Goal: Task Accomplishment & Management: Complete application form

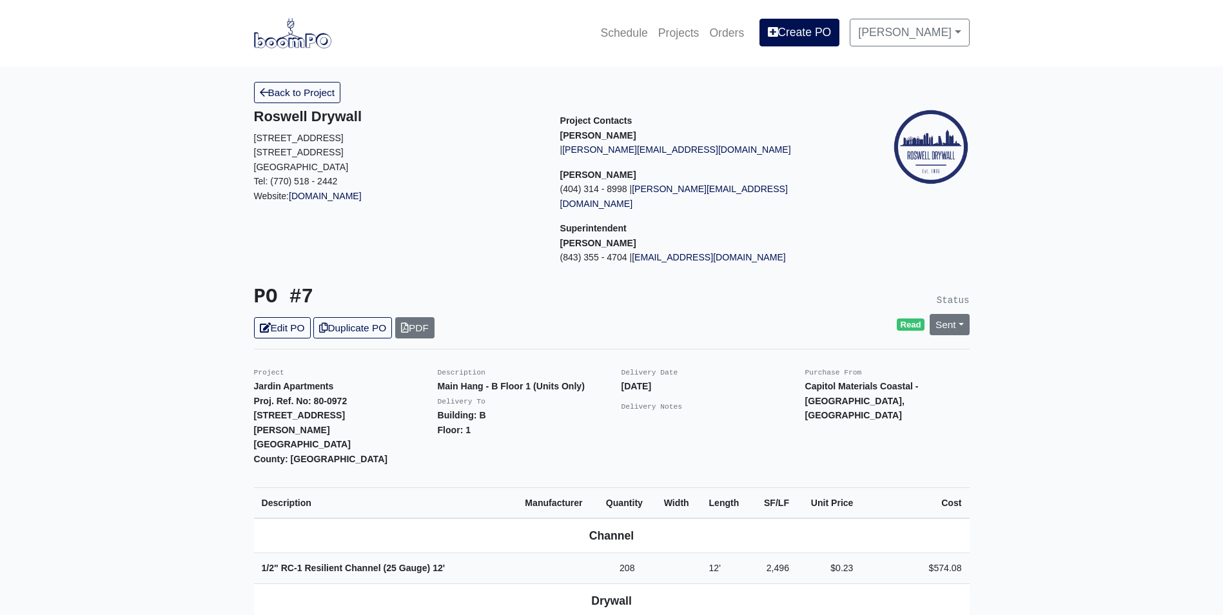
click at [286, 33] on img at bounding box center [292, 33] width 77 height 30
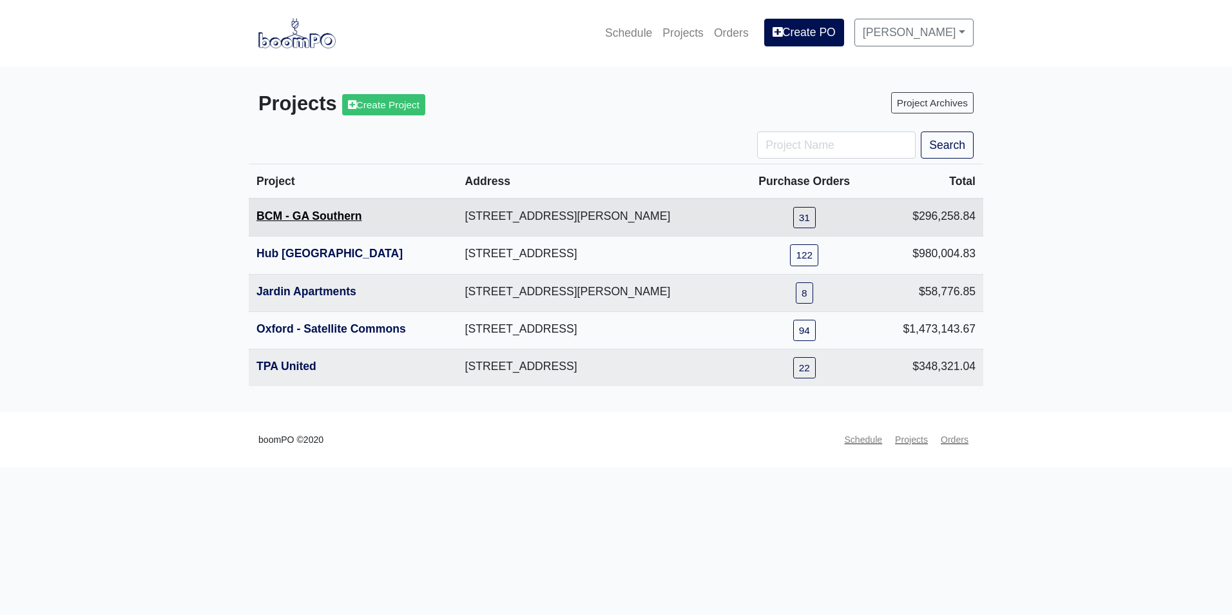
click at [320, 217] on link "BCM - GA Southern" at bounding box center [310, 215] width 106 height 13
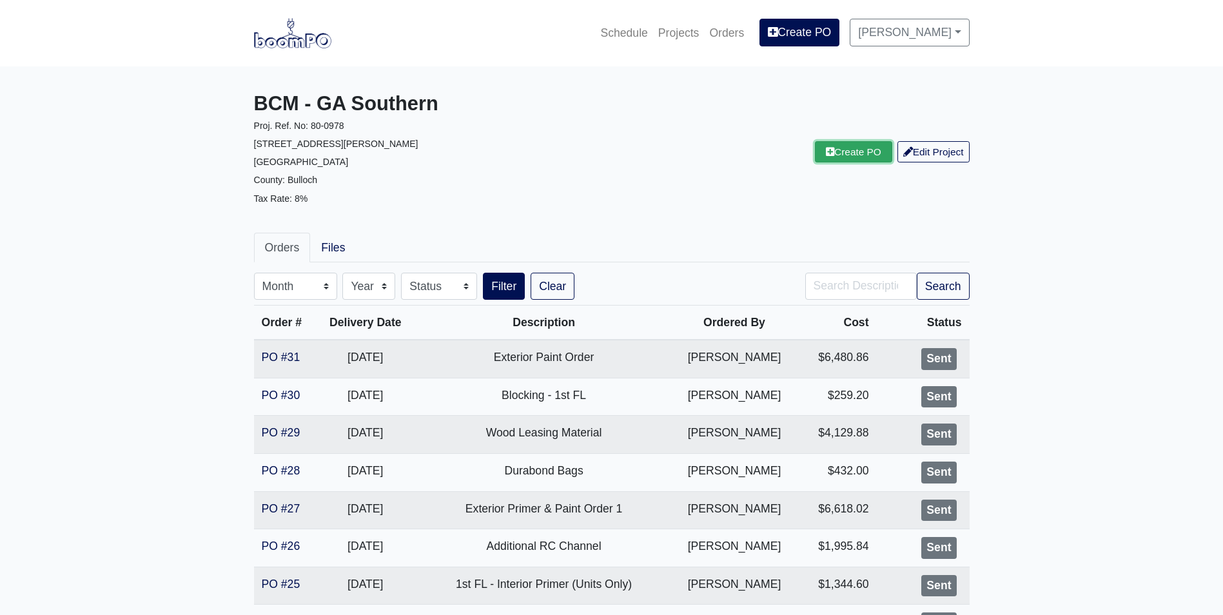
click at [858, 155] on link "Create PO" at bounding box center [853, 151] width 77 height 21
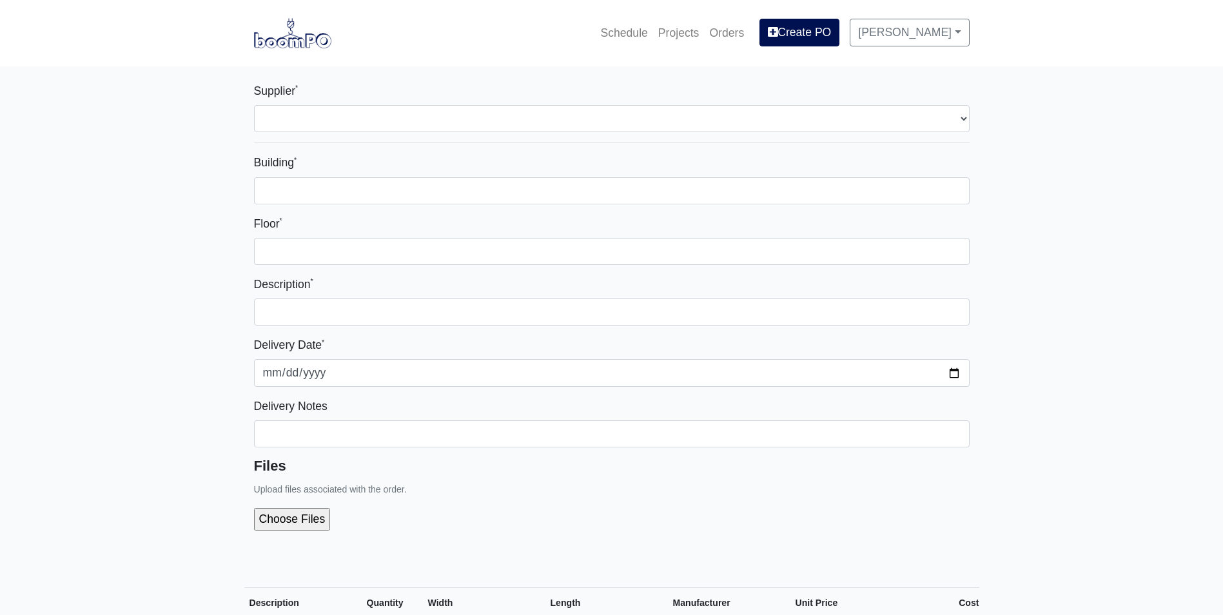
select select
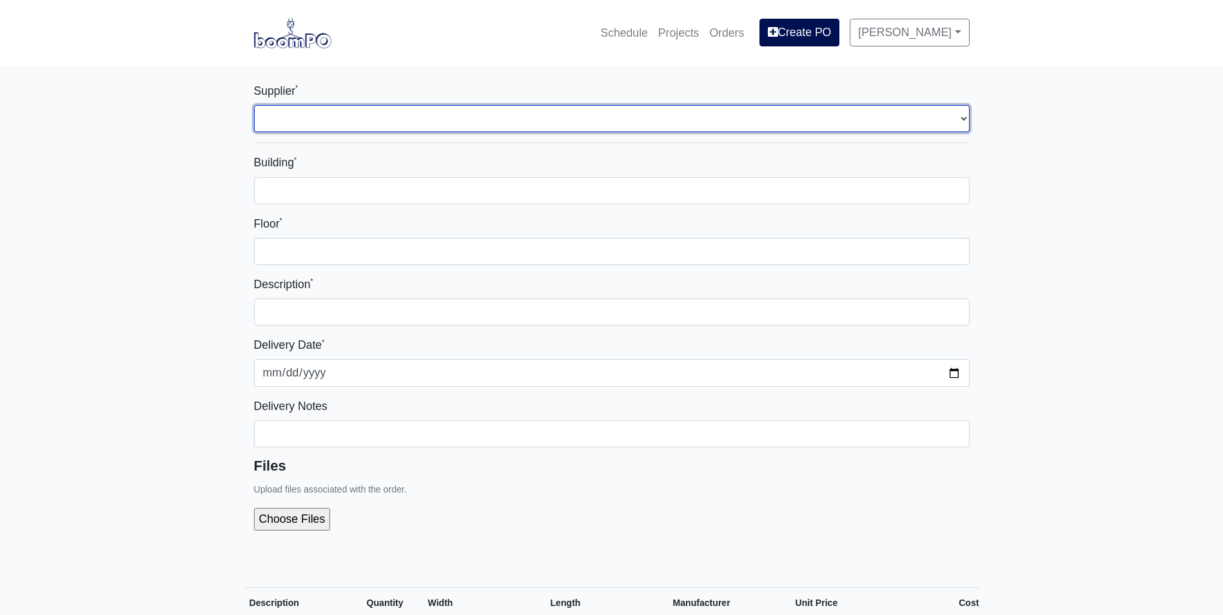
click at [557, 115] on select "Select one... Capitol Materials Coastal - Statesboro, GA Sherwin-Williams - Sta…" at bounding box center [611, 118] width 715 height 27
select select "871"
click at [254, 105] on select "Select one... Capitol Materials Coastal - Statesboro, GA Sherwin-Williams - Sta…" at bounding box center [611, 118] width 715 height 27
select select
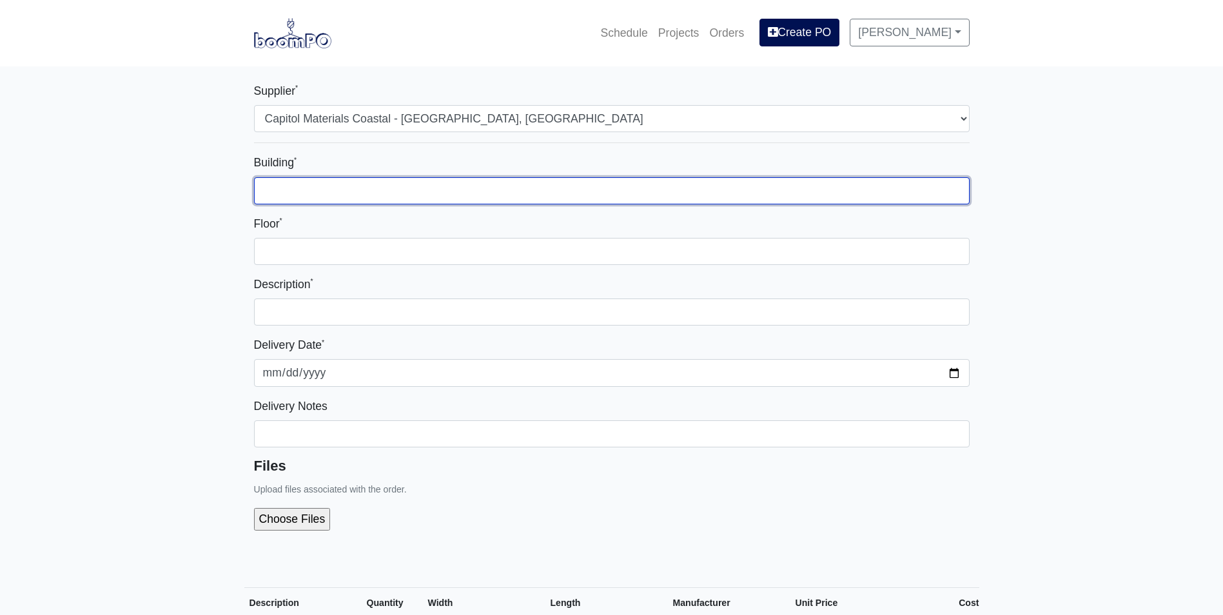
click at [490, 180] on input "Building *" at bounding box center [611, 190] width 715 height 27
type input "1"
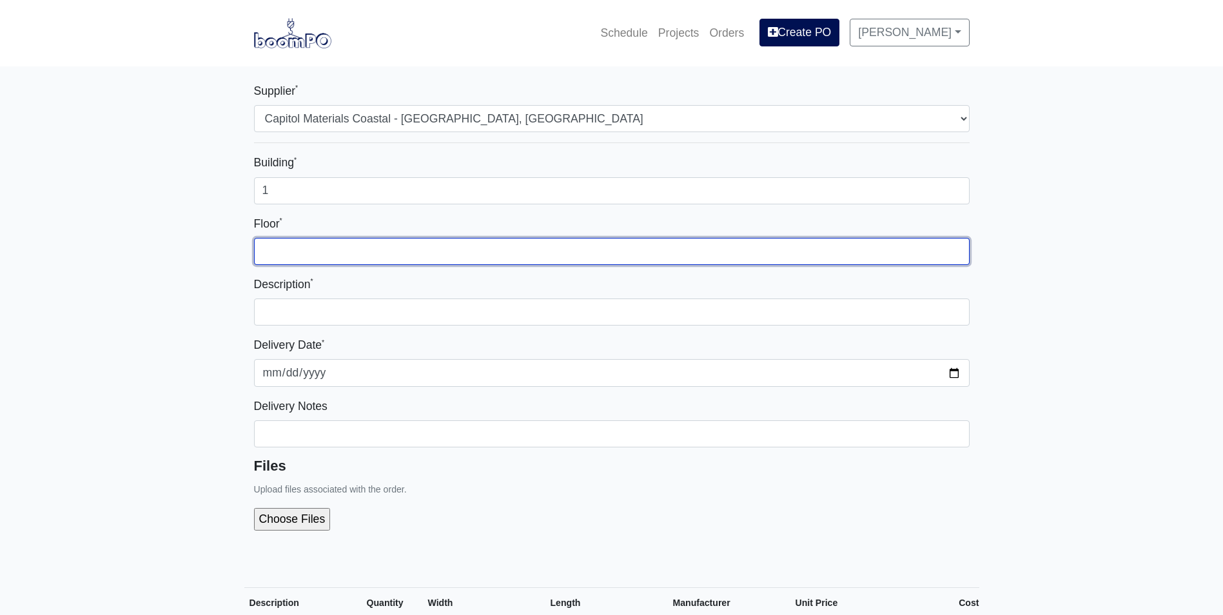
drag, startPoint x: 617, startPoint y: 247, endPoint x: 617, endPoint y: 254, distance: 7.1
click at [617, 247] on input "Floor *" at bounding box center [611, 251] width 715 height 27
type input "1"
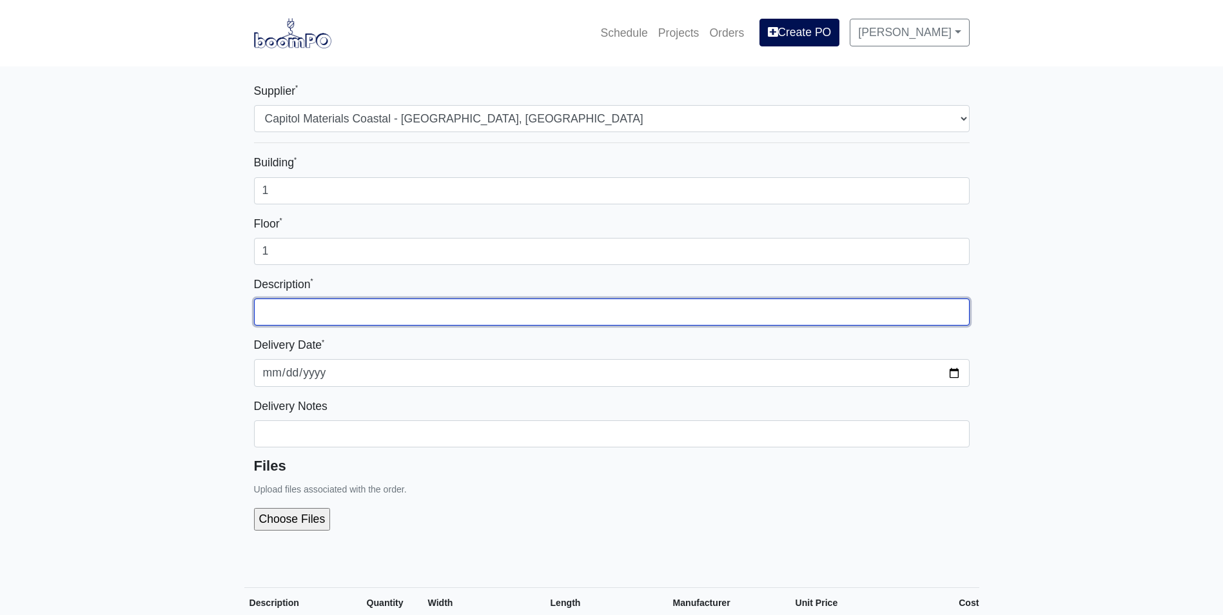
click at [617, 309] on input "text" at bounding box center [611, 311] width 715 height 27
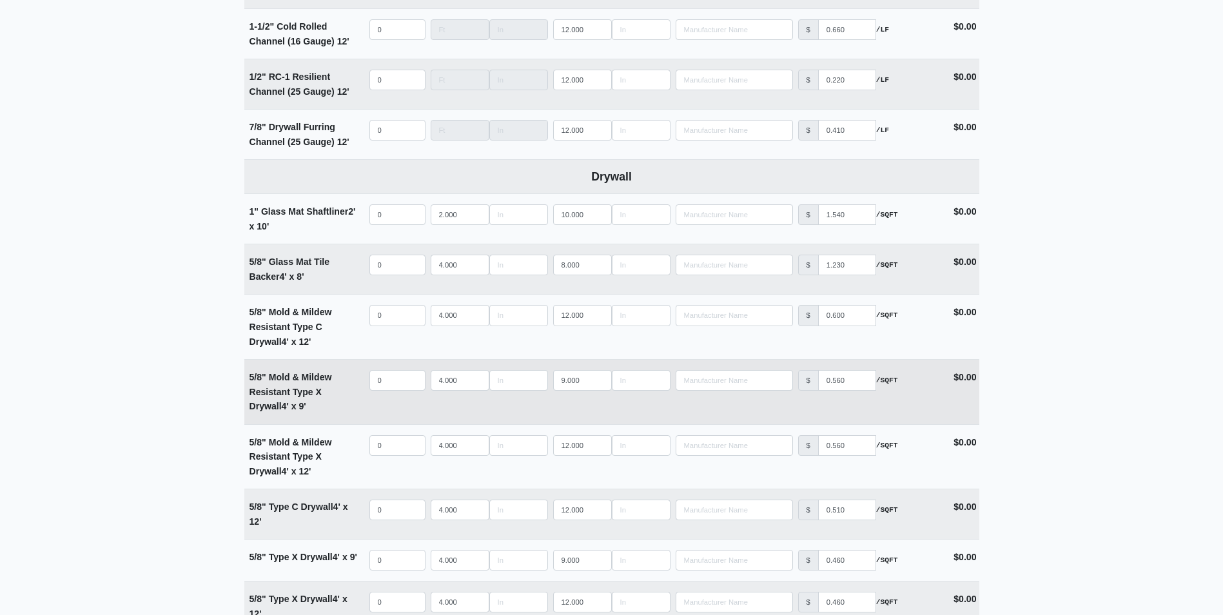
scroll to position [709, 0]
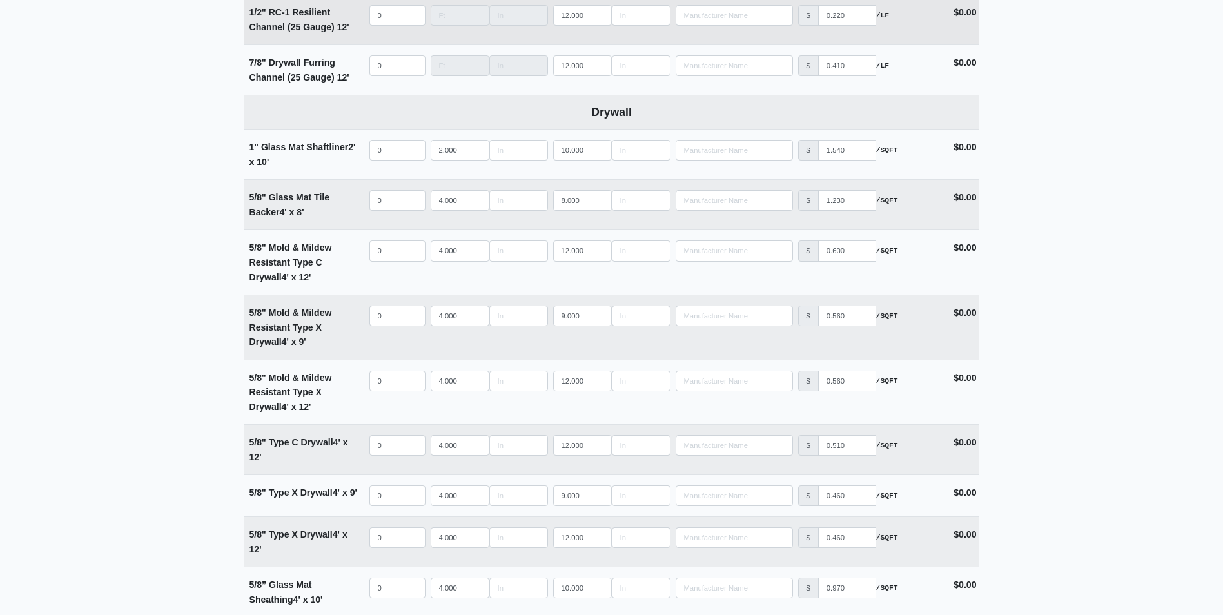
type input "Amenity Main Hang & Insulation"
select select
click at [391, 315] on input "quantity" at bounding box center [397, 316] width 56 height 21
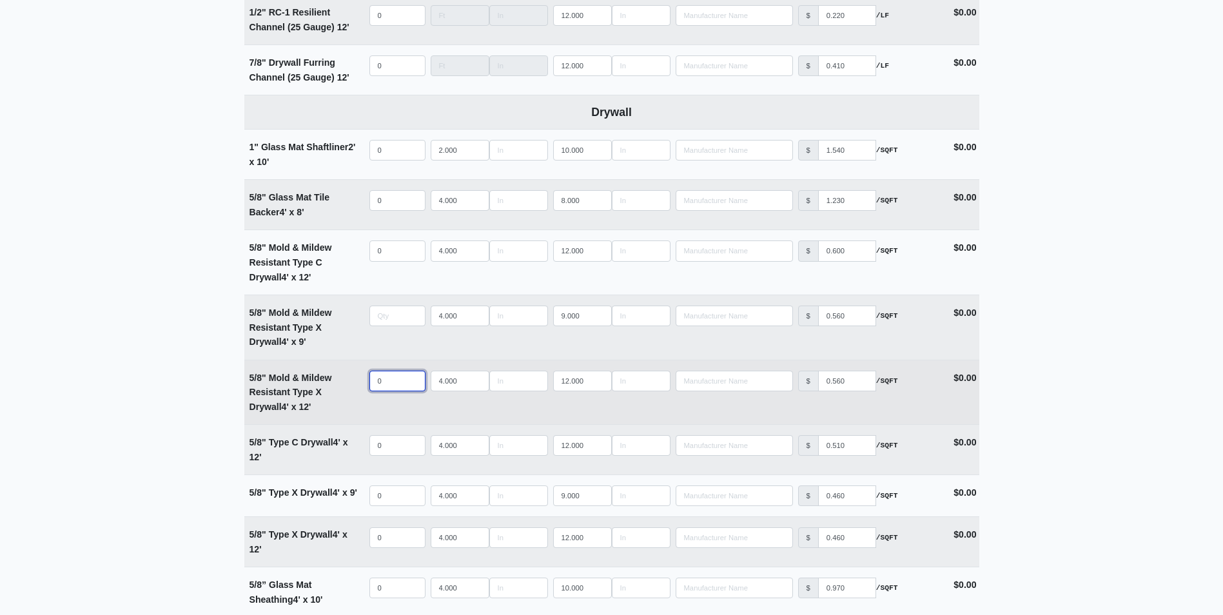
type input "0"
select select
click at [393, 373] on input "quantity" at bounding box center [397, 381] width 56 height 21
type input "8"
select select
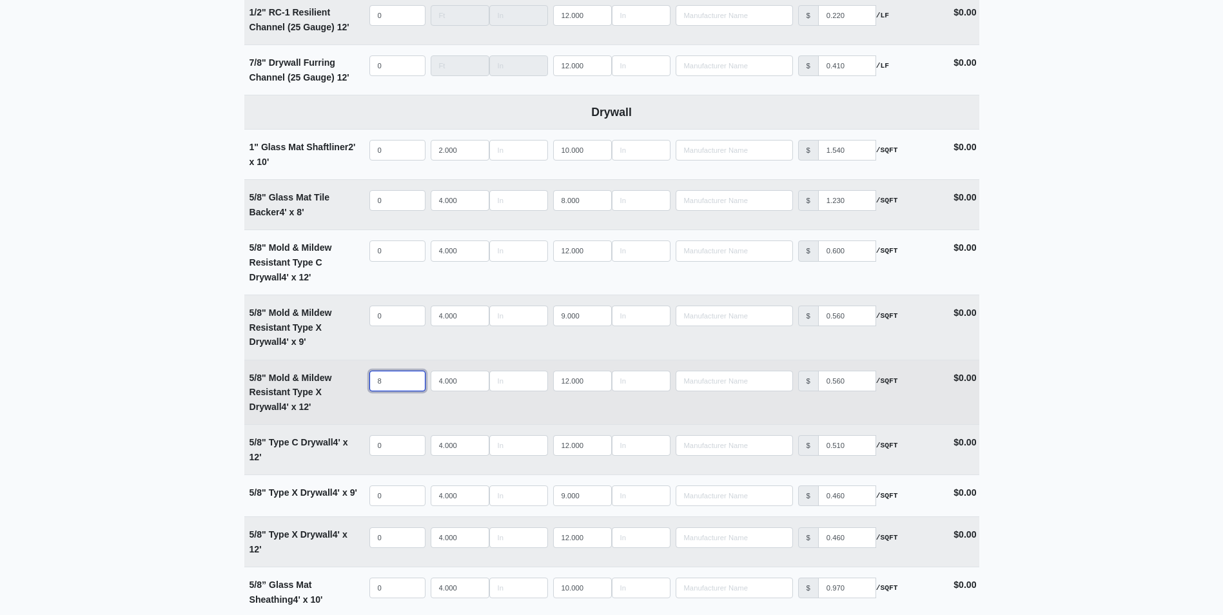
type input "86"
select select
type input "8"
select select
type input "85"
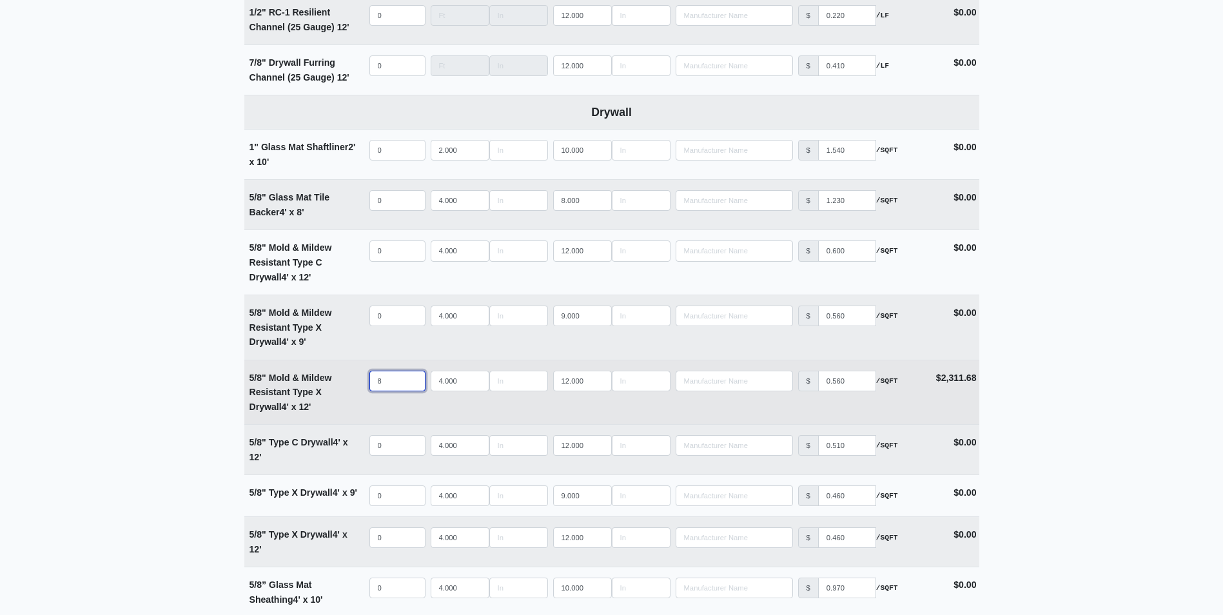
select select
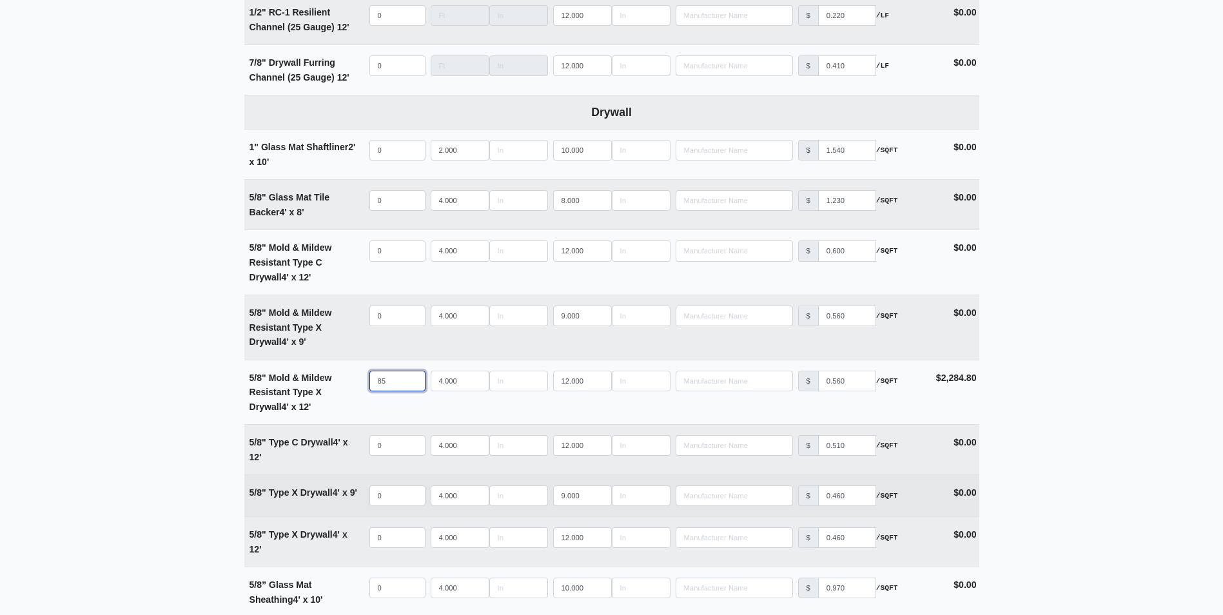
type input "85"
select select
click at [387, 496] on input "quantity" at bounding box center [397, 495] width 56 height 21
type input "6"
select select
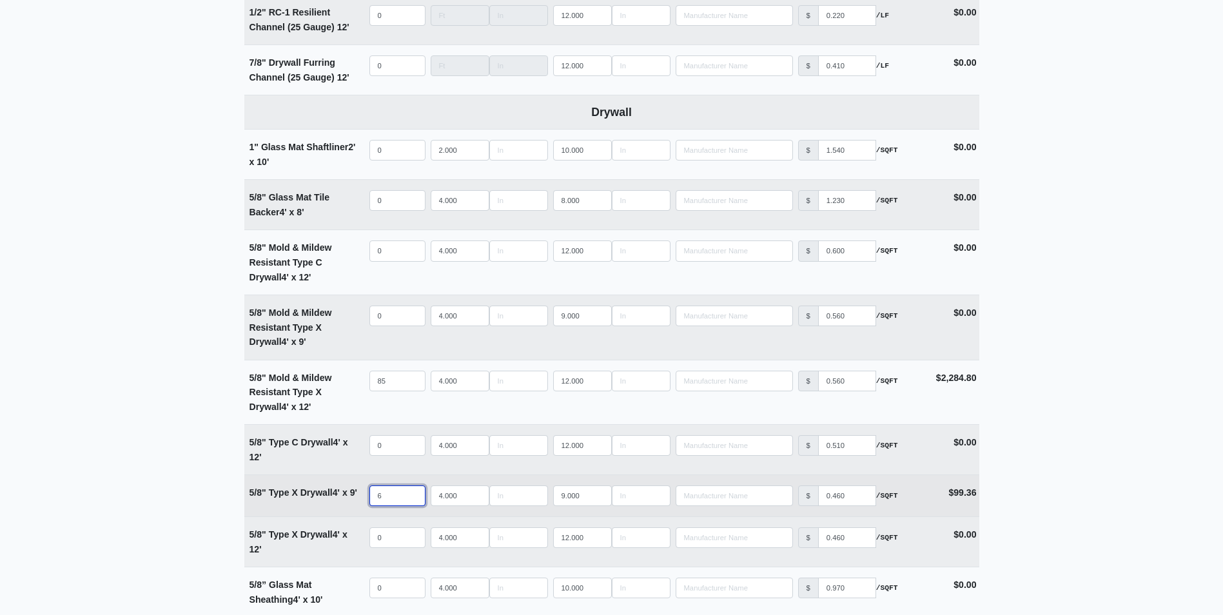
type input "65"
select select
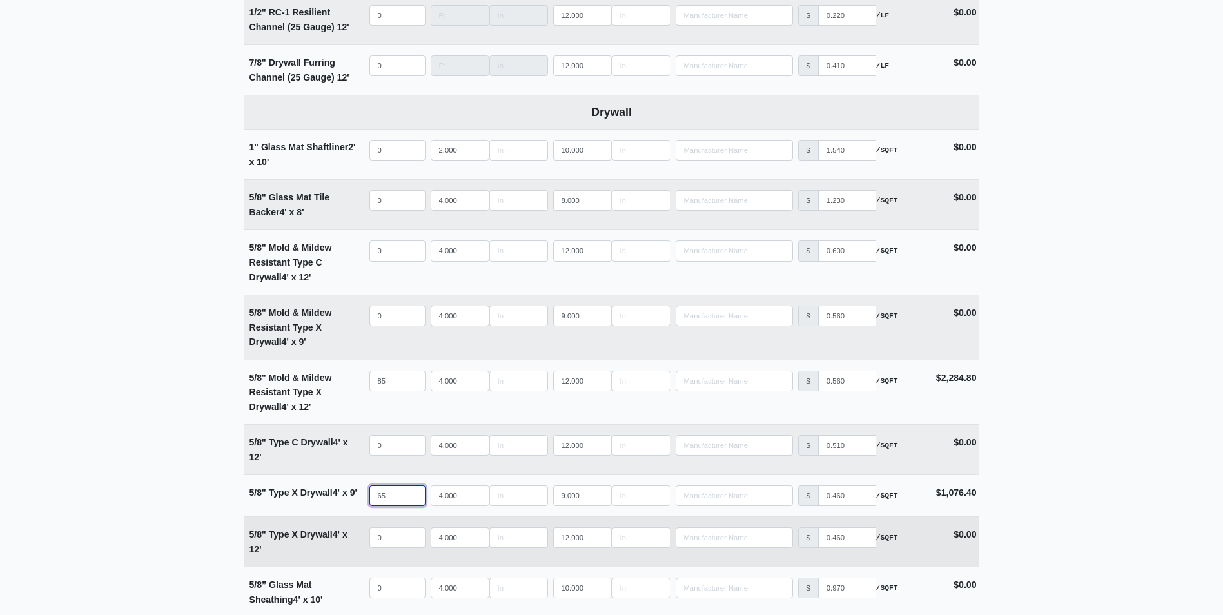
type input "65"
select select
click at [394, 540] on input "quantity" at bounding box center [397, 537] width 56 height 21
type input "2"
select select
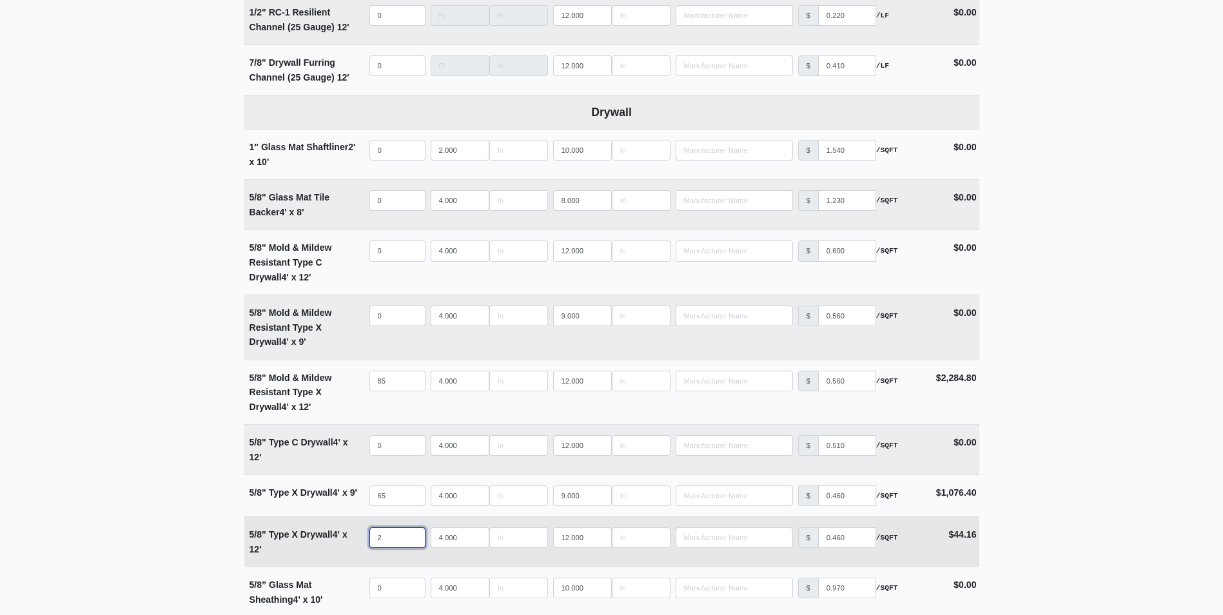
type input "23"
select select
type input "230"
select select
type input "230"
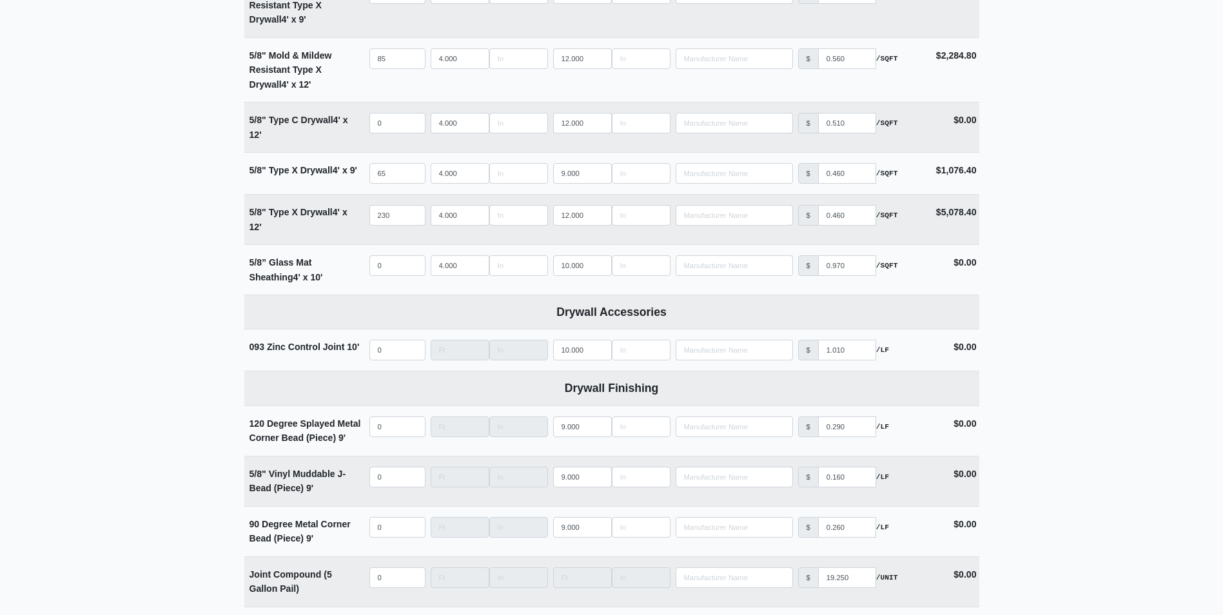
scroll to position [1096, 0]
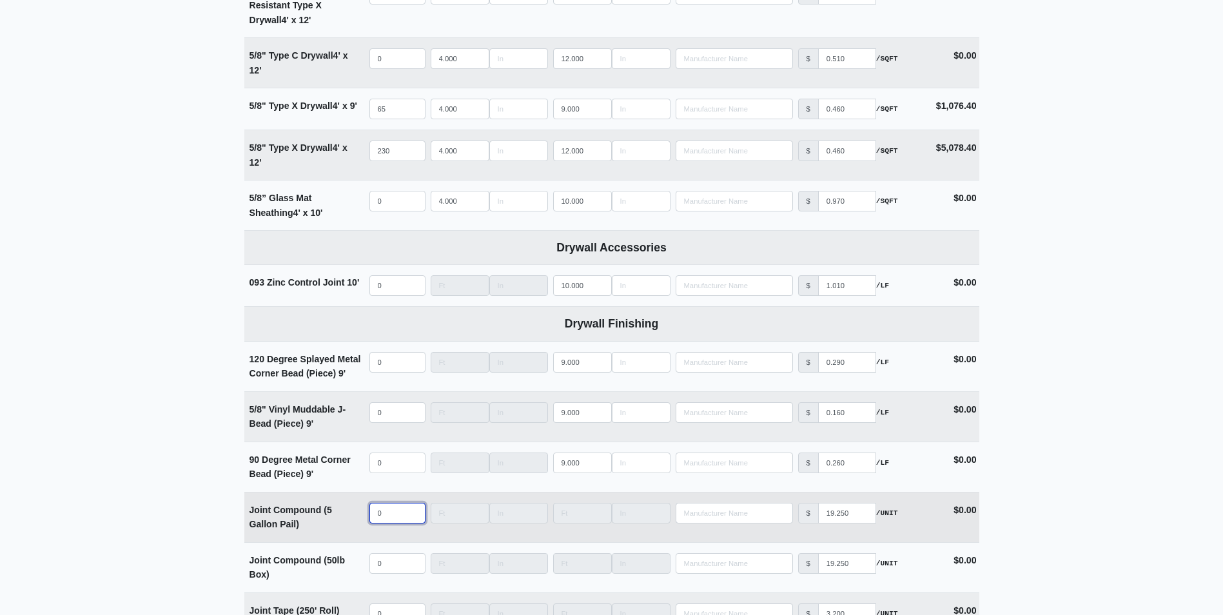
select select
click at [394, 509] on input "quantity" at bounding box center [397, 513] width 56 height 21
type input "5"
select select
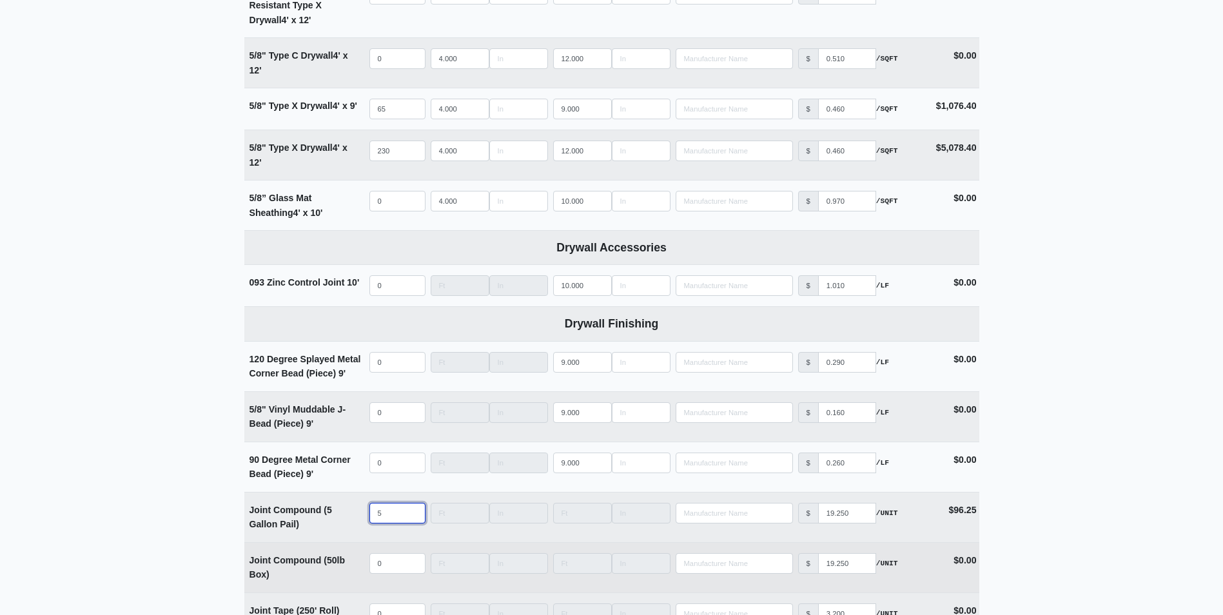
type input "5"
select select
click at [393, 559] on input "quantity" at bounding box center [397, 563] width 56 height 21
type input "5"
select select
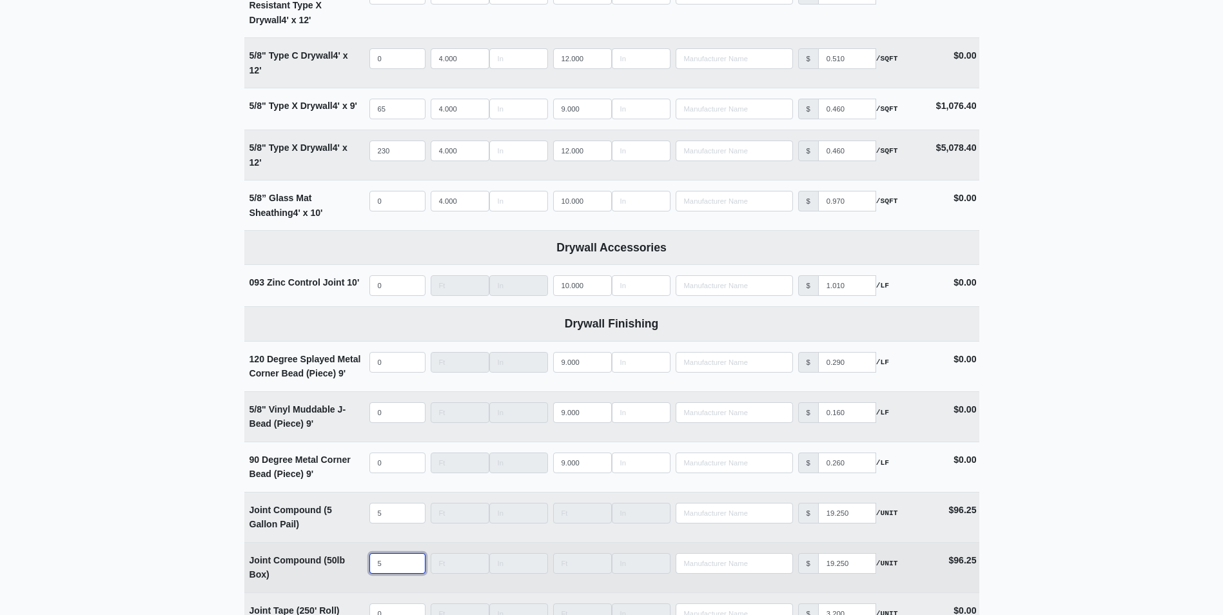
type input "55"
select select
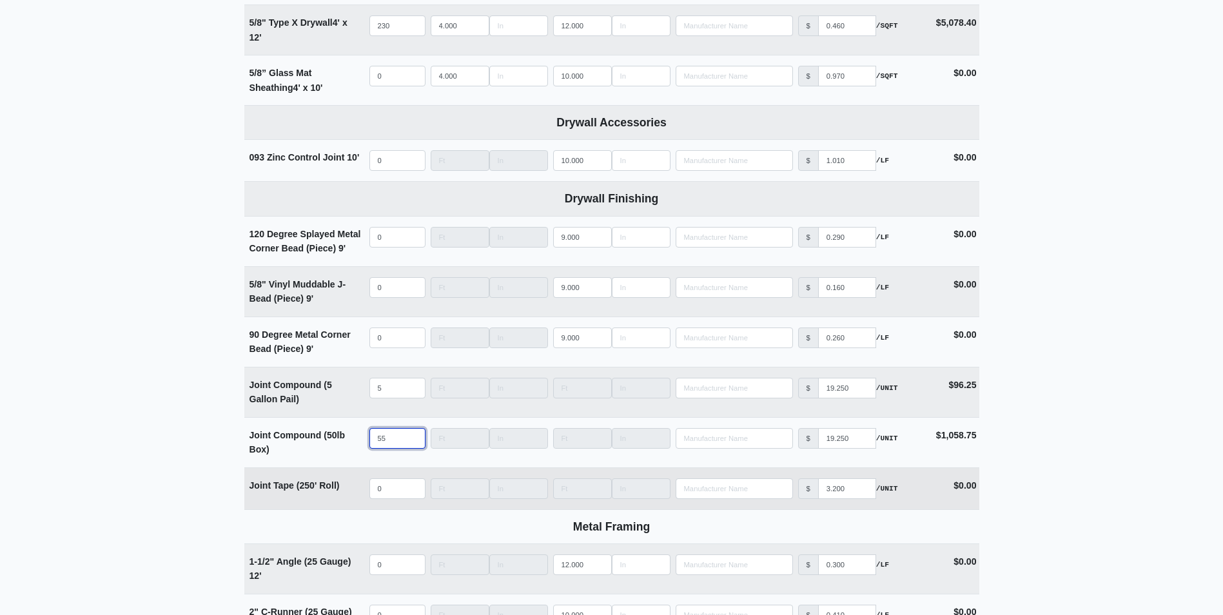
scroll to position [1225, 0]
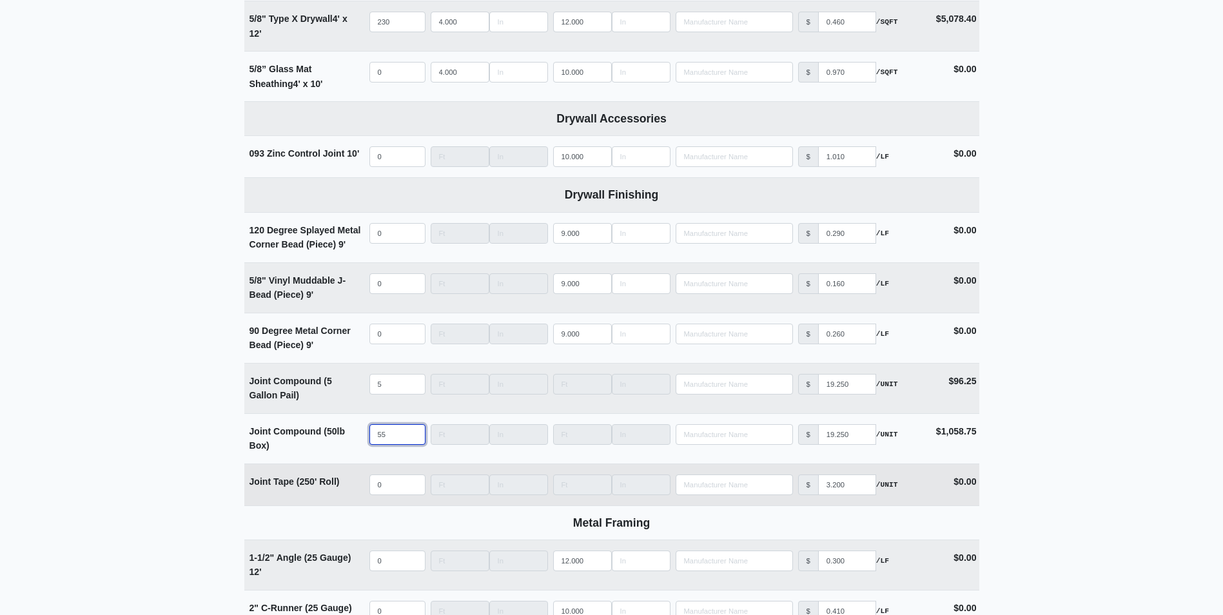
type input "55"
select select
click at [385, 486] on input "quantity" at bounding box center [397, 484] width 56 height 21
type input "2"
select select
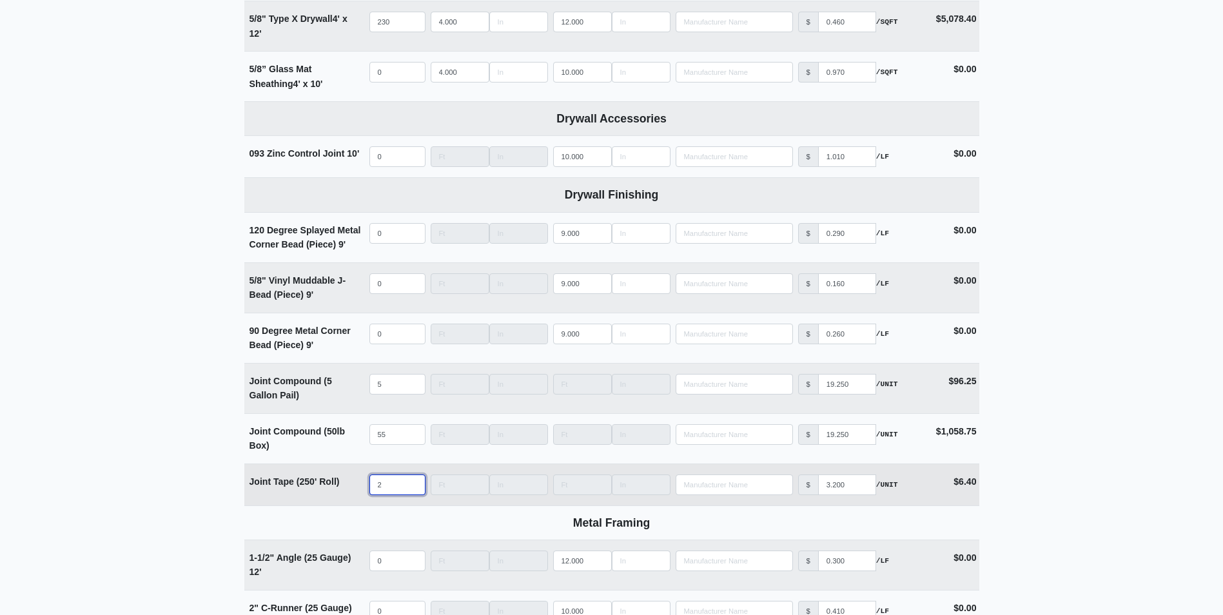
type input "20"
select select
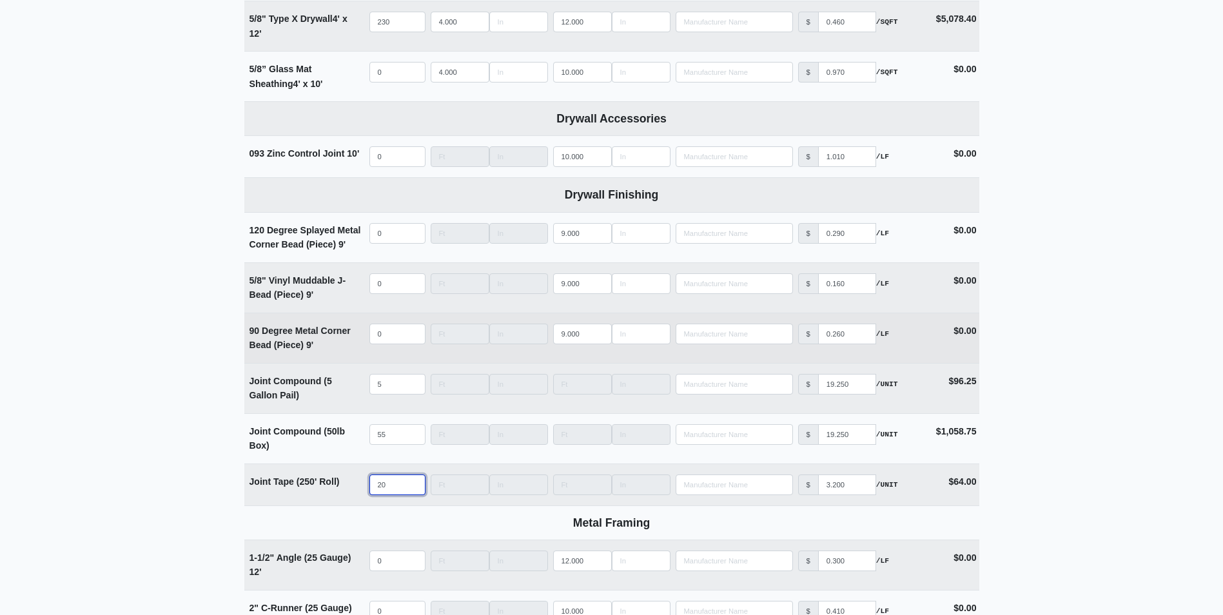
type input "20"
drag, startPoint x: 588, startPoint y: 337, endPoint x: 490, endPoint y: 348, distance: 98.6
click at [490, 348] on tr "90 Degree Metal Corner Bead (Piece) 9' Qty 0 Width Length 9.000 Manufacturer No…" at bounding box center [611, 338] width 735 height 50
type input "1"
select select
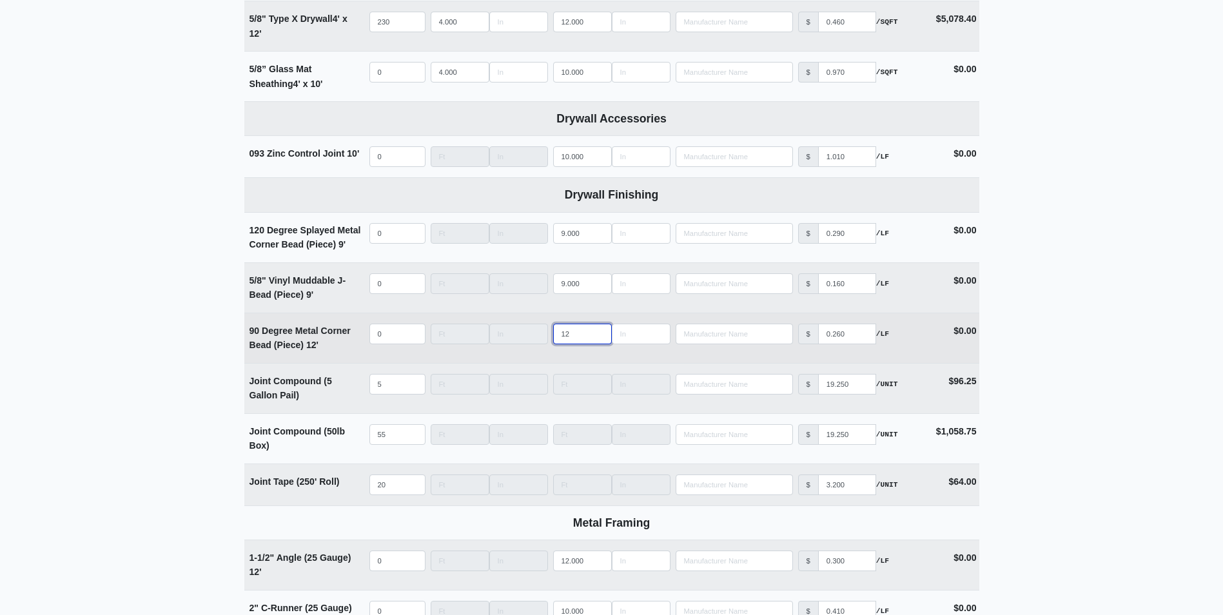
type input "12"
click at [389, 334] on input "quantity" at bounding box center [397, 334] width 56 height 21
type input "6"
select select
type input "65"
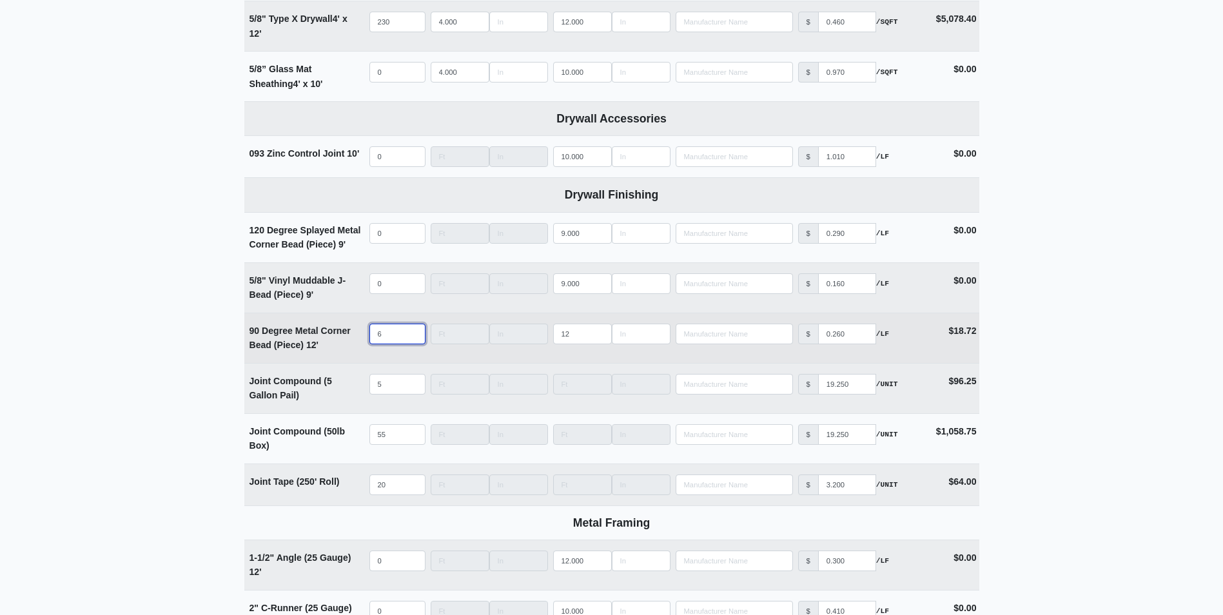
select select
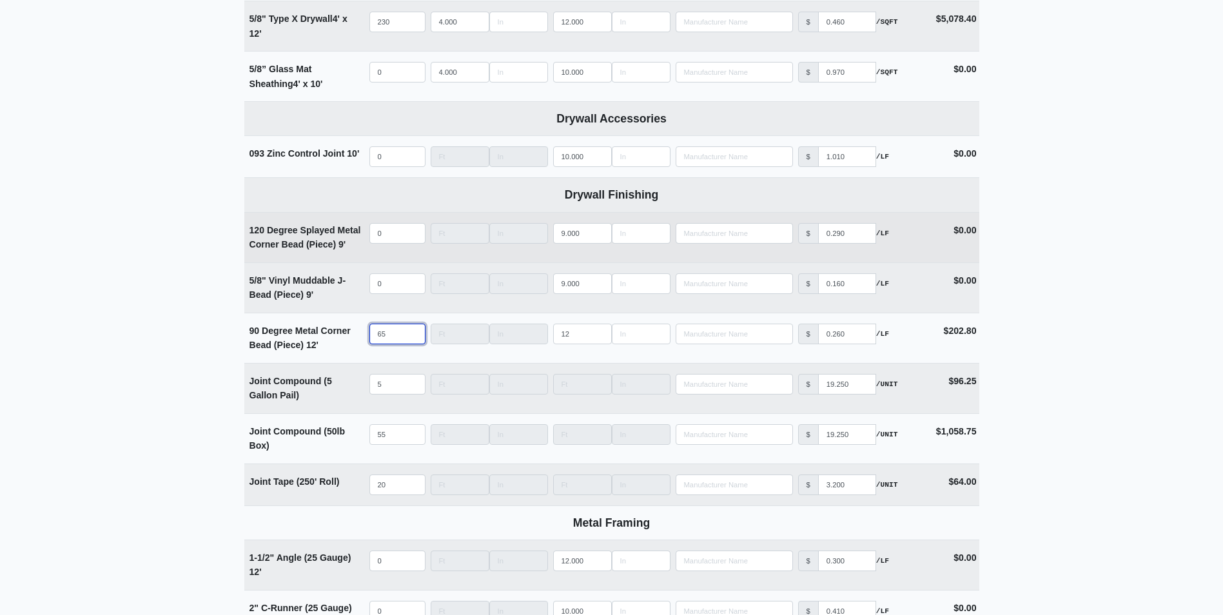
type input "65"
select select
click at [386, 235] on input "quantity" at bounding box center [397, 233] width 56 height 21
type input "2"
select select
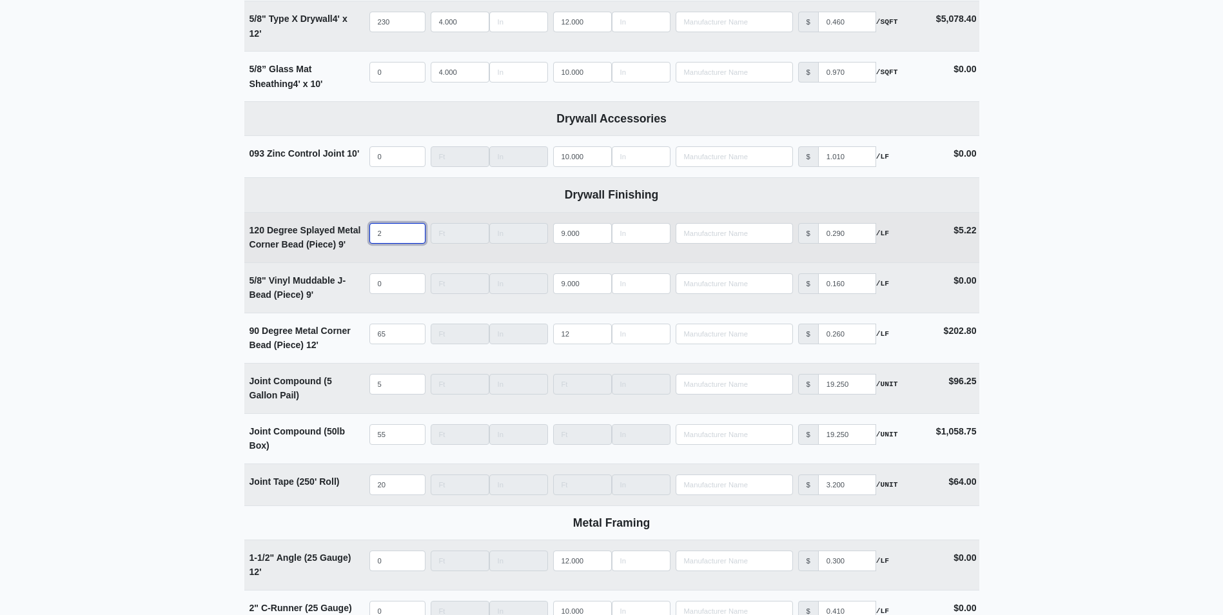
drag, startPoint x: 381, startPoint y: 237, endPoint x: 356, endPoint y: 237, distance: 24.5
click at [357, 237] on tr "120 Degree Splayed Metal Corner Bead (Piece) 9' Qty 2 Width Length 9.000 Manufa…" at bounding box center [611, 237] width 735 height 50
type input "5"
select select
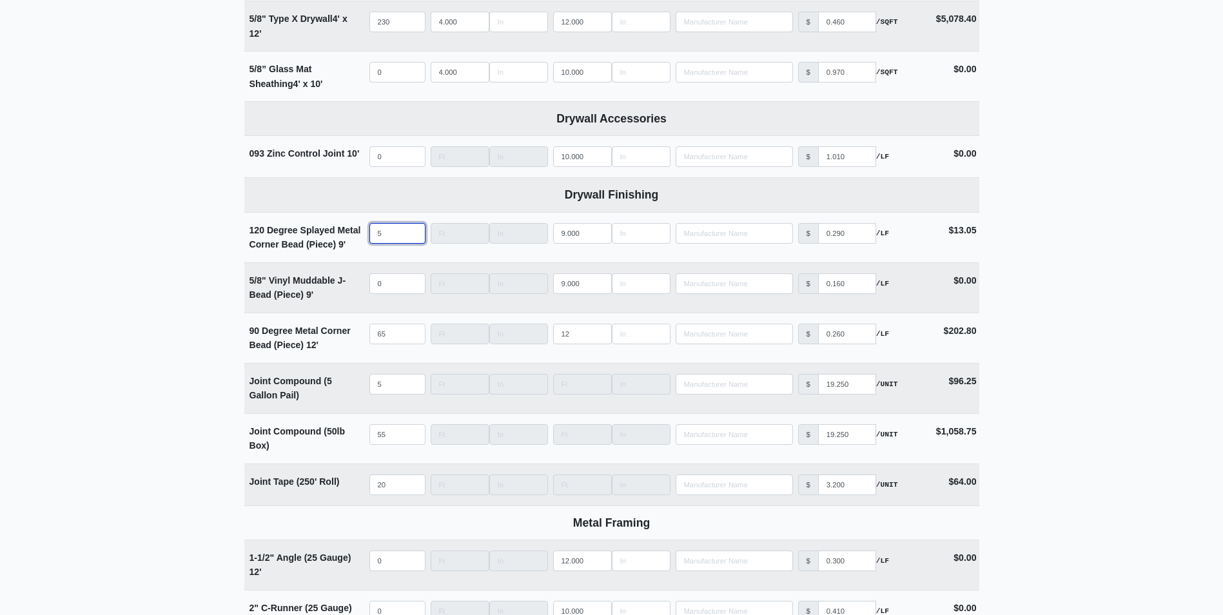
type input "5"
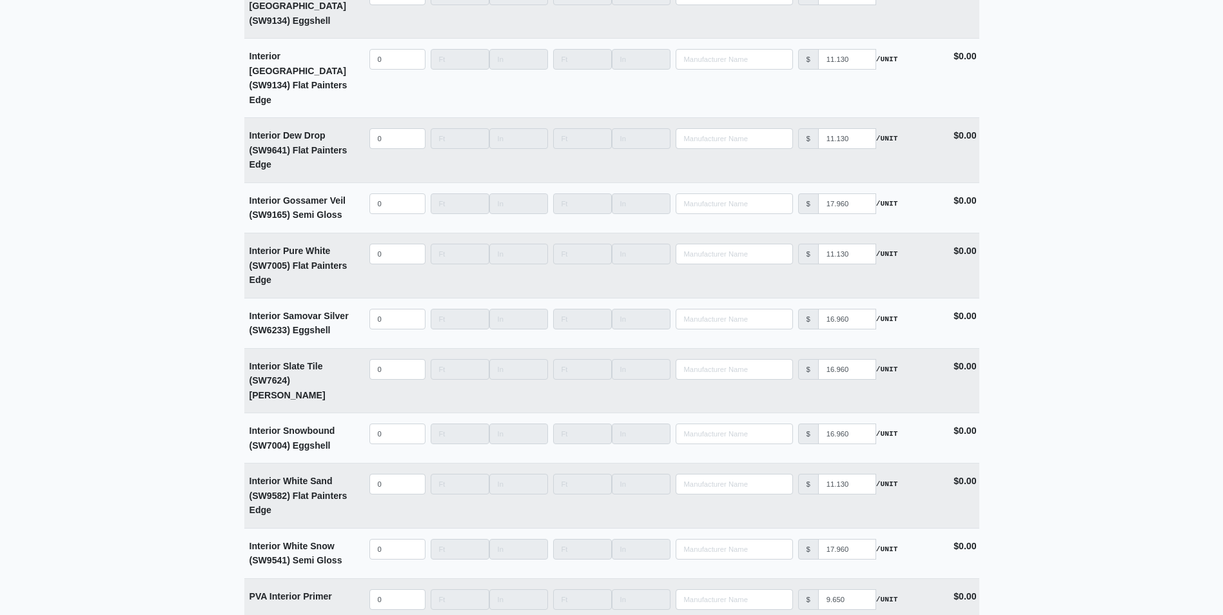
scroll to position [3158, 0]
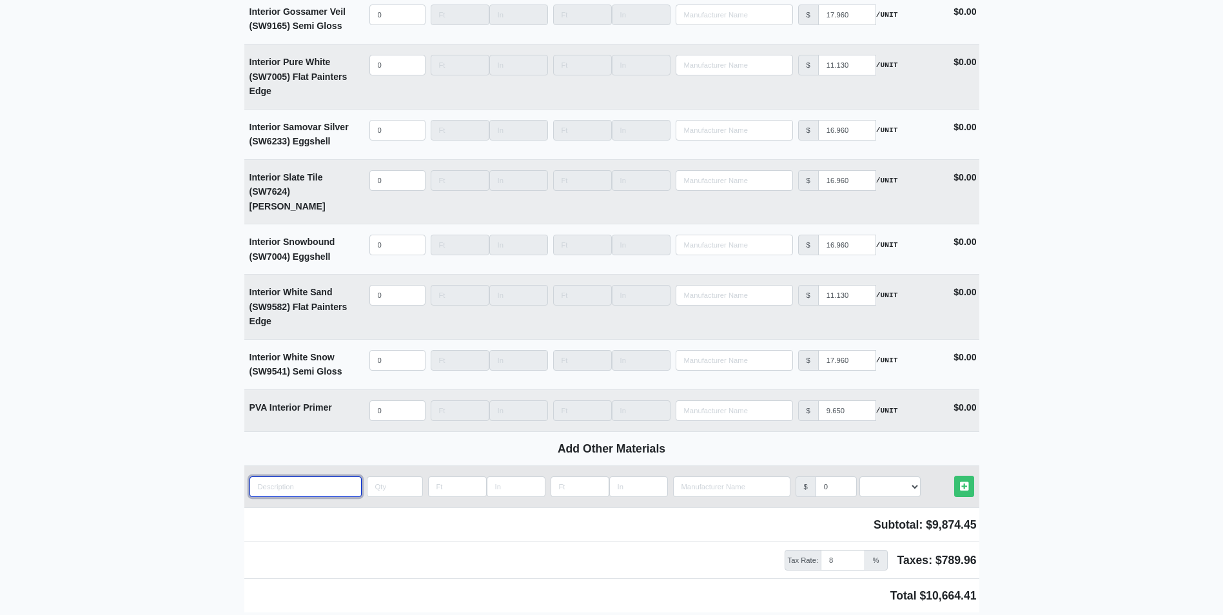
click at [293, 476] on input "quantity" at bounding box center [305, 486] width 112 height 21
click at [495, 476] on input "Length" at bounding box center [516, 486] width 59 height 21
type input "1"
select select
type input "16"
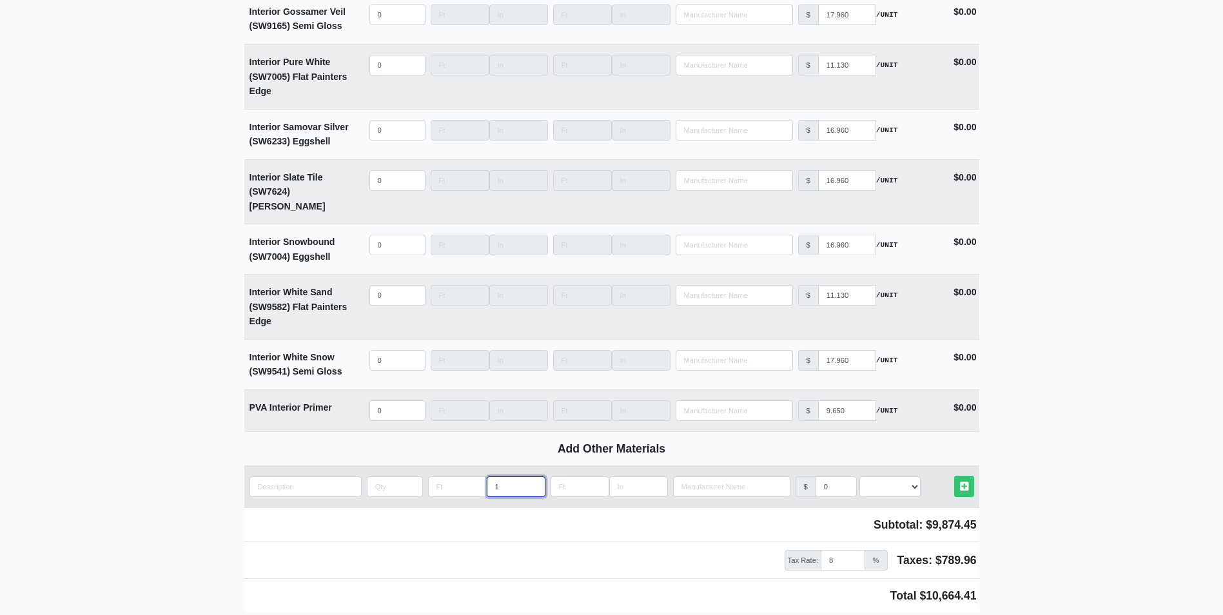
select select
drag, startPoint x: 505, startPoint y: 434, endPoint x: 476, endPoint y: 442, distance: 30.0
click at [477, 476] on div "16" at bounding box center [486, 486] width 117 height 21
select select
click at [448, 476] on input "Length" at bounding box center [457, 486] width 59 height 21
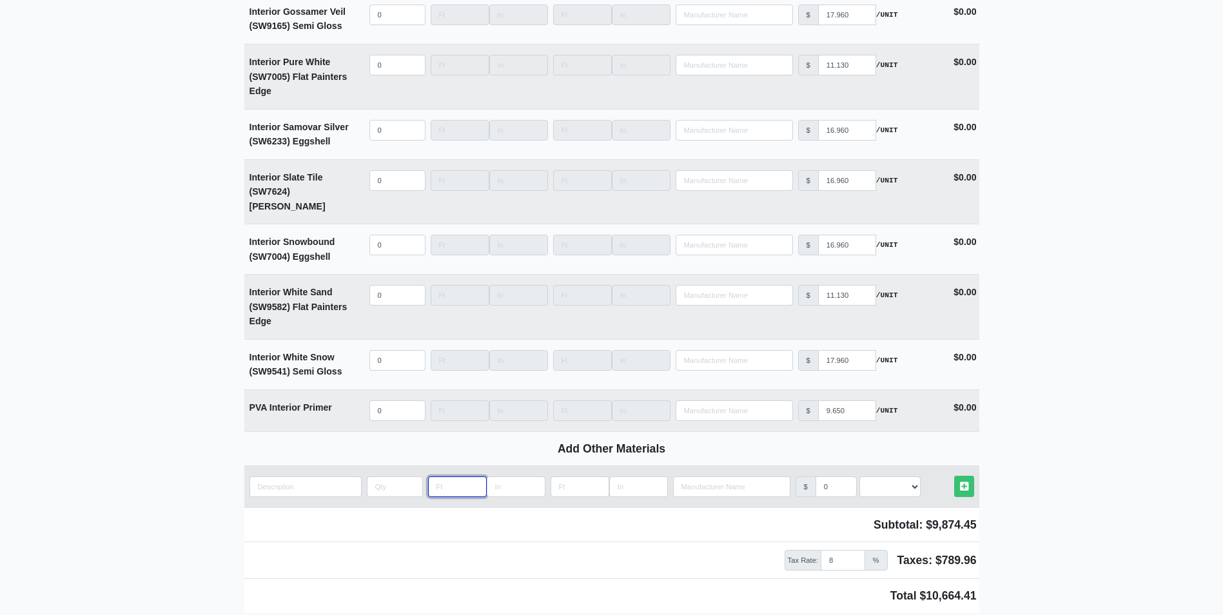
type input "2"
select select
type input "2"
click at [576, 476] on input "Length" at bounding box center [579, 486] width 59 height 21
type input "8"
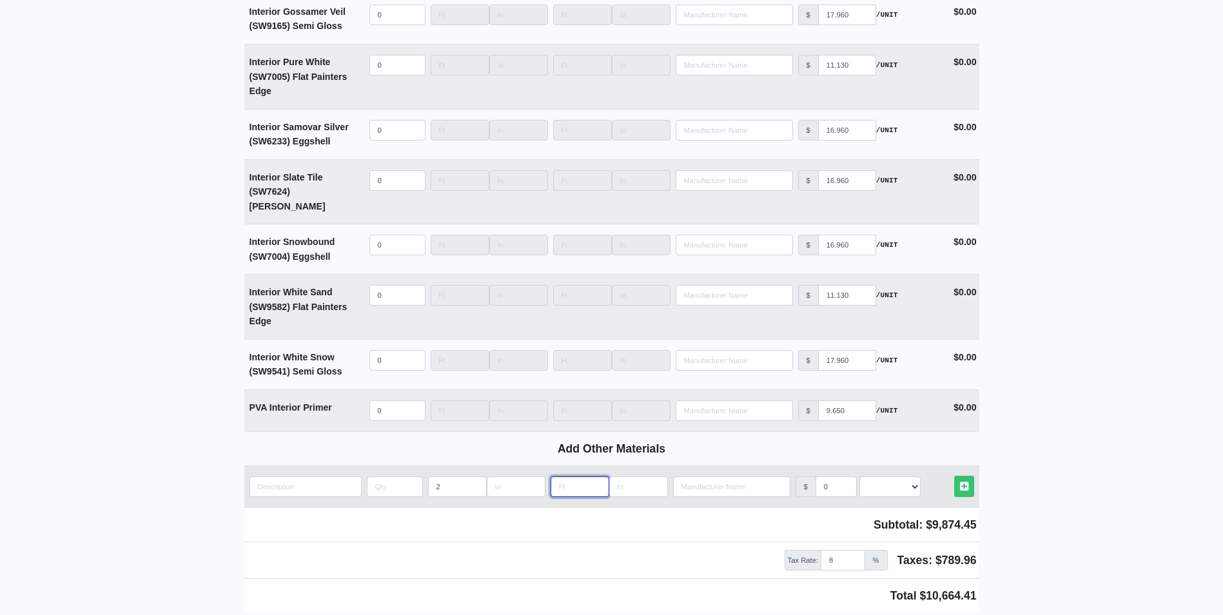
select select
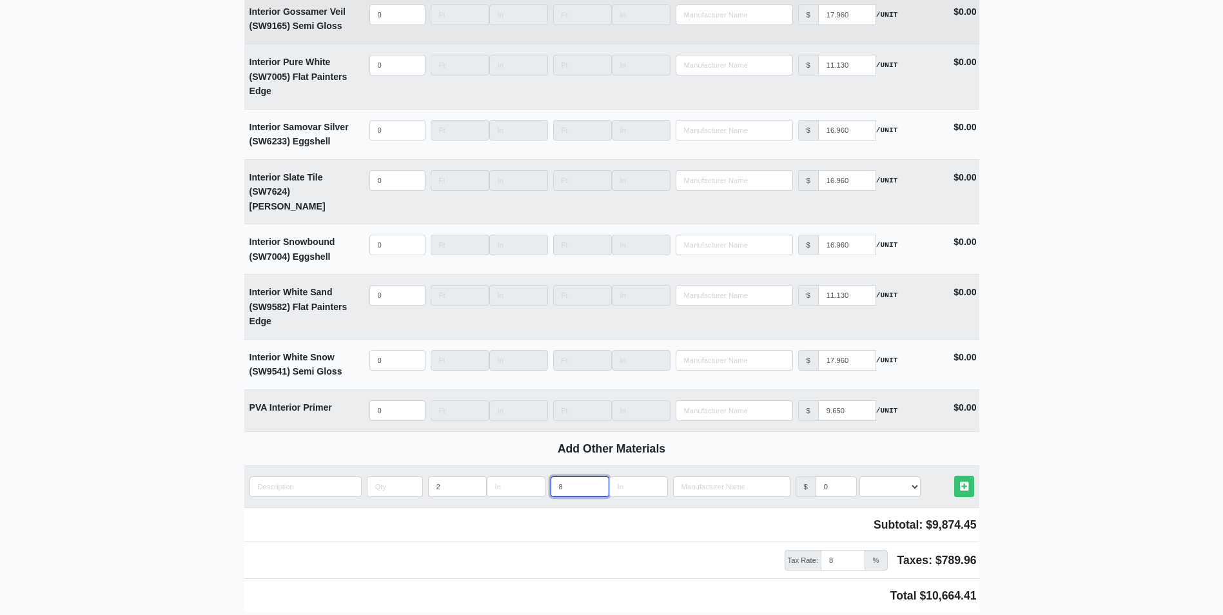
type input "8"
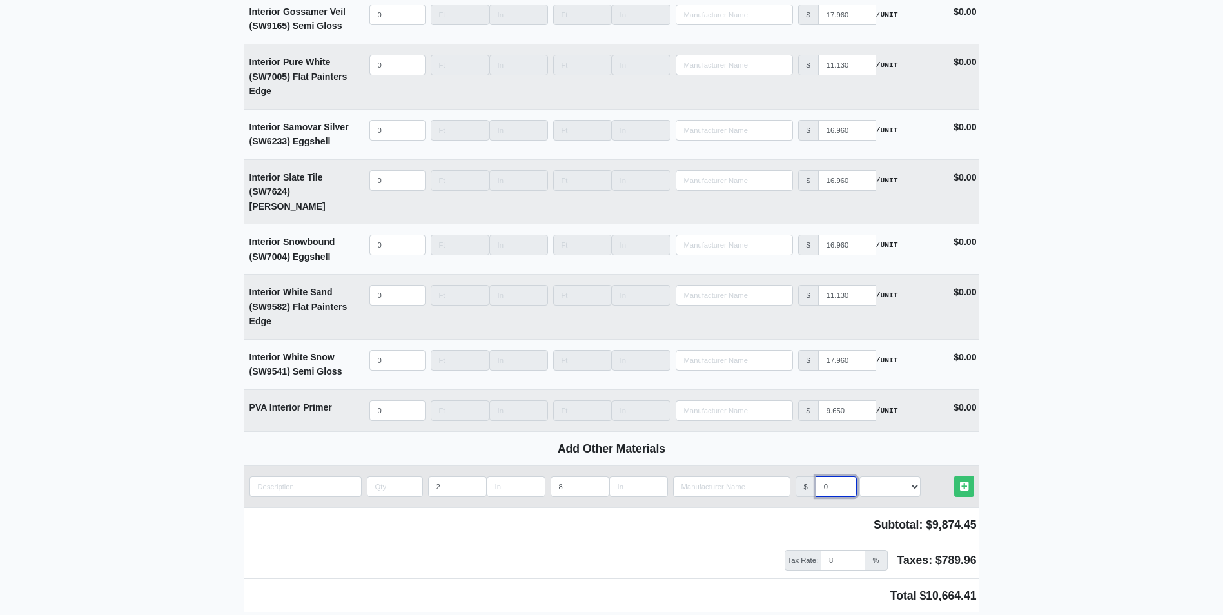
click at [835, 476] on input "0" at bounding box center [835, 486] width 41 height 21
select select
type input "0.4"
select select
type input "0.46"
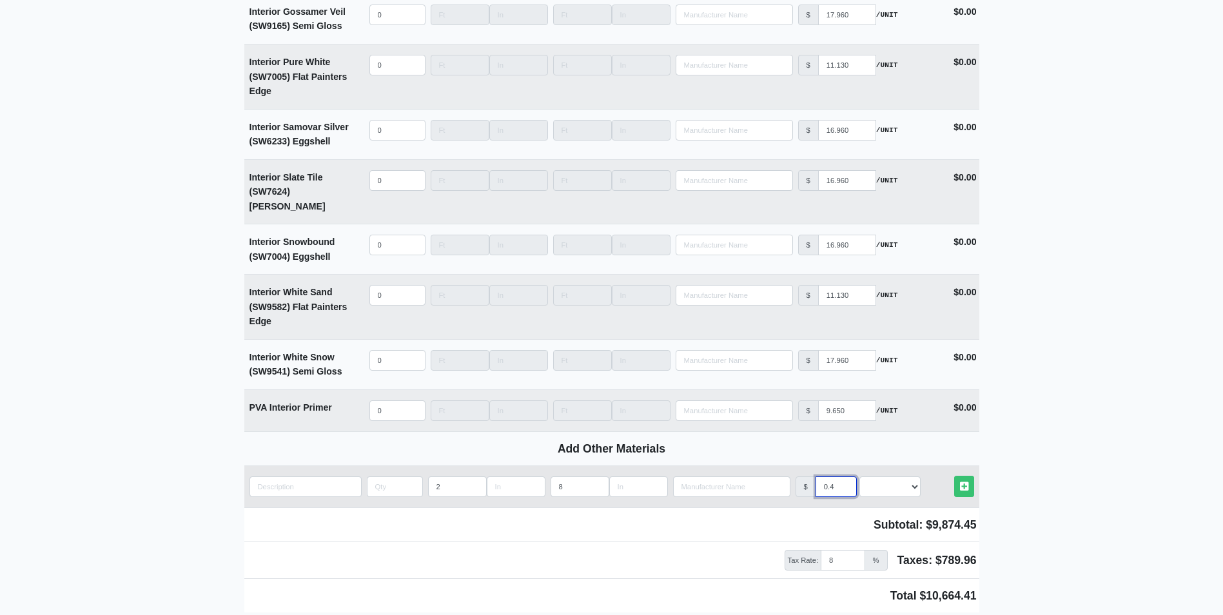
select select
type input "0.46"
click at [881, 476] on select "Select an Option! UNIT MLF LF MSQFT SQFT" at bounding box center [889, 486] width 61 height 21
select select "0"
click at [859, 476] on select "Select an Option! UNIT MLF LF MSQFT SQFT" at bounding box center [889, 486] width 61 height 21
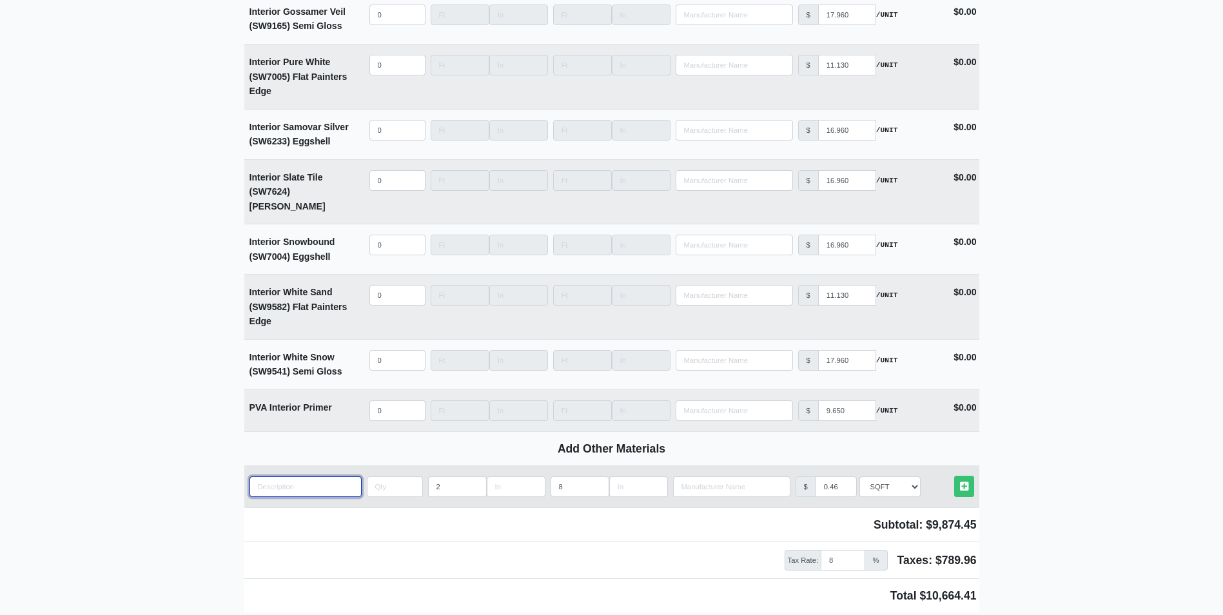
click at [325, 476] on input "quantity" at bounding box center [305, 486] width 112 height 21
type input "R13 Unfaced Batts Insulation 3 1/2''"
click at [371, 476] on input "quantity" at bounding box center [395, 486] width 56 height 21
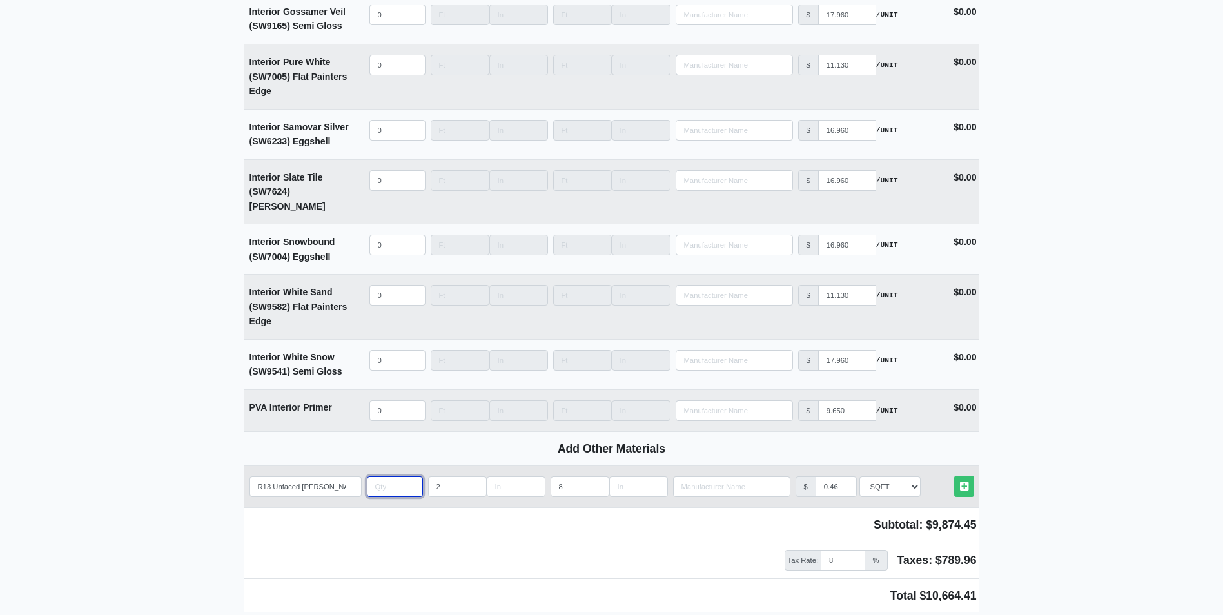
click at [392, 476] on input "quantity" at bounding box center [395, 486] width 56 height 21
type input "400"
click at [960, 481] on icon at bounding box center [964, 486] width 8 height 10
select select
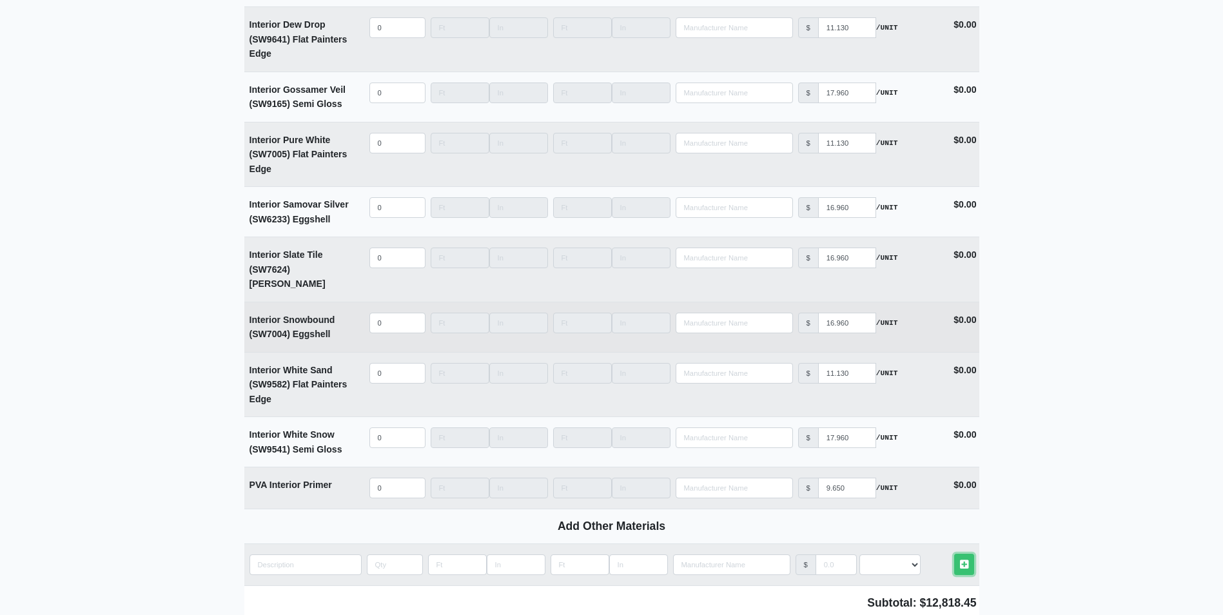
scroll to position [3307, 0]
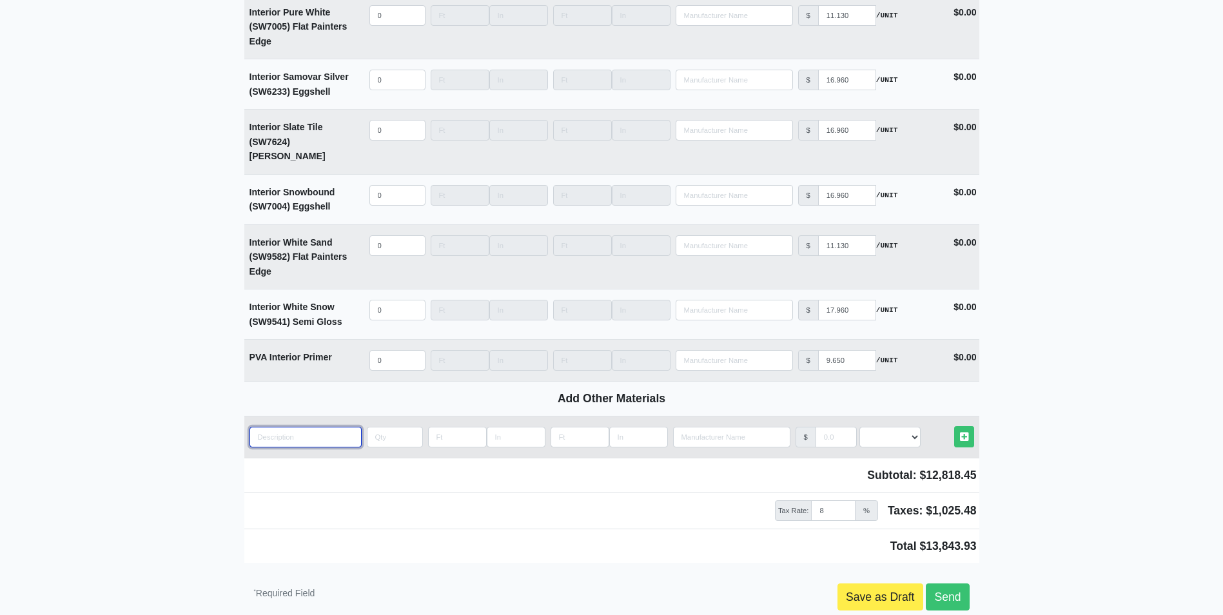
click at [319, 427] on input "quantity" at bounding box center [305, 437] width 112 height 21
type input "R"
select select
type input "R1"
select select
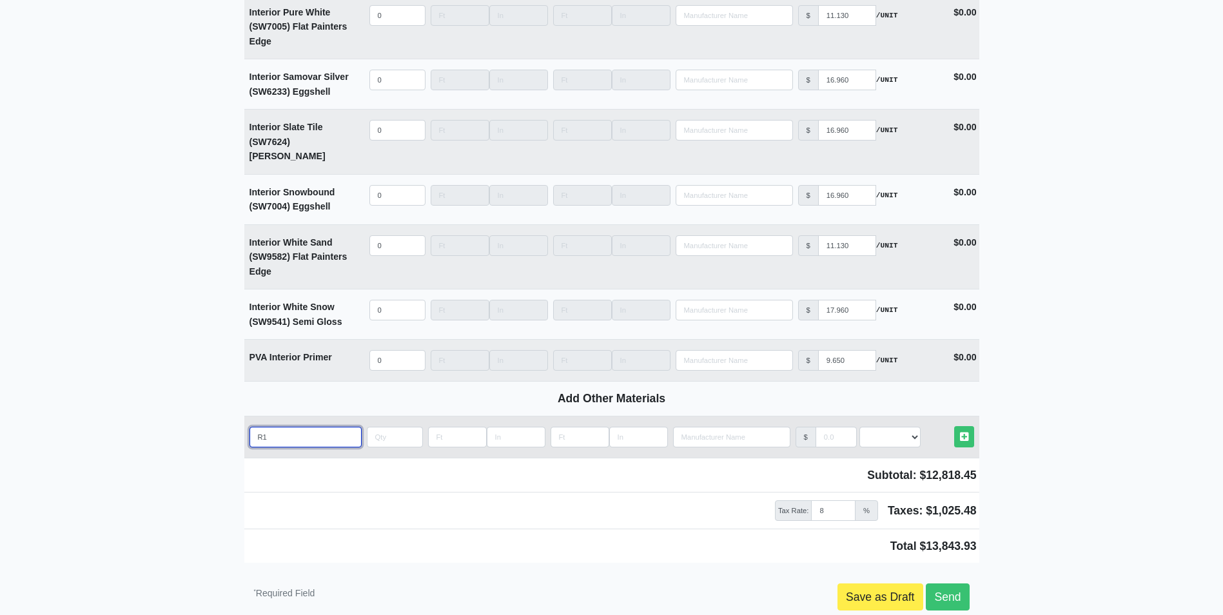
type input "R19"
select select
type input "R19"
select select
type input "R19 U"
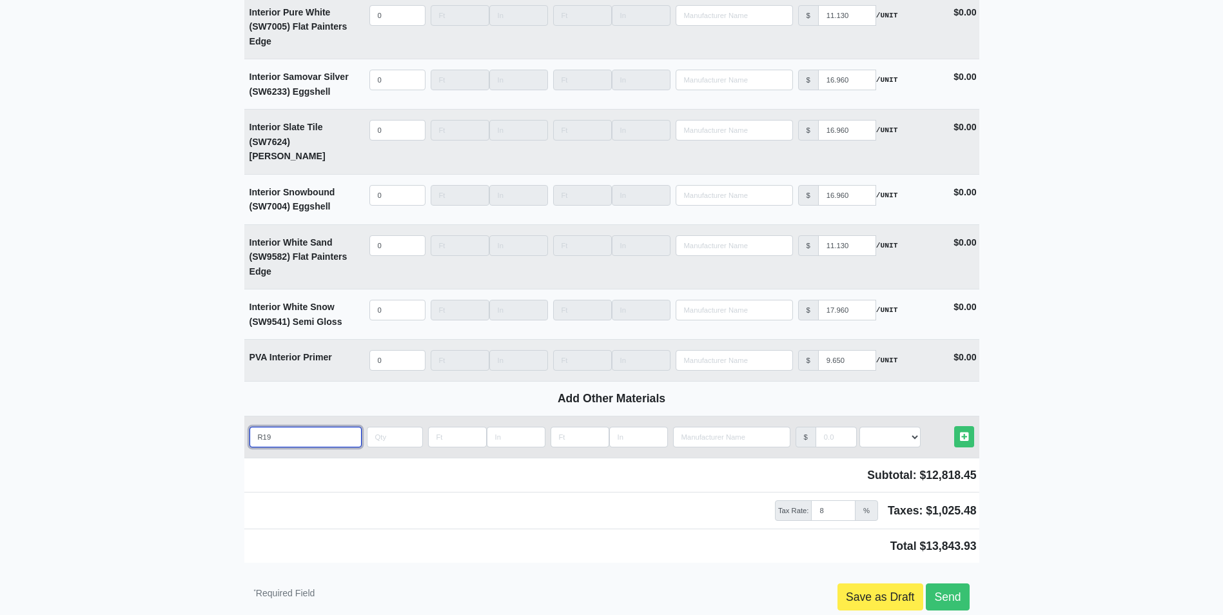
select select
type input "R19 Un"
select select
type input "R19 Unf"
select select
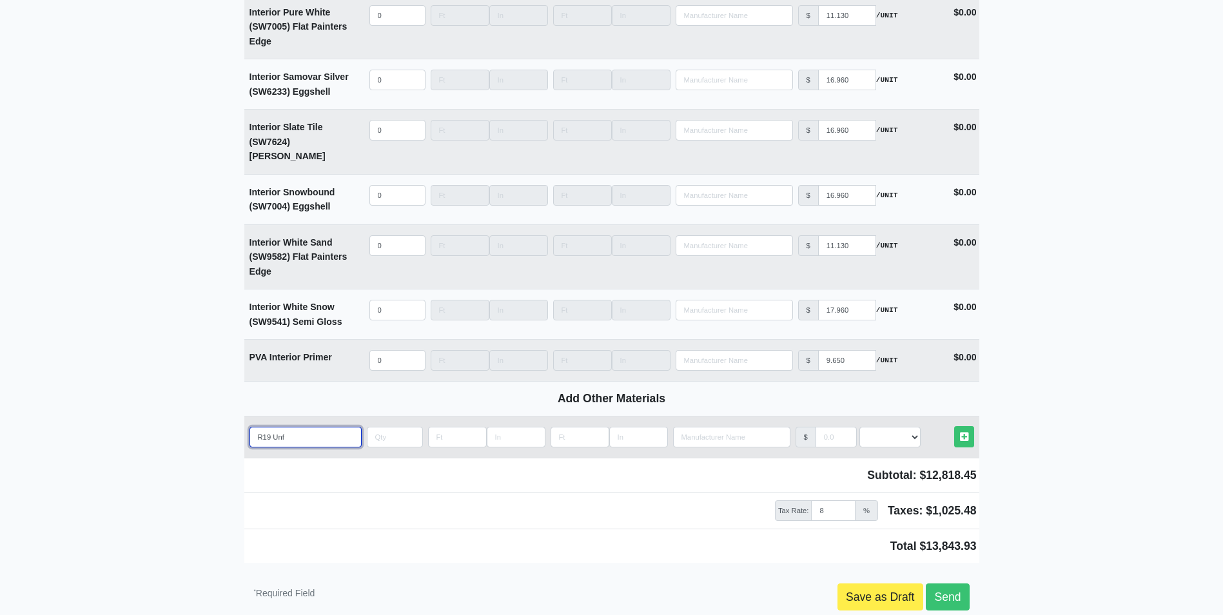
type input "R19 Unfa"
select select
type input "R19 Unfac"
select select
type input "R19 Unface"
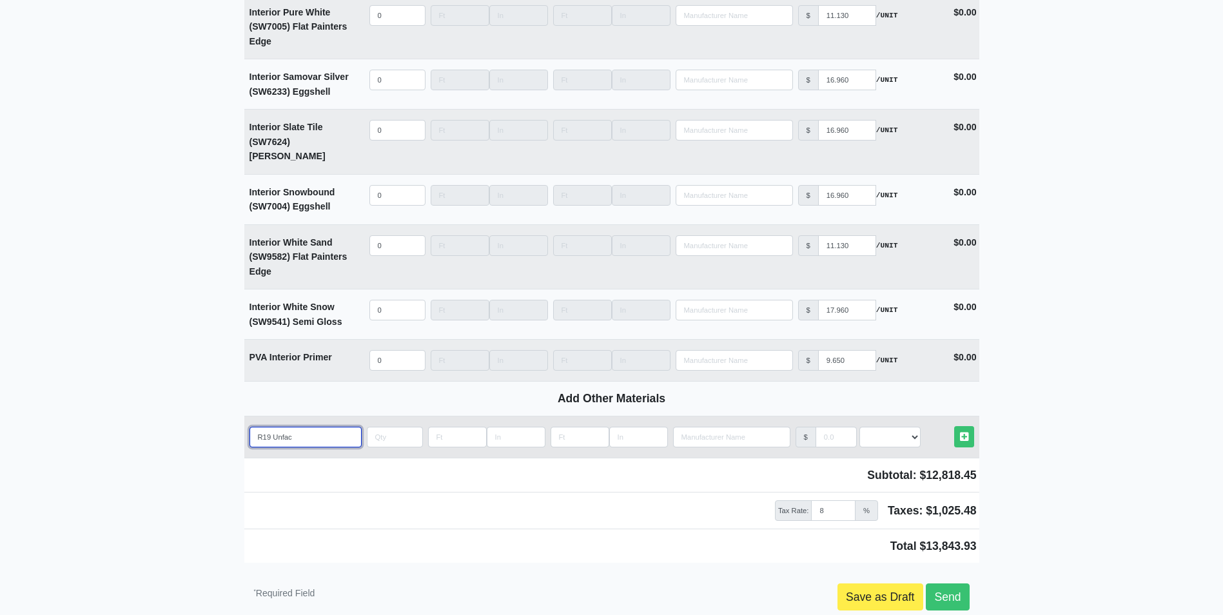
select select
type input "R19 Unfaced"
select select
type input "R19 Unfaced"
select select
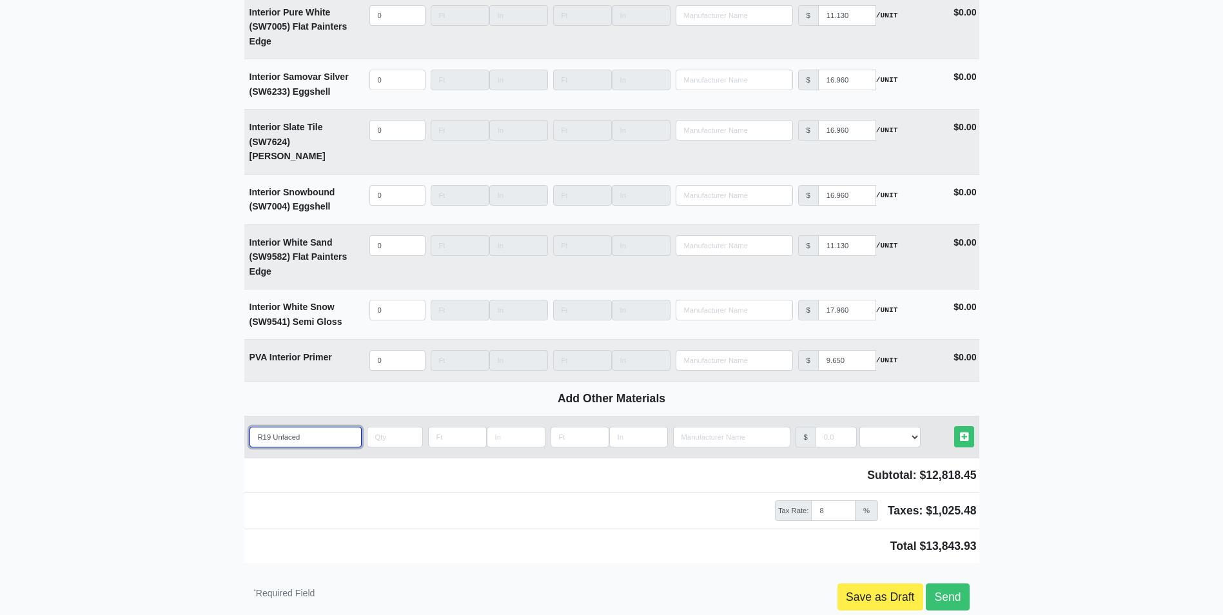
type input "R19 Unfaced B"
select select
type input "R19 Unfaced Ba"
select select
type input "R19 Unfaced Bat"
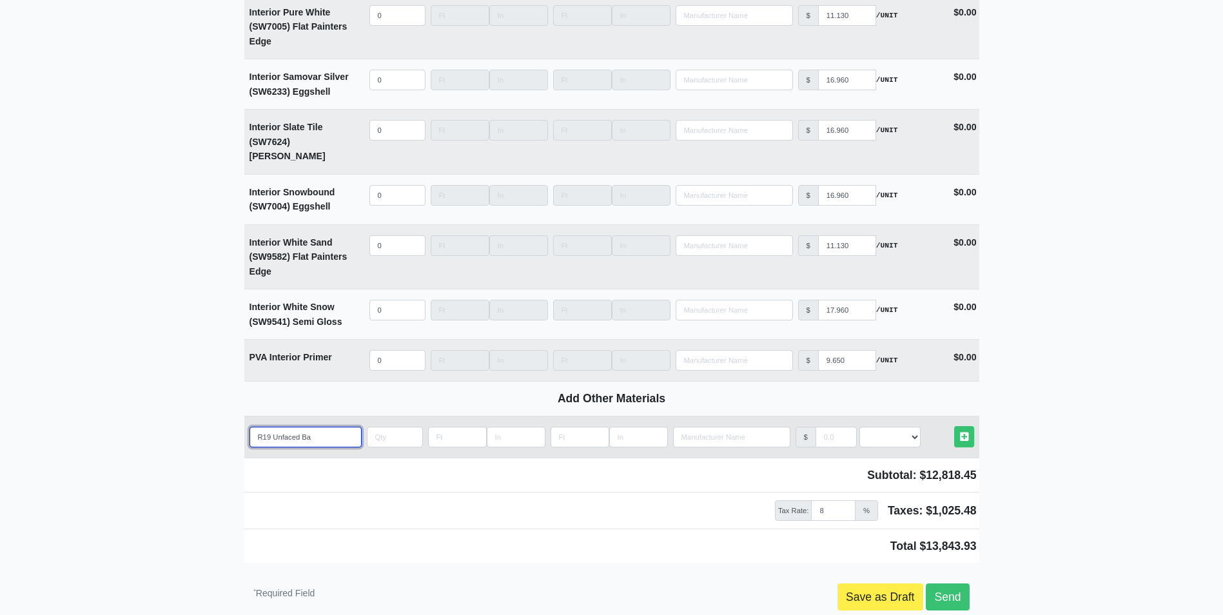
select select
type input "R19 Unfaced Batt"
select select
type input "R19 Unfaced Batts"
select select
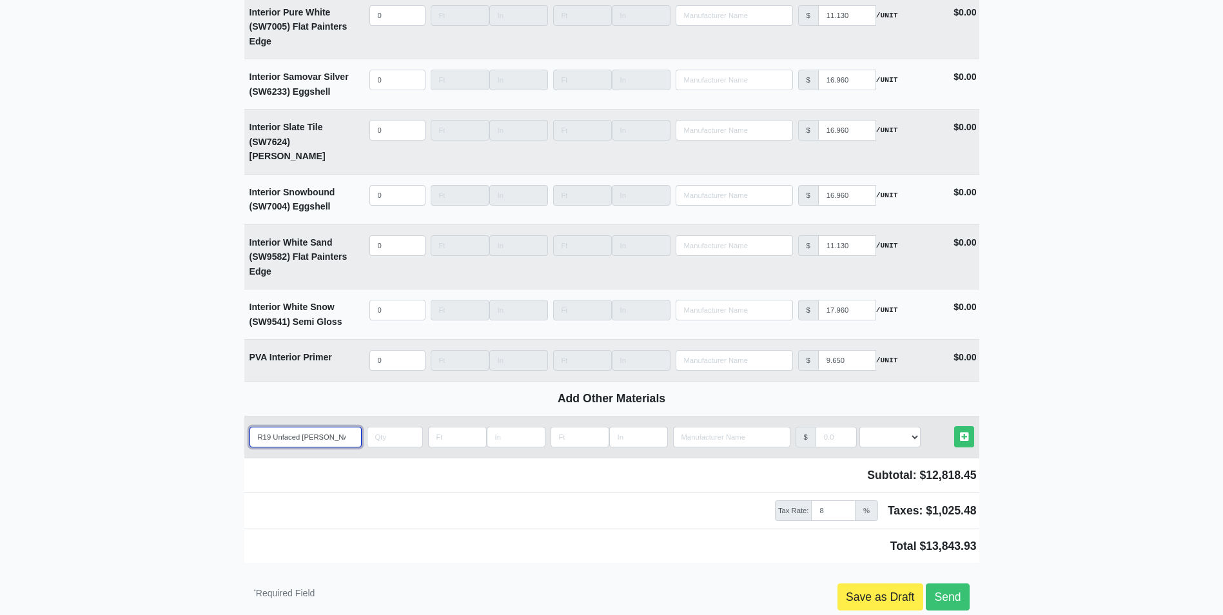
type input "R19 Unfaced Batts"
select select
type input "R19 Unfaced Batts U"
select select
type input "R19 Unfaced Batts"
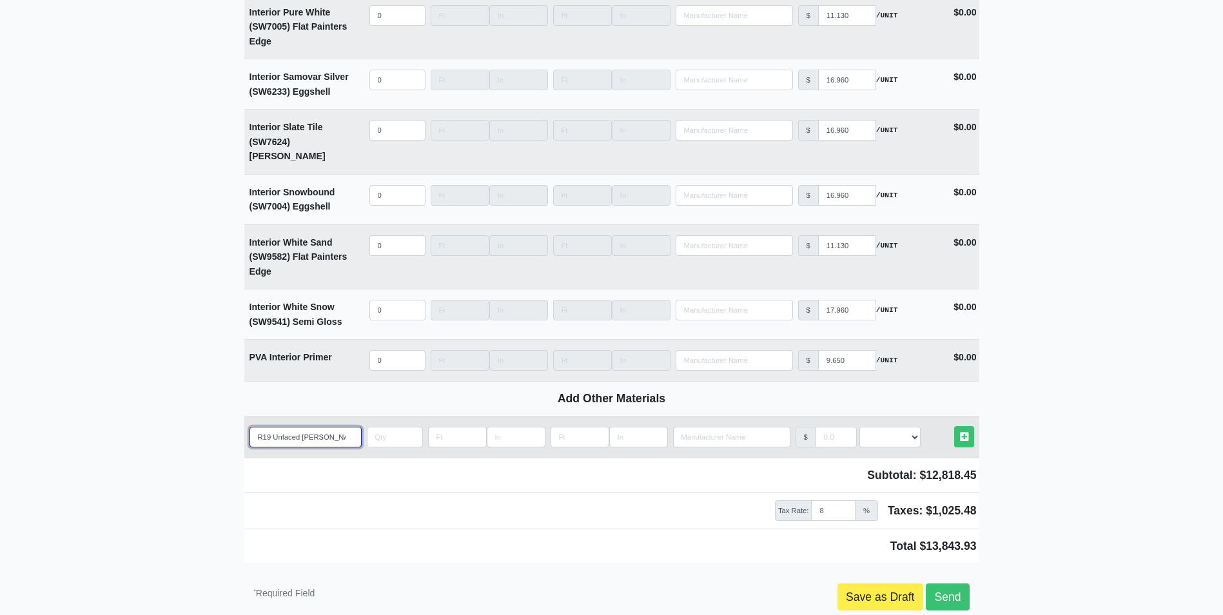
select select
type input "R19 Unfaced Batts I"
select select
type input "R19 Unfaced Batts In"
select select
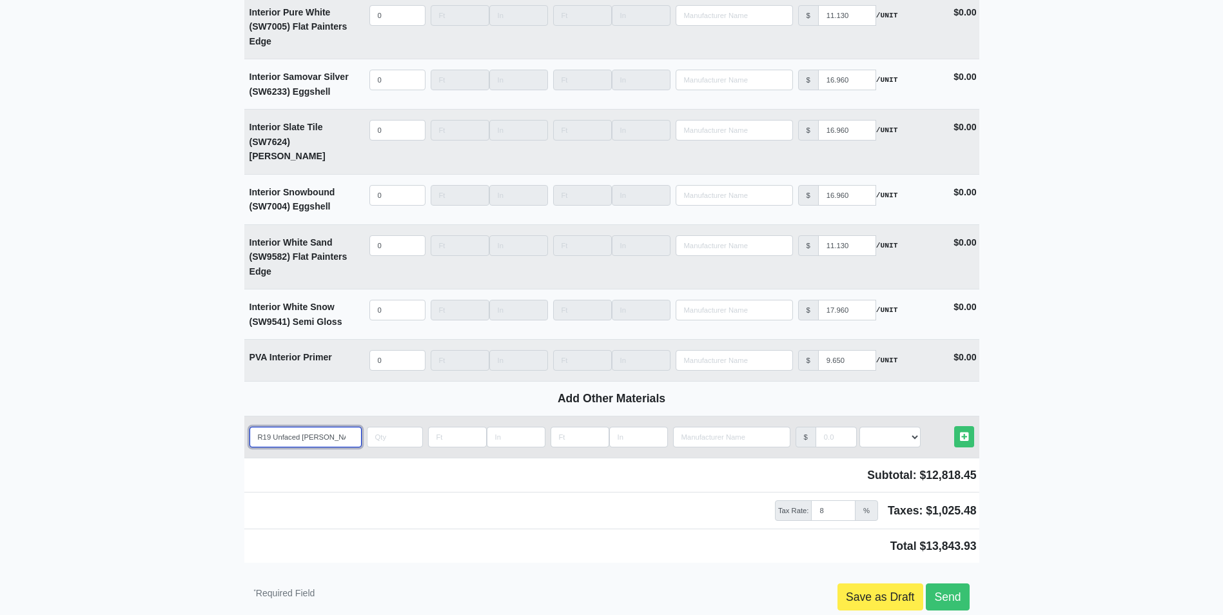
type input "R19 Unfaced Batts Ins"
select select
type input "R19 Unfaced Batts Insu"
select select
type input "R19 Unfaced Batts Insul"
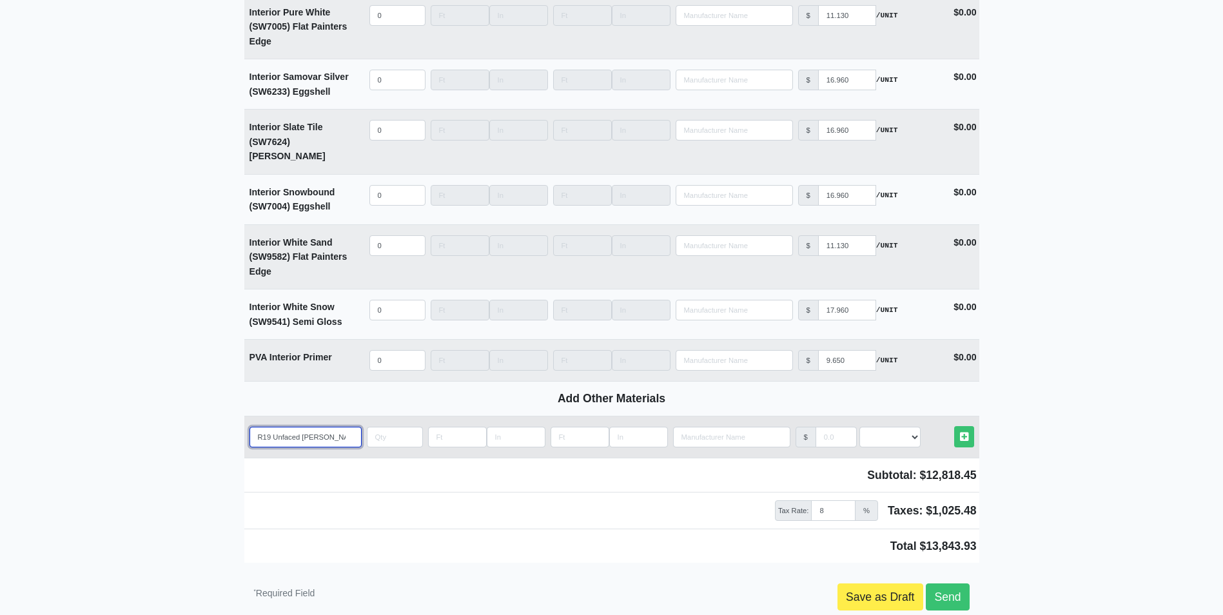
select select
type input "R19 Unfaced Batts Insula"
select select
type input "R19 Unfaced Batts Insulat"
select select
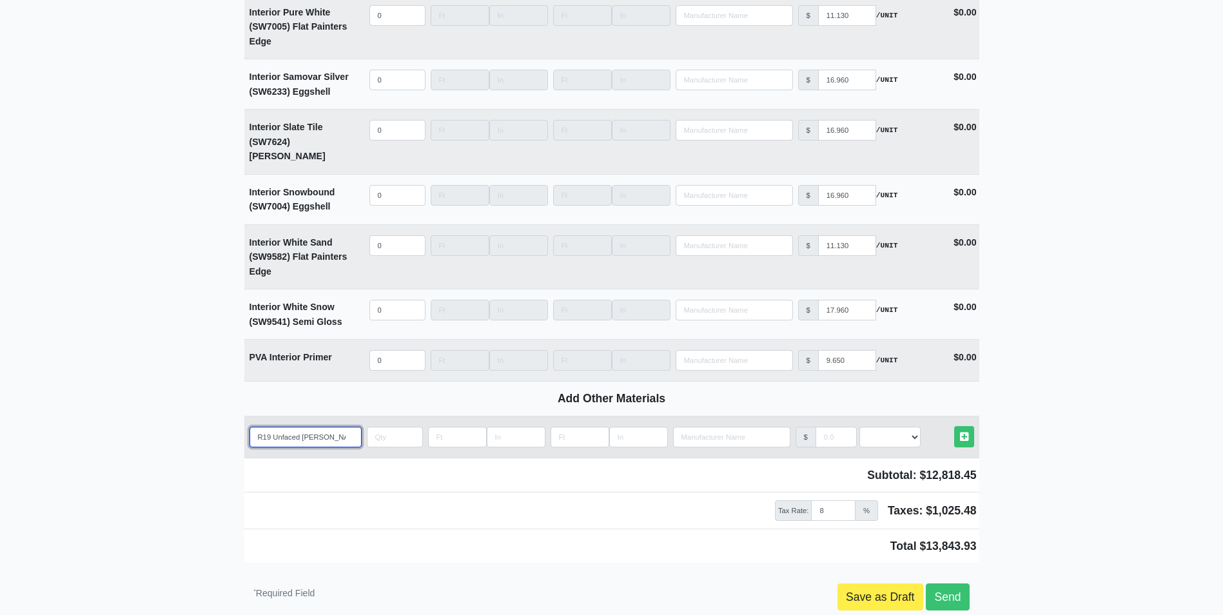
type input "R19 Unfaced Batts Insulati"
select select
type input "R19 Unfaced Batts Insulatio"
select select
type input "R19 Unfaced Batts Insulation"
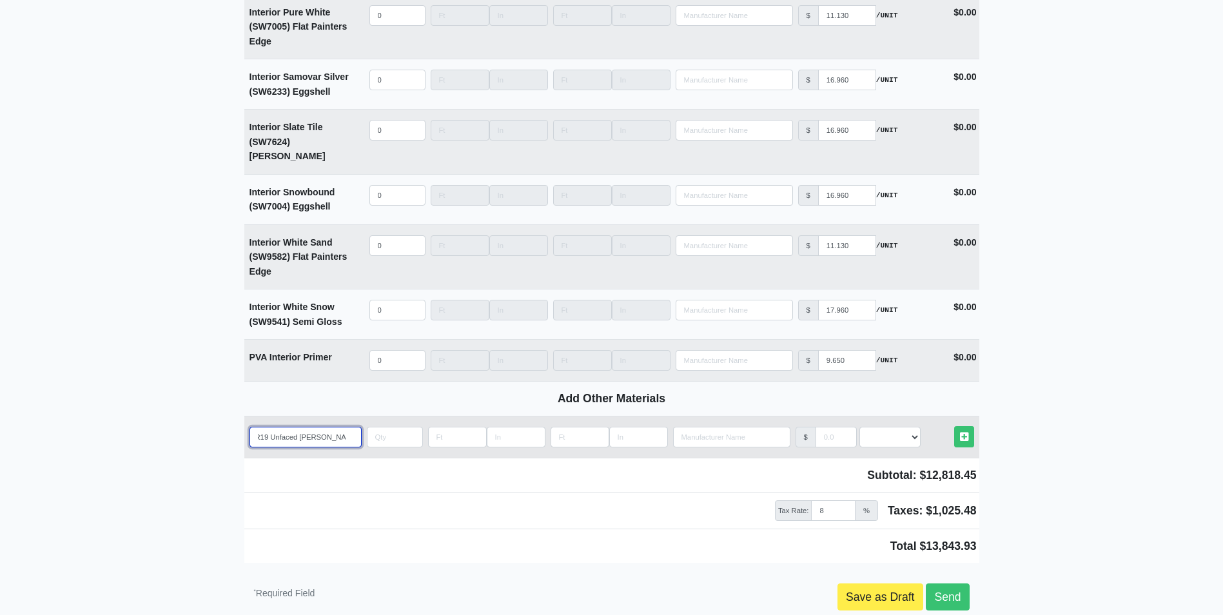
select select
type input "R19 Unfaced Batts Insulation"
select select
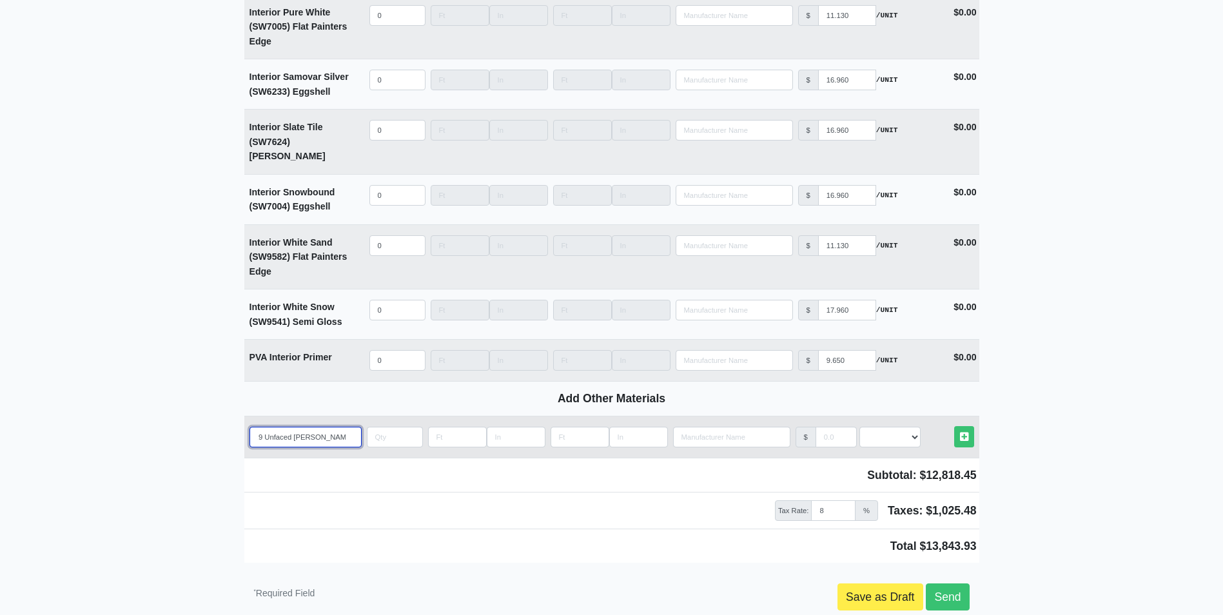
type input "R19 Unfaced Batts Insulation 6"
select select
type input "R19 Unfaced Batts Insulation 6'"
select select
type input "R19 Unfaced Batts Insulation 6''"
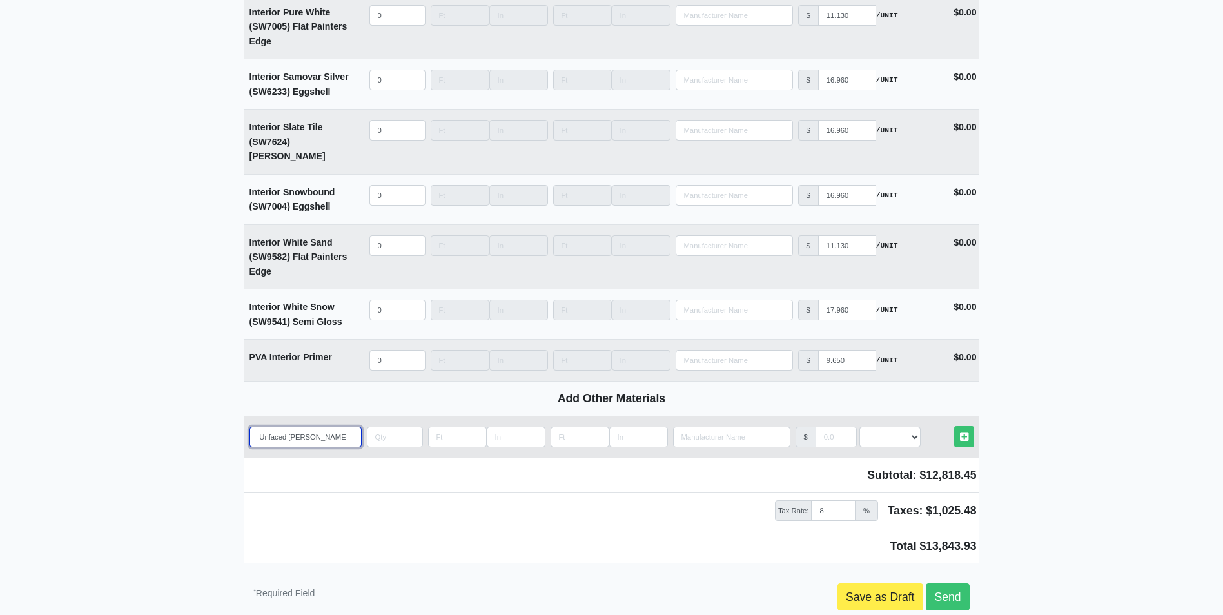
select select
type input "R19 Unfaced Batts Insulation 6''"
click at [444, 427] on input "Length" at bounding box center [457, 437] width 59 height 21
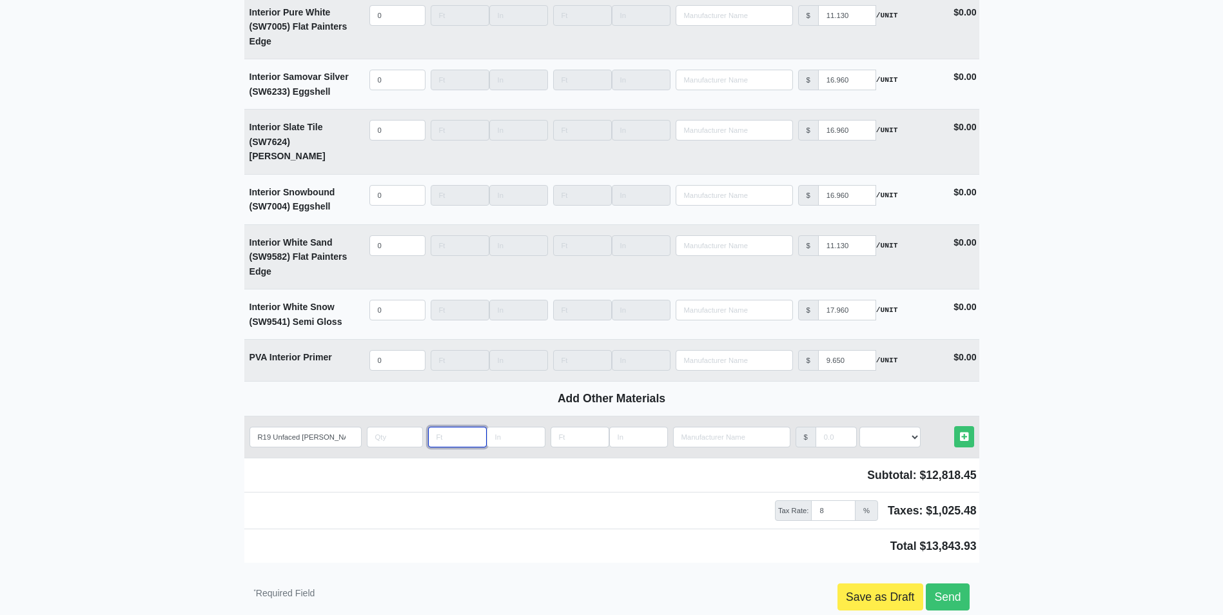
type input "2"
select select
type input "2"
click at [565, 427] on input "Length" at bounding box center [579, 437] width 59 height 21
type input "8"
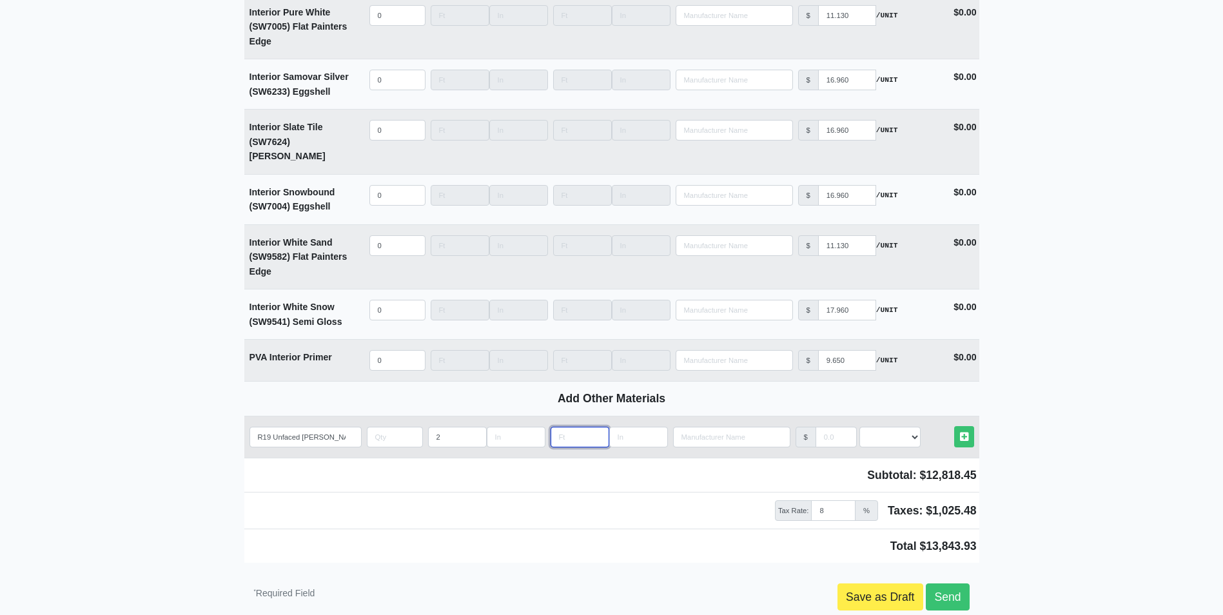
select select
type input "8"
click at [826, 427] on input "manufacturer" at bounding box center [835, 437] width 41 height 21
select select
type input ".5"
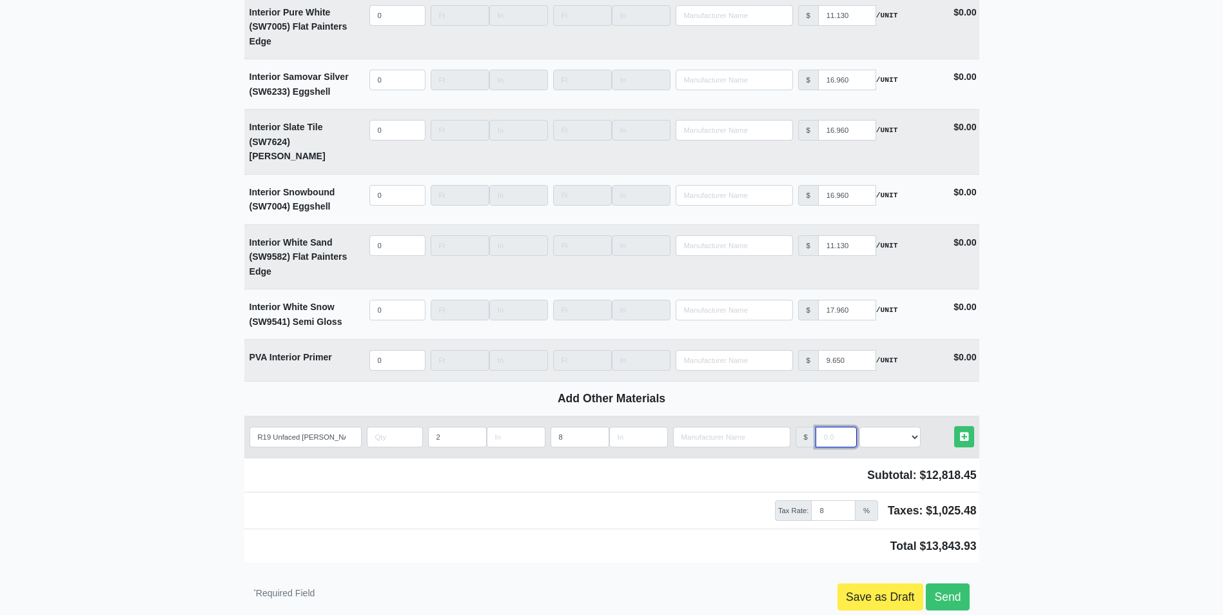
select select
type input ".55"
select select
type input ".55"
click at [893, 427] on select "Select an Option! UNIT MLF LF MSQFT SQFT" at bounding box center [889, 437] width 61 height 21
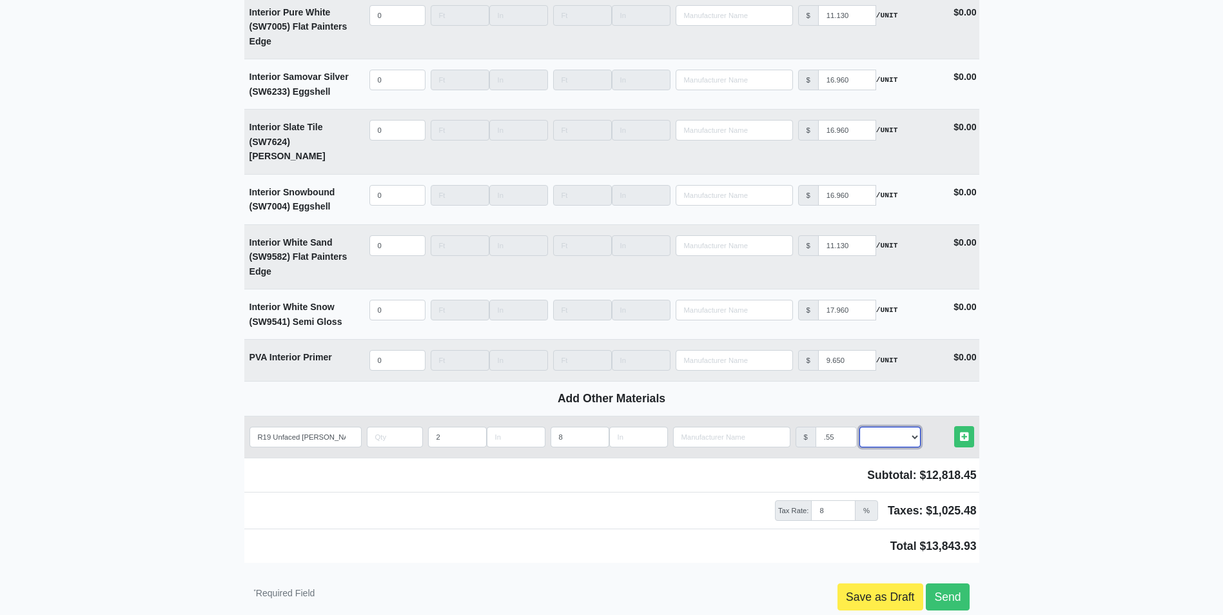
select select "0"
click at [859, 427] on select "Select an Option! UNIT MLF LF MSQFT SQFT" at bounding box center [889, 437] width 61 height 21
click at [397, 427] on input "quantity" at bounding box center [395, 437] width 56 height 21
type input "60"
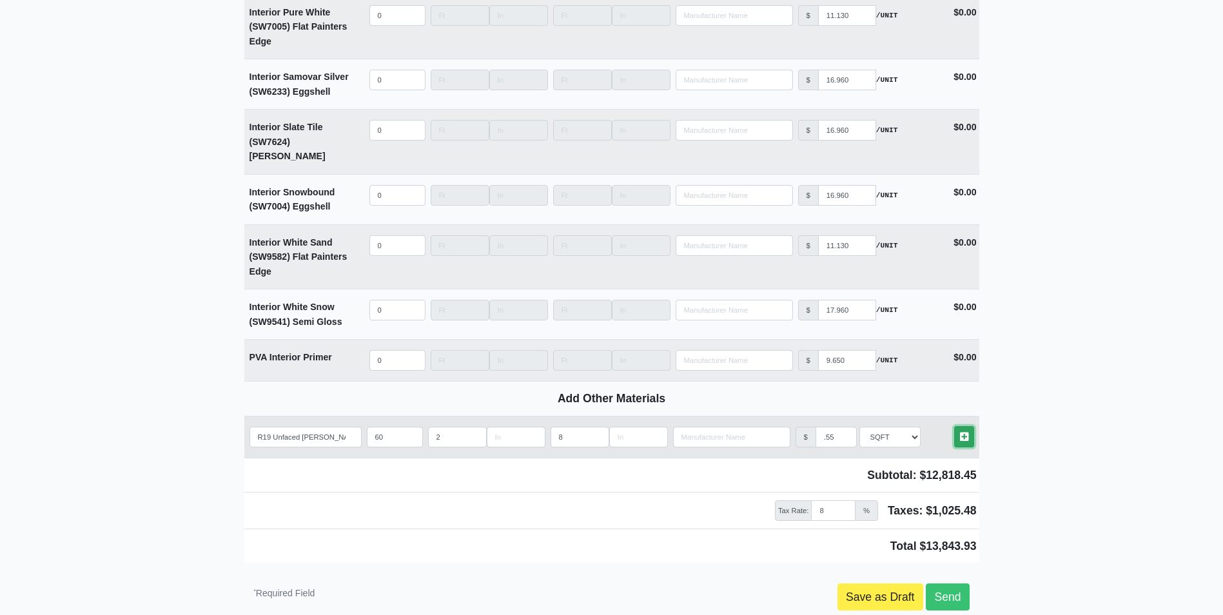
click at [962, 432] on icon at bounding box center [964, 437] width 8 height 10
select select
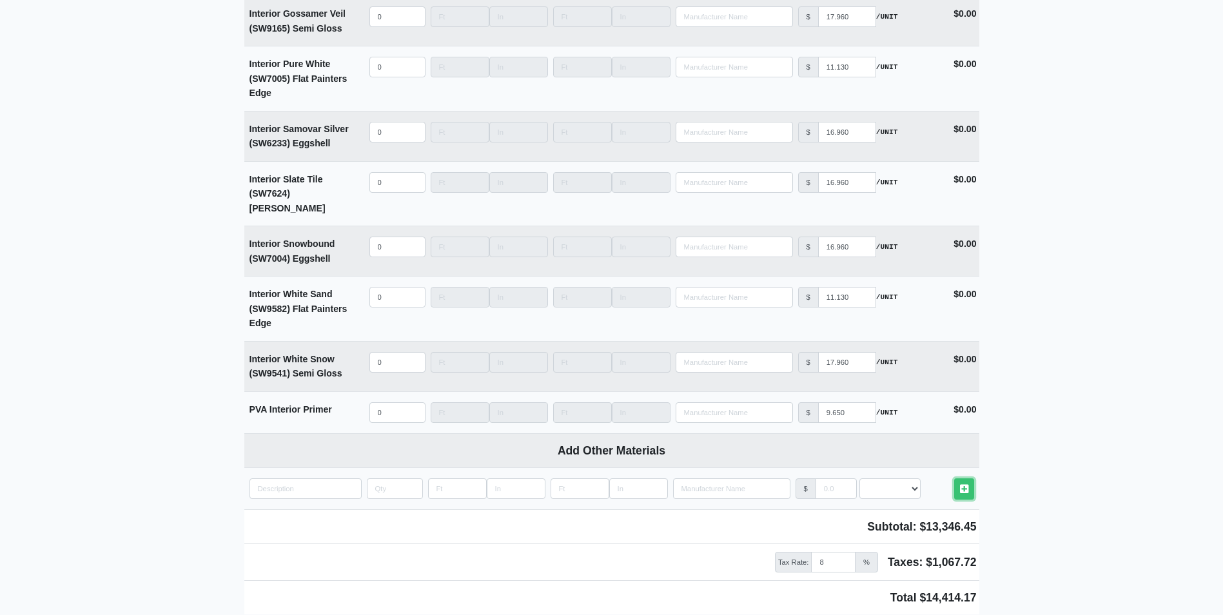
scroll to position [3358, 0]
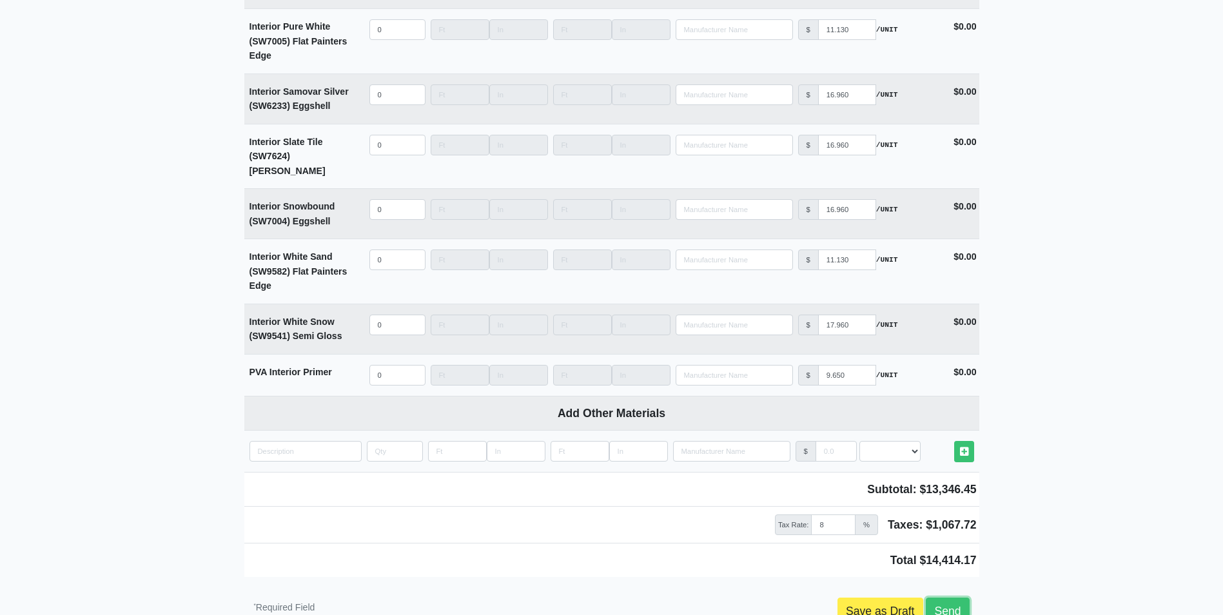
click at [945, 598] on link "Send" at bounding box center [947, 611] width 43 height 27
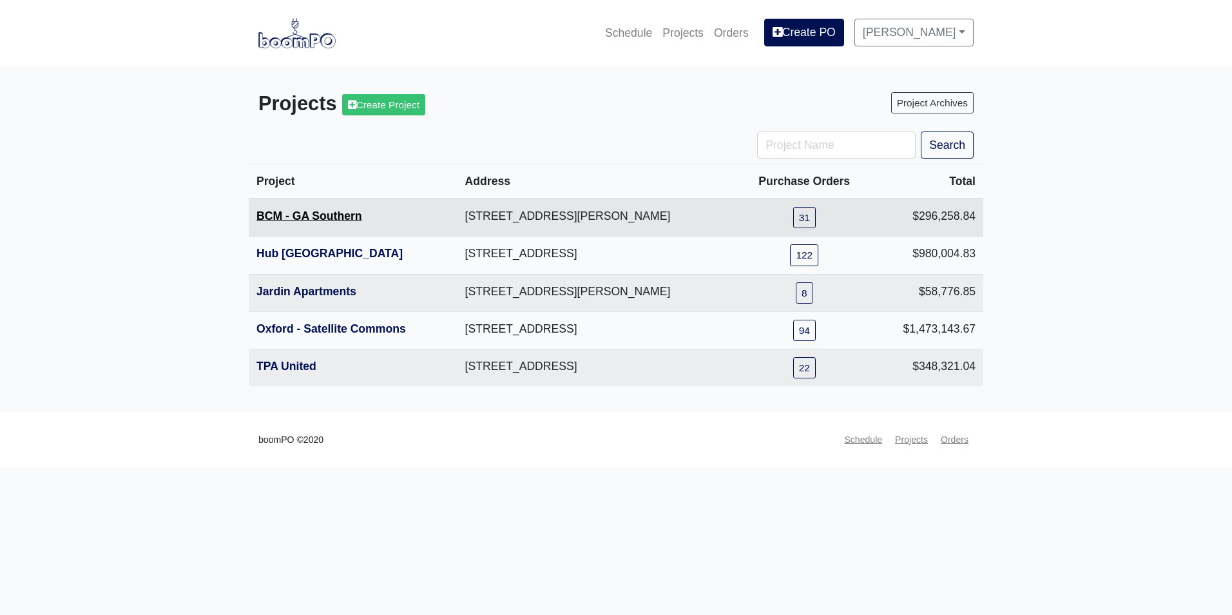
click at [346, 219] on link "BCM - GA Southern" at bounding box center [310, 215] width 106 height 13
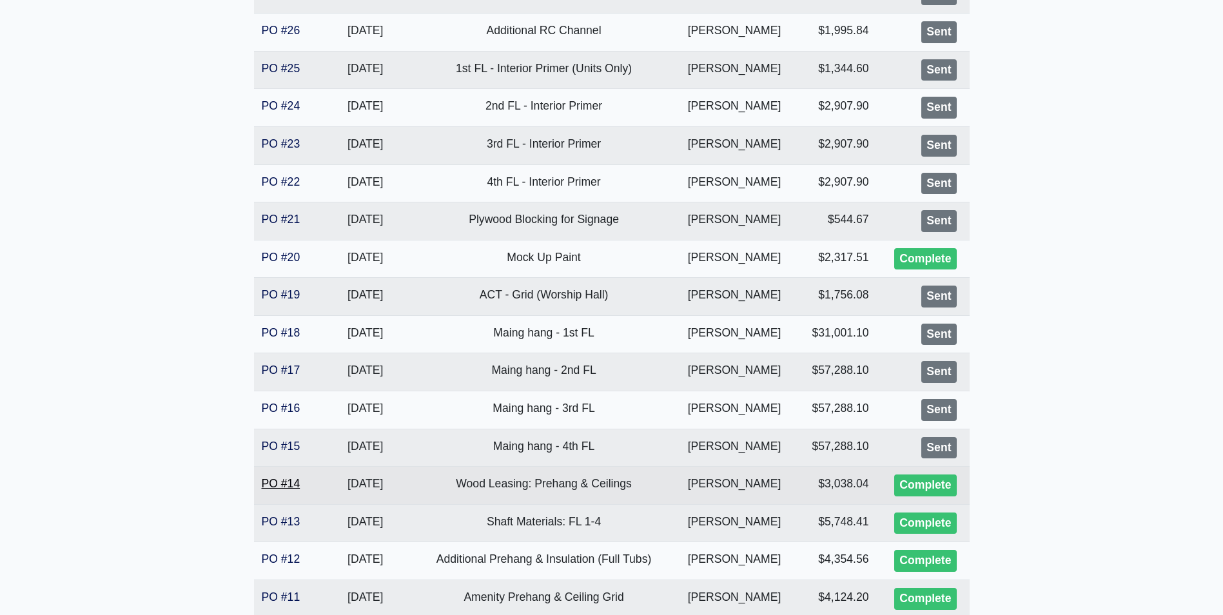
scroll to position [580, 0]
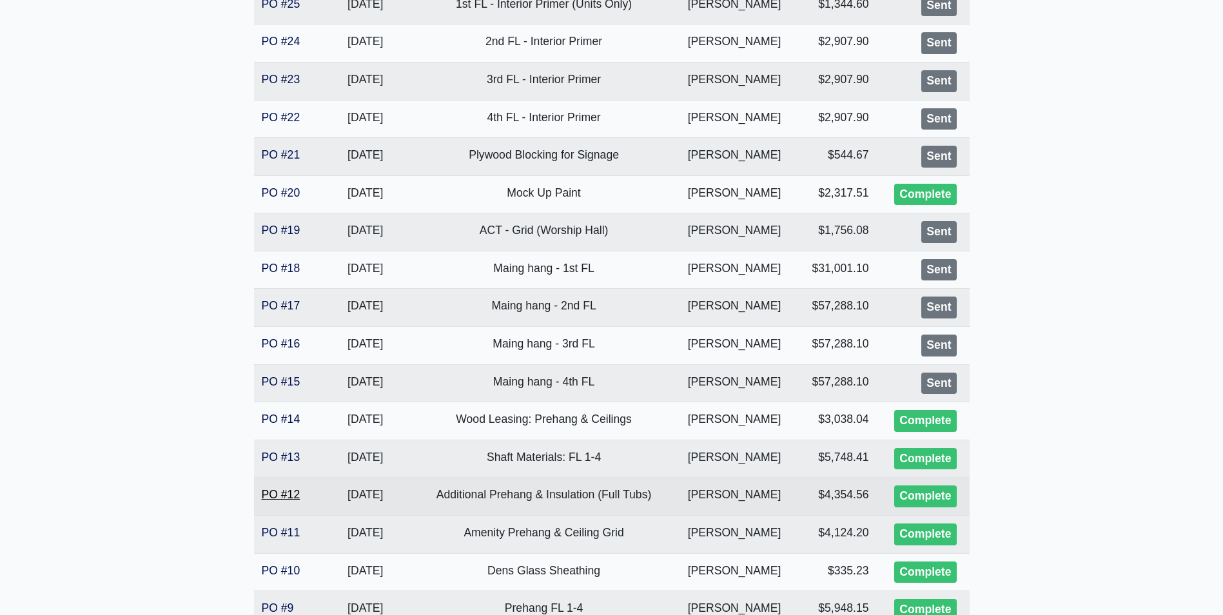
click at [277, 491] on link "PO #12" at bounding box center [281, 494] width 39 height 13
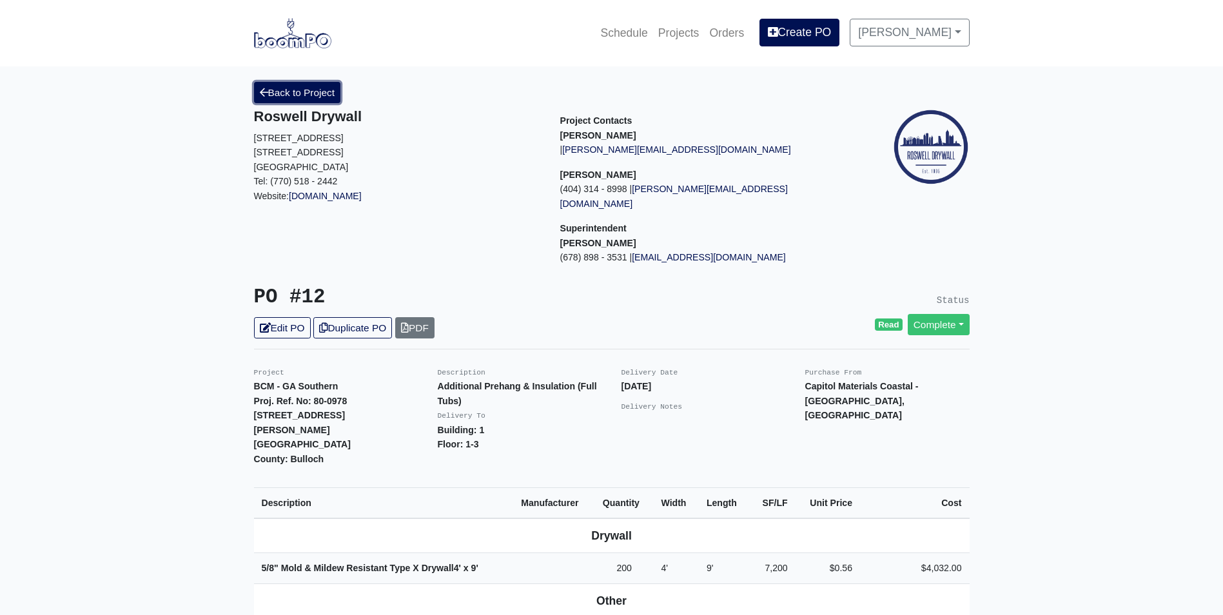
click at [308, 90] on link "Back to Project" at bounding box center [297, 92] width 87 height 21
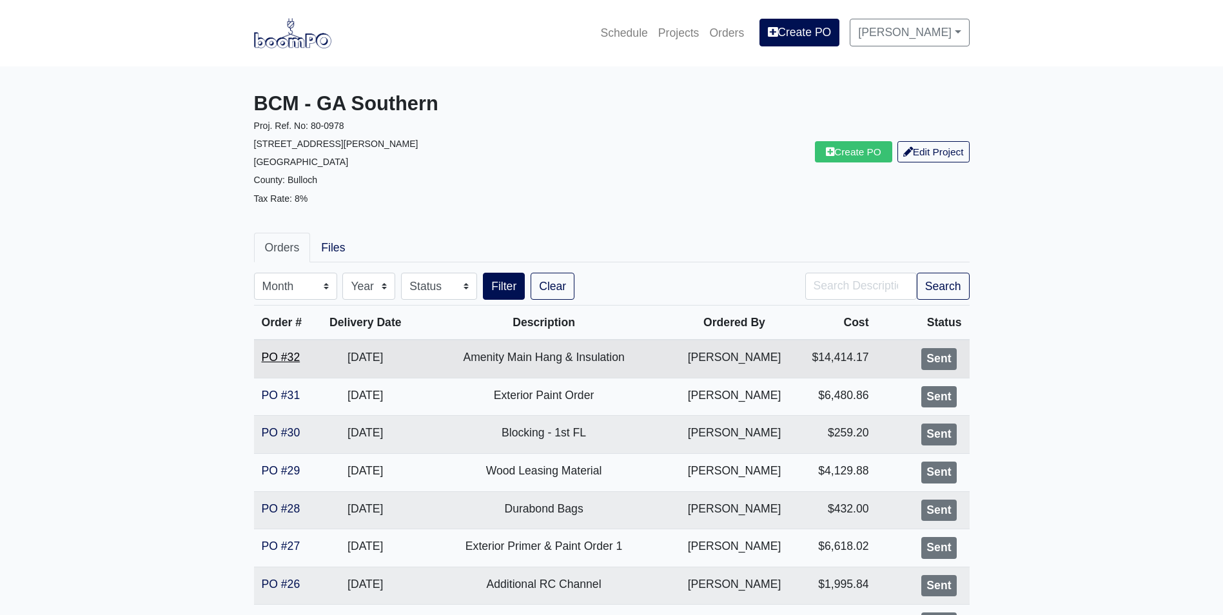
click at [285, 354] on link "PO #32" at bounding box center [281, 357] width 39 height 13
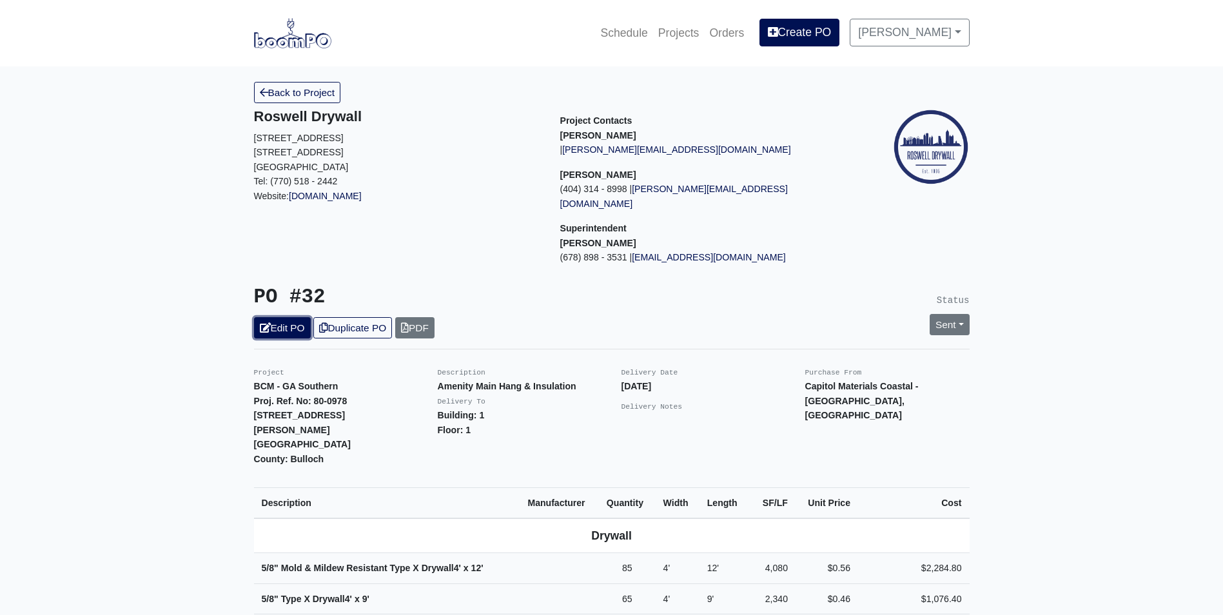
click at [283, 317] on link "Edit PO" at bounding box center [282, 327] width 57 height 21
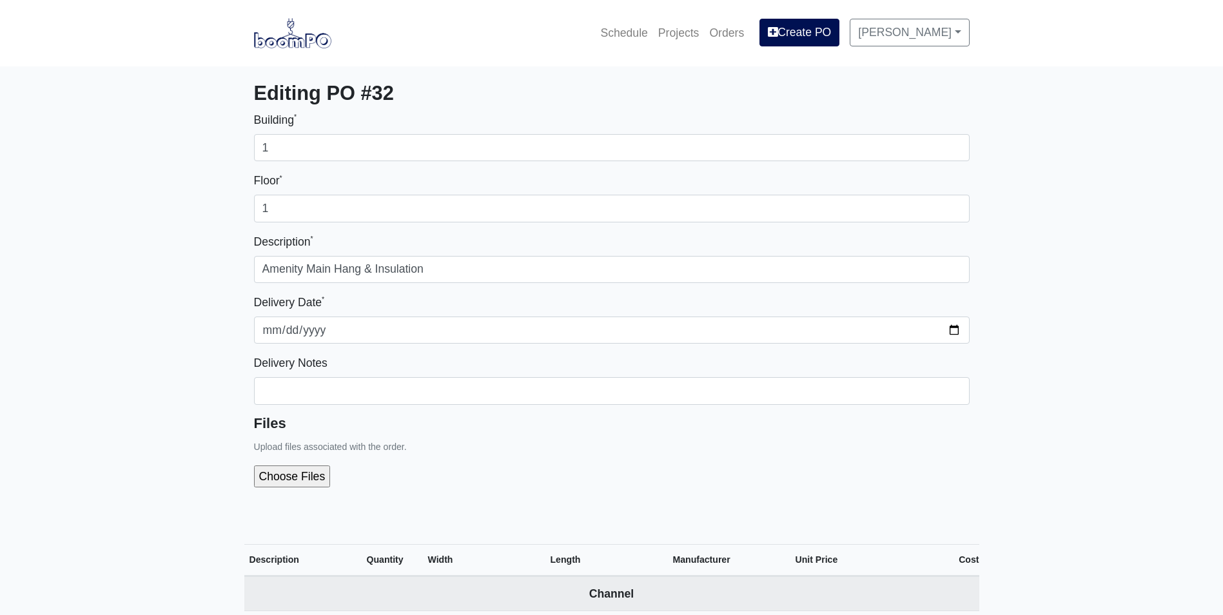
select select
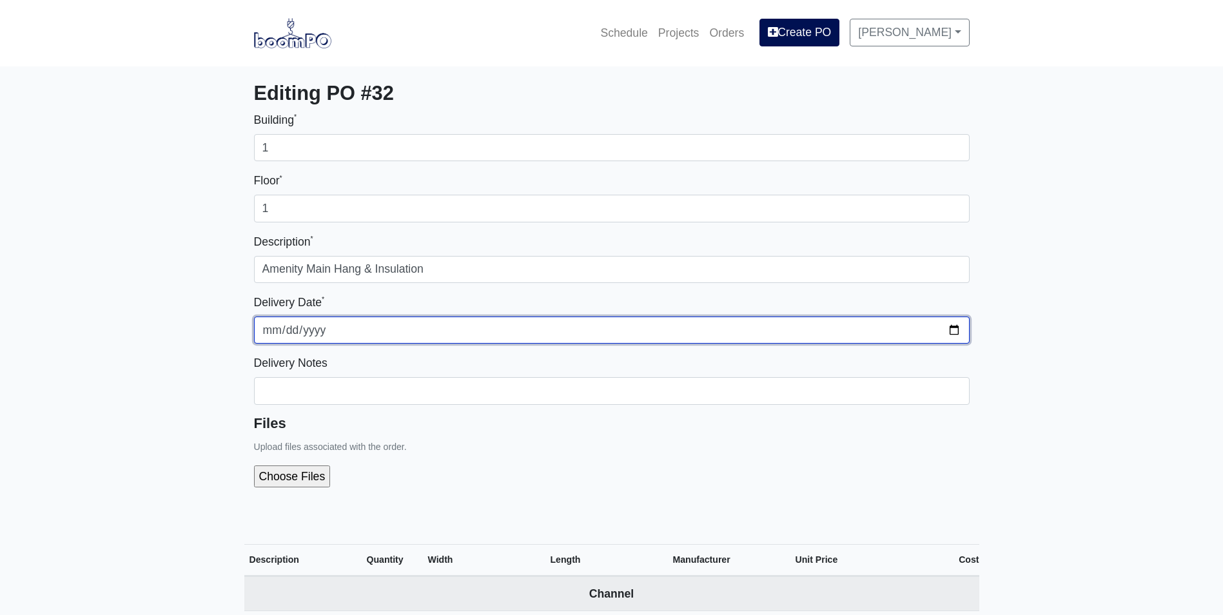
click at [957, 327] on input "2025-09-17" at bounding box center [611, 329] width 715 height 27
type input "[DATE]"
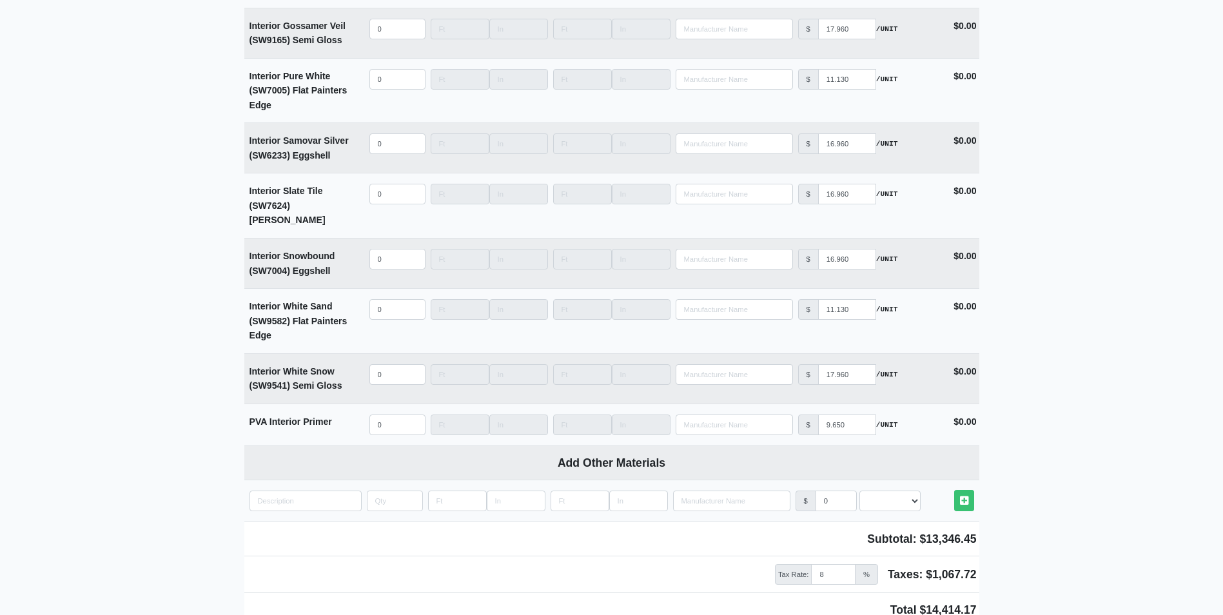
scroll to position [3287, 0]
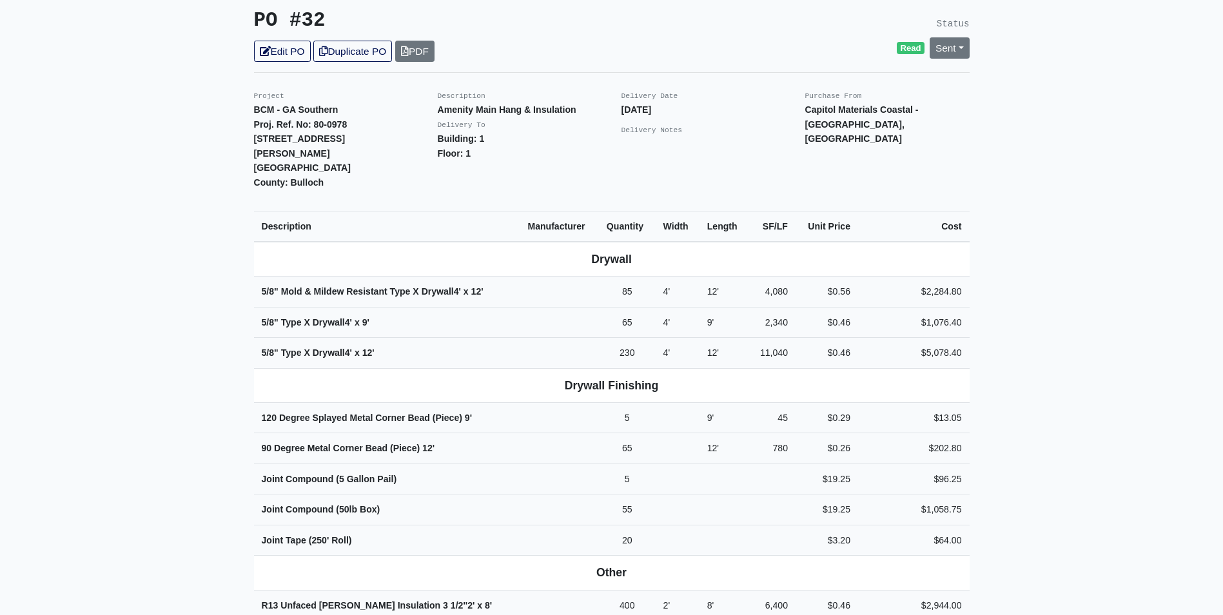
scroll to position [258, 0]
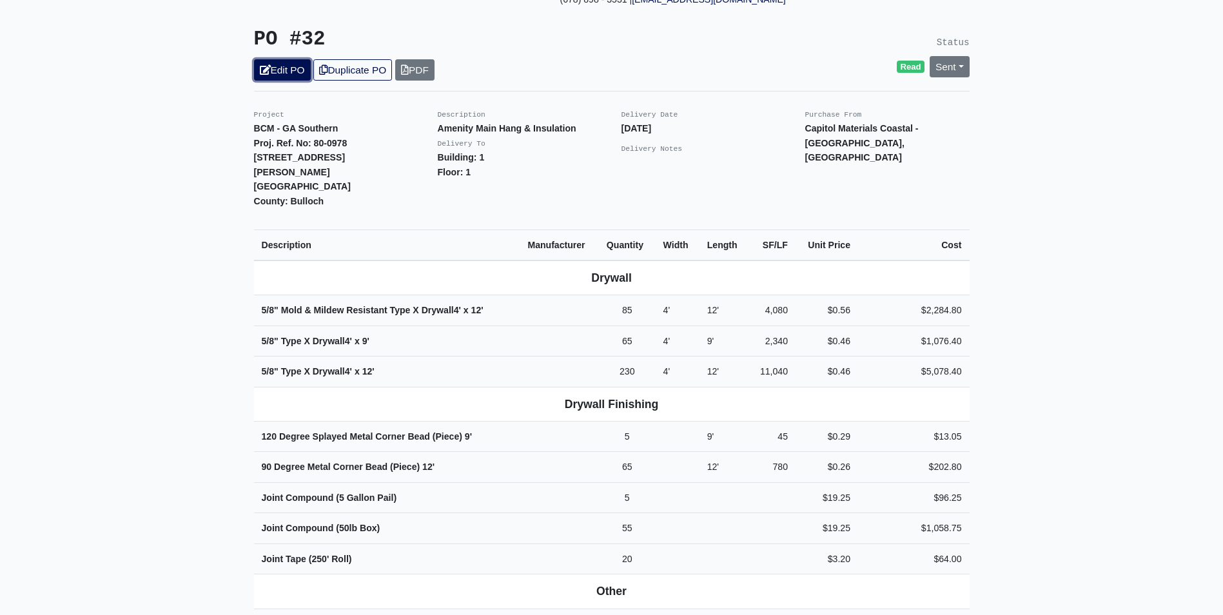
click at [286, 63] on link "Edit PO" at bounding box center [282, 69] width 57 height 21
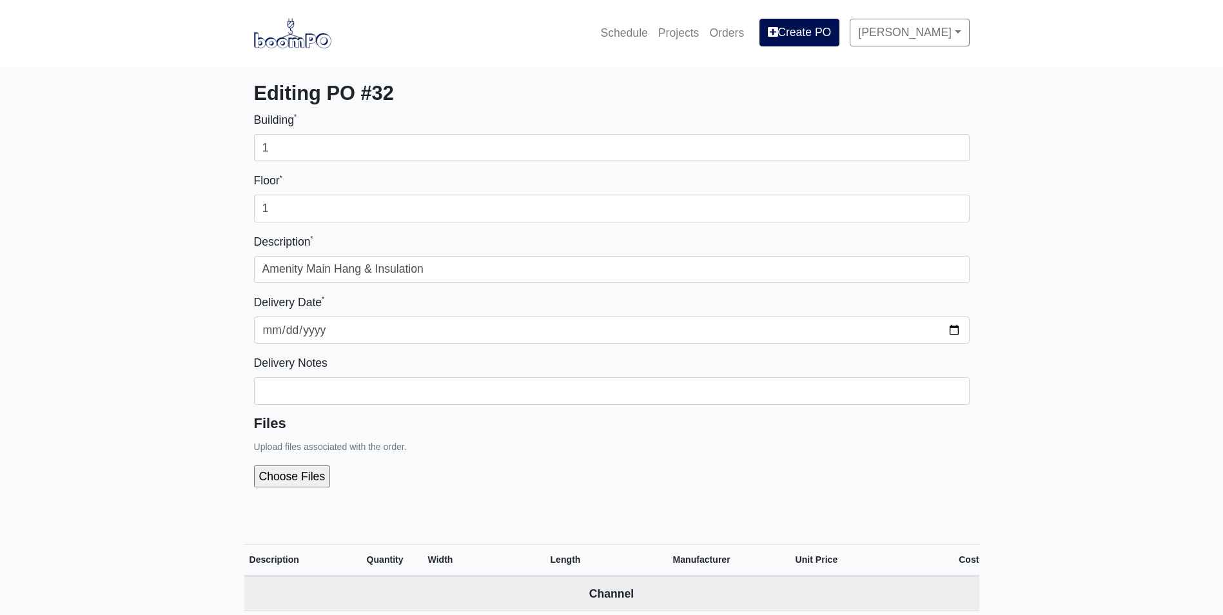
select select
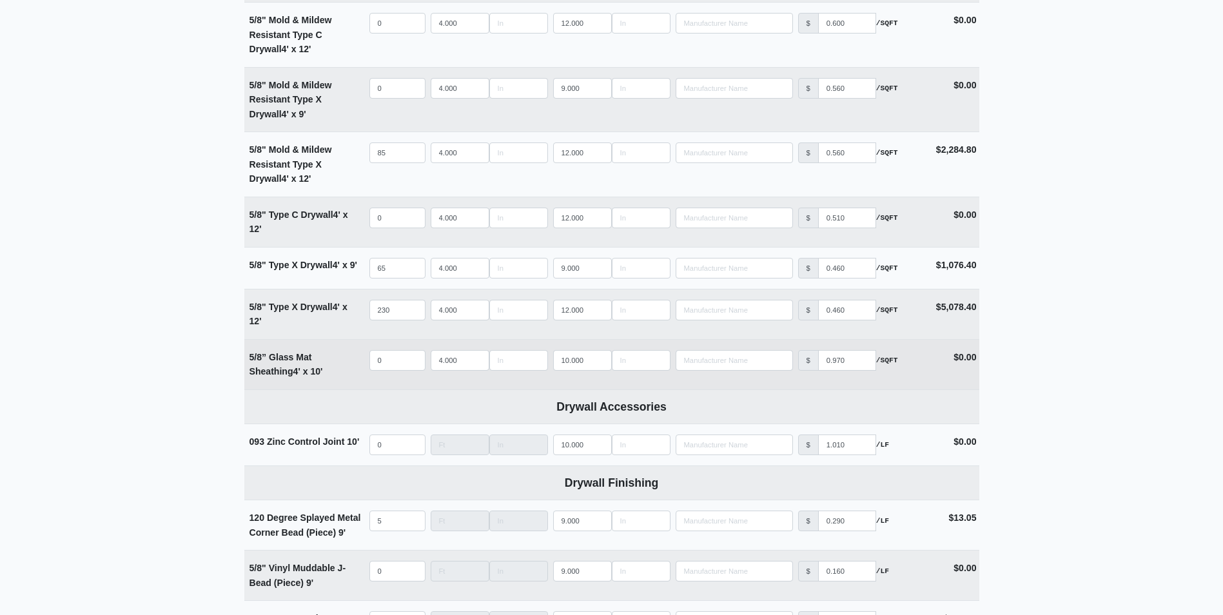
scroll to position [1031, 0]
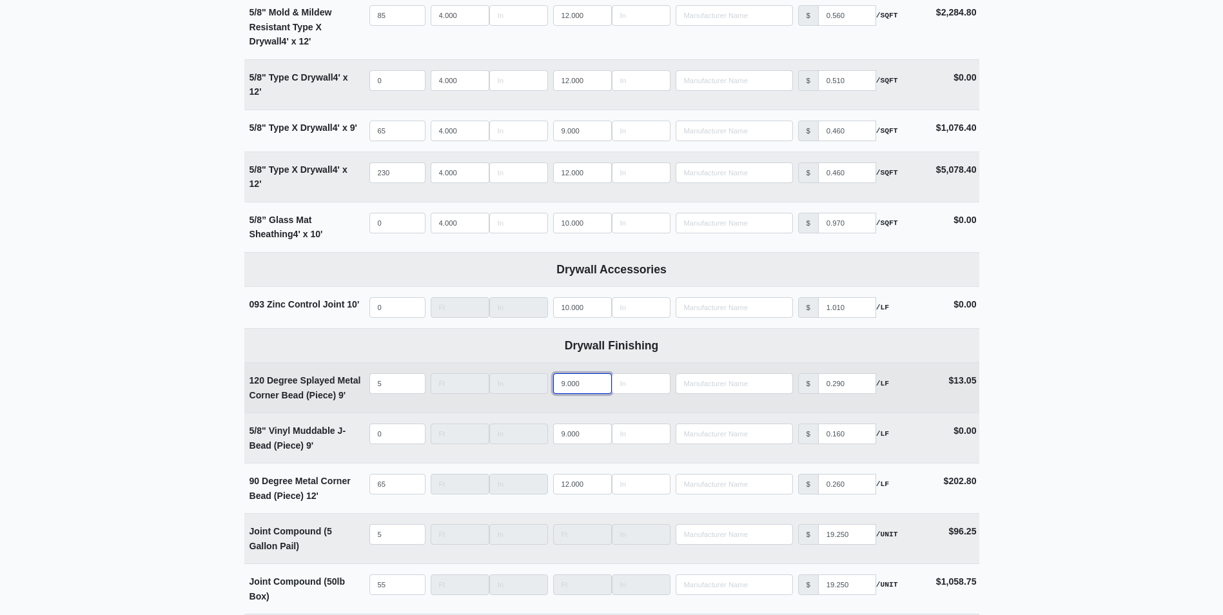
click at [516, 395] on tr "120 Degree Splayed Metal Corner Bead (Piece) 9' Qty 5 Width Length 9.000 Manufa…" at bounding box center [611, 387] width 735 height 50
type input "1"
select select
type input "12"
select select
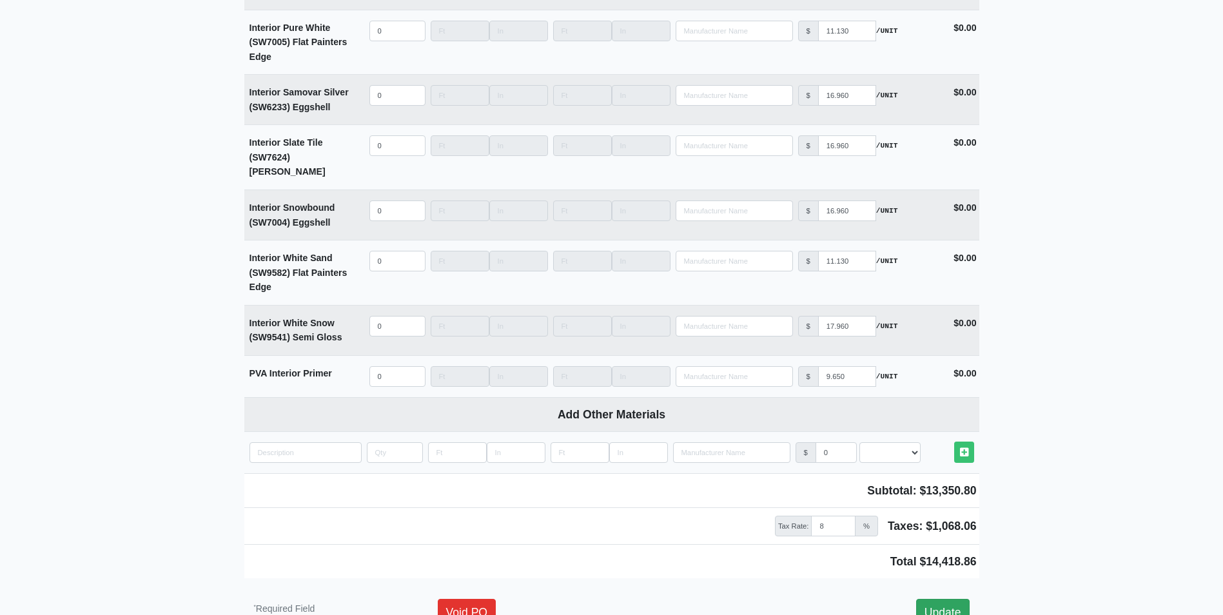
scroll to position [3315, 0]
type input "12"
click at [946, 598] on link "Update" at bounding box center [942, 611] width 53 height 27
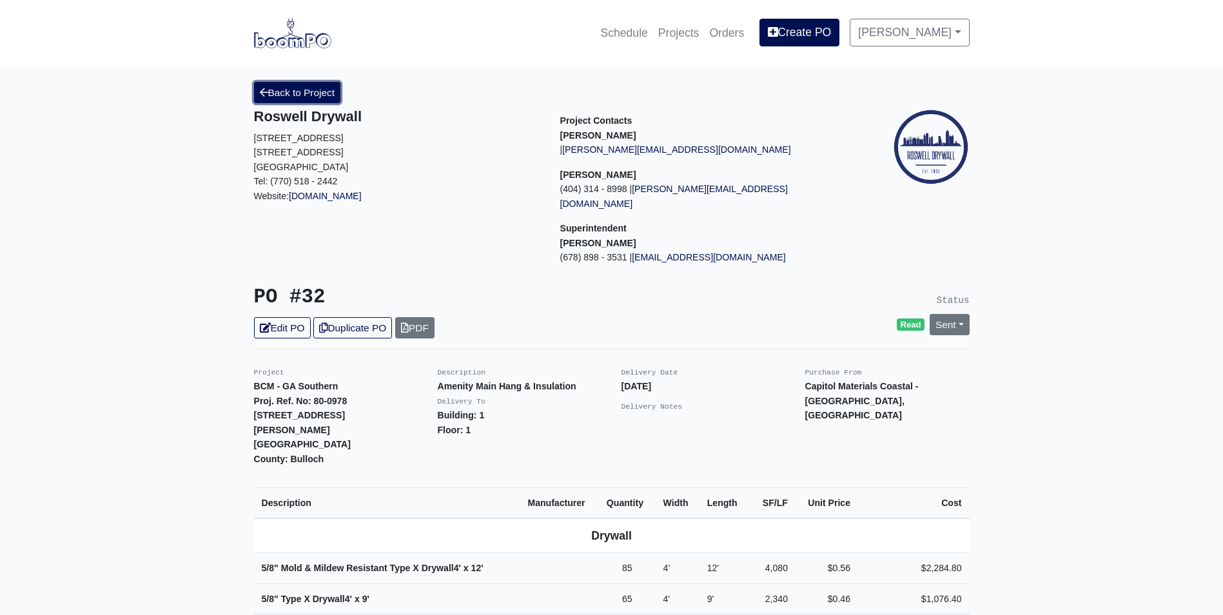
click at [280, 86] on link "Back to Project" at bounding box center [297, 92] width 87 height 21
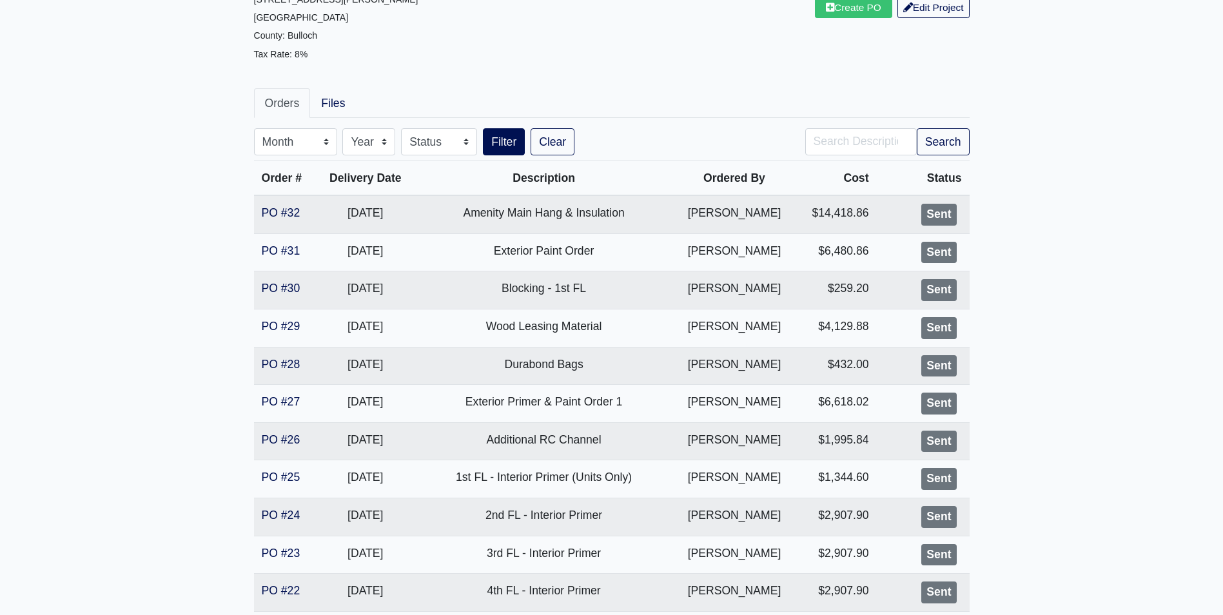
scroll to position [193, 0]
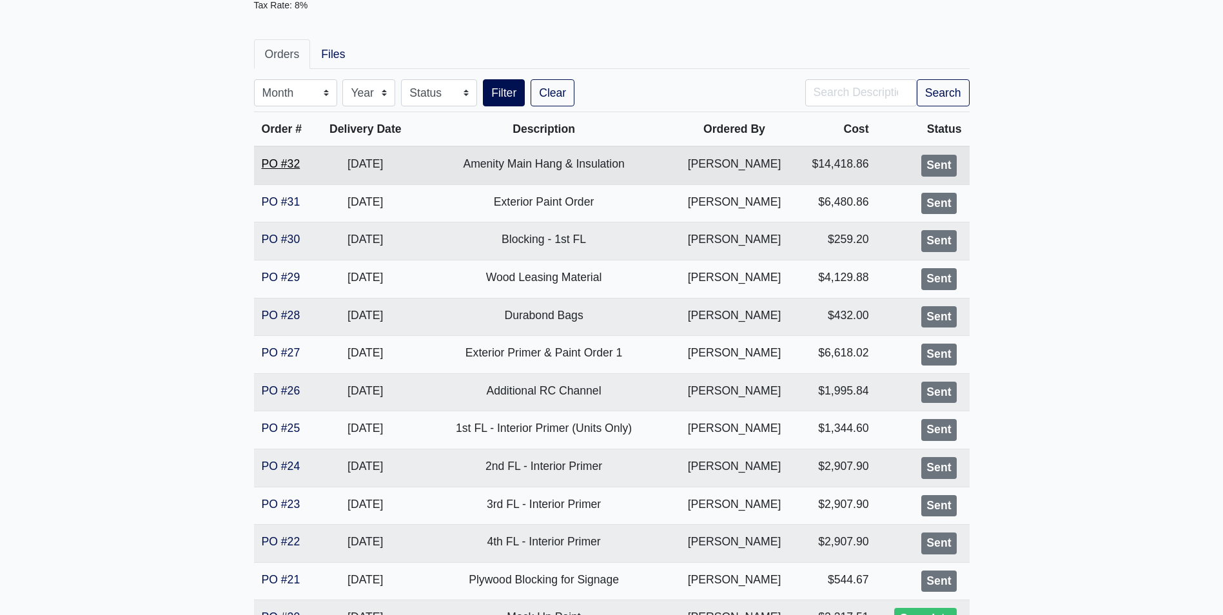
click at [289, 165] on link "PO #32" at bounding box center [281, 163] width 39 height 13
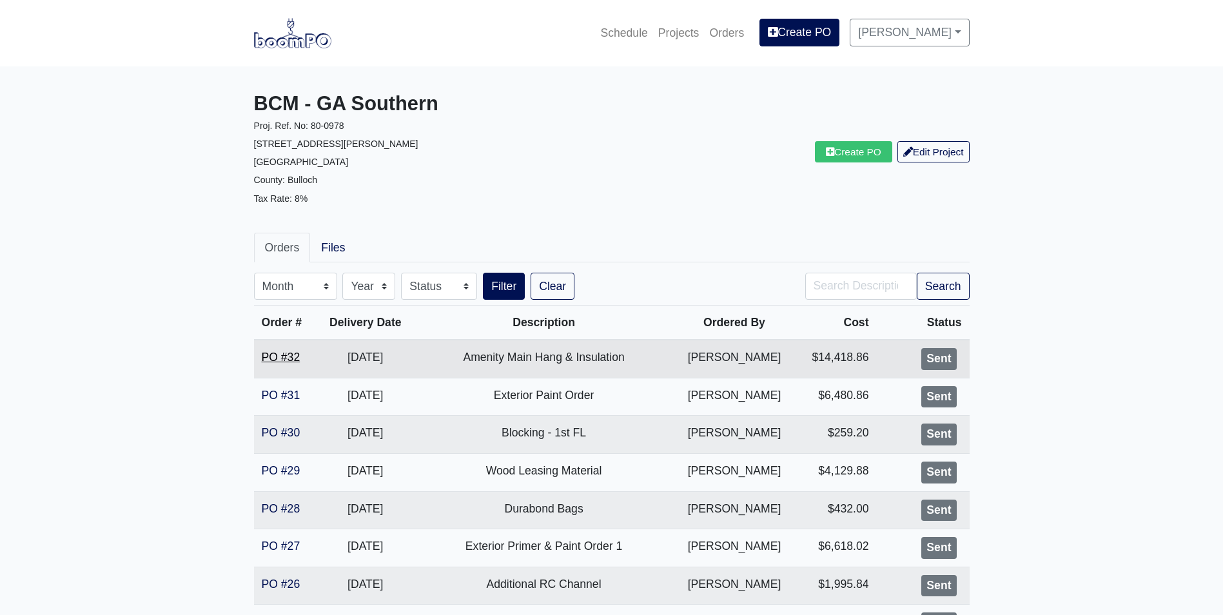
click at [273, 353] on link "PO #32" at bounding box center [281, 357] width 39 height 13
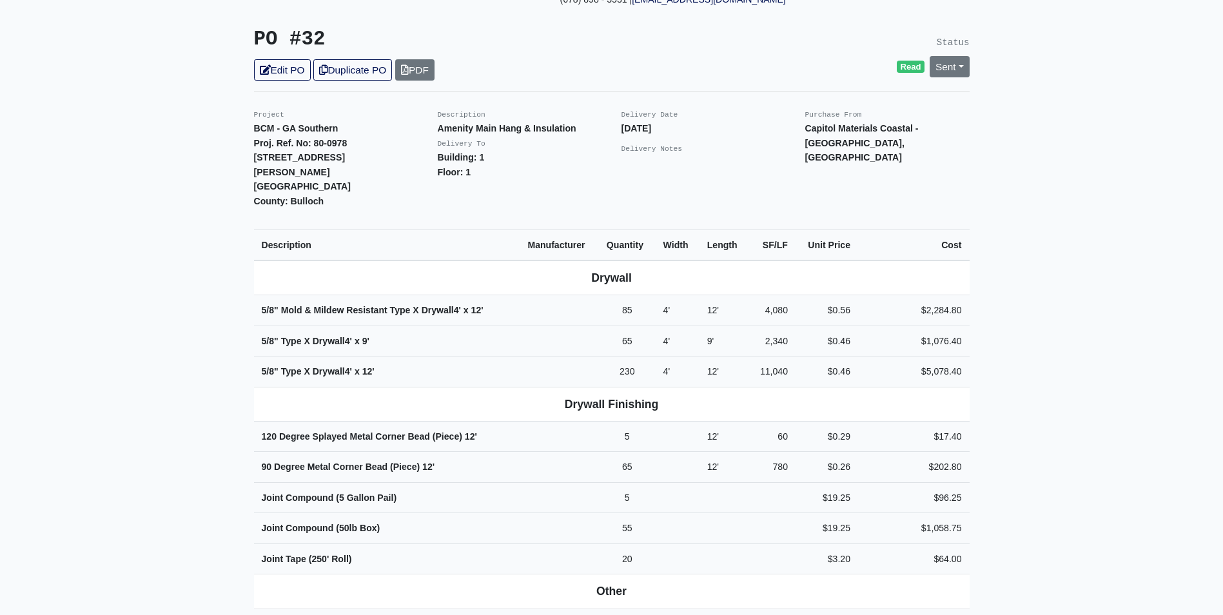
scroll to position [322, 0]
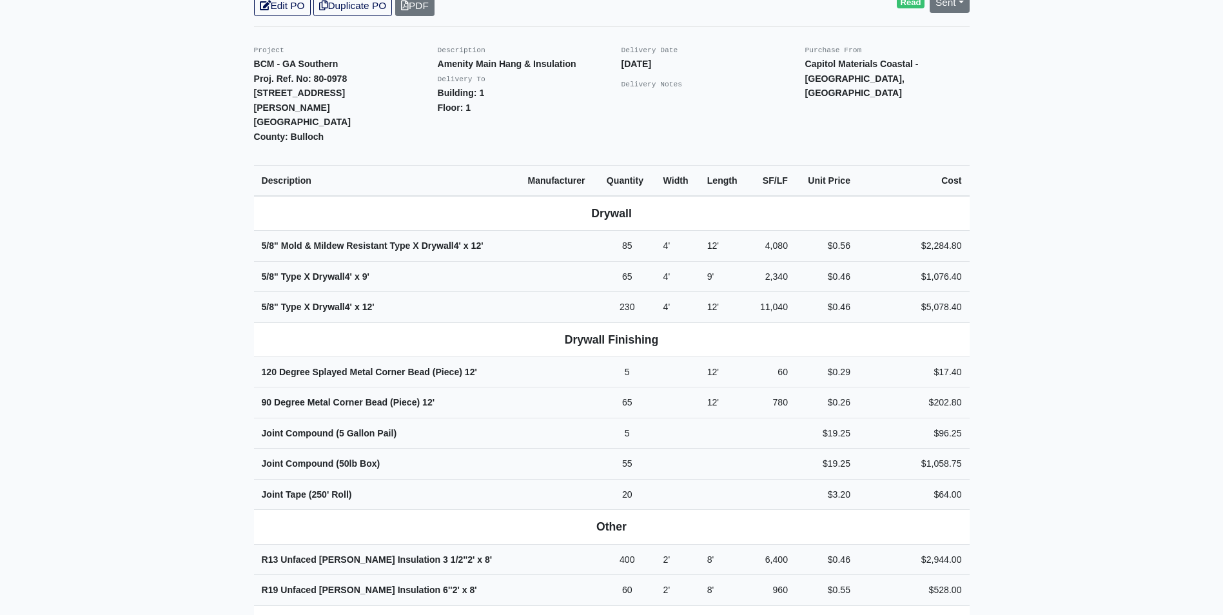
scroll to position [258, 0]
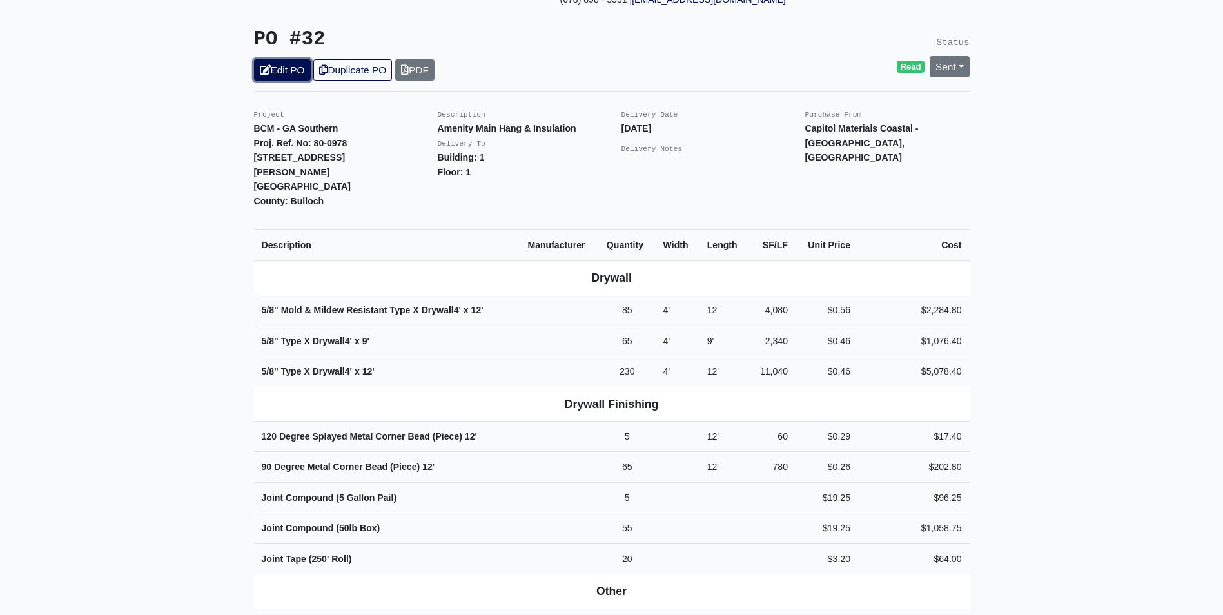
click at [283, 59] on link "Edit PO" at bounding box center [282, 69] width 57 height 21
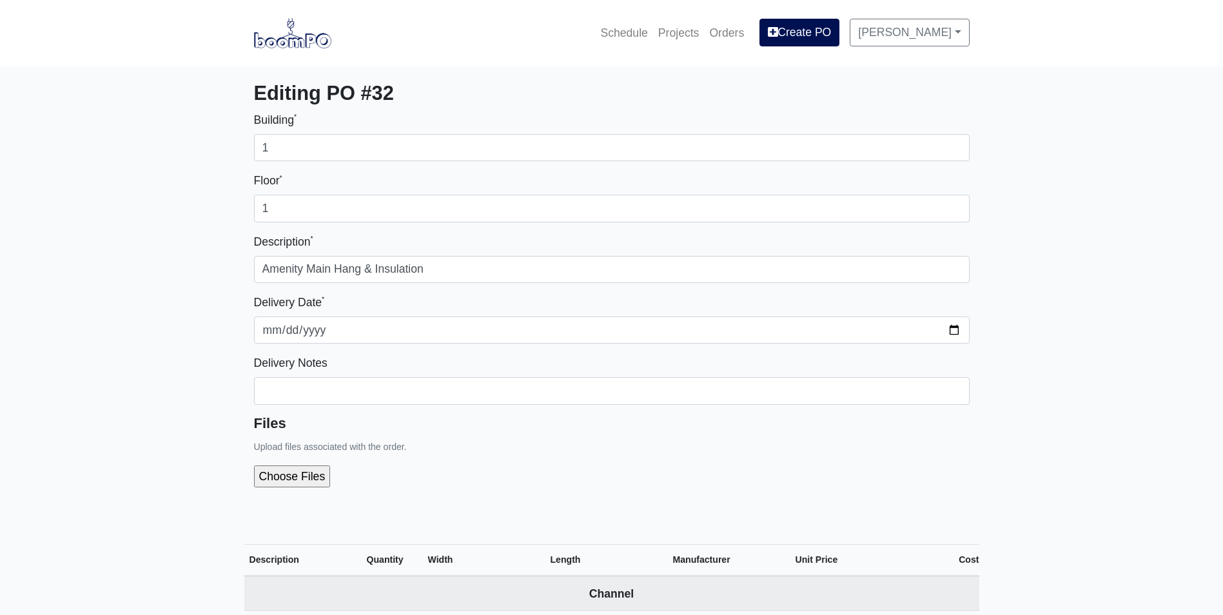
select select
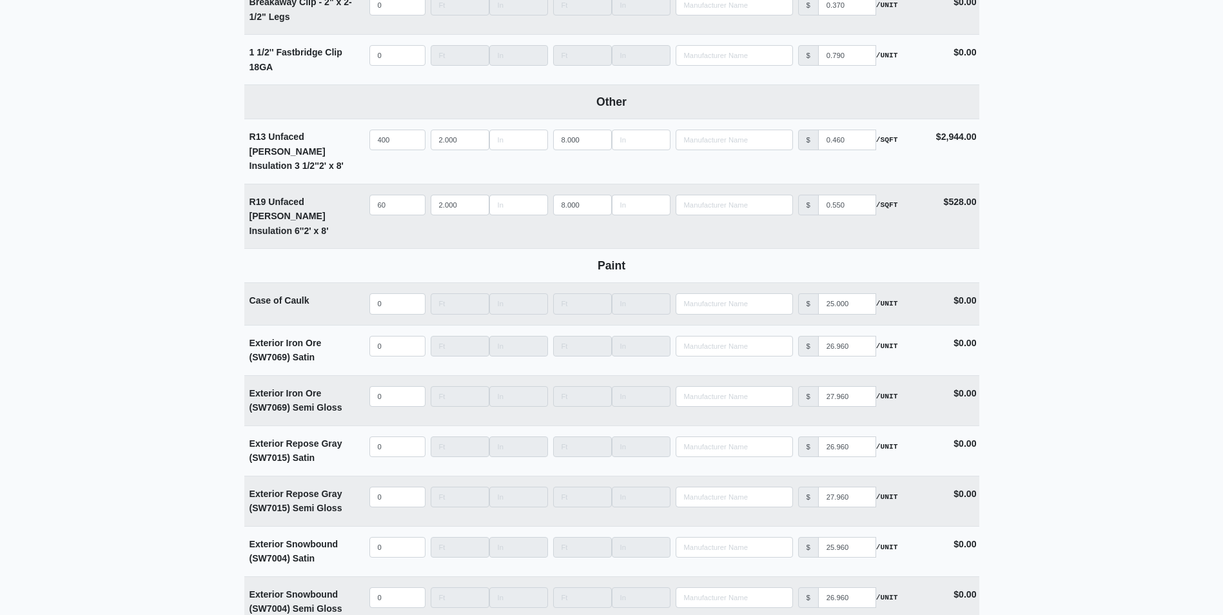
scroll to position [2449, 0]
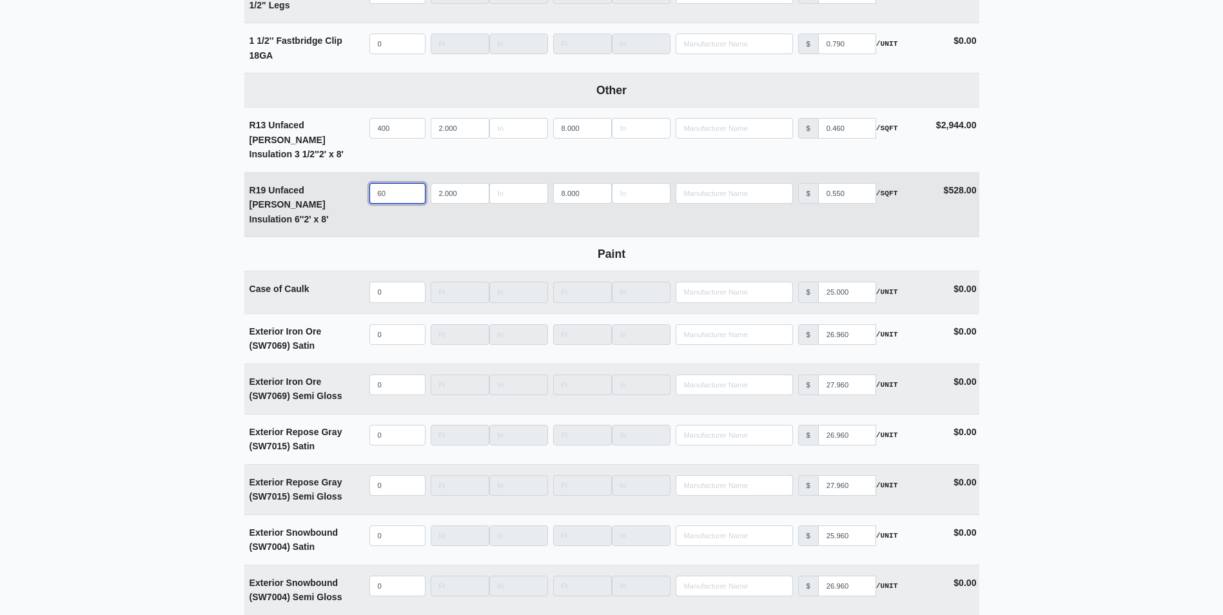
drag, startPoint x: 387, startPoint y: 183, endPoint x: 369, endPoint y: 184, distance: 18.1
click at [369, 184] on input "60" at bounding box center [397, 193] width 56 height 21
type input "1"
select select
type input "15"
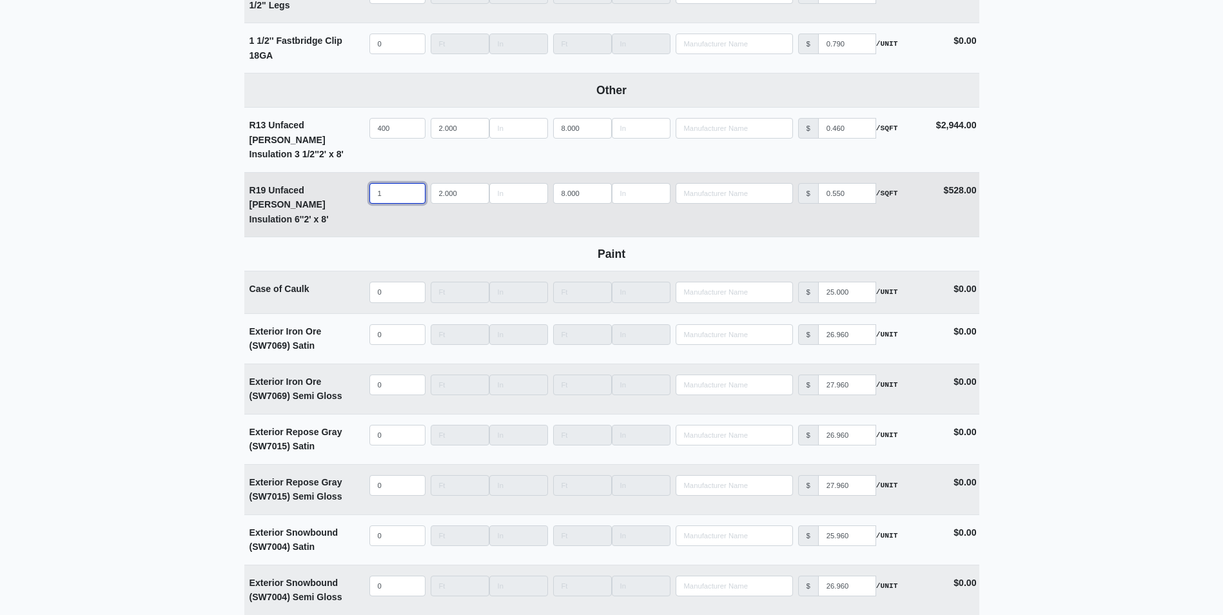
select select
type input "150"
select select
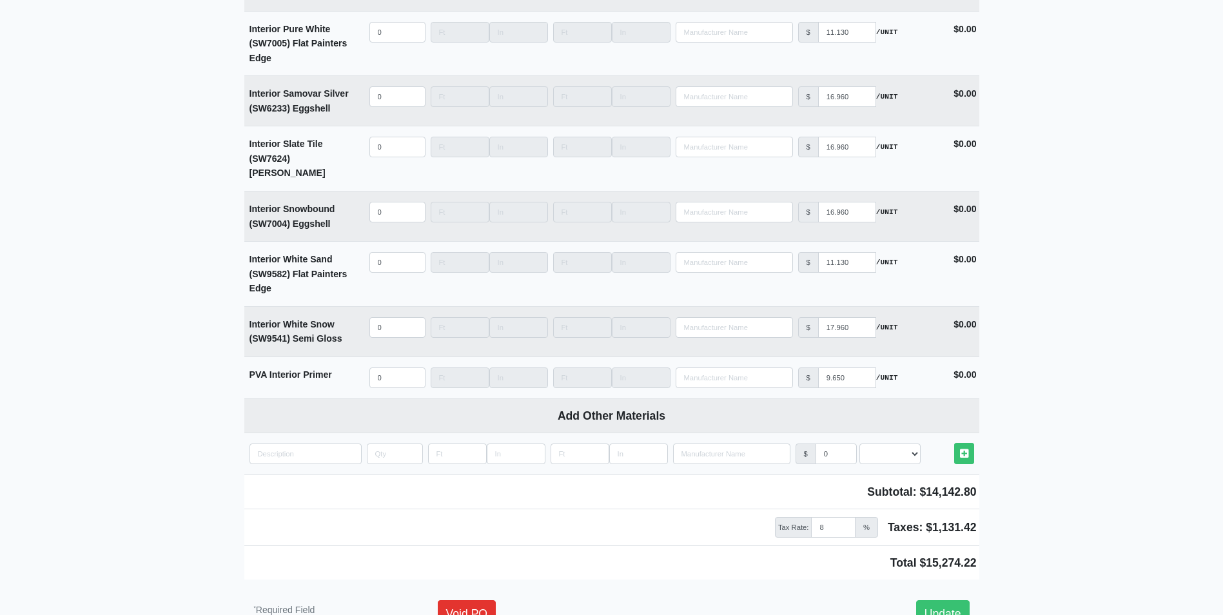
scroll to position [3315, 0]
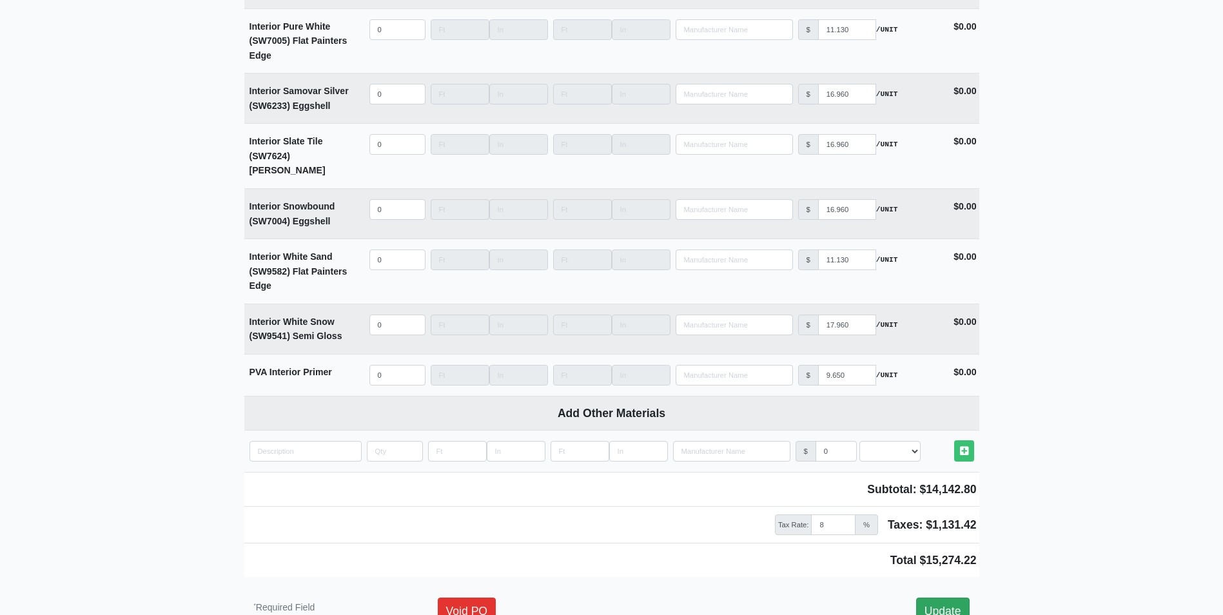
type input "150"
click at [946, 598] on link "Update" at bounding box center [942, 611] width 53 height 27
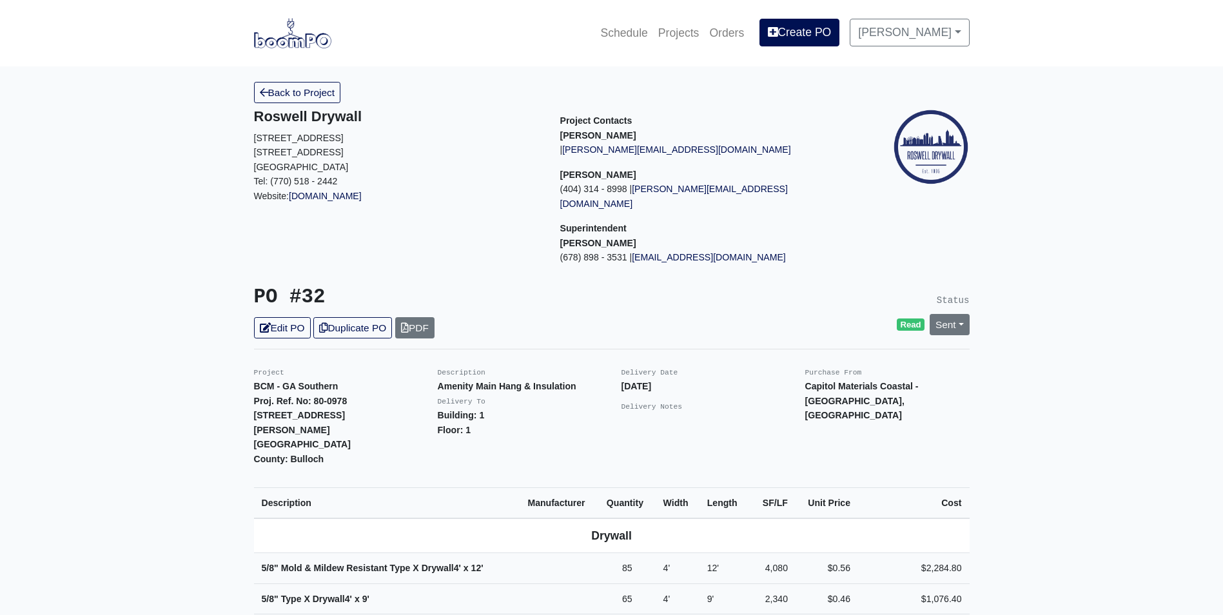
click at [322, 84] on link "Back to Project" at bounding box center [297, 92] width 87 height 21
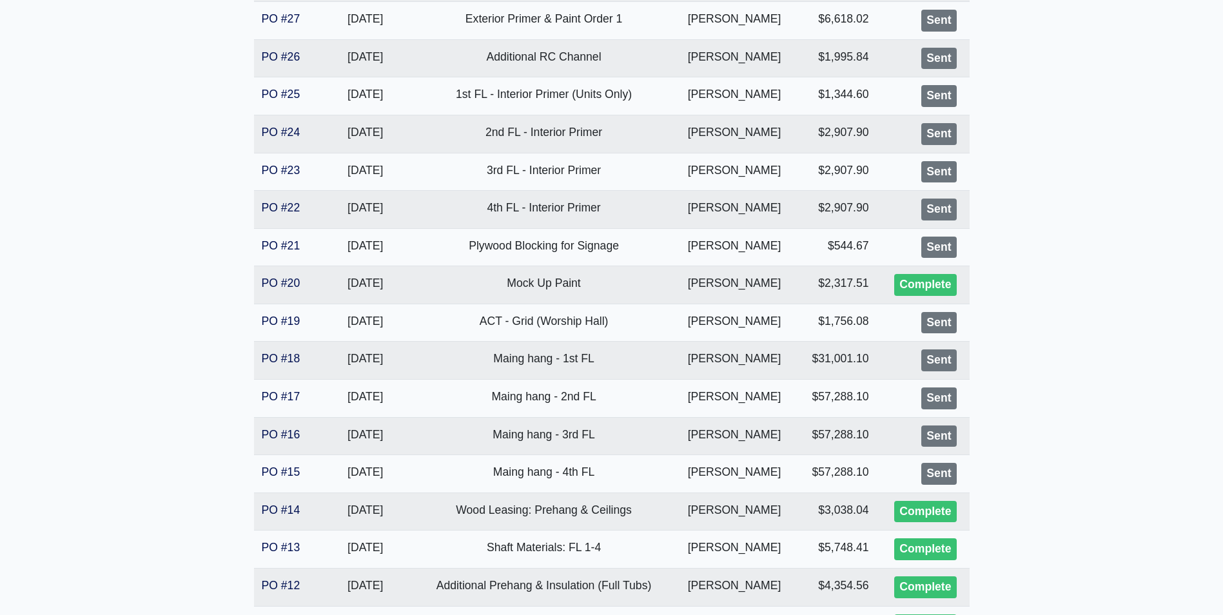
scroll to position [1060, 0]
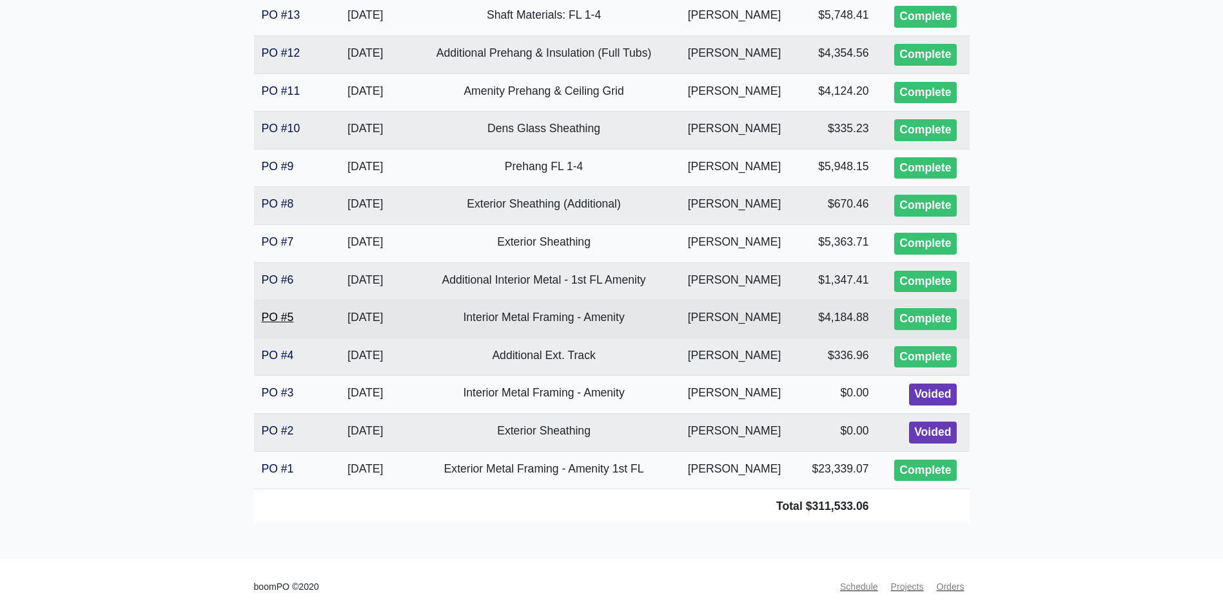
click at [280, 313] on link "PO #5" at bounding box center [278, 317] width 32 height 13
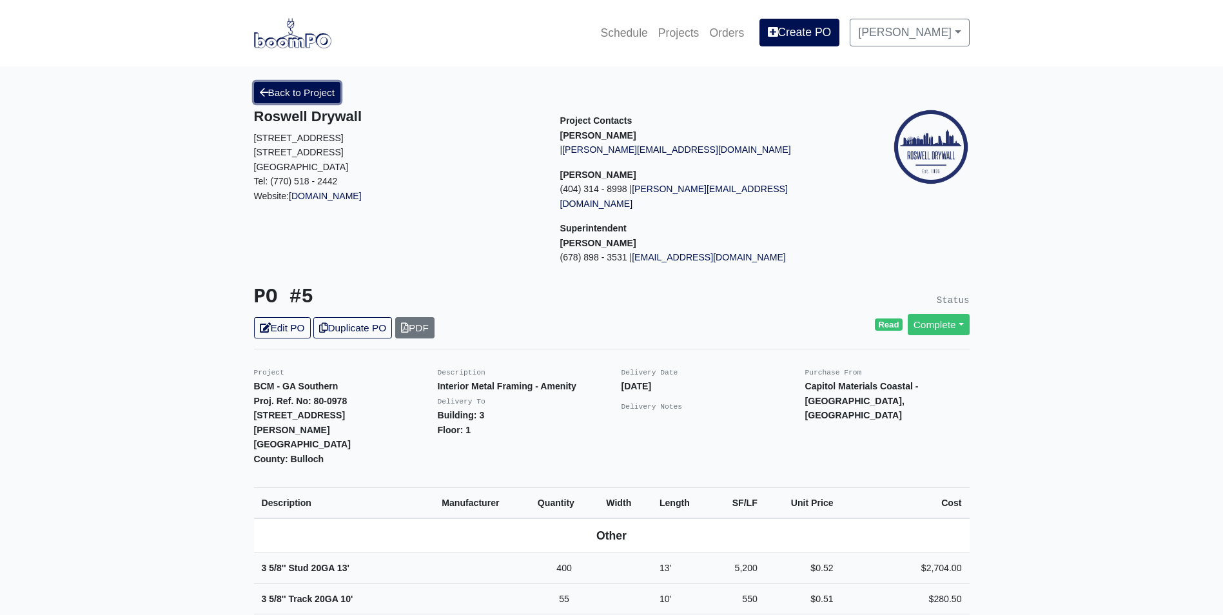
click at [295, 93] on link "Back to Project" at bounding box center [297, 92] width 87 height 21
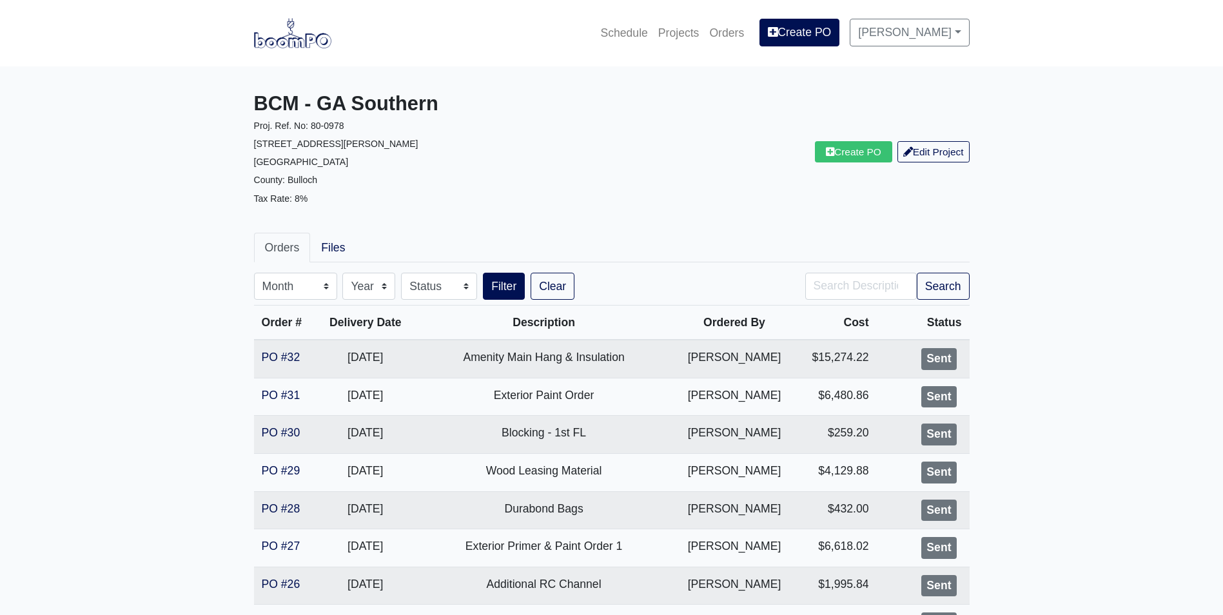
click at [265, 39] on img at bounding box center [292, 33] width 77 height 30
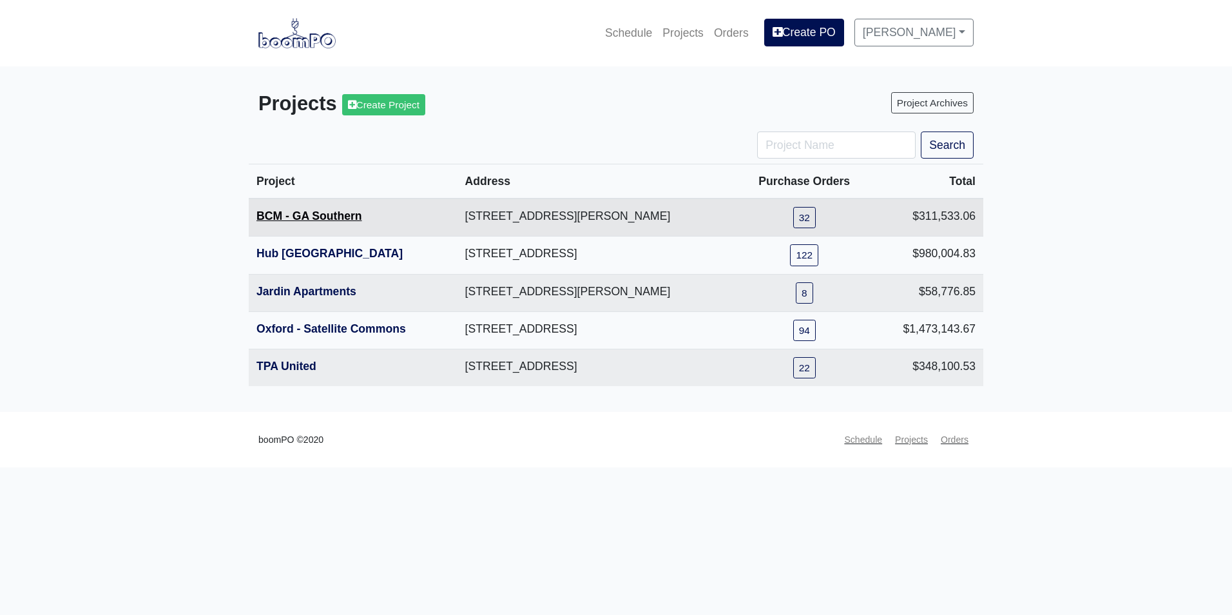
click at [300, 213] on link "BCM - GA Southern" at bounding box center [310, 215] width 106 height 13
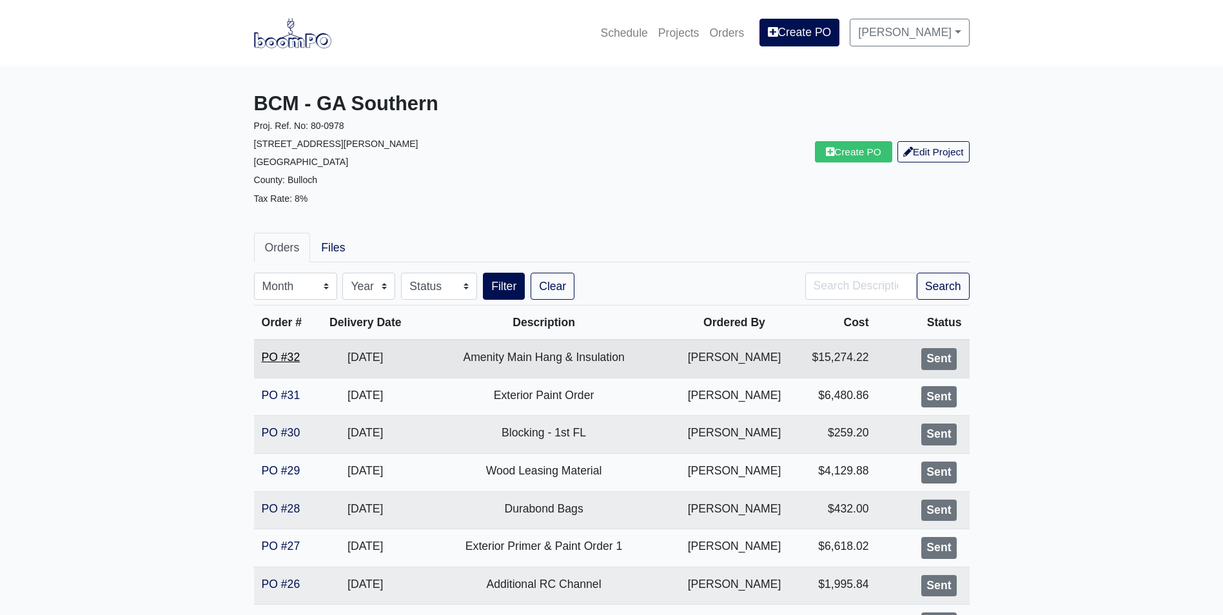
click at [273, 358] on link "PO #32" at bounding box center [281, 357] width 39 height 13
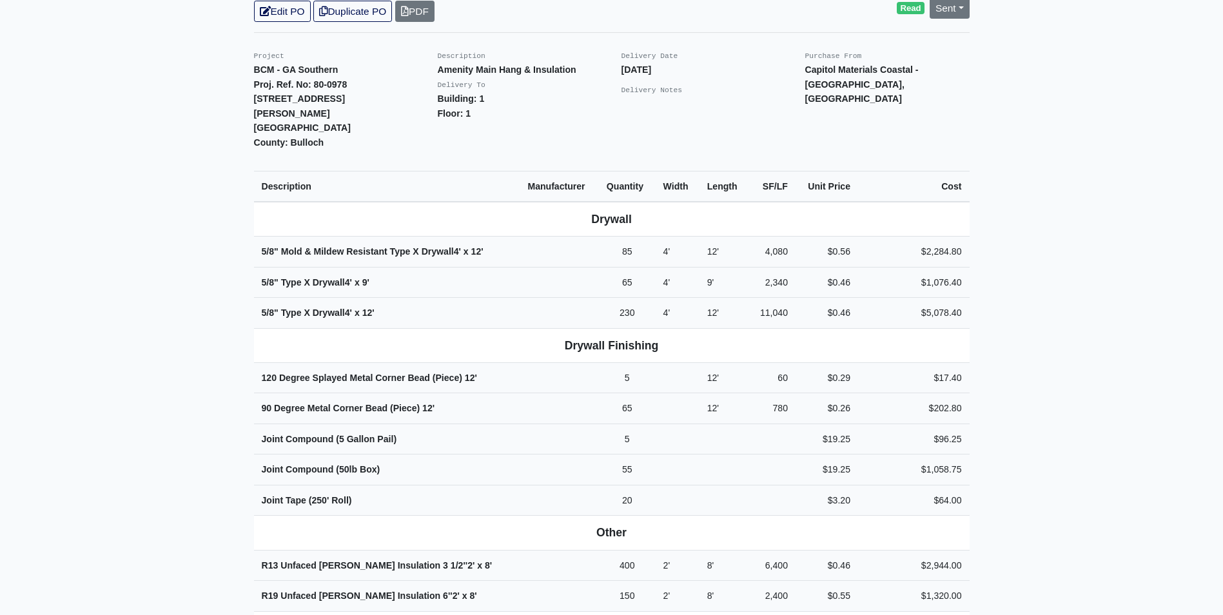
scroll to position [129, 0]
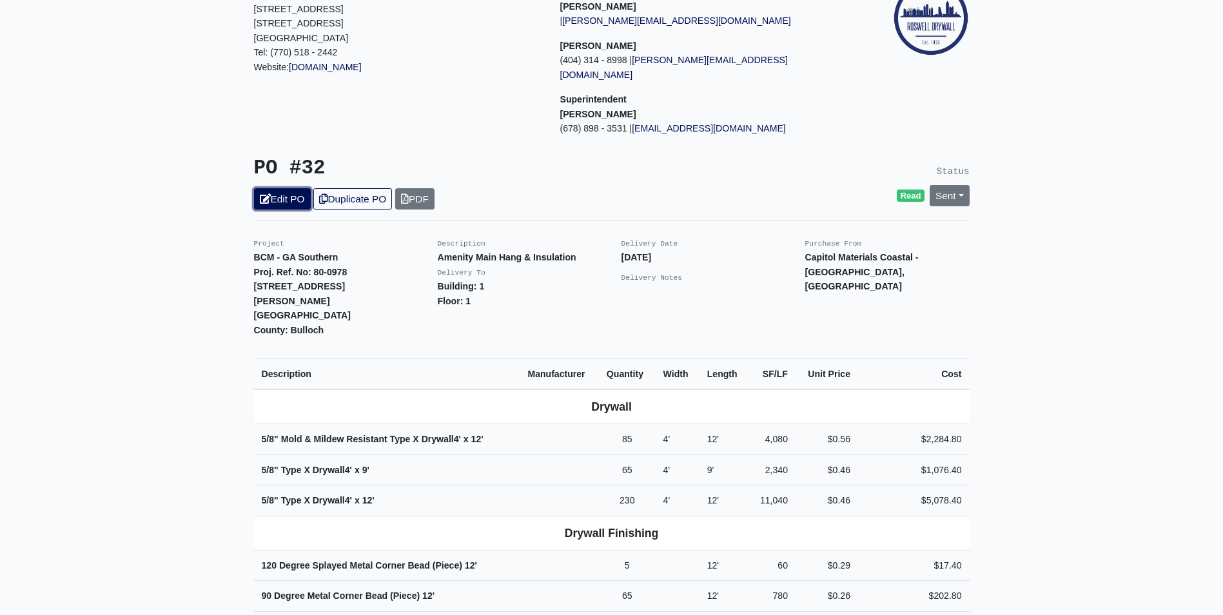
click at [269, 194] on icon at bounding box center [265, 199] width 11 height 10
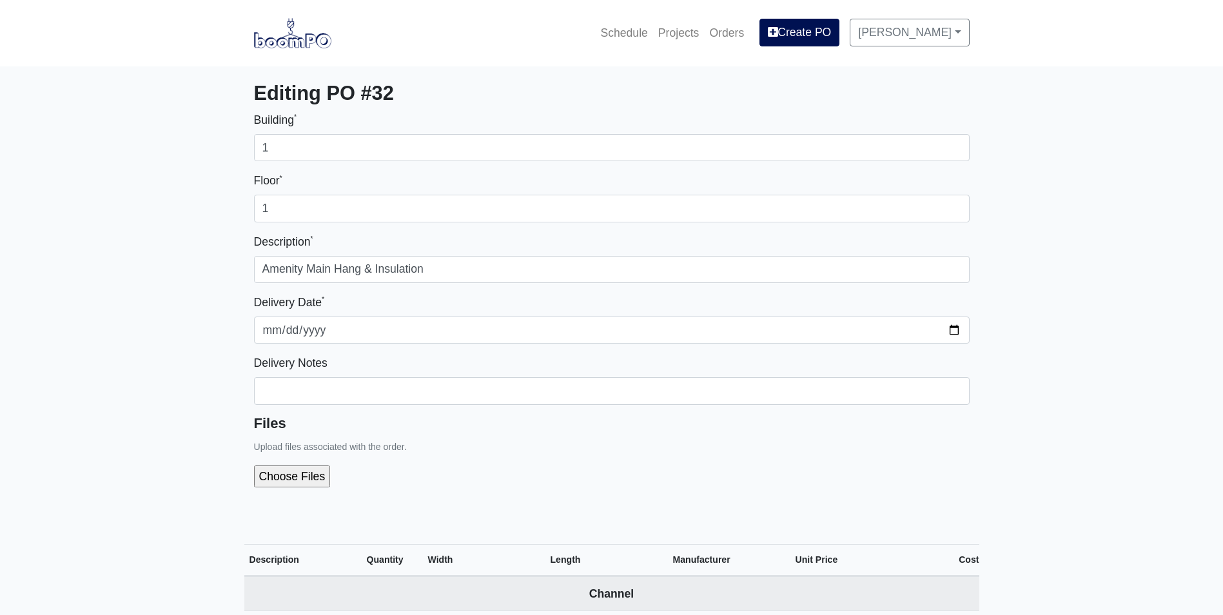
select select
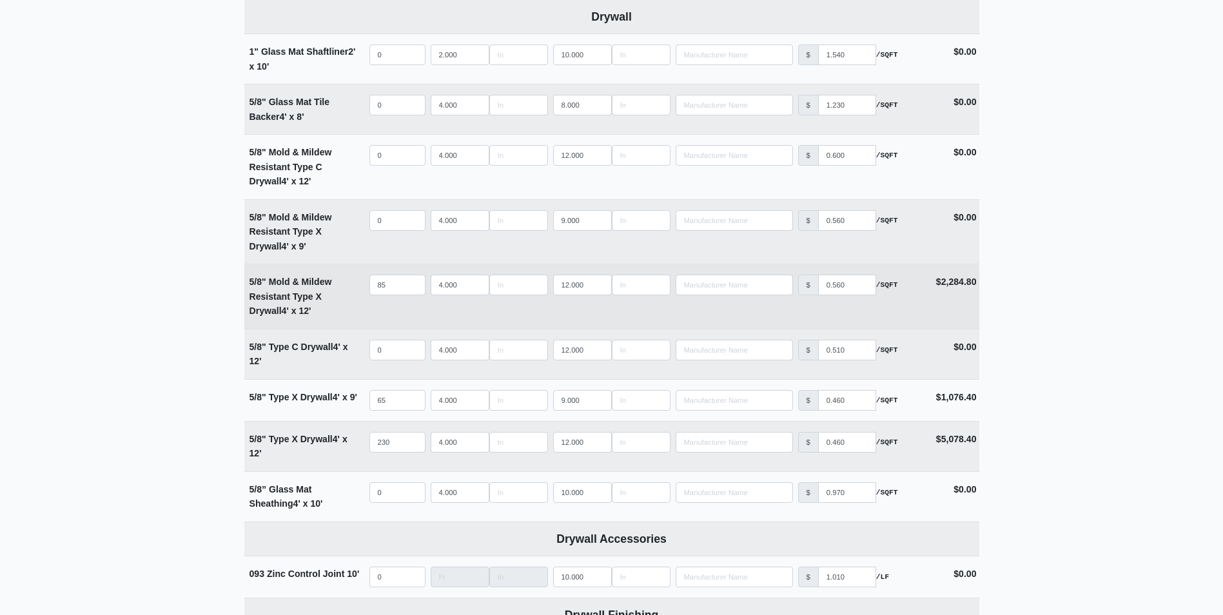
scroll to position [773, 0]
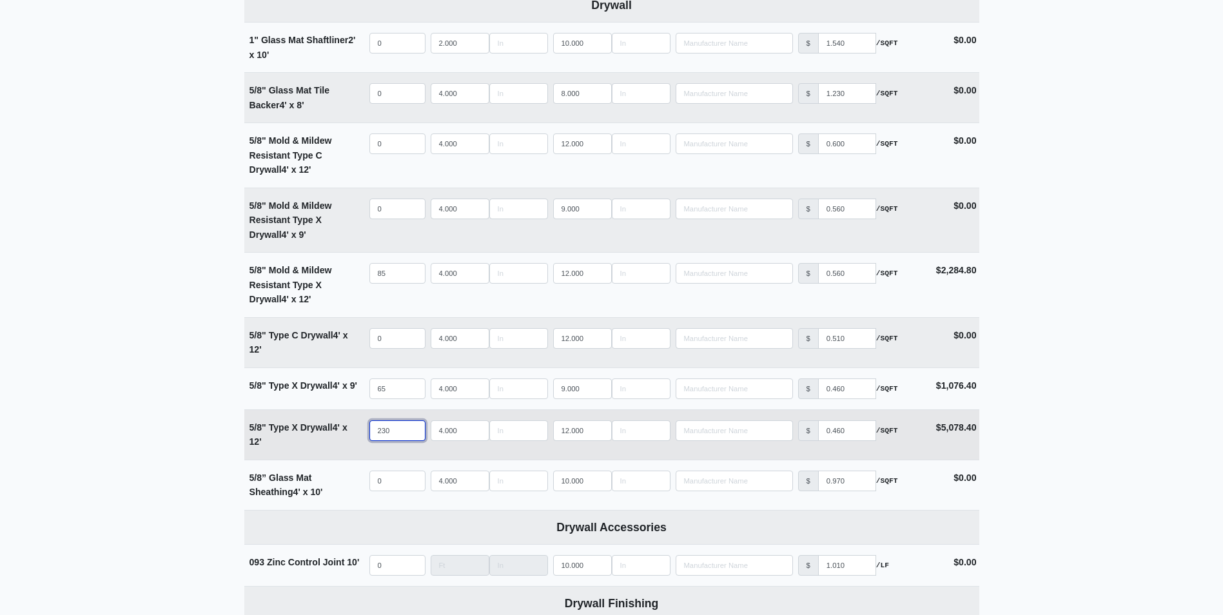
drag, startPoint x: 391, startPoint y: 431, endPoint x: 349, endPoint y: 435, distance: 42.8
click at [349, 435] on tr "5/8" Type X Drywall 4' x 12' Qty 230 Width 4.000 Length 12.000 Manufacturer No …" at bounding box center [611, 434] width 735 height 50
type input "2"
select select
type input "27"
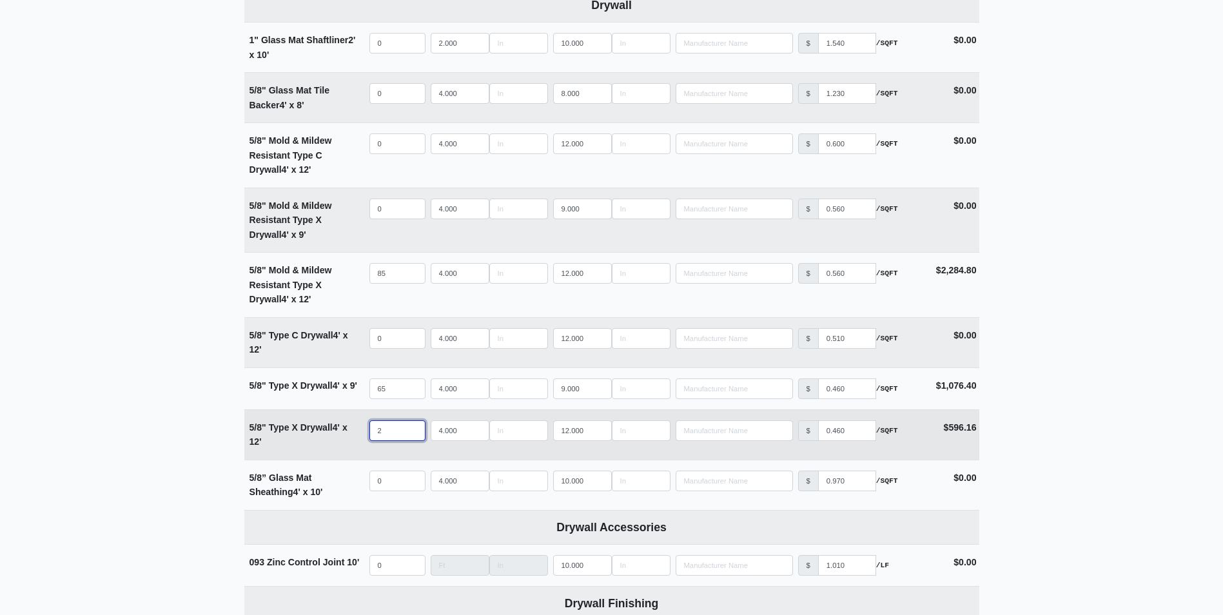
select select
type input "270"
select select
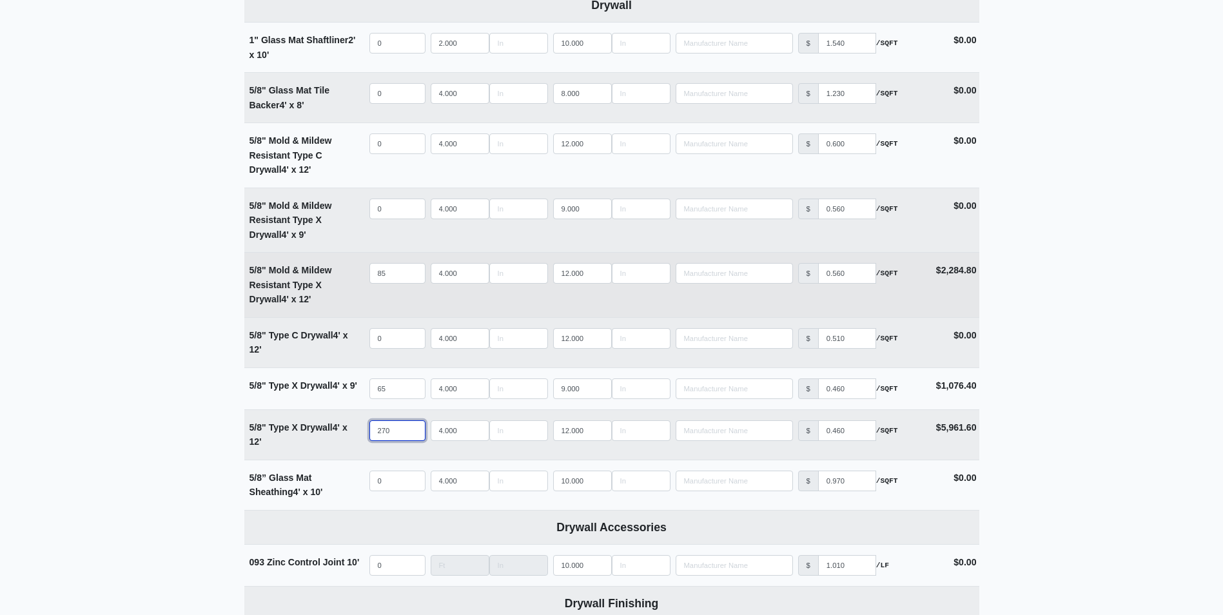
type input "270"
drag, startPoint x: 393, startPoint y: 273, endPoint x: 355, endPoint y: 273, distance: 38.7
click at [355, 273] on tr "5/8" Mold & Mildew Resistant Type X Drywall 4' x 12' Qty 85 Width 4.000 Length …" at bounding box center [611, 284] width 735 height 65
type input "1"
select select
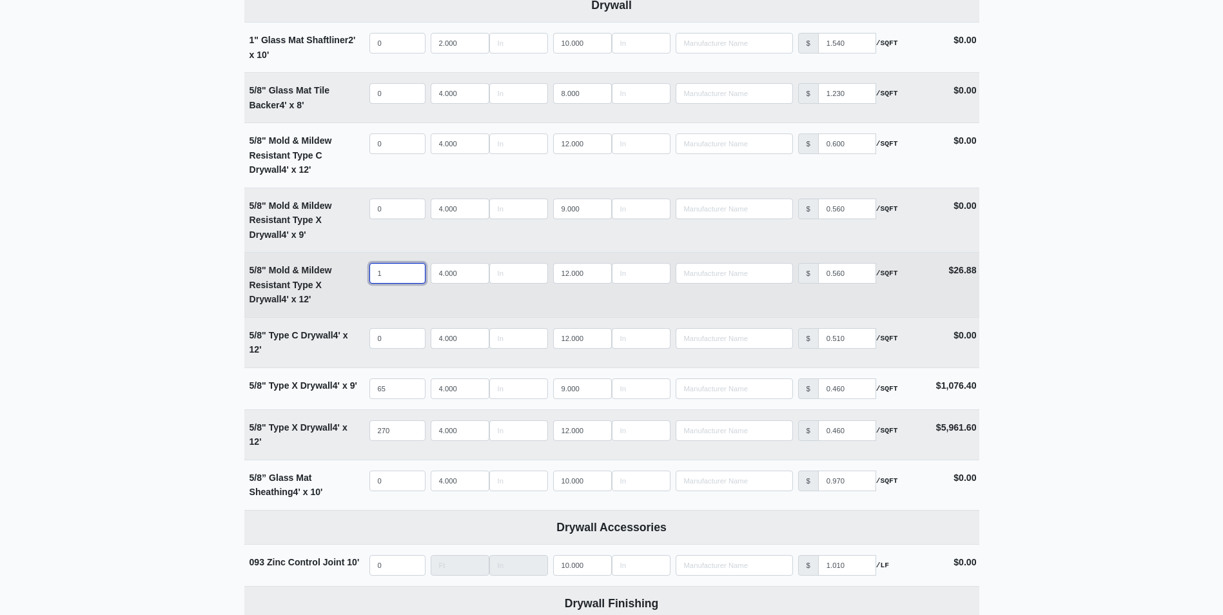
type input "10"
select select
type input "102"
select select
type input "10"
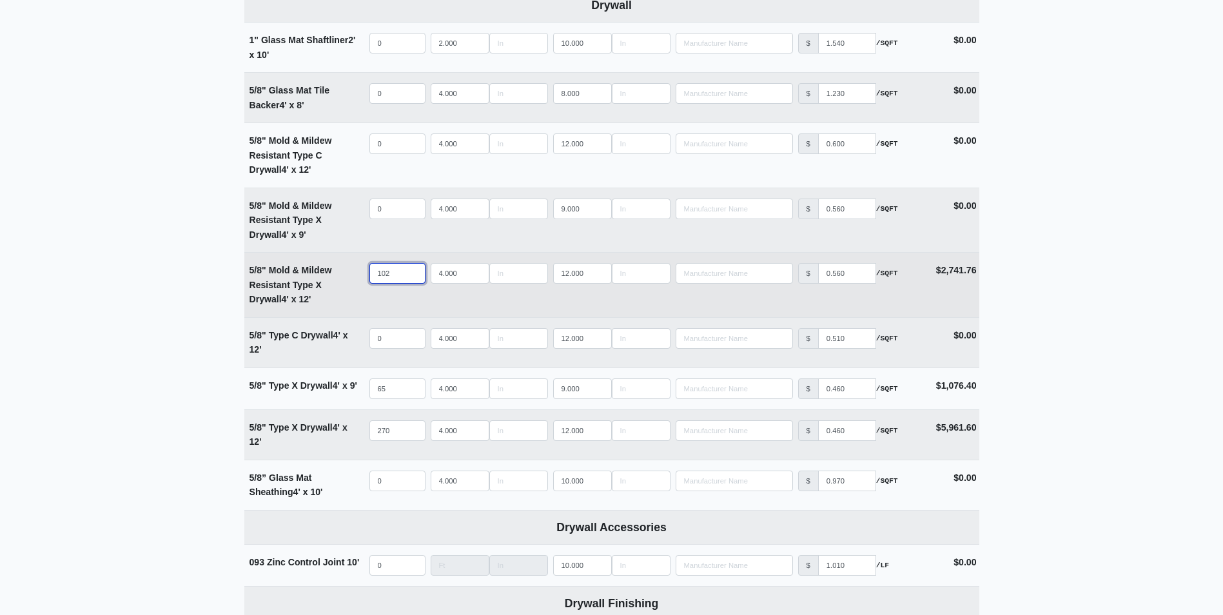
select select
type input "105"
select select
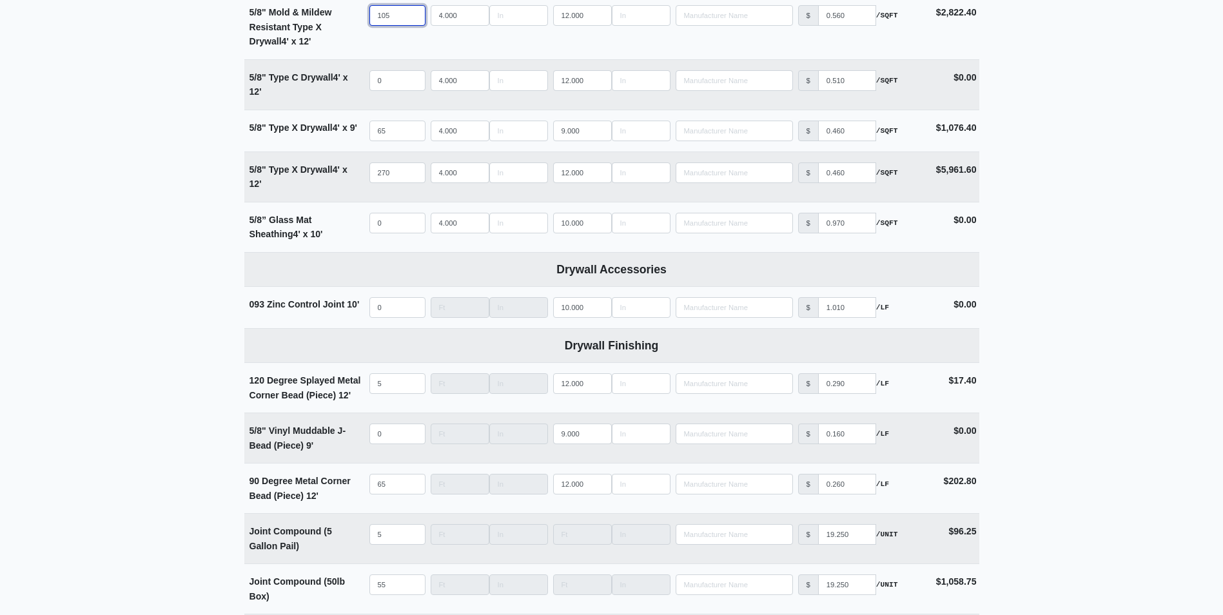
scroll to position [1096, 0]
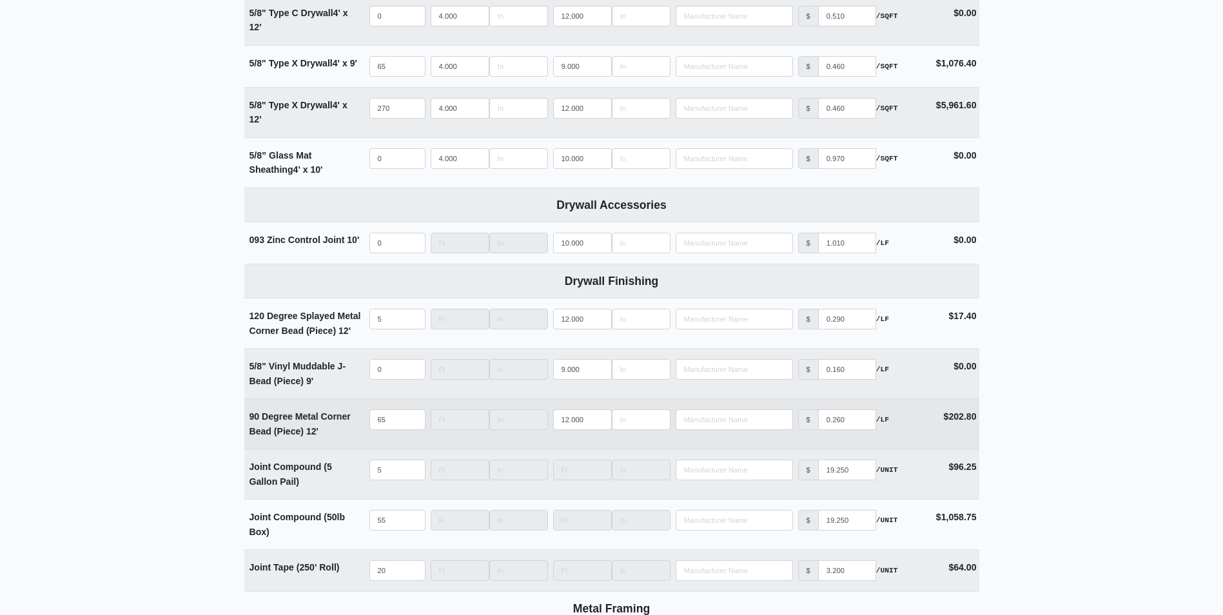
type input "105"
drag, startPoint x: 392, startPoint y: 421, endPoint x: 356, endPoint y: 423, distance: 36.1
click at [356, 423] on tr "90 Degree Metal Corner Bead (Piece) 12' Qty 65 Width Length 12.000 Manufacturer…" at bounding box center [611, 423] width 735 height 50
type input "8"
select select
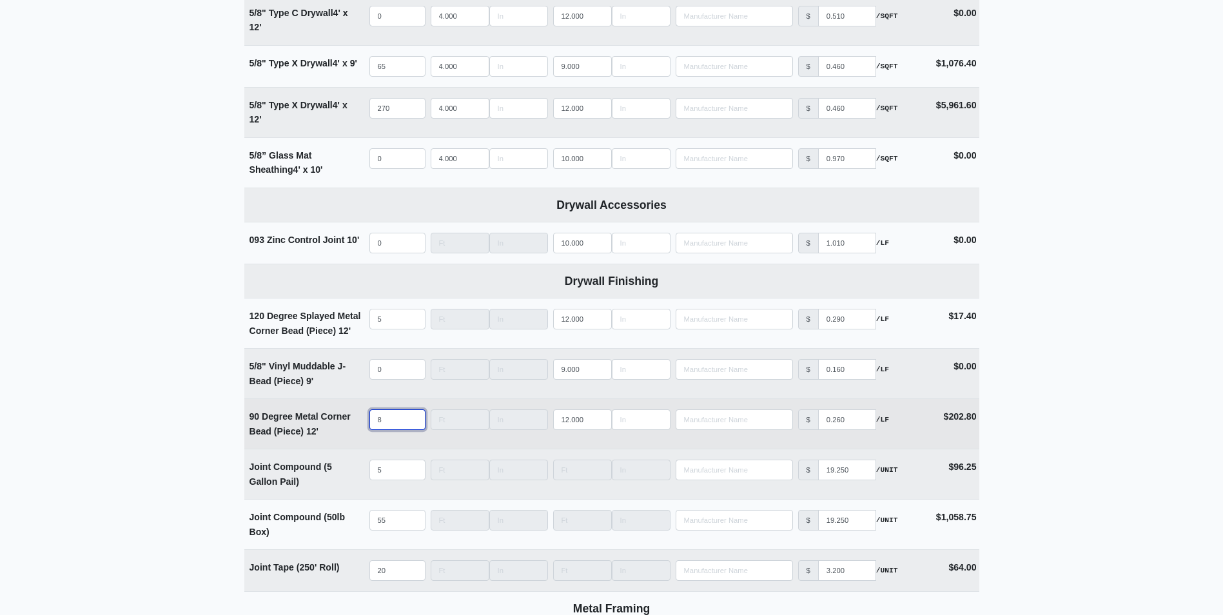
type input "80"
select select
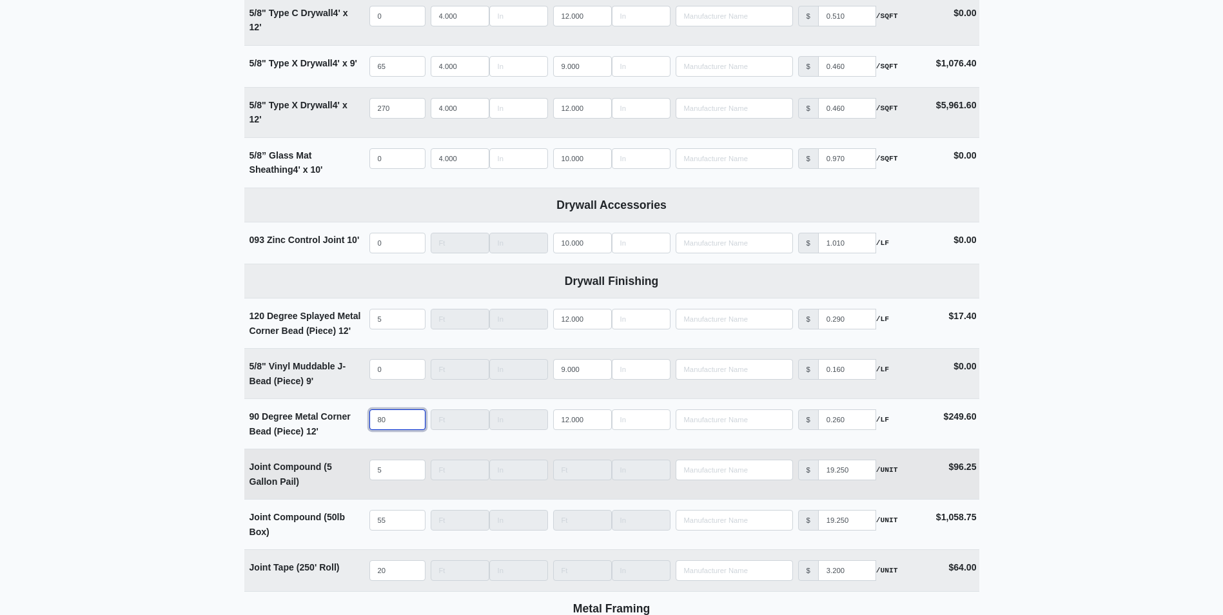
type input "80"
click at [387, 474] on input "5" at bounding box center [397, 470] width 56 height 21
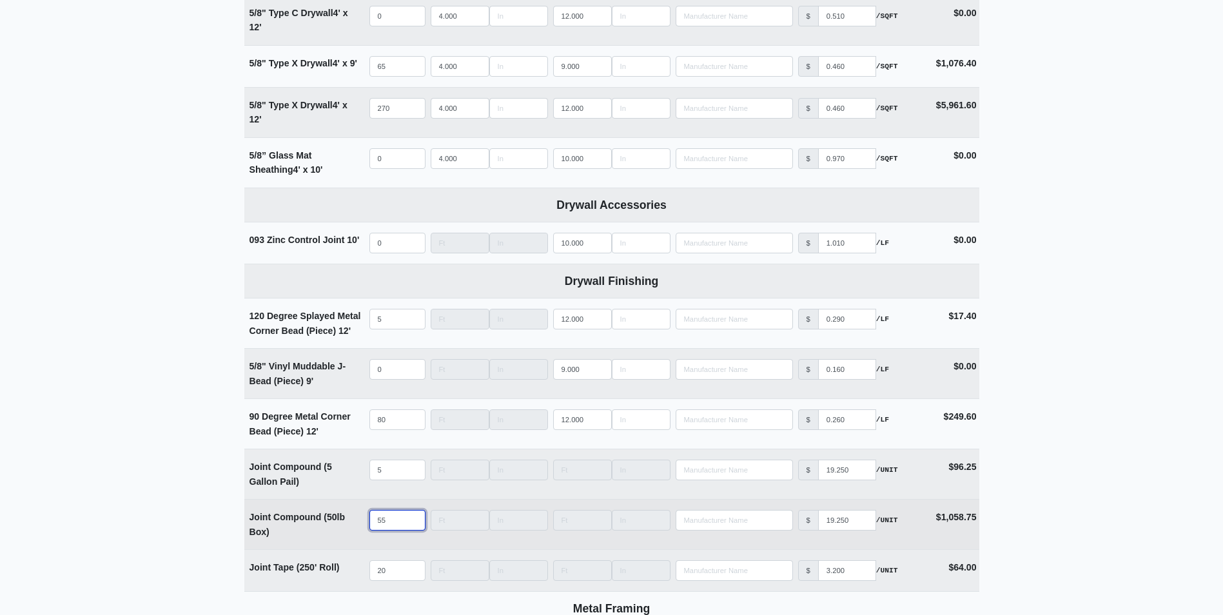
drag, startPoint x: 394, startPoint y: 525, endPoint x: 345, endPoint y: 525, distance: 48.3
click at [345, 525] on tr "Joint Compound (50lb Box) Qty 55 Width Length Manufacturer No Results Price $ 1…" at bounding box center [611, 524] width 735 height 50
type input "6"
select select
type input "65"
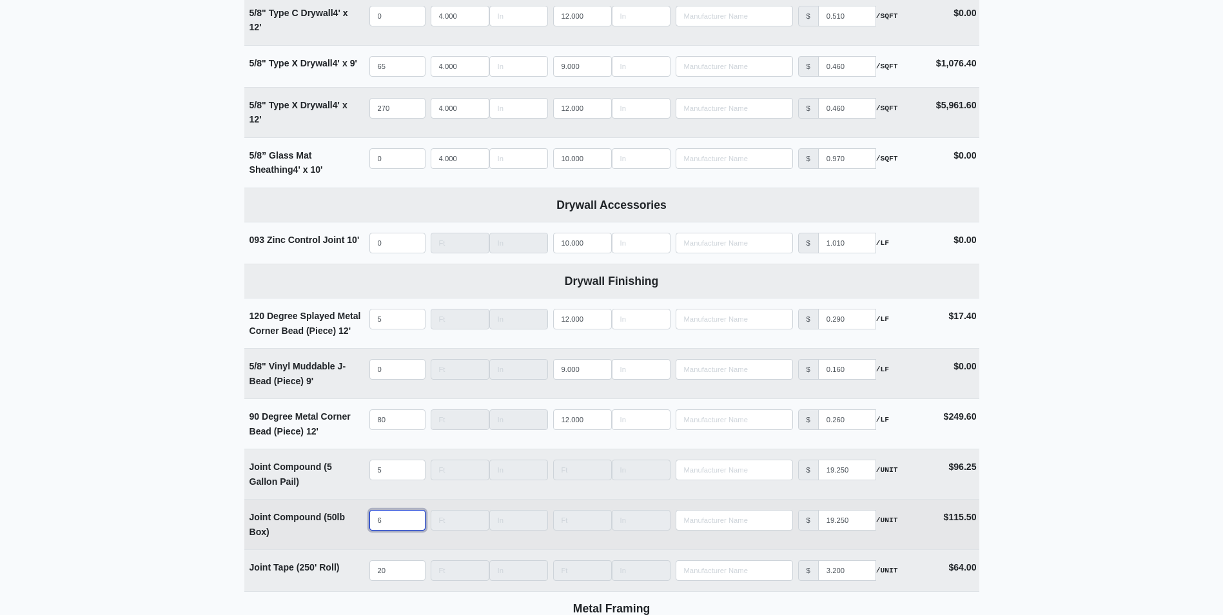
select select
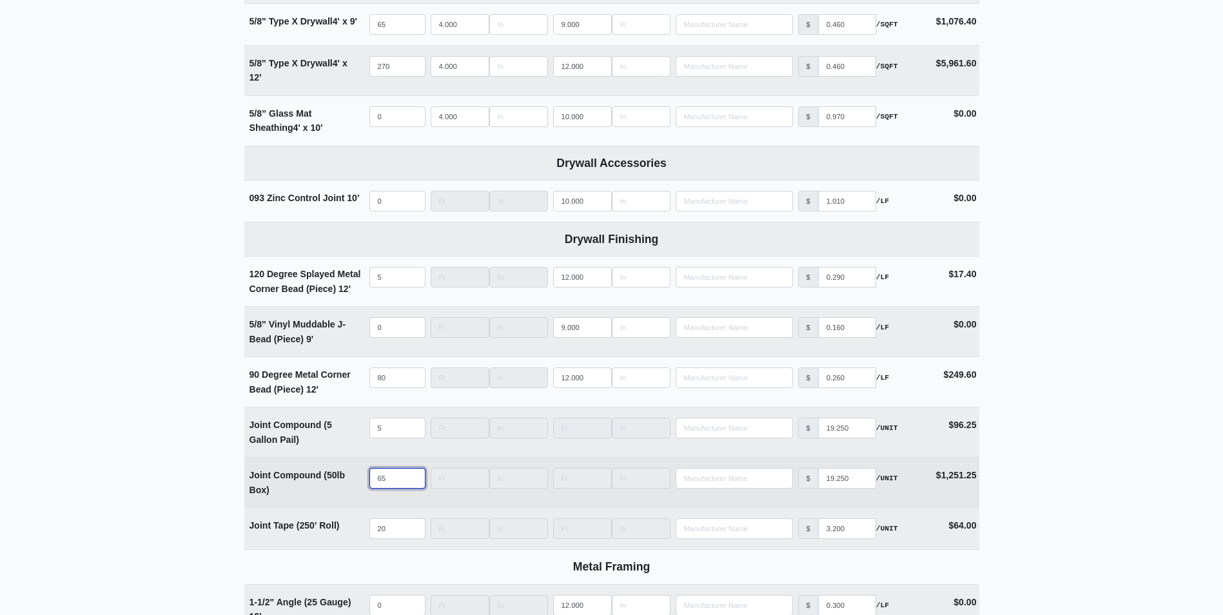
scroll to position [1160, 0]
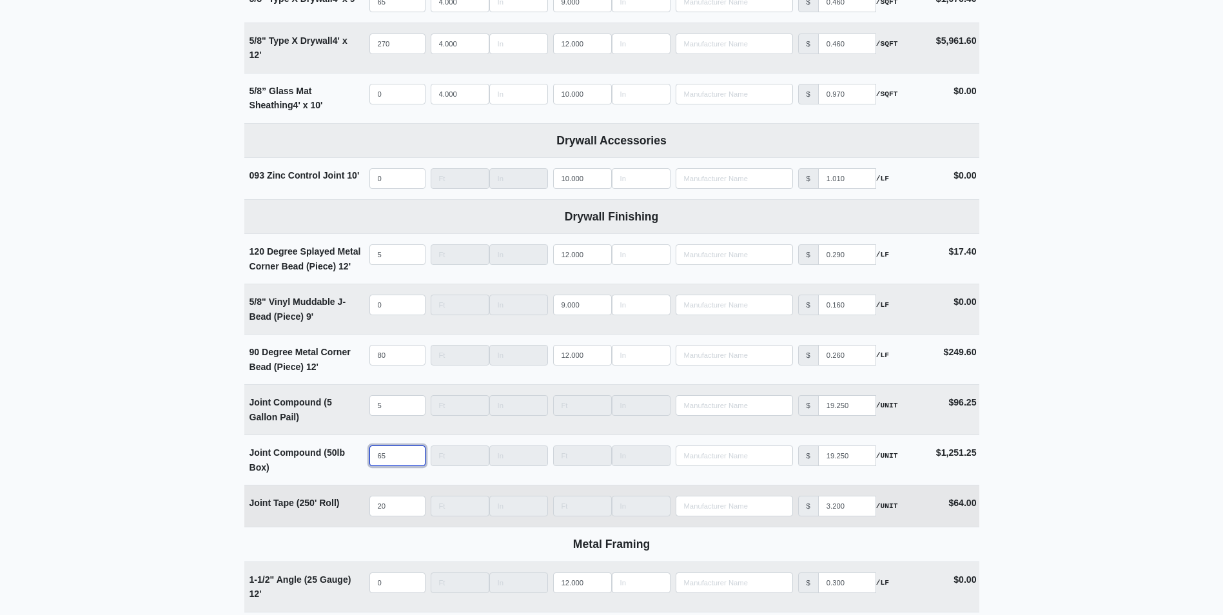
type input "65"
drag, startPoint x: 388, startPoint y: 511, endPoint x: 364, endPoint y: 510, distance: 24.5
click at [364, 510] on tr "Joint Tape (250' Roll) Qty 20 Width Length Manufacturer No Results Price $ 3.20…" at bounding box center [611, 506] width 735 height 42
type input "2"
select select
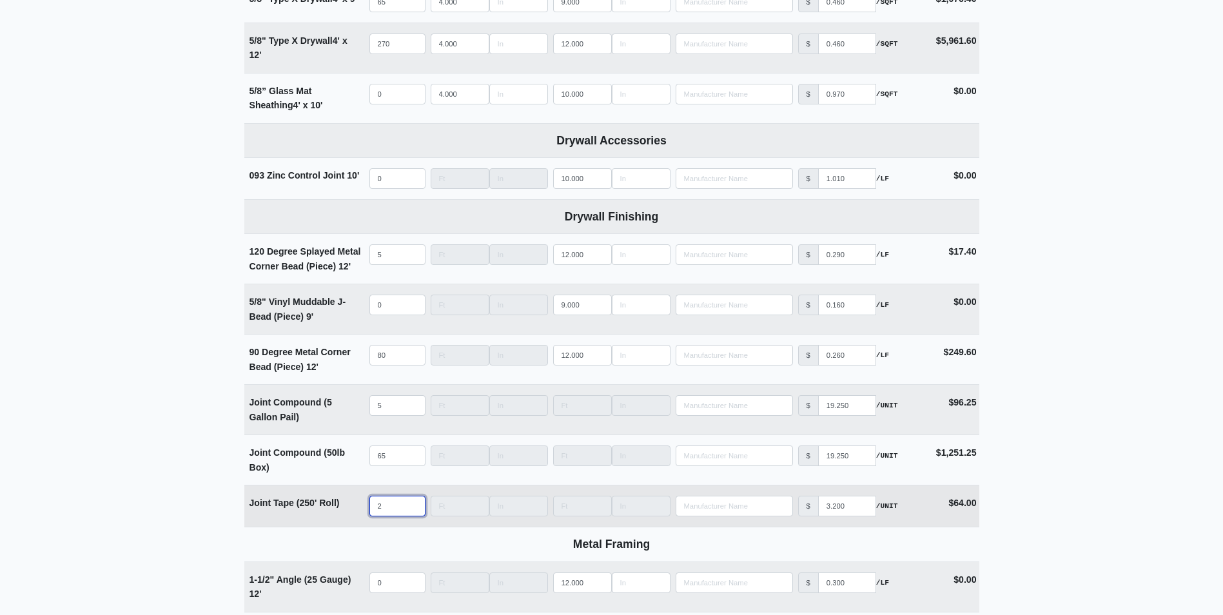
type input "25"
select select
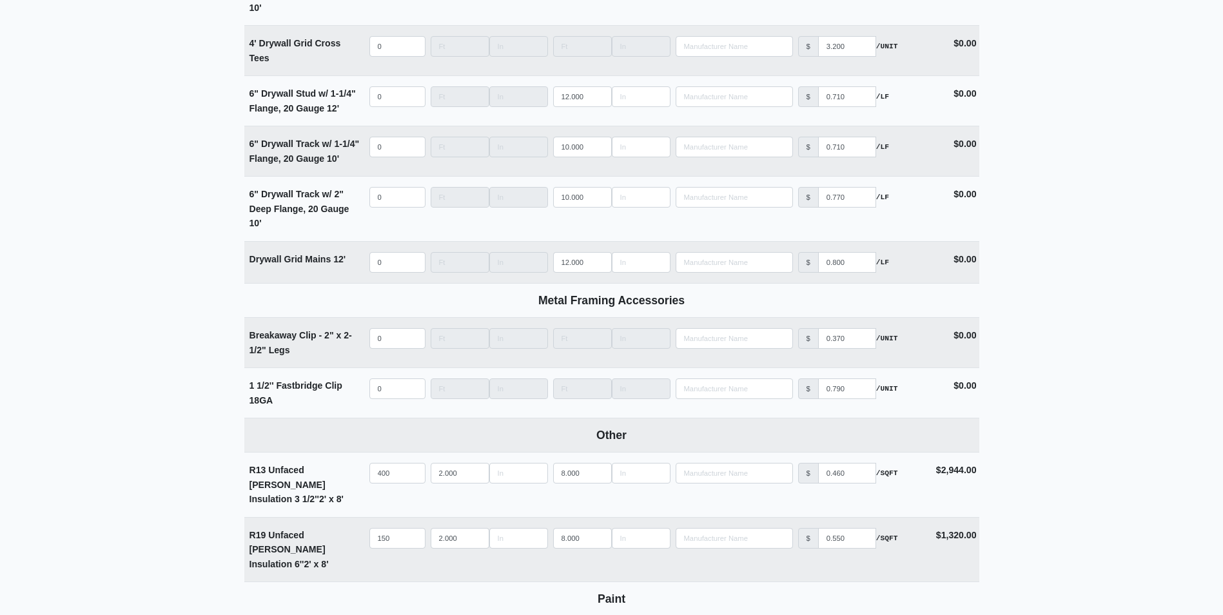
scroll to position [2127, 0]
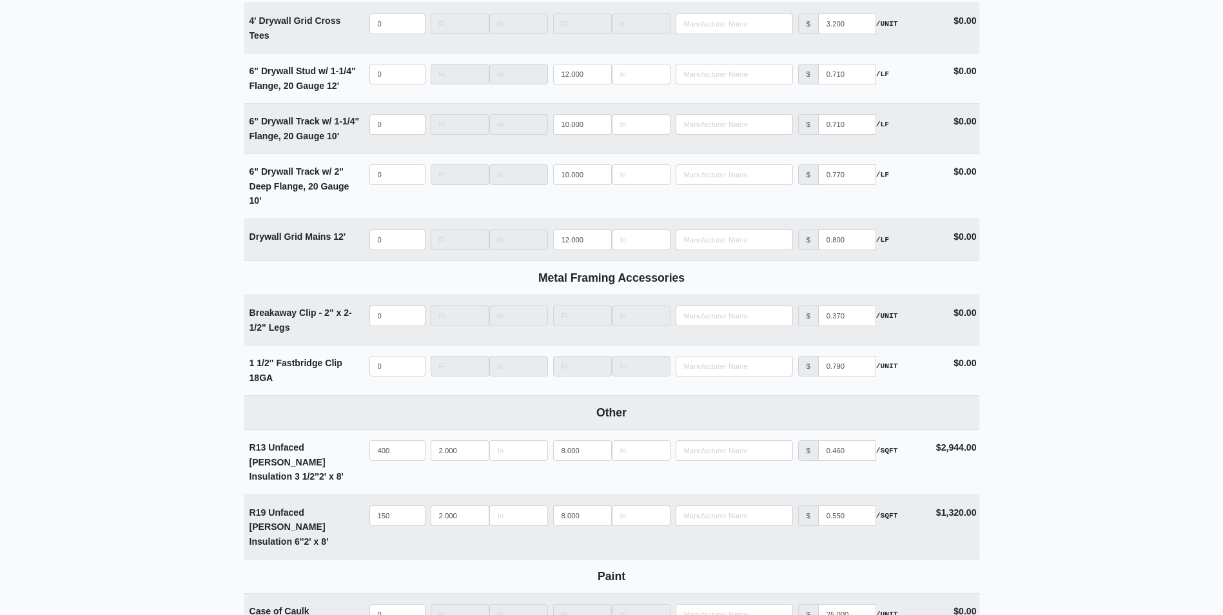
type input "25"
drag, startPoint x: 393, startPoint y: 501, endPoint x: 362, endPoint y: 509, distance: 31.1
click at [362, 509] on tr "R19 Unfaced Batts Insulation 6'' 2' x 8' Qty 150 Width 2.000 Length 8.000 Manuf…" at bounding box center [611, 526] width 735 height 65
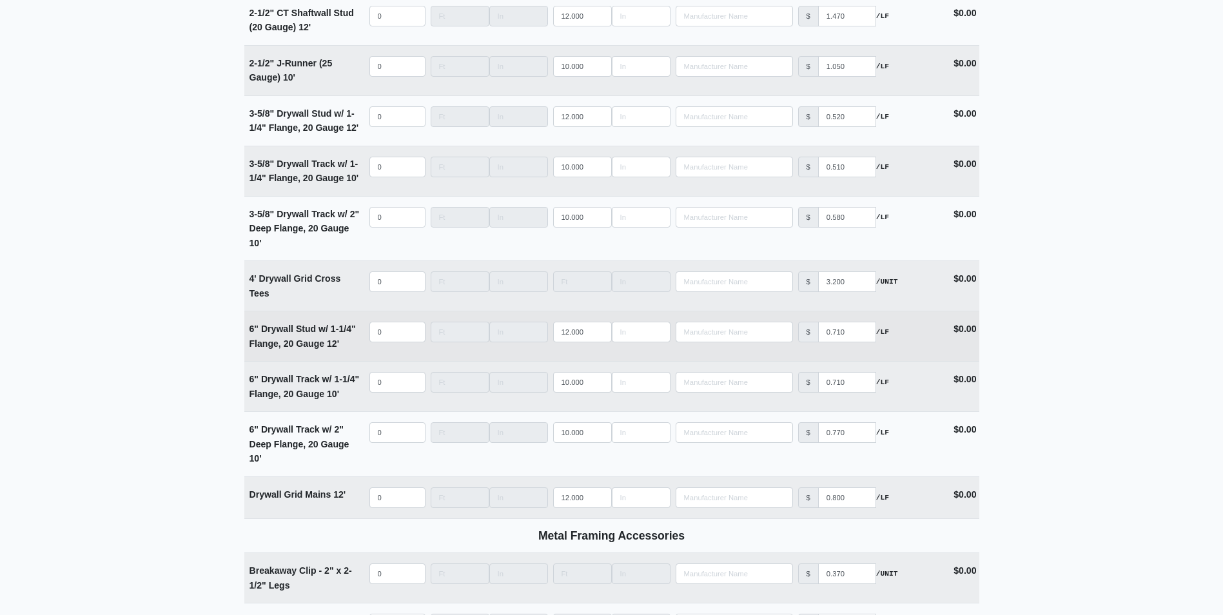
scroll to position [2192, 0]
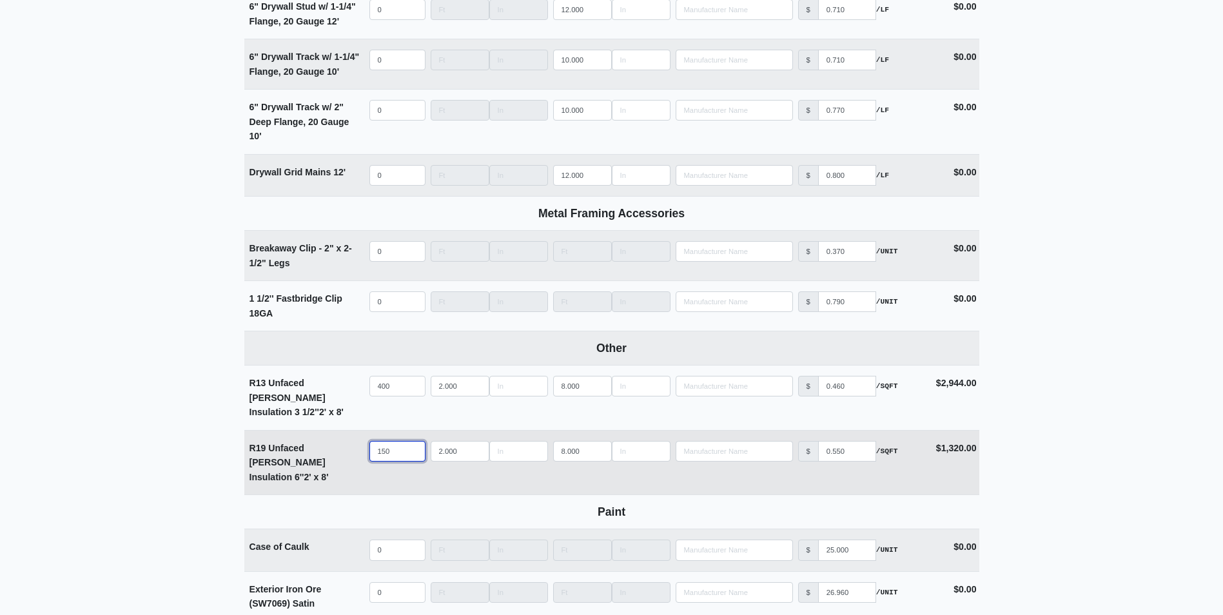
type input "1"
select select
type input "17"
select select
type input "175"
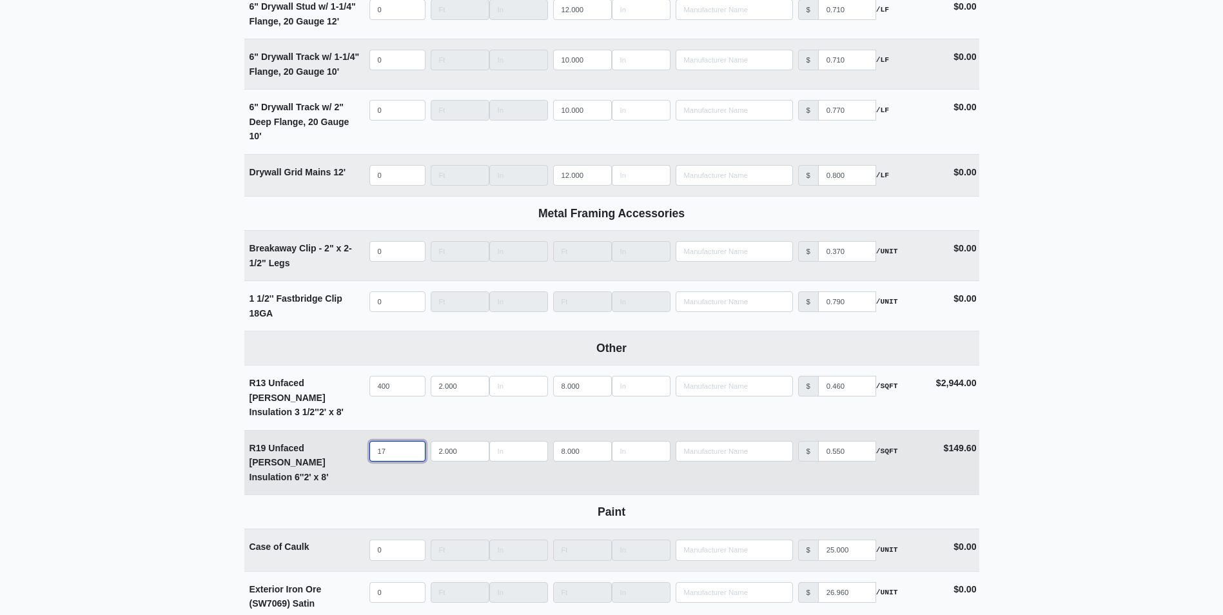
select select
type input "175"
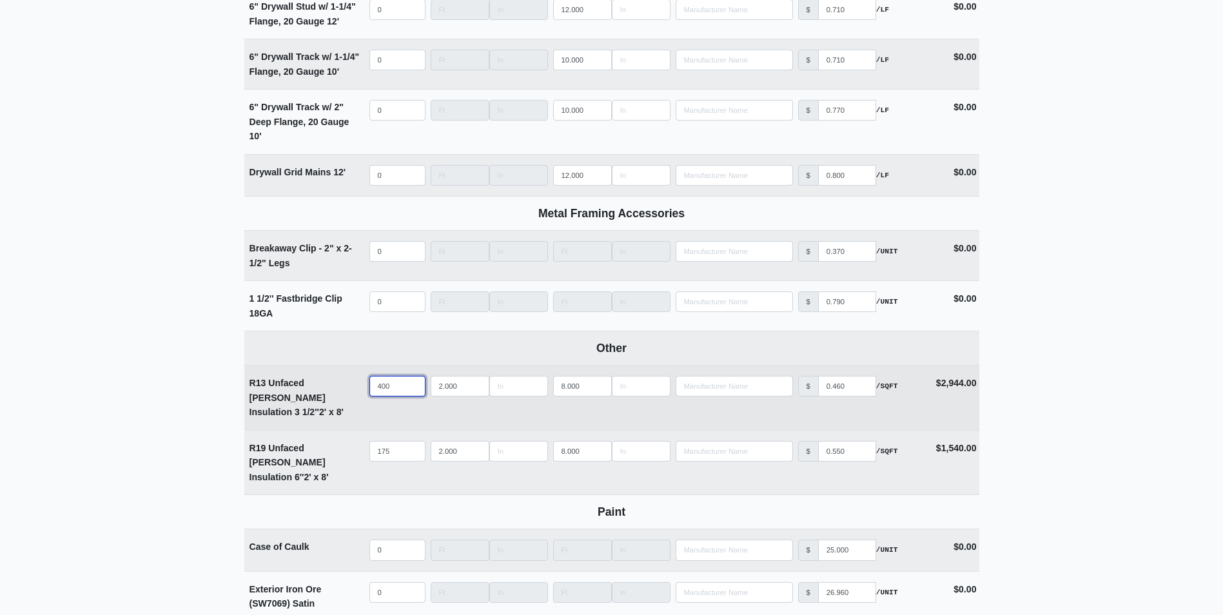
drag, startPoint x: 399, startPoint y: 393, endPoint x: 351, endPoint y: 397, distance: 47.9
click at [351, 397] on tr "R13 Unfaced Batts Insulation 3 1/2'' 2' x 8' Qty 400 Width 2.000 Length 8.000 M…" at bounding box center [611, 397] width 735 height 65
type input "5"
select select
type input "50"
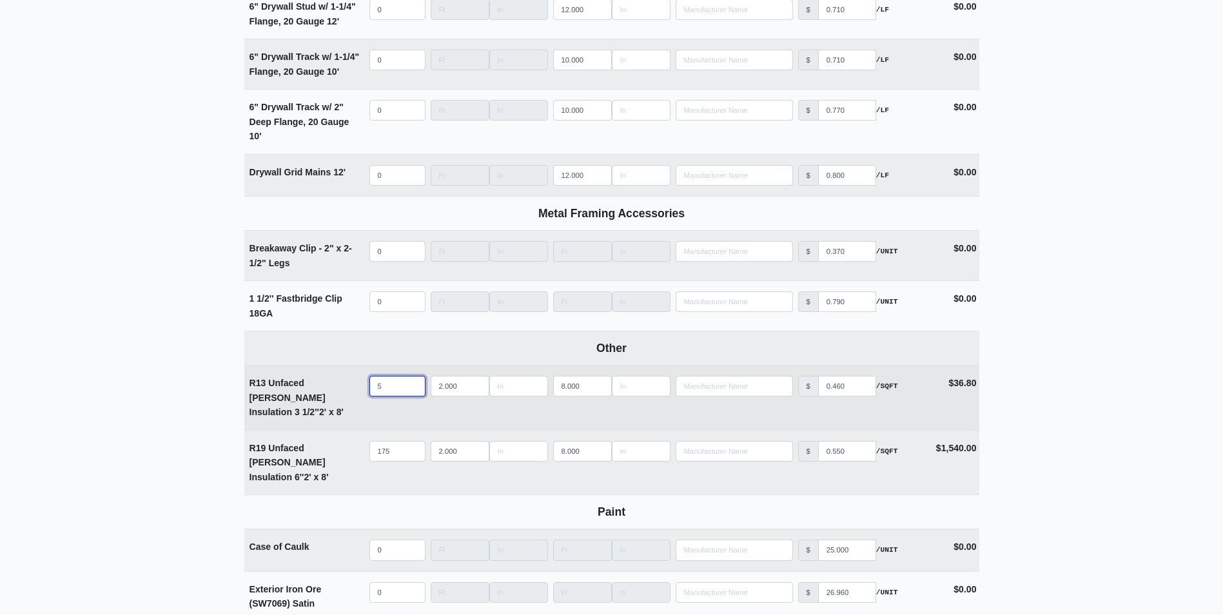
select select
type input "500"
select select
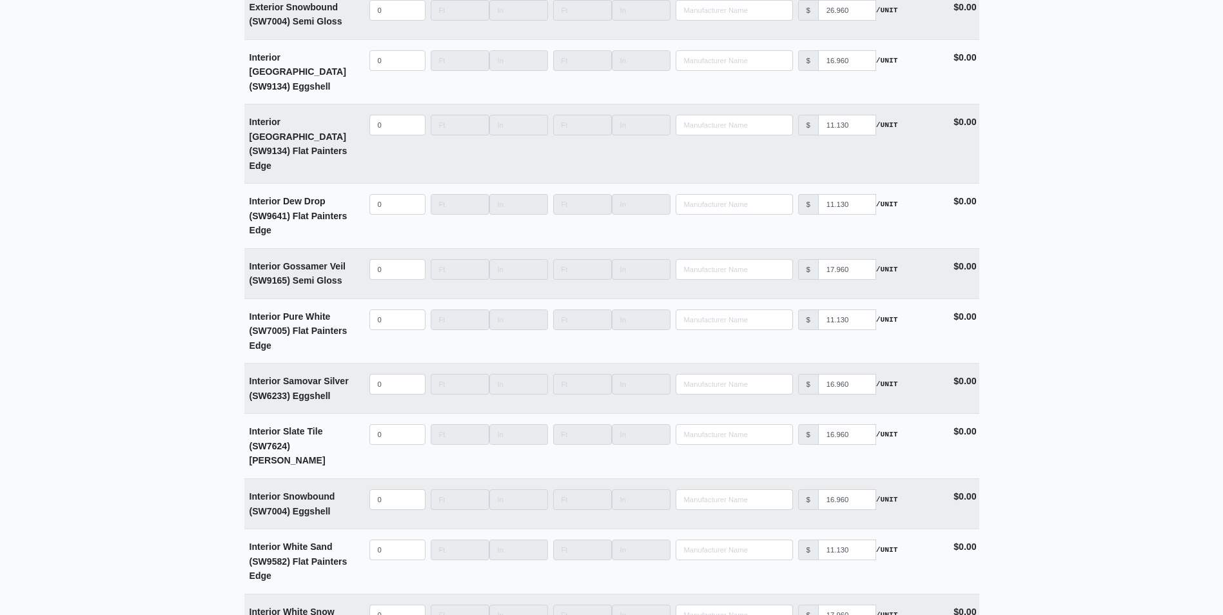
scroll to position [3315, 0]
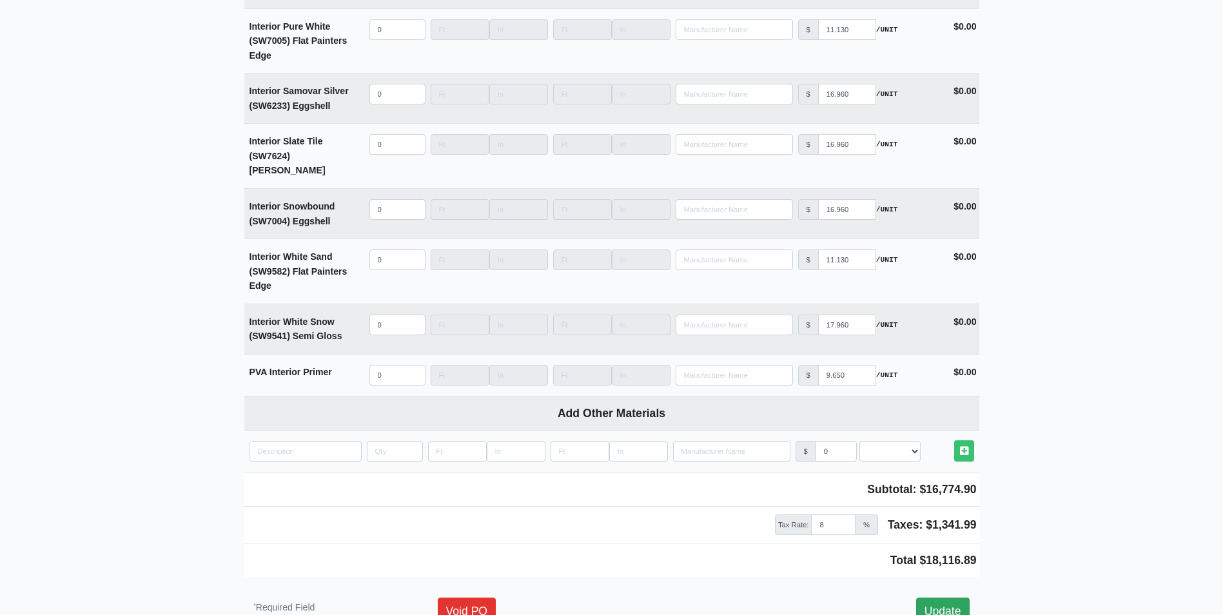
type input "500"
click at [951, 598] on link "Update" at bounding box center [942, 611] width 53 height 27
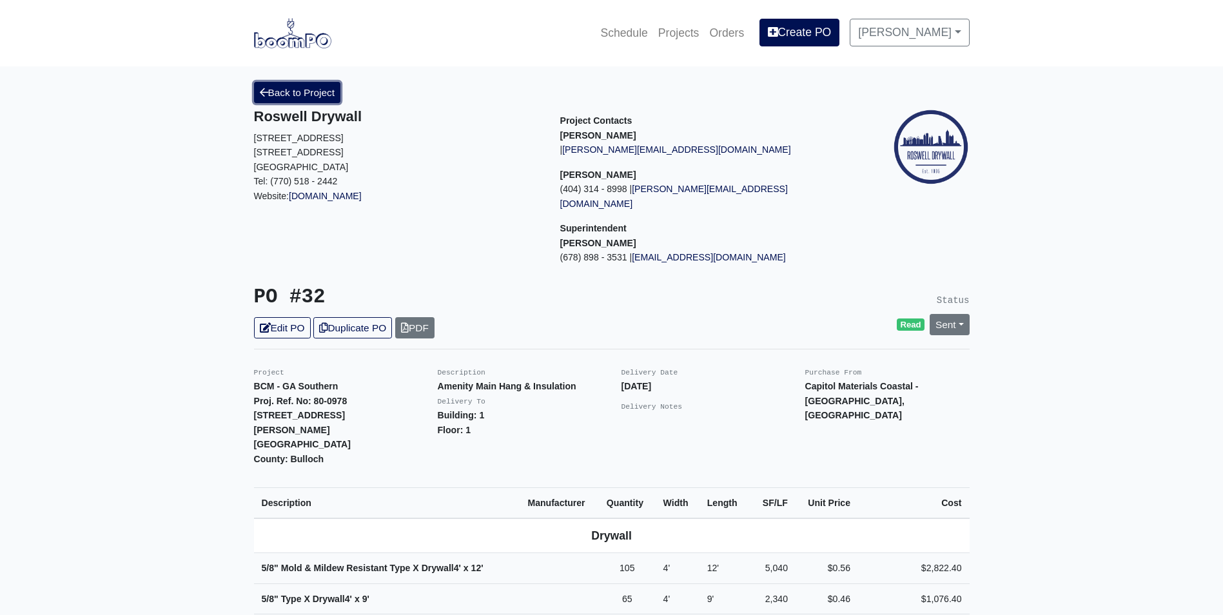
click at [308, 93] on link "Back to Project" at bounding box center [297, 92] width 87 height 21
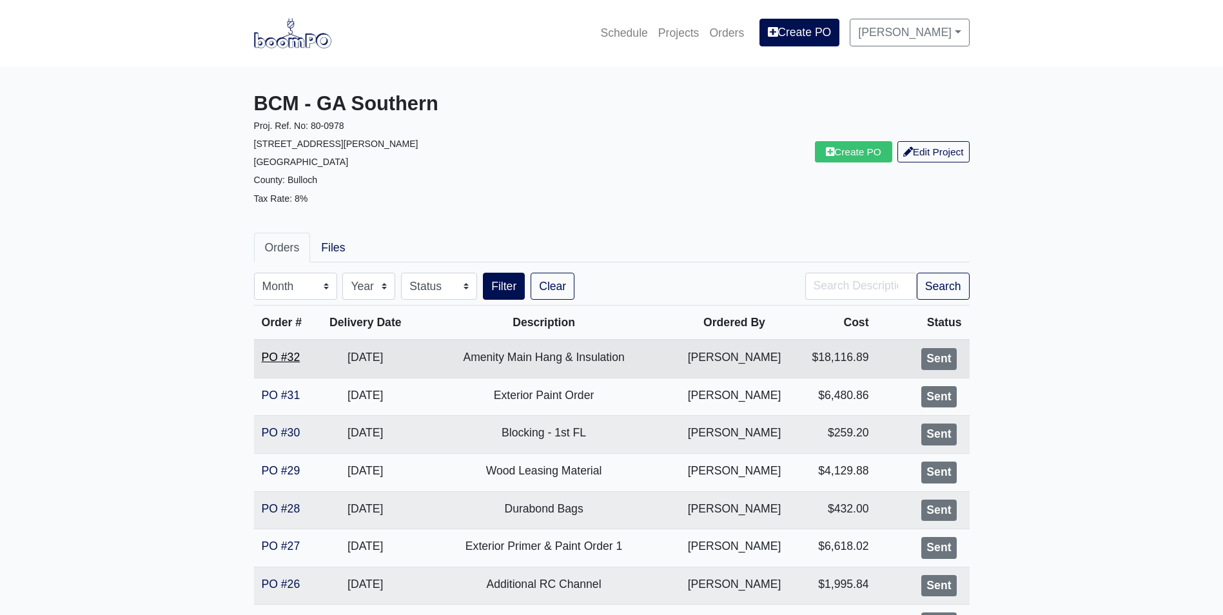
click at [280, 360] on link "PO #32" at bounding box center [281, 357] width 39 height 13
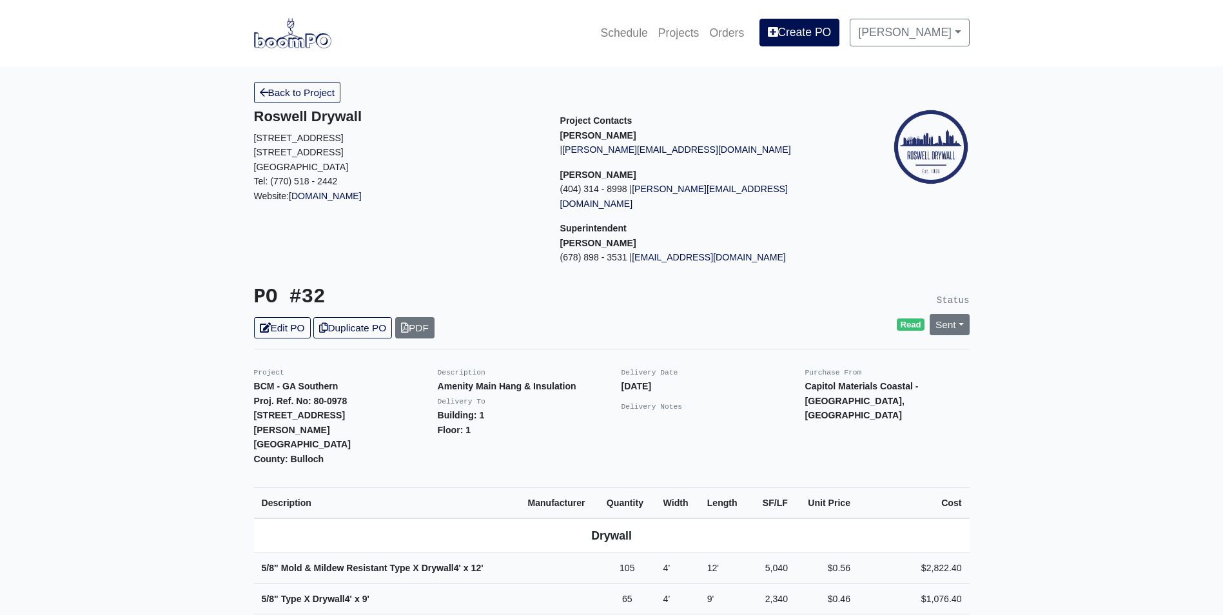
click at [294, 44] on img at bounding box center [292, 33] width 77 height 30
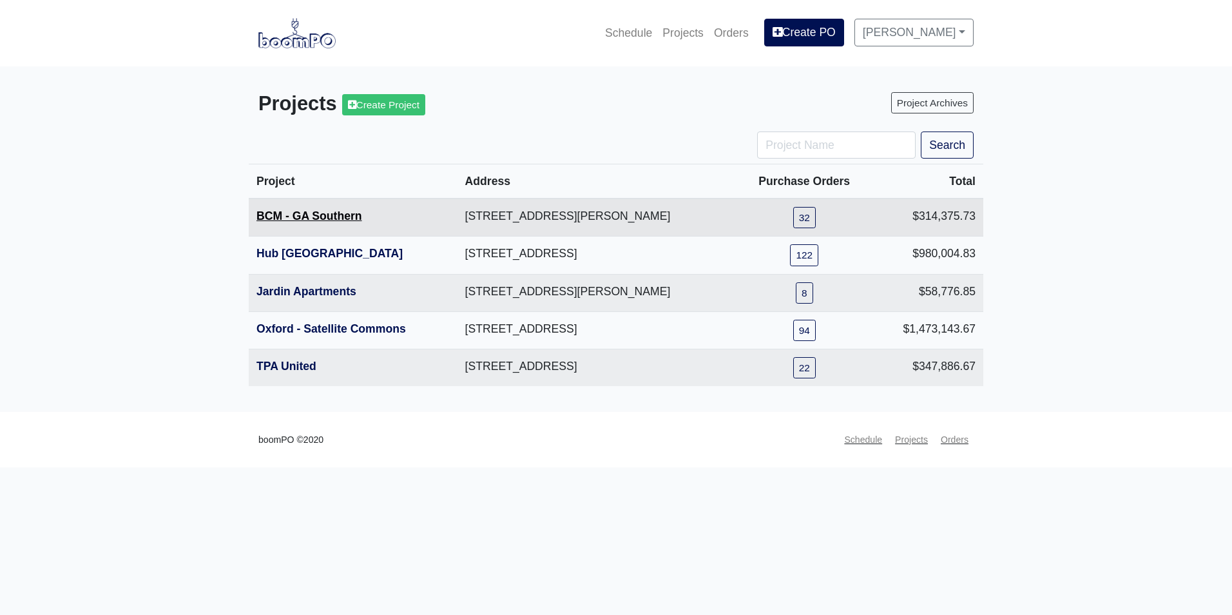
click at [295, 218] on link "BCM - GA Southern" at bounding box center [310, 215] width 106 height 13
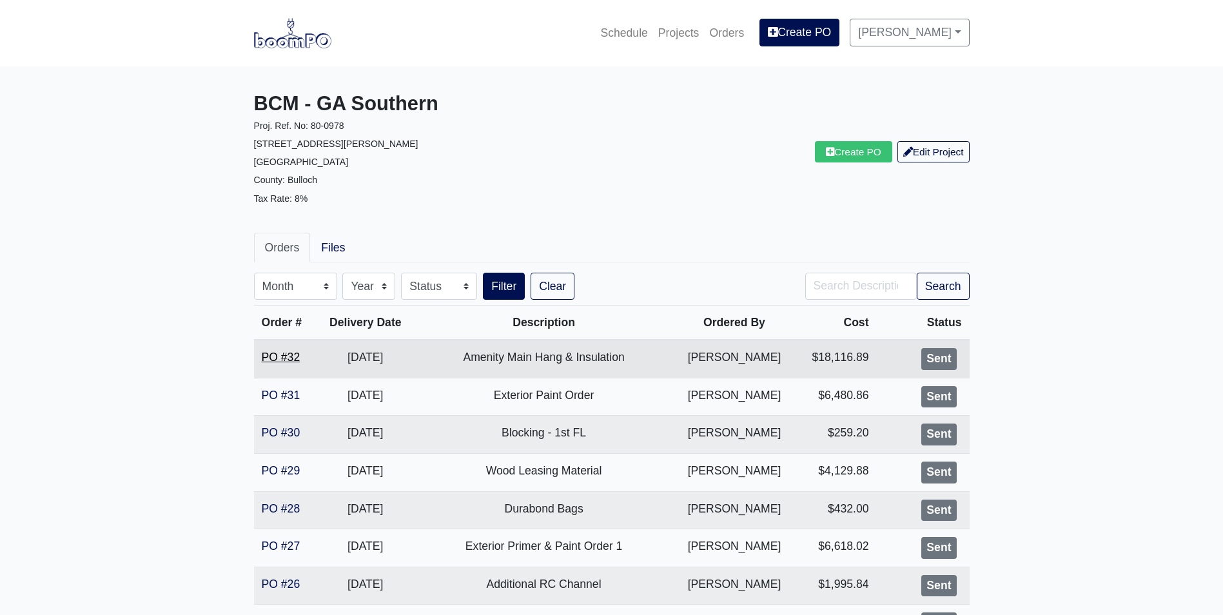
click at [269, 358] on link "PO #32" at bounding box center [281, 357] width 39 height 13
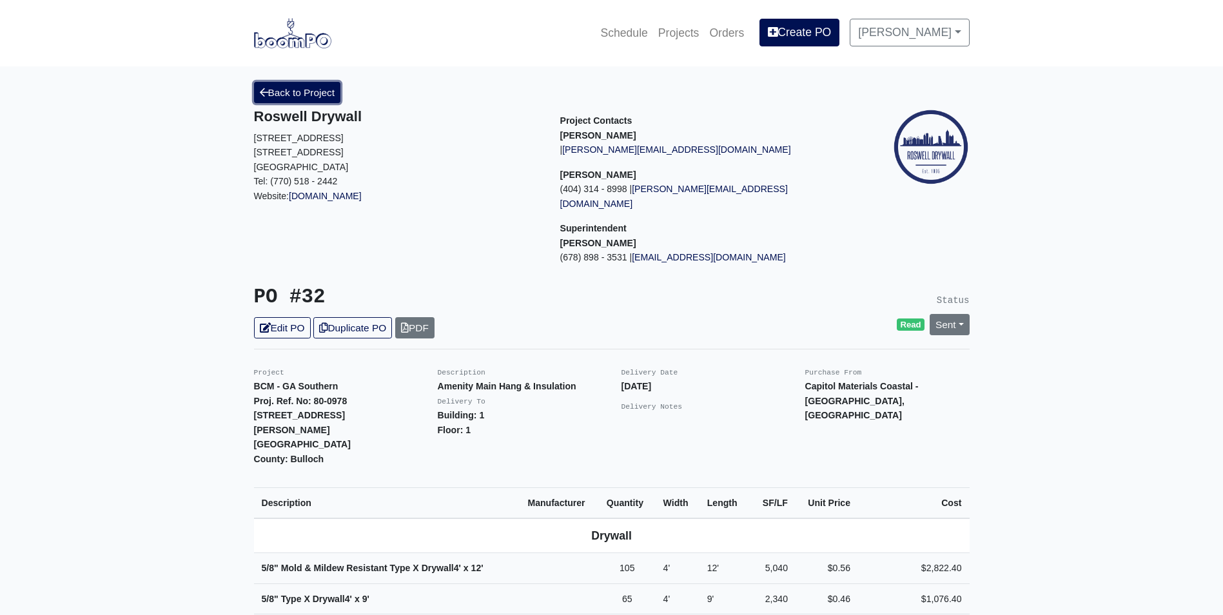
click at [307, 99] on link "Back to Project" at bounding box center [297, 92] width 87 height 21
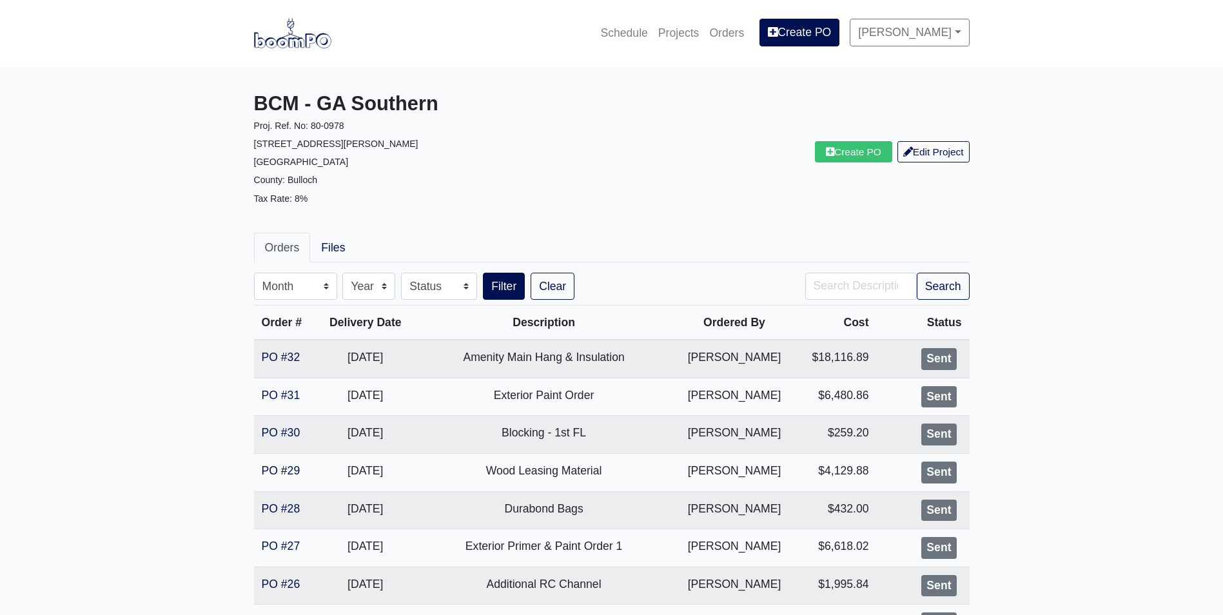
click at [324, 41] on img at bounding box center [292, 33] width 77 height 30
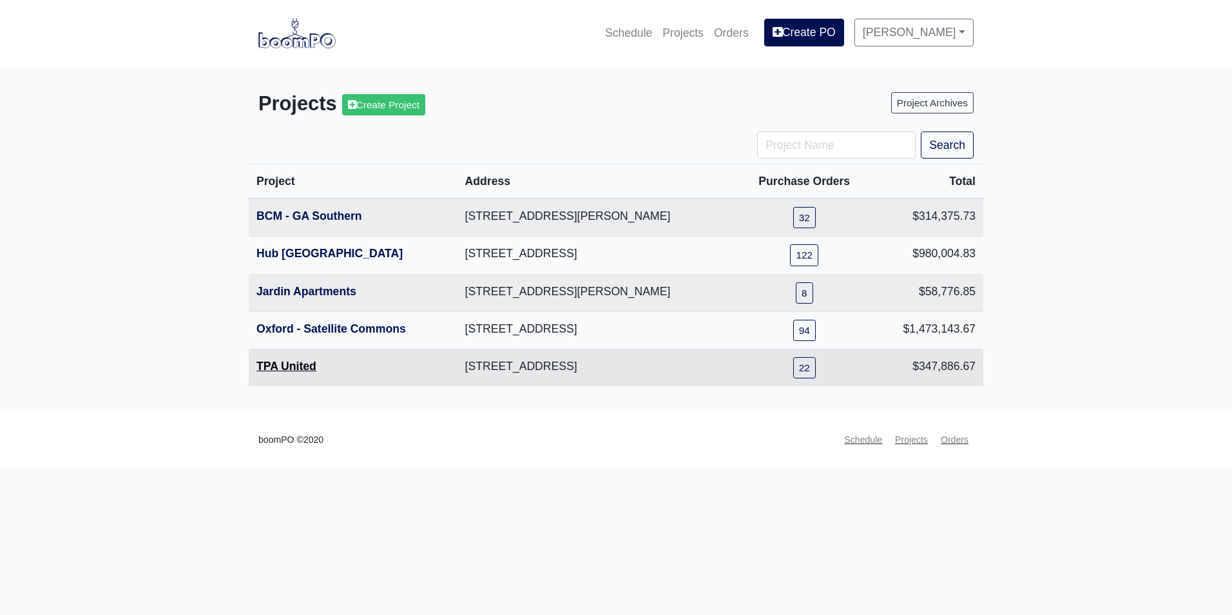
click at [293, 366] on link "TPA United" at bounding box center [287, 366] width 60 height 13
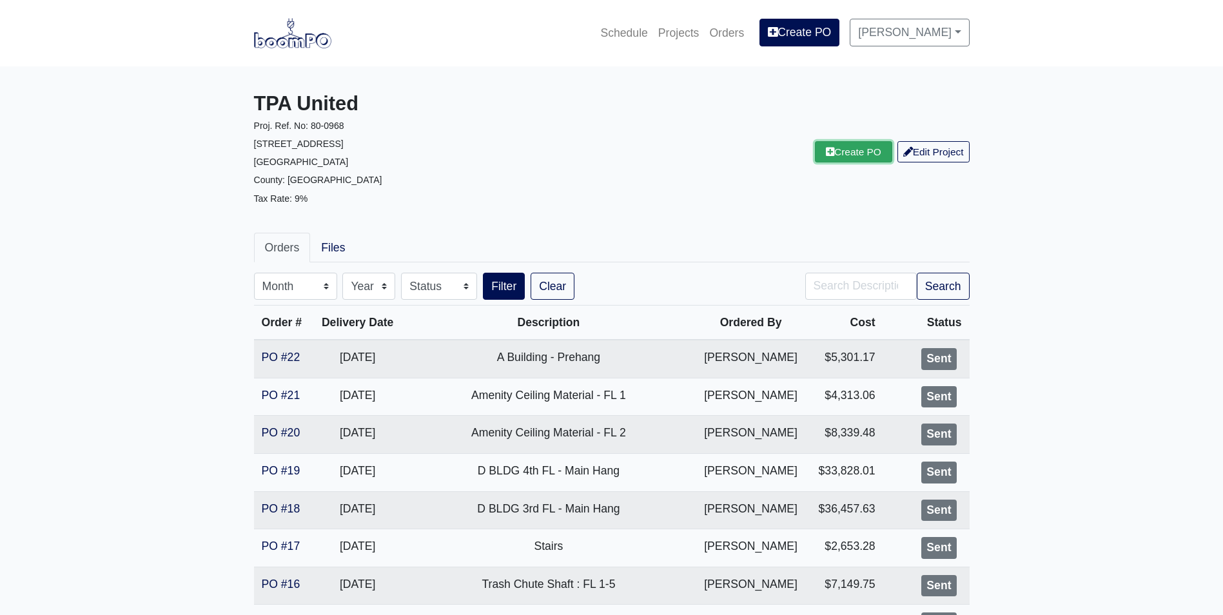
click at [866, 152] on link "Create PO" at bounding box center [853, 151] width 77 height 21
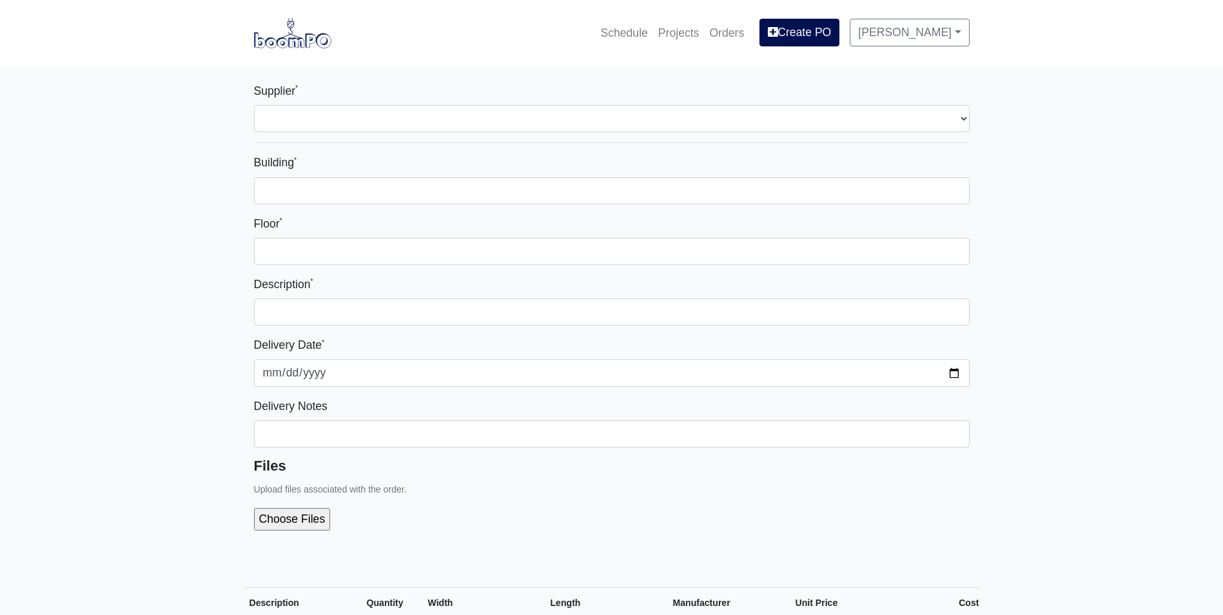
select select
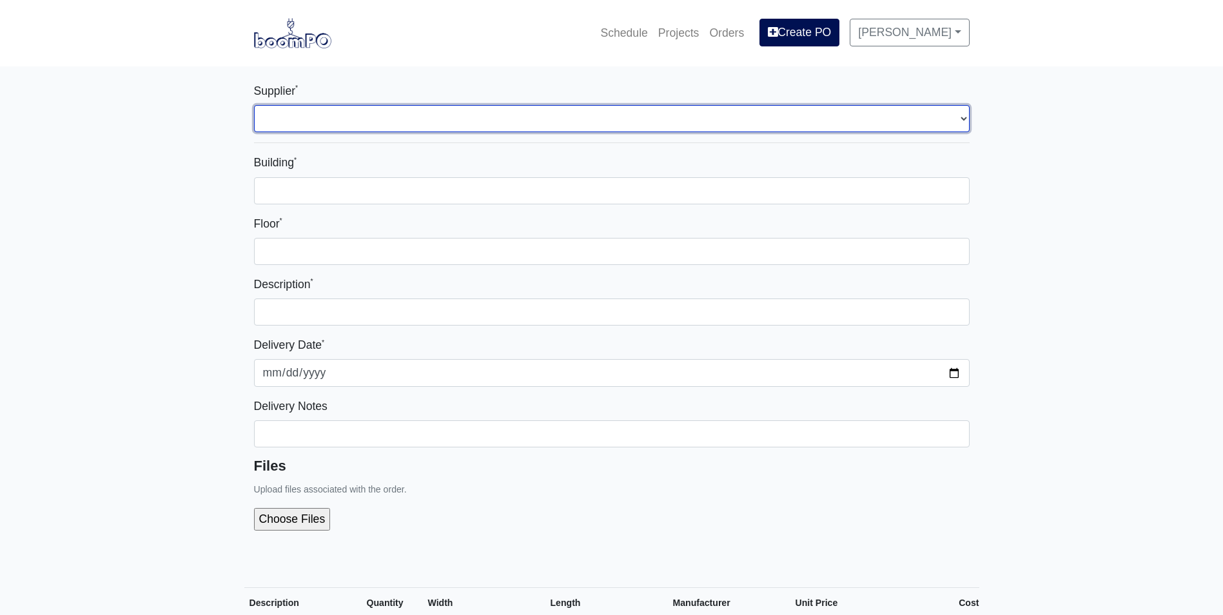
click at [543, 113] on select "Select one... Interior/Exterior Building Supply - [GEOGRAPHIC_DATA], [GEOGRAPHI…" at bounding box center [611, 118] width 715 height 27
select select "861"
click at [254, 105] on select "Select one... Interior/Exterior Building Supply - [GEOGRAPHIC_DATA], [GEOGRAPHI…" at bounding box center [611, 118] width 715 height 27
select select
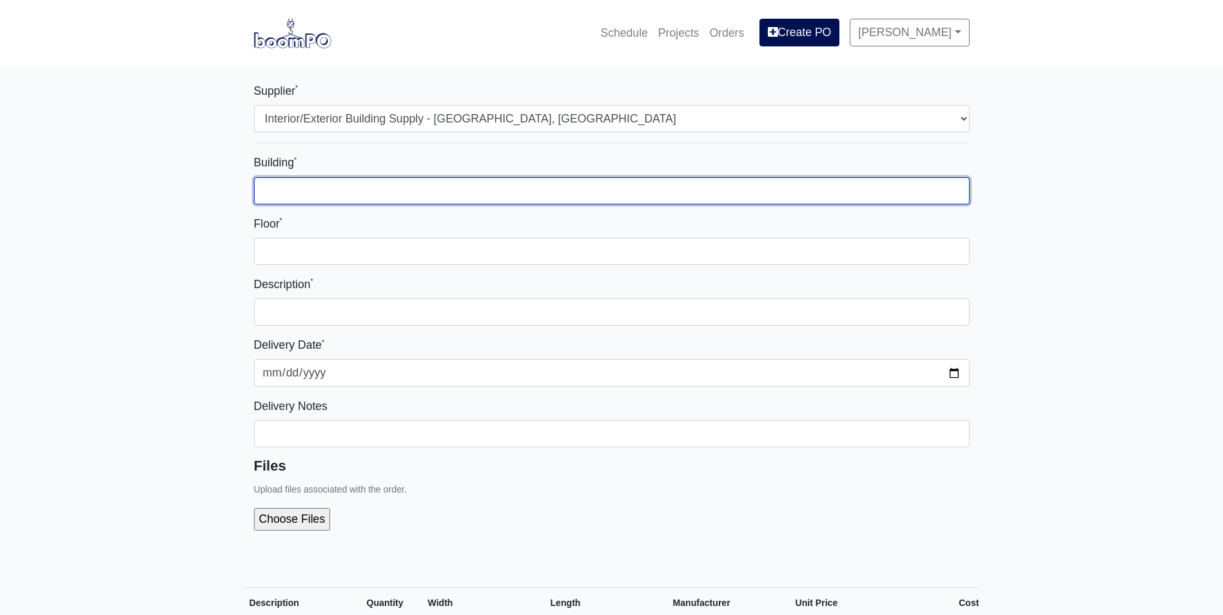
click at [512, 200] on input "Building *" at bounding box center [611, 190] width 715 height 27
type input "1"
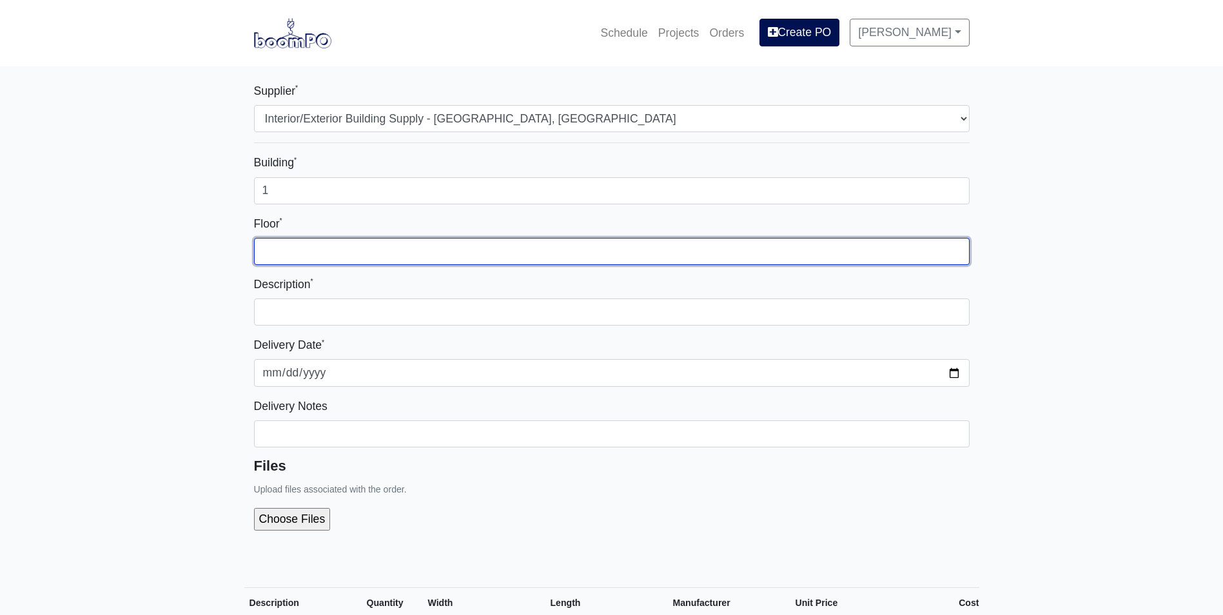
click at [635, 249] on input "Floor *" at bounding box center [611, 251] width 715 height 27
type input "4 and 5"
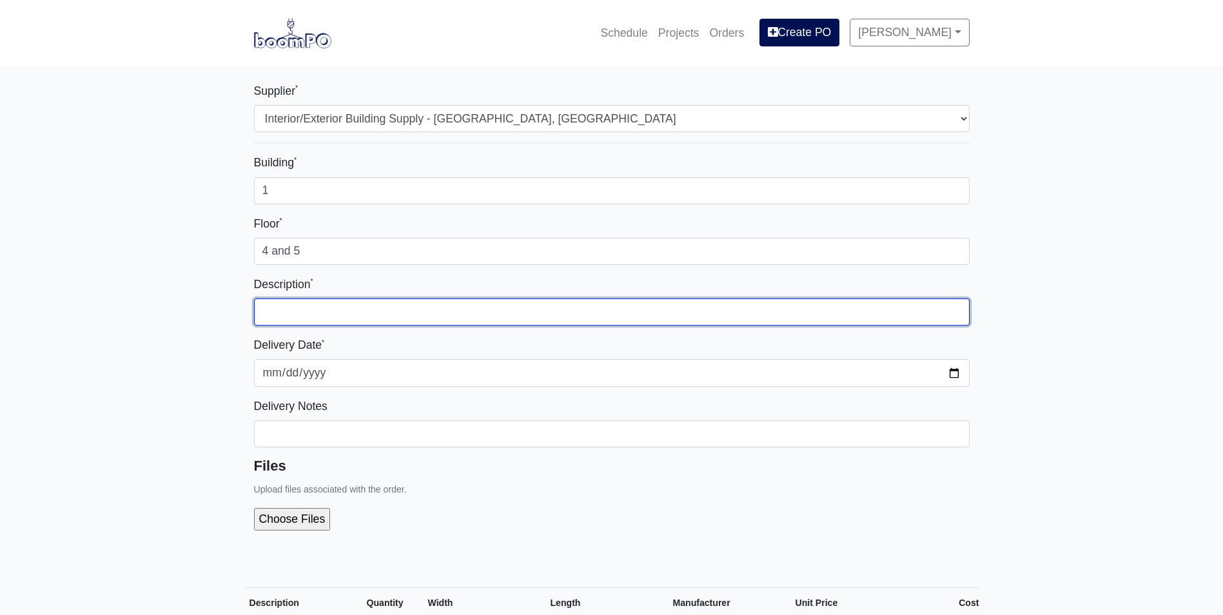
click at [591, 324] on input "text" at bounding box center [611, 311] width 715 height 27
type input "Leave out units (4/5 FL)"
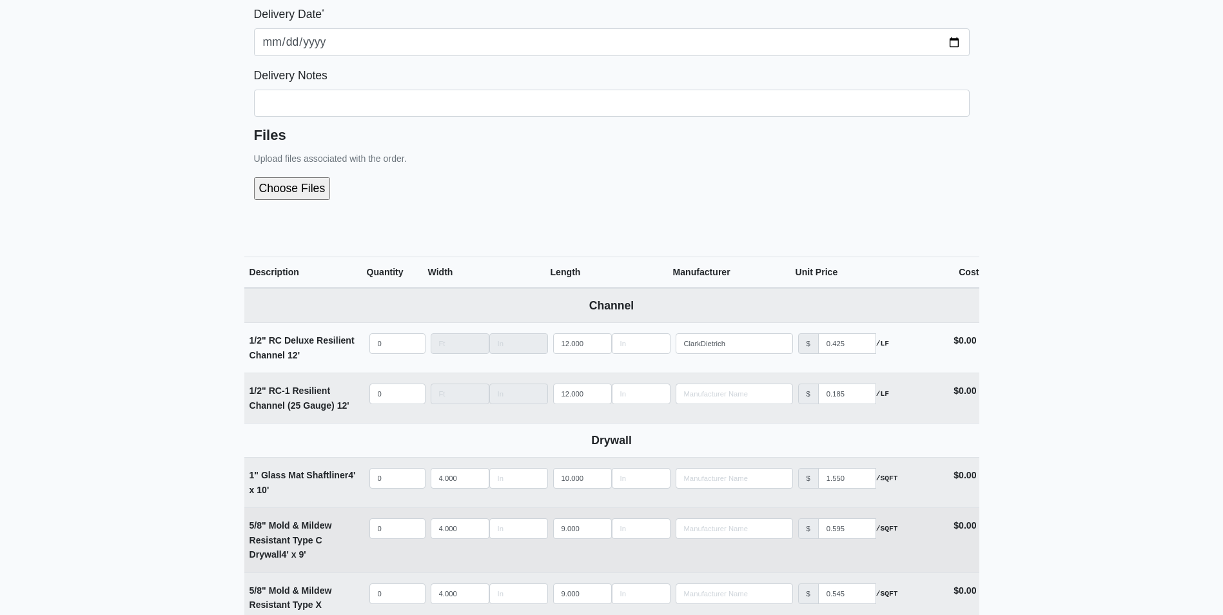
scroll to position [516, 0]
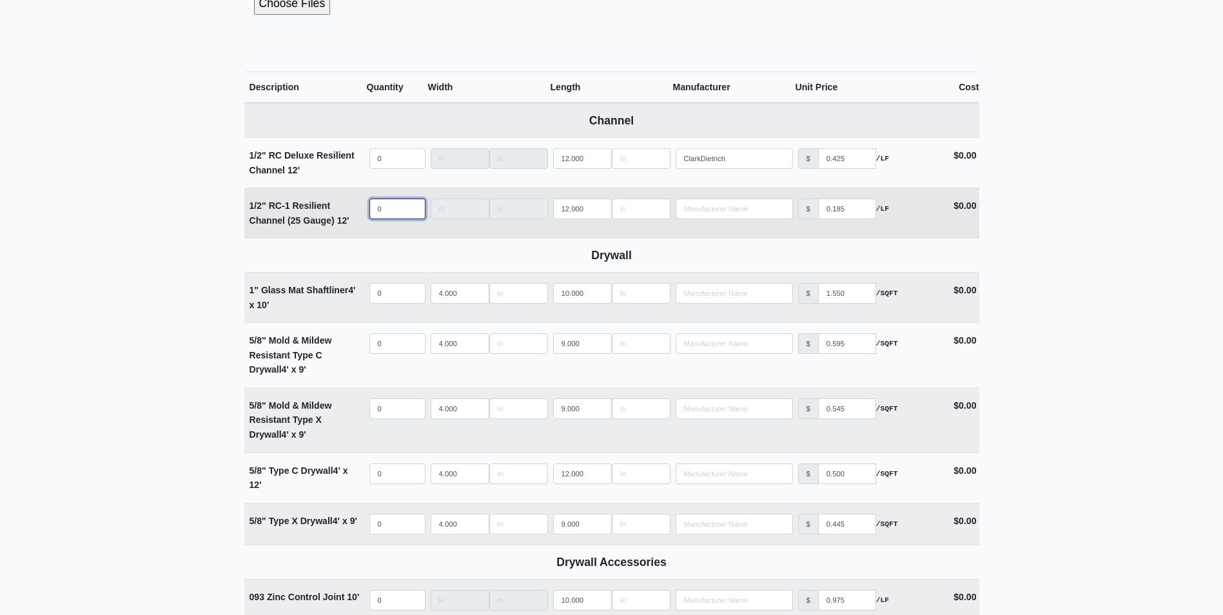
select select
click at [393, 208] on input "quantity" at bounding box center [397, 209] width 56 height 21
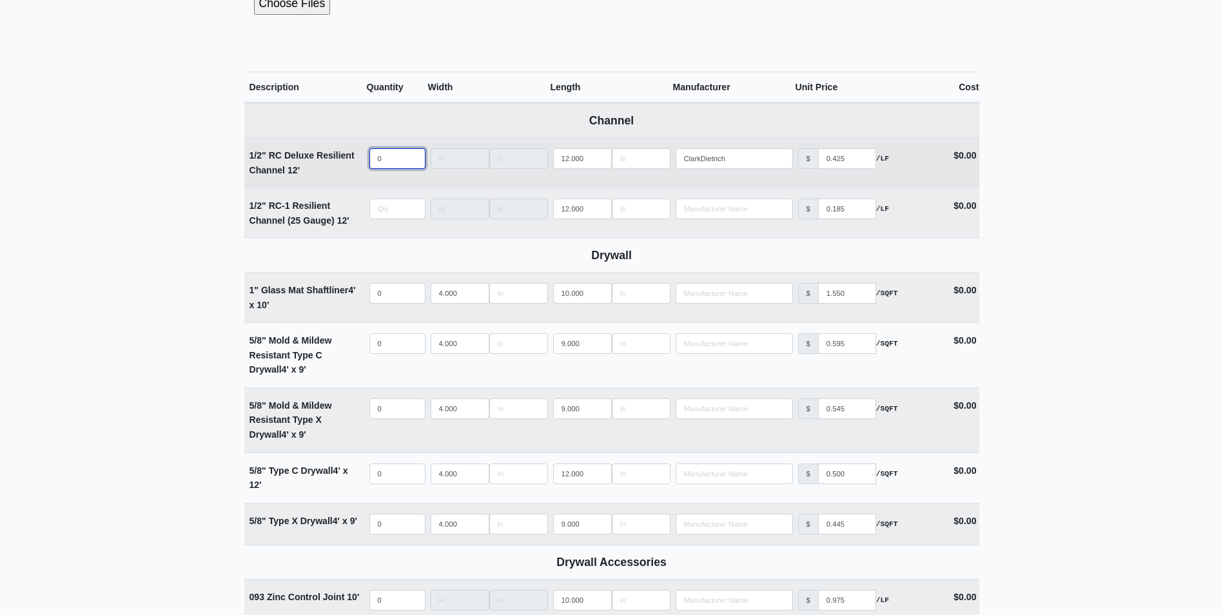
type input "0"
select select
click at [392, 166] on input "quantity" at bounding box center [397, 158] width 56 height 21
type input "1"
select select
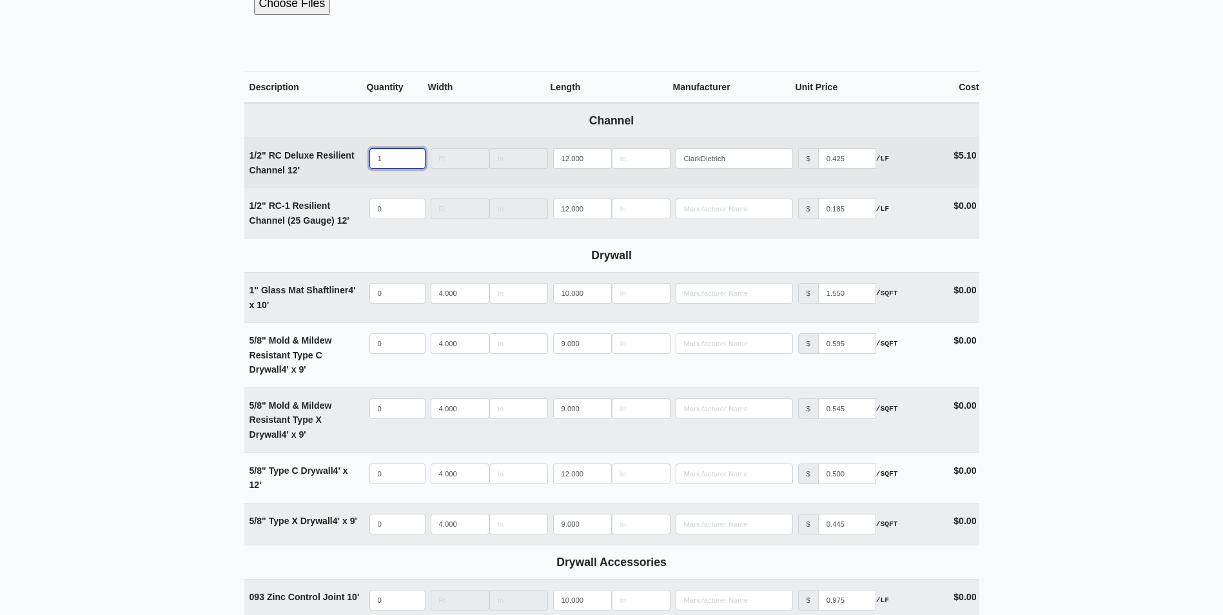
type input "15"
select select
type input "150"
select select
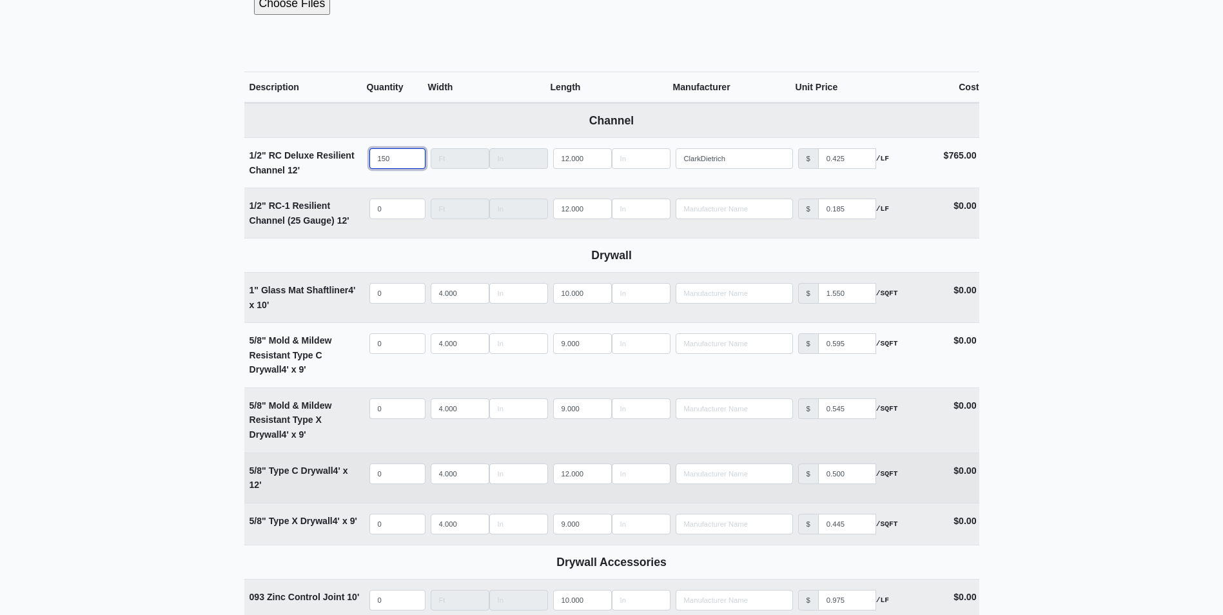
type input "150"
select select
click at [384, 474] on input "quantity" at bounding box center [397, 473] width 56 height 21
type input "4"
select select
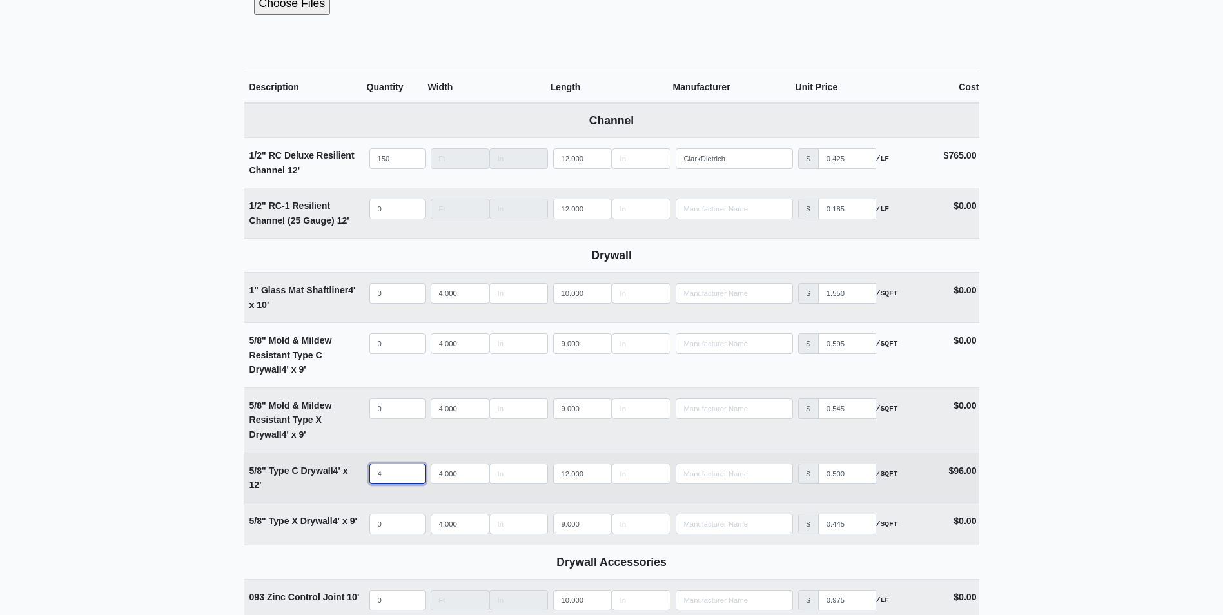
type input "49"
select select
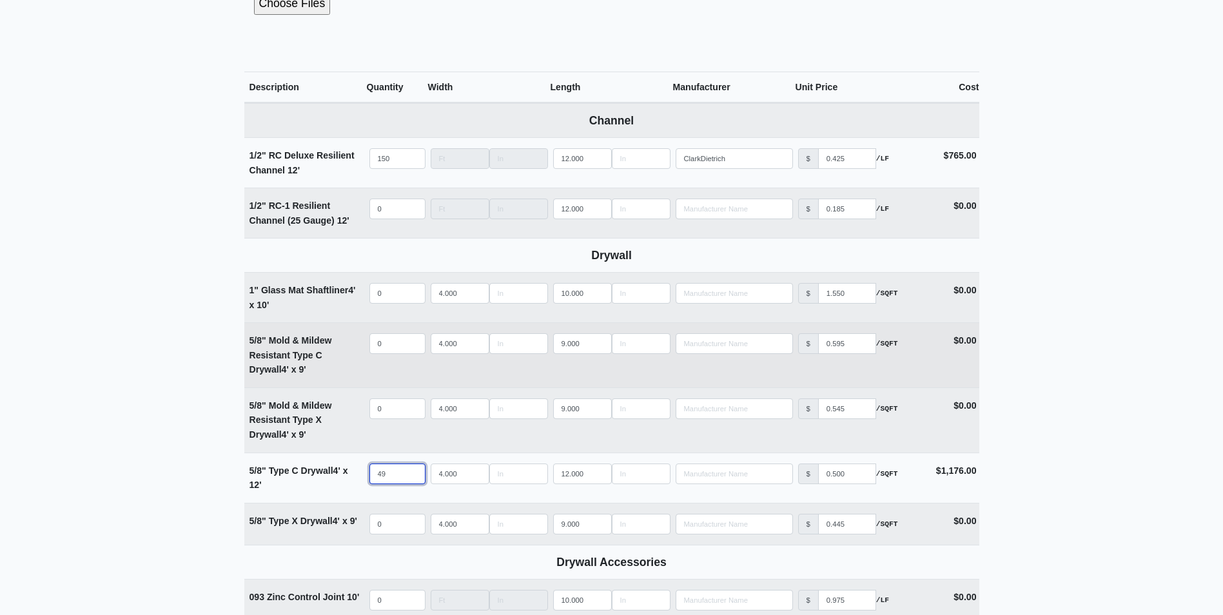
type input "49"
select select
click at [385, 344] on input "quantity" at bounding box center [397, 343] width 56 height 21
type input "0"
drag, startPoint x: 581, startPoint y: 345, endPoint x: 532, endPoint y: 349, distance: 48.6
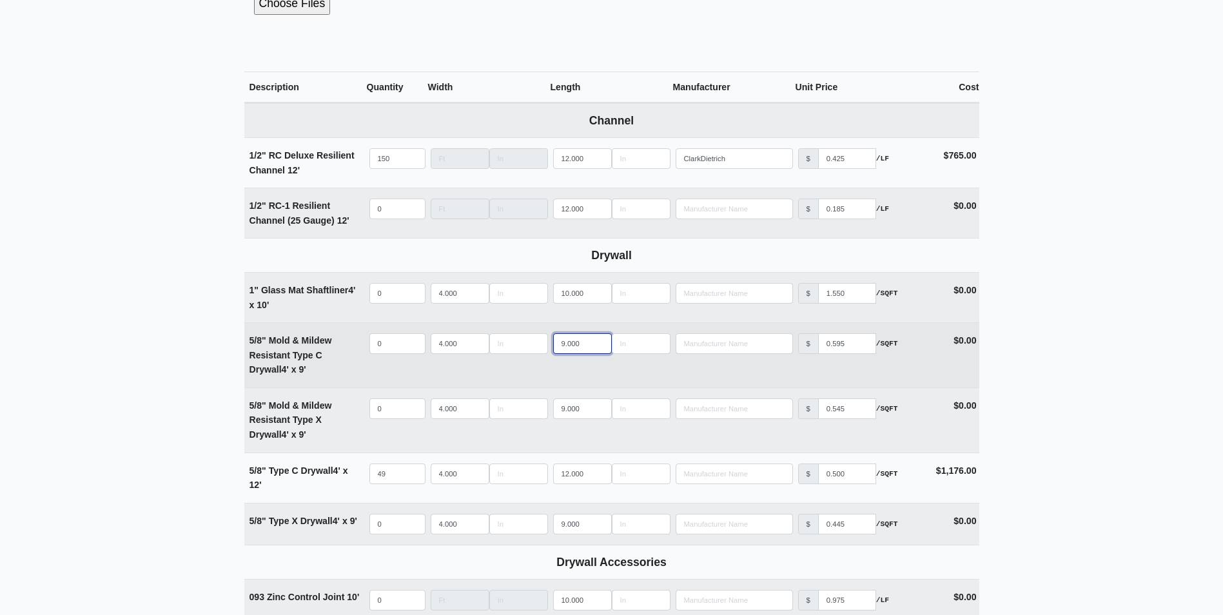
click at [533, 349] on tr "5/8" Mold & Mildew Resistant Type C Drywall 4' x 9' Qty 0 Width 4.000 Length 9.…" at bounding box center [611, 354] width 735 height 65
type input "12"
click at [417, 349] on input "quantity" at bounding box center [397, 343] width 56 height 21
type input "8"
select select
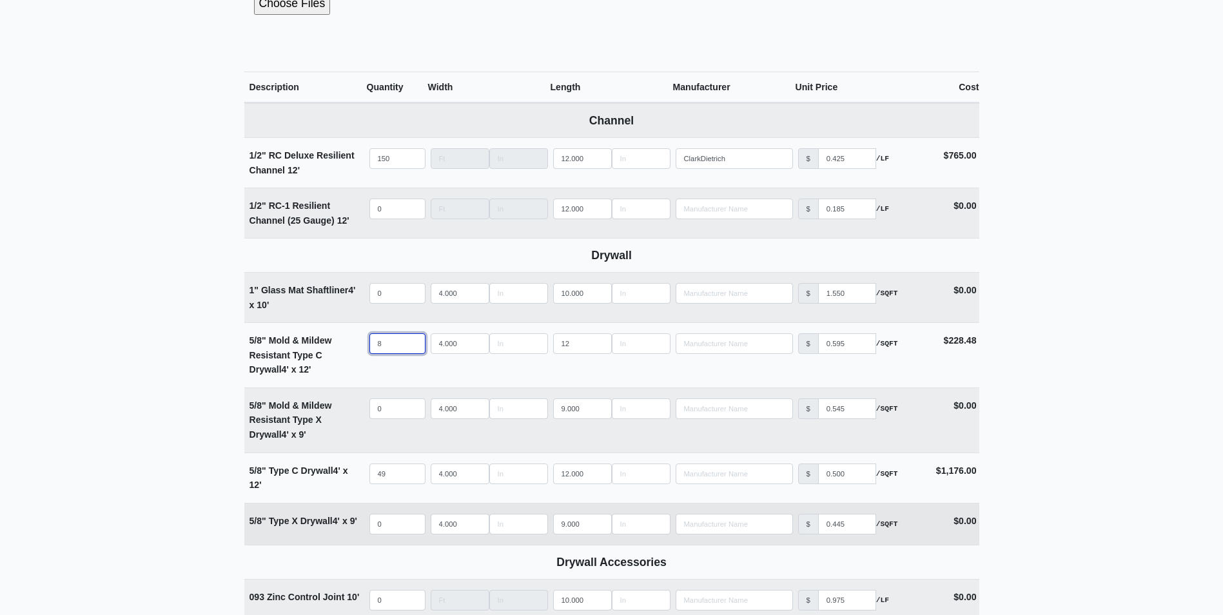
type input "8"
select select
click at [397, 519] on input "quantity" at bounding box center [397, 524] width 56 height 21
type input "1"
select select
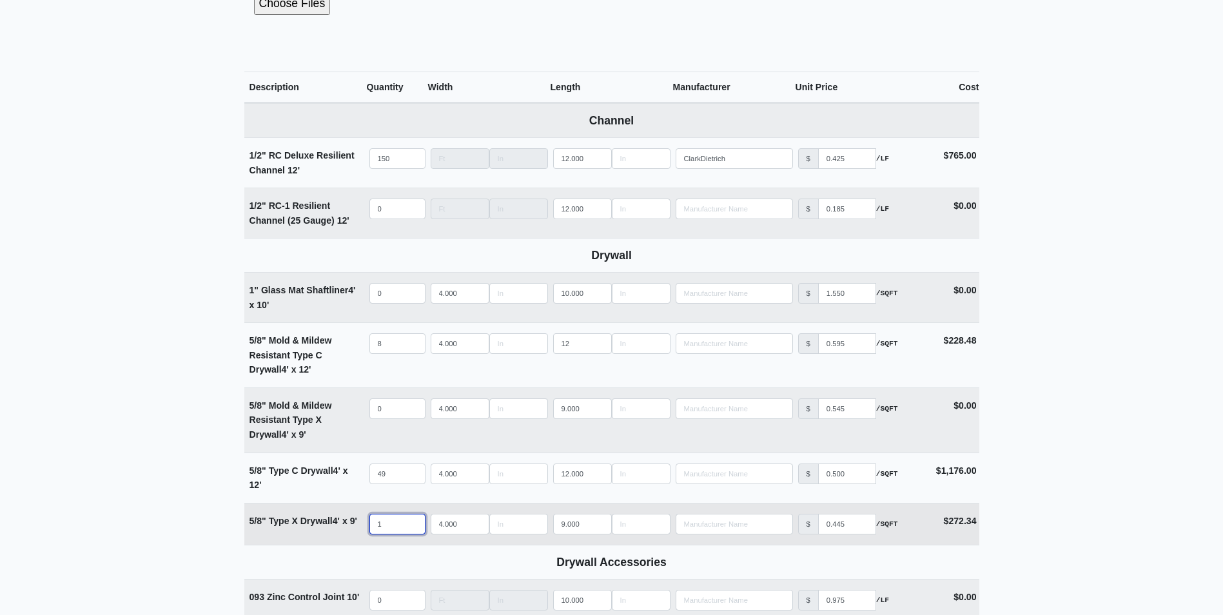
type input "17"
select select
type input "174"
select select
type input "174"
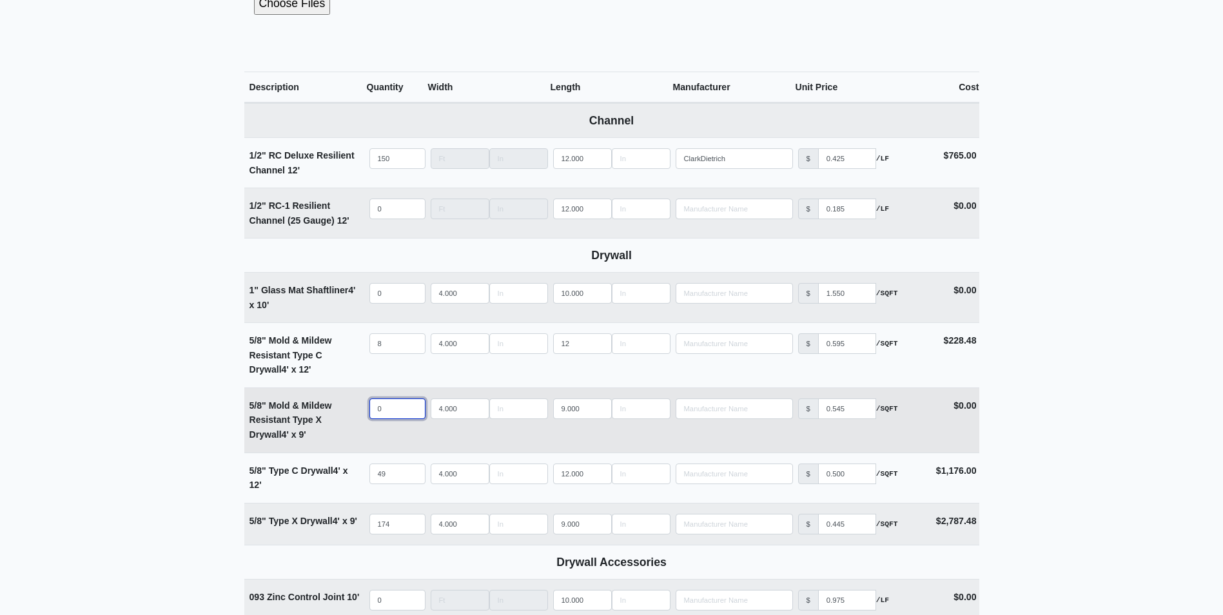
select select
click at [382, 406] on input "quantity" at bounding box center [397, 408] width 56 height 21
type input "9"
select select
type input "90"
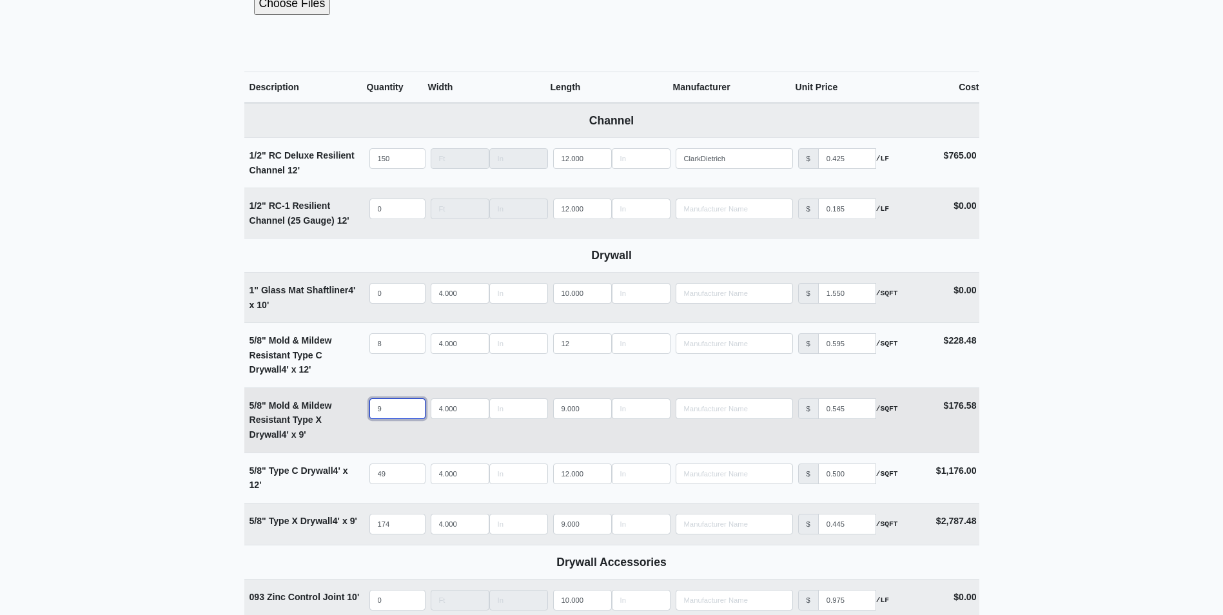
select select
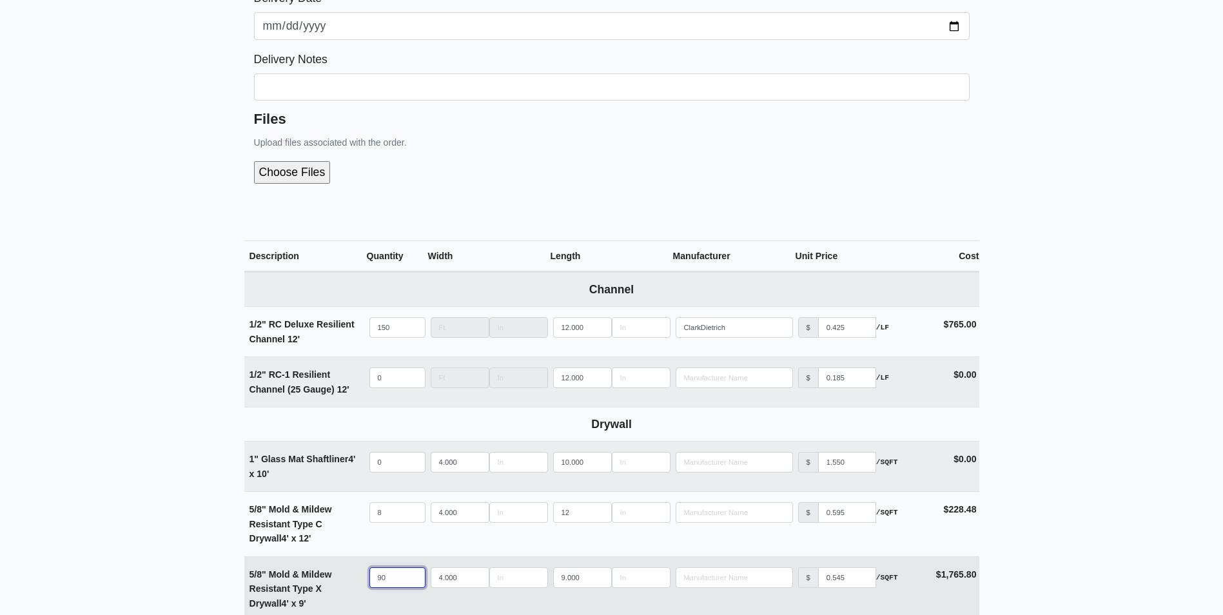
scroll to position [580, 0]
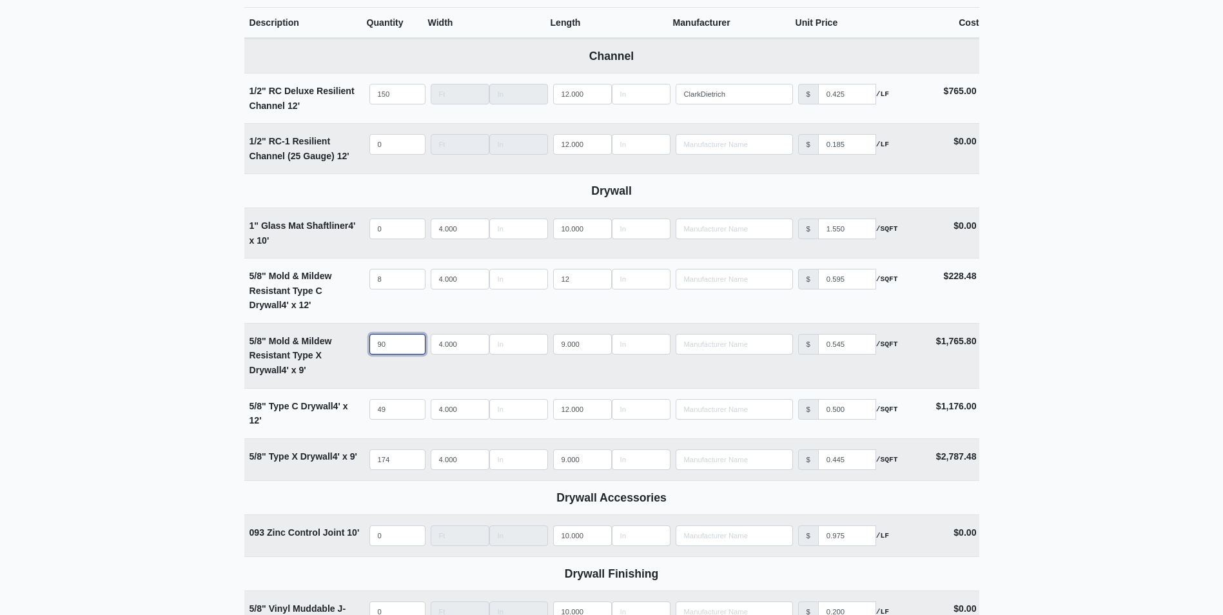
type input "90"
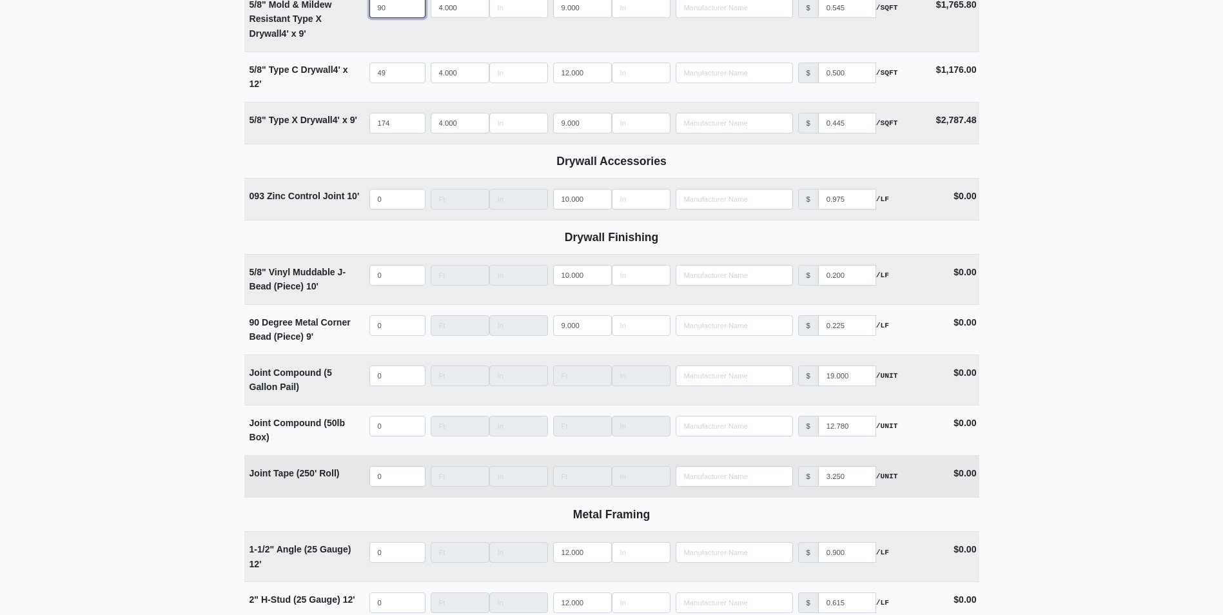
scroll to position [1229, 0]
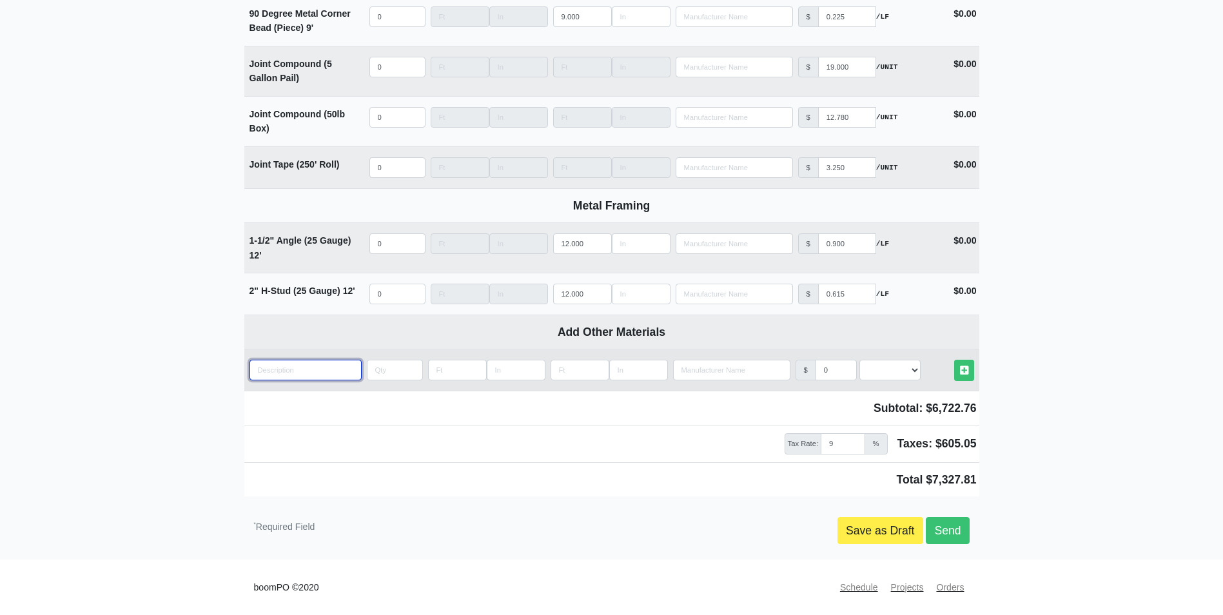
click at [300, 366] on input "quantity" at bounding box center [305, 370] width 112 height 21
paste input "Tilebacker"
type input "Tilebacker"
select select
type input "Tilebacker"
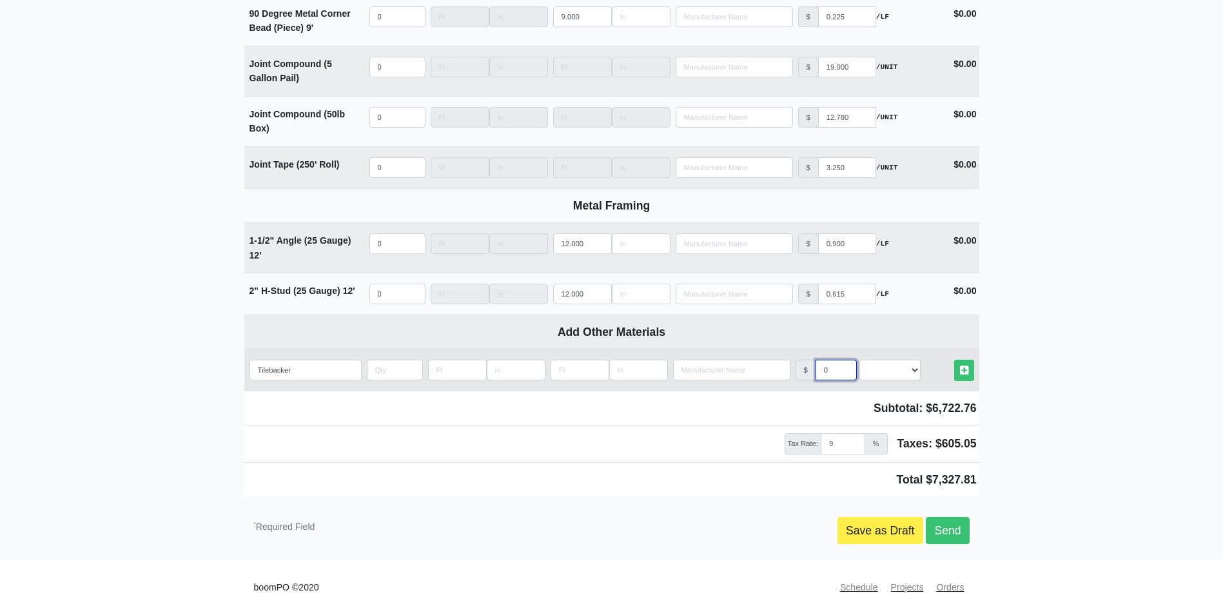
click at [835, 370] on input "0" at bounding box center [835, 370] width 41 height 21
select select
type input "1"
select select
type input "1.2"
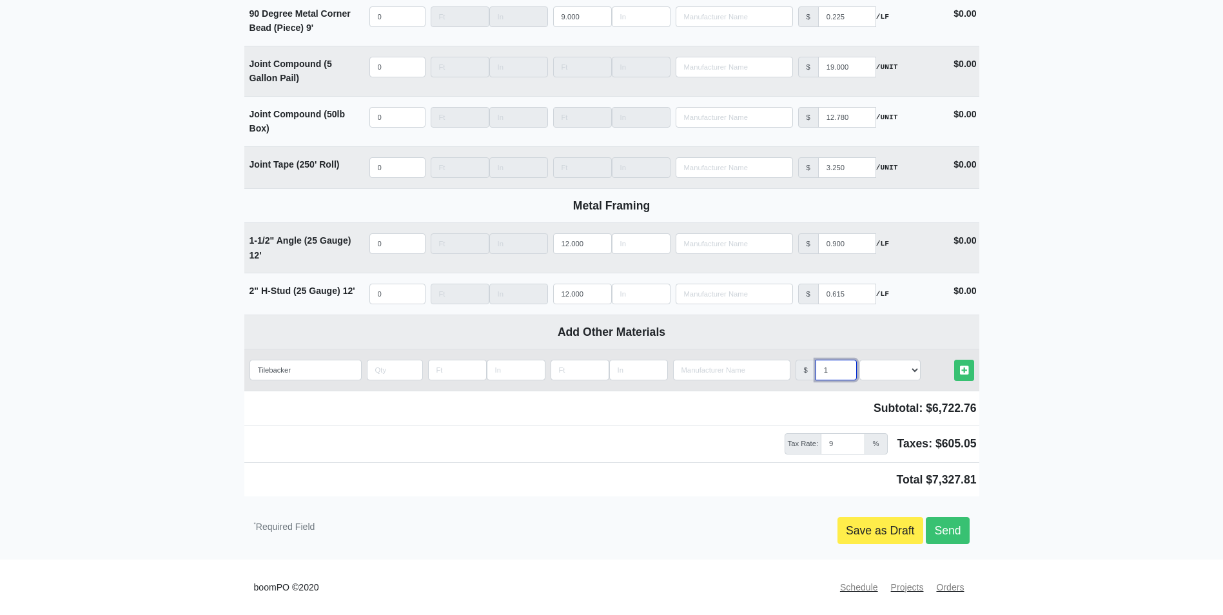
select select
type input "1.2"
click at [879, 373] on select "Select an Option! UNIT MLF LF MSQFT SQFT" at bounding box center [889, 370] width 61 height 21
select select "0"
click at [859, 360] on select "Select an Option! UNIT MLF LF MSQFT SQFT" at bounding box center [889, 370] width 61 height 21
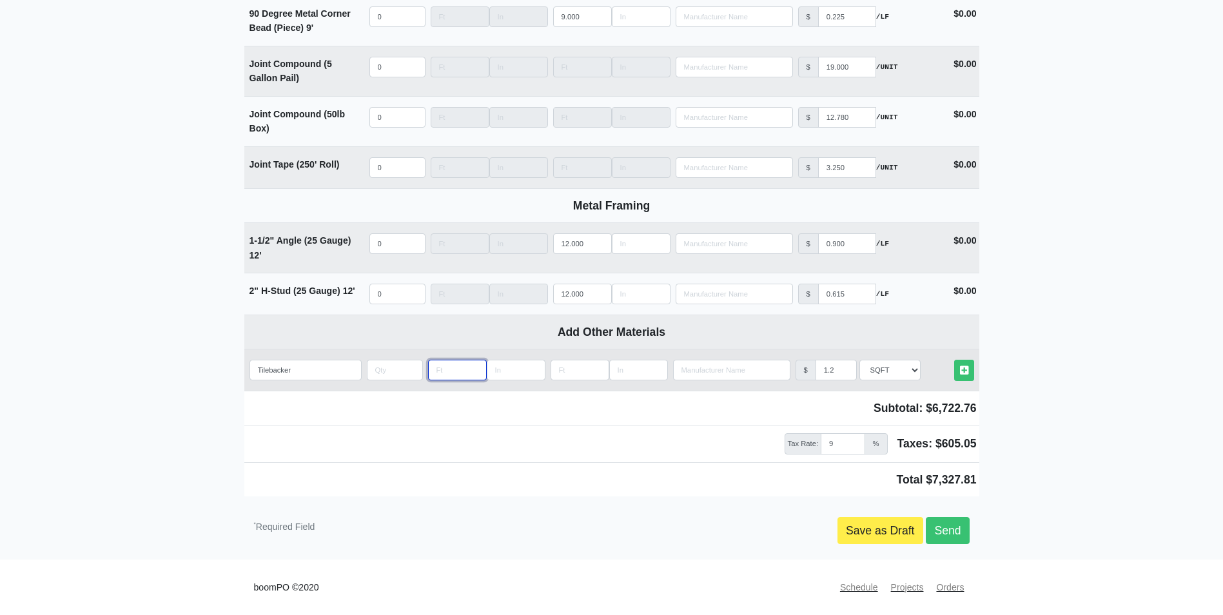
click at [453, 369] on input "Length" at bounding box center [457, 370] width 59 height 21
type input "4"
click at [564, 371] on input "Length" at bounding box center [579, 370] width 59 height 21
type input "8"
click at [396, 365] on input "quantity" at bounding box center [395, 370] width 56 height 21
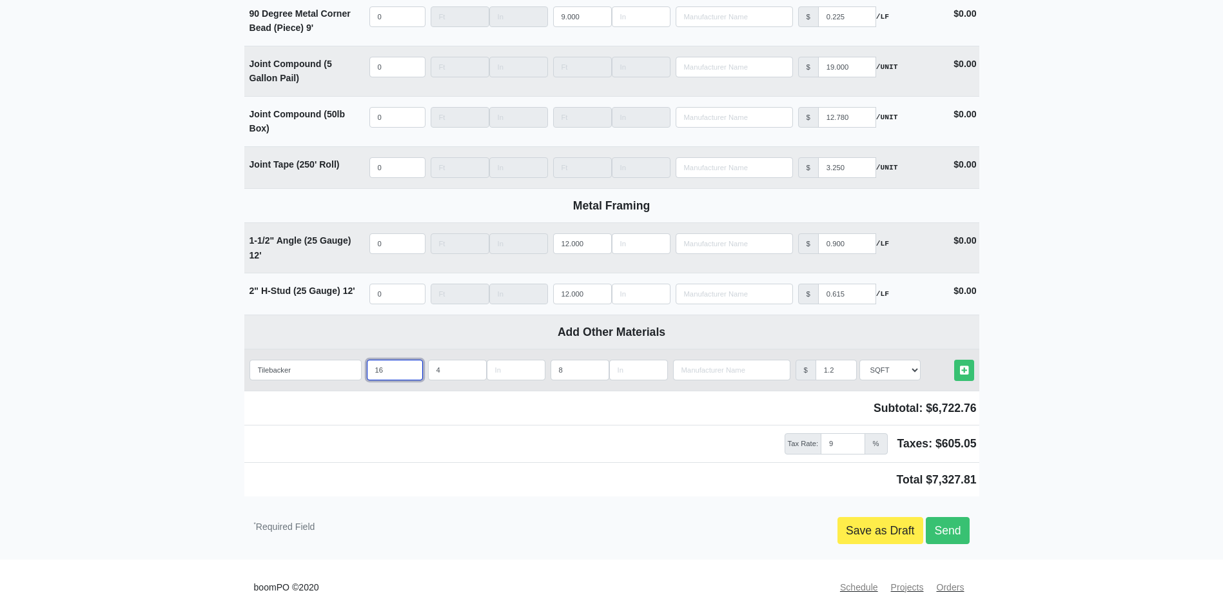
type input "16"
click at [952, 377] on td "Other Materials" at bounding box center [948, 371] width 61 height 32
click at [960, 373] on icon at bounding box center [964, 370] width 8 height 10
select select
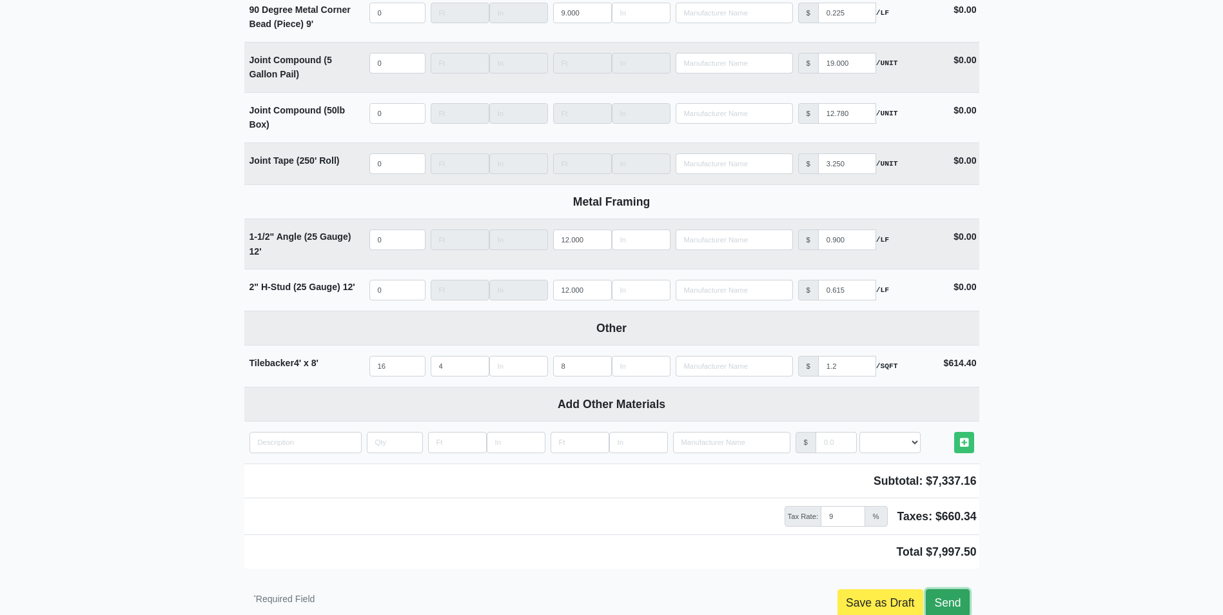
click at [955, 606] on link "Send" at bounding box center [947, 602] width 43 height 27
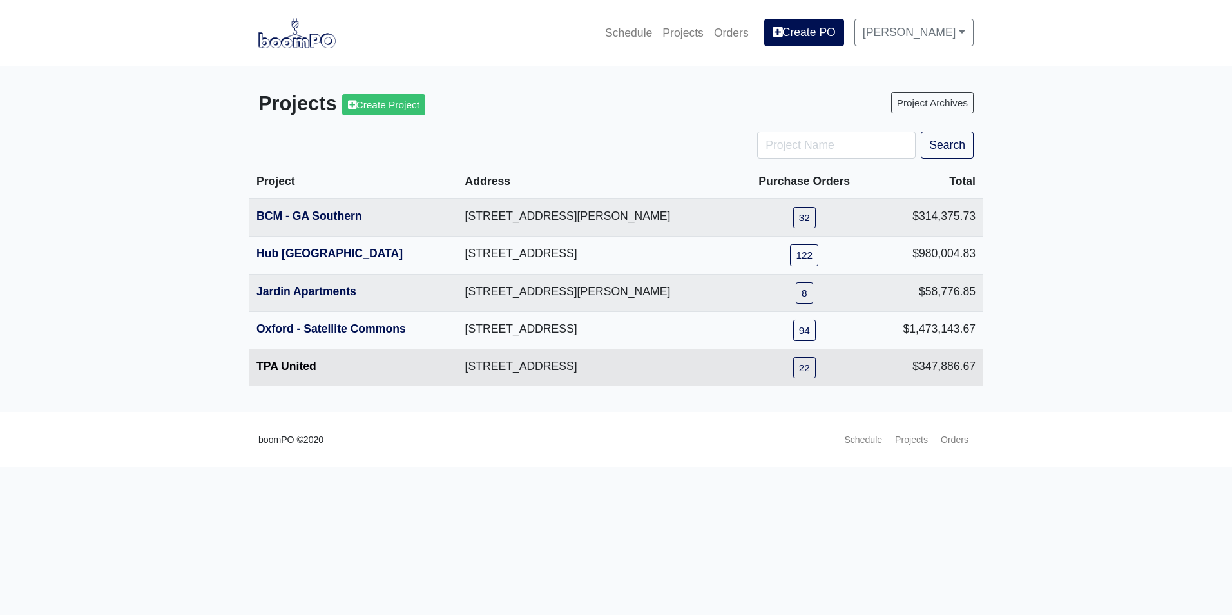
click at [293, 367] on link "TPA United" at bounding box center [287, 366] width 60 height 13
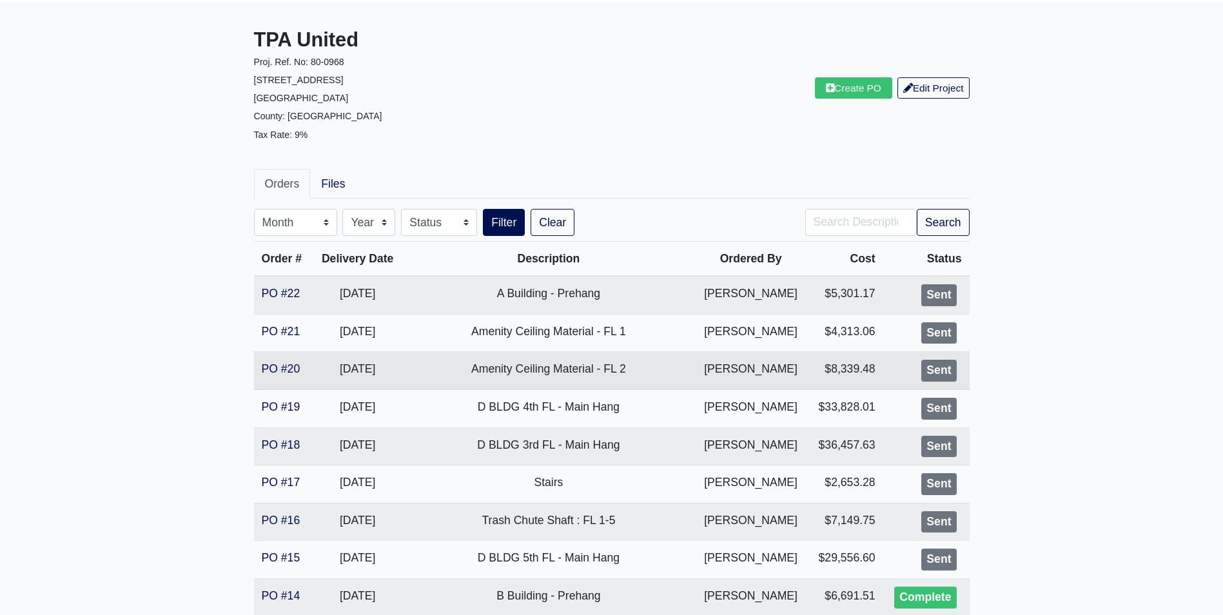
scroll to position [64, 0]
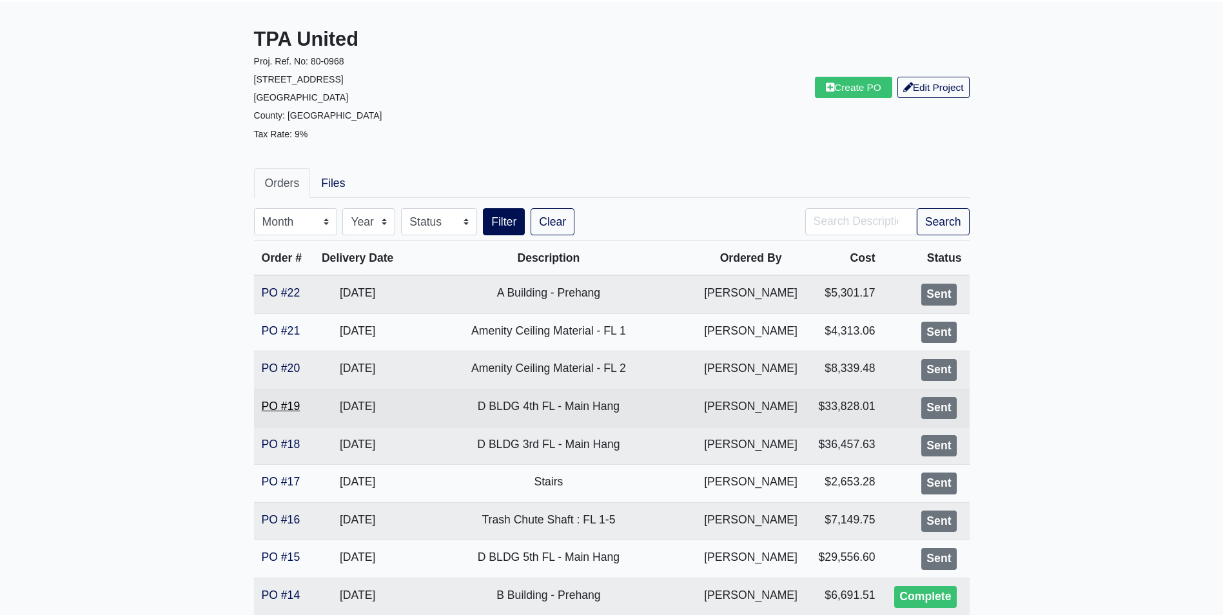
click at [287, 407] on link "PO #19" at bounding box center [281, 406] width 39 height 13
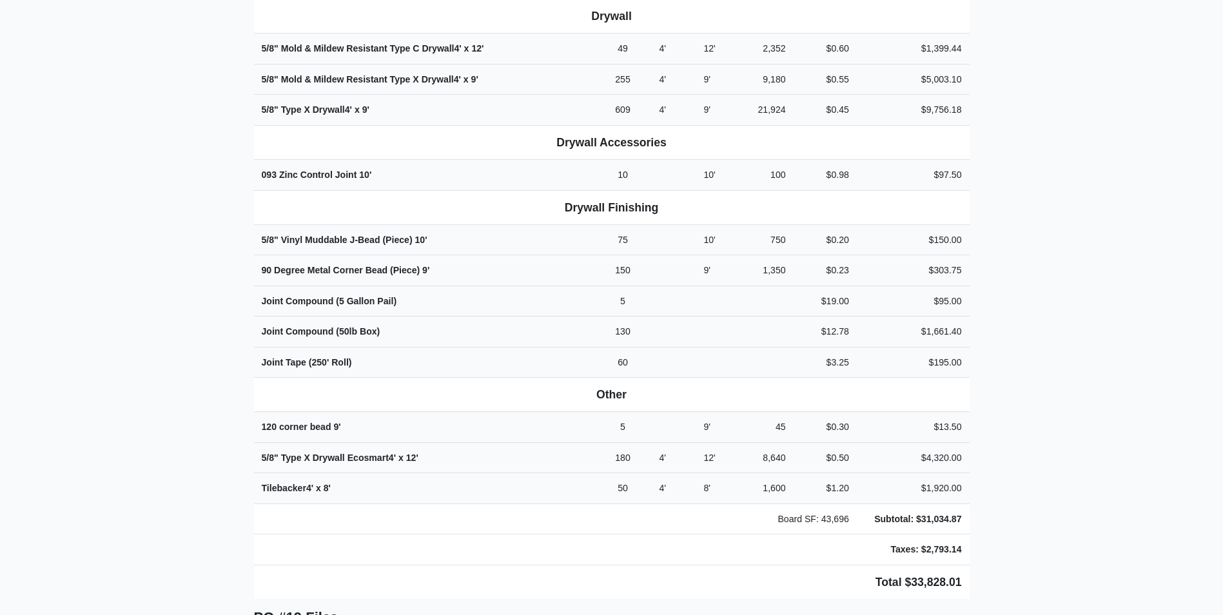
scroll to position [580, 0]
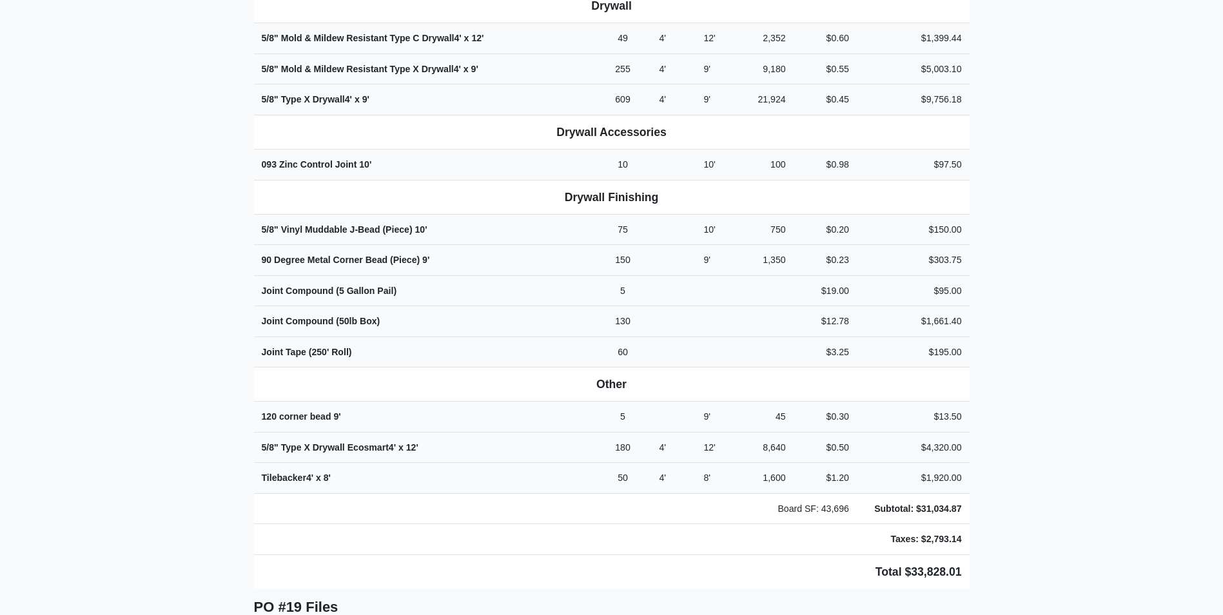
click at [330, 472] on span "8'" at bounding box center [327, 477] width 7 height 10
drag, startPoint x: 307, startPoint y: 466, endPoint x: 263, endPoint y: 471, distance: 44.1
click at [263, 472] on strong "Tilebacker 4' x 8'" at bounding box center [296, 477] width 69 height 10
copy strong "Tilebacker"
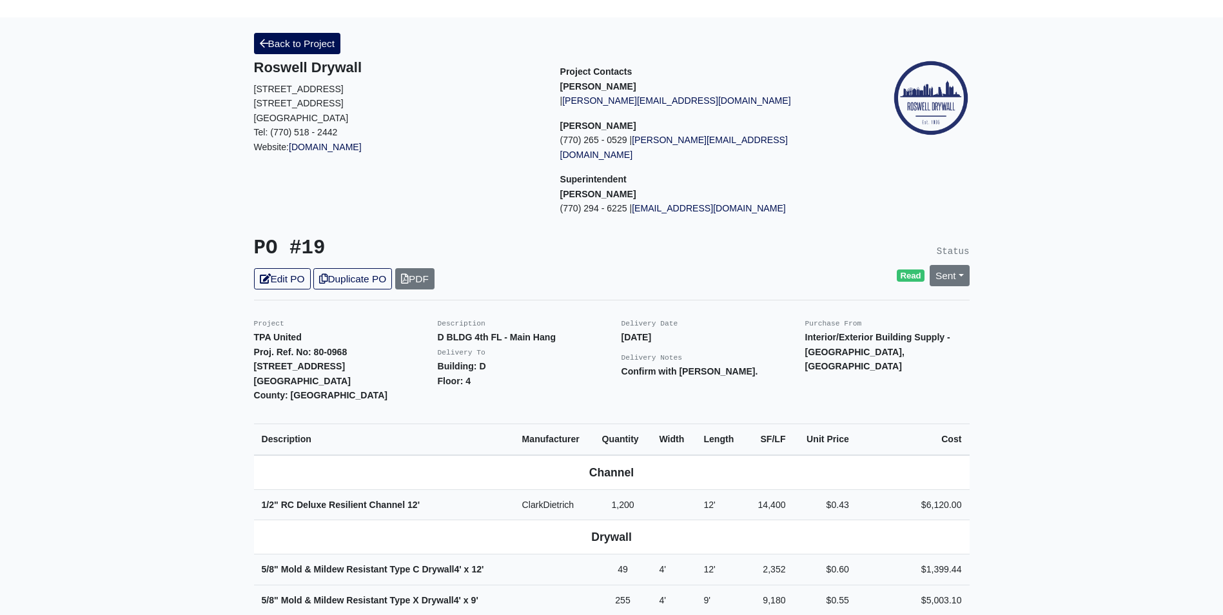
scroll to position [0, 0]
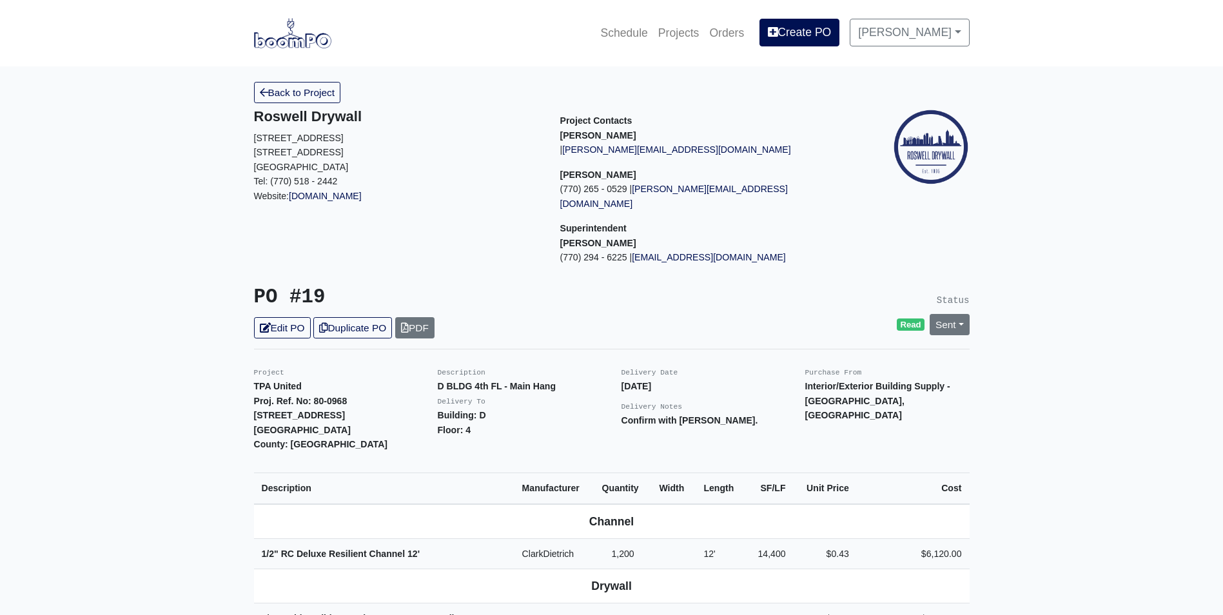
click at [277, 35] on img at bounding box center [292, 33] width 77 height 30
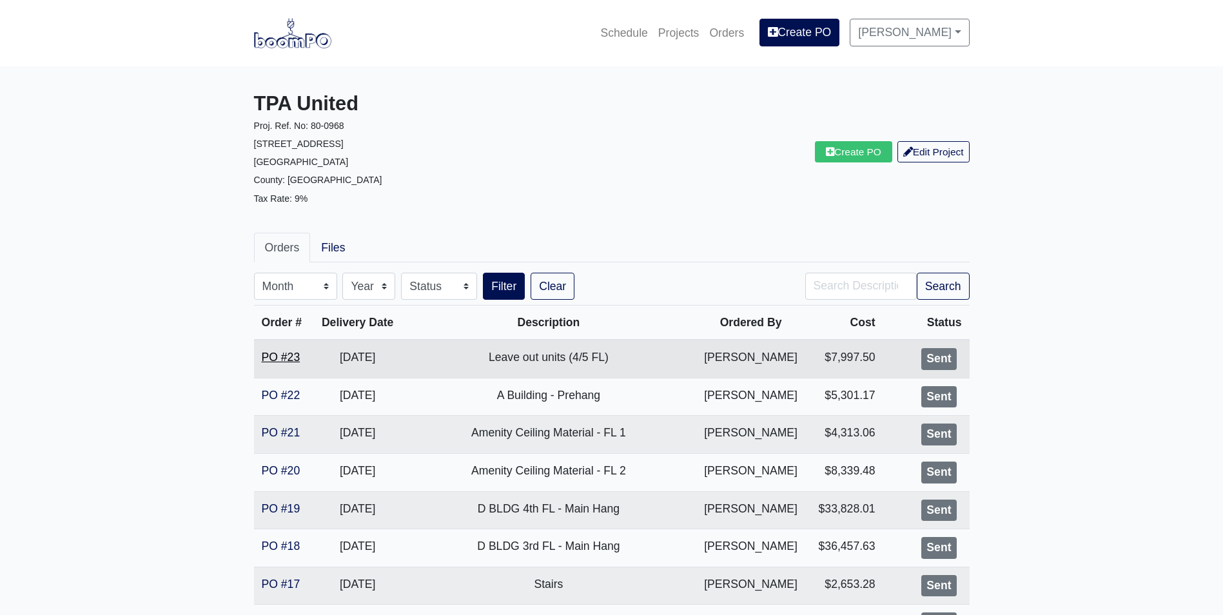
click at [278, 355] on link "PO #23" at bounding box center [281, 357] width 39 height 13
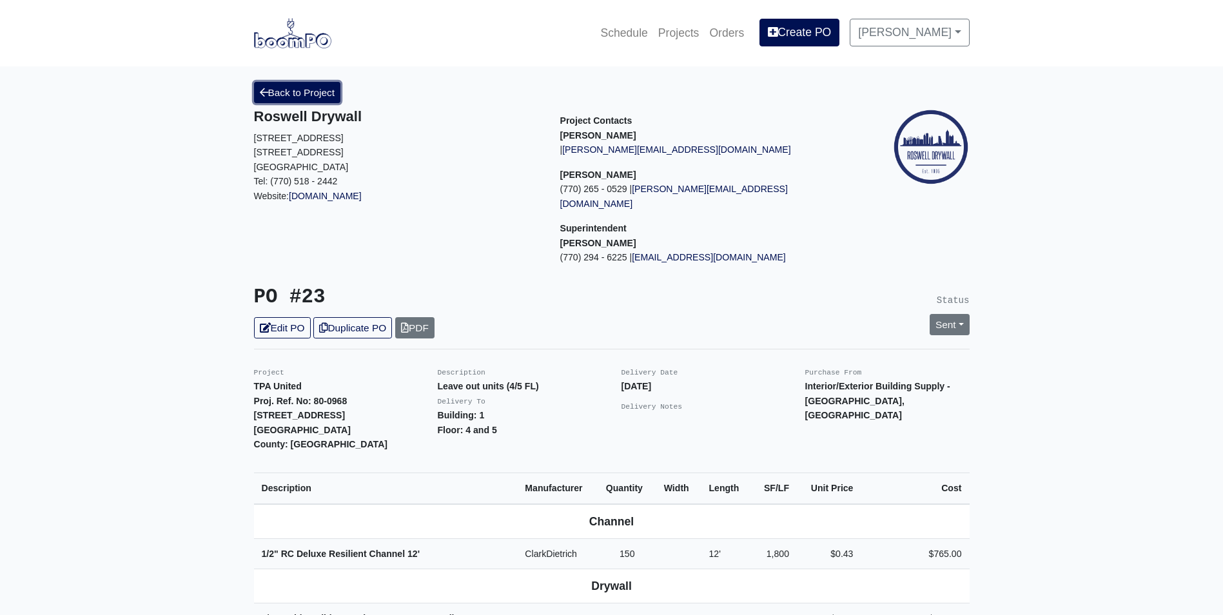
click at [317, 99] on link "Back to Project" at bounding box center [297, 92] width 87 height 21
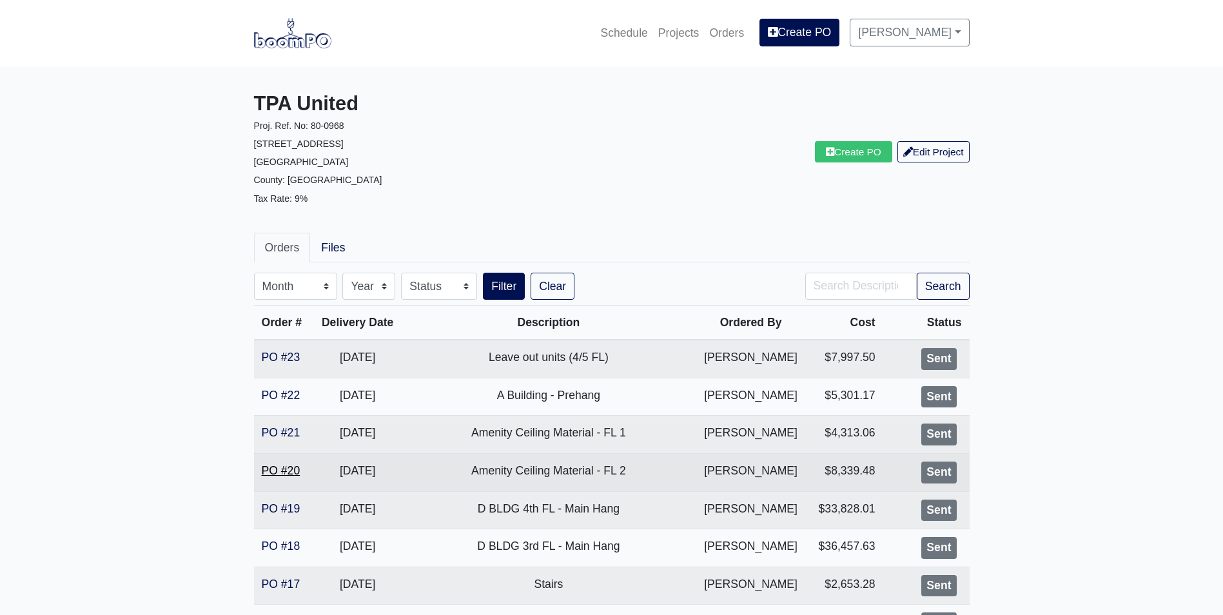
click at [296, 468] on link "PO #20" at bounding box center [281, 470] width 39 height 13
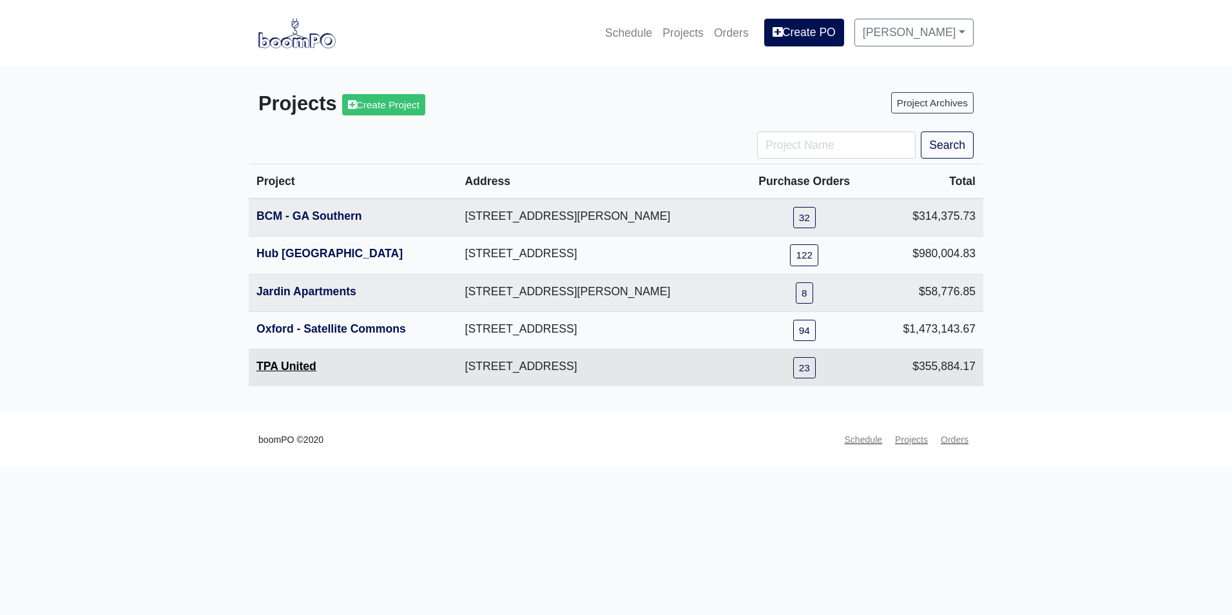
click at [304, 365] on link "TPA United" at bounding box center [287, 366] width 60 height 13
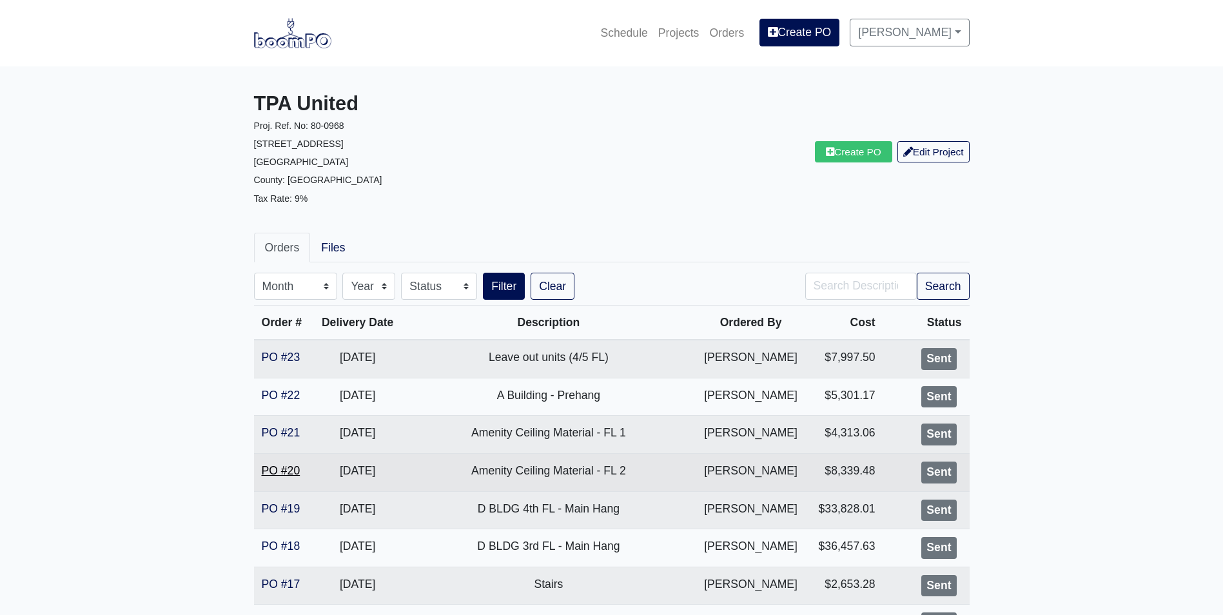
click at [286, 474] on link "PO #20" at bounding box center [281, 470] width 39 height 13
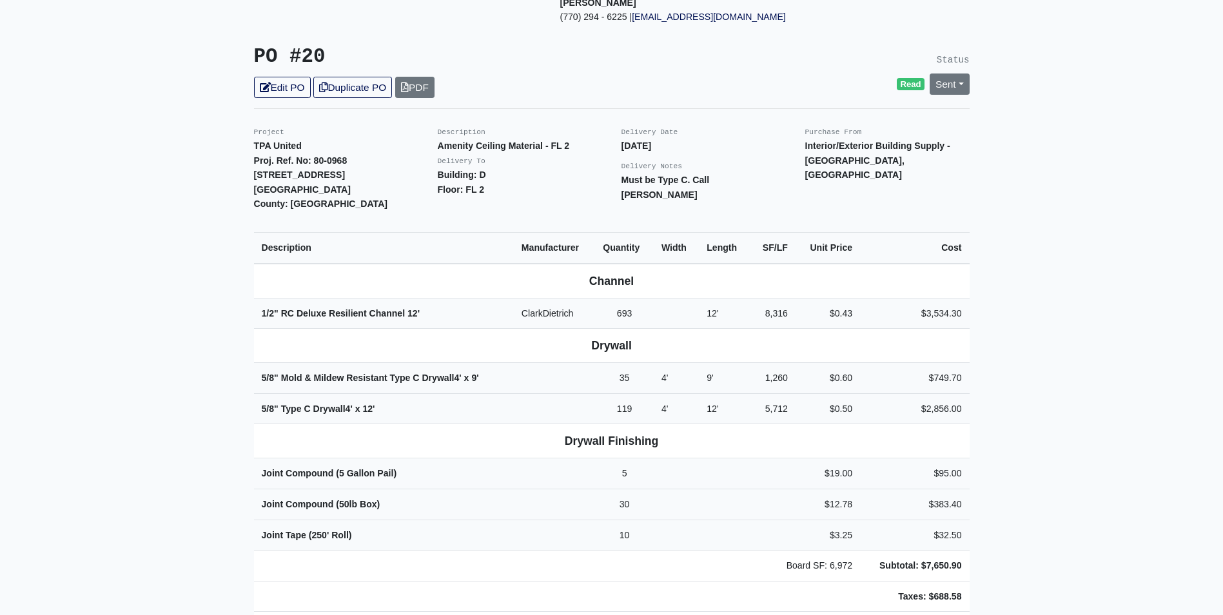
scroll to position [258, 0]
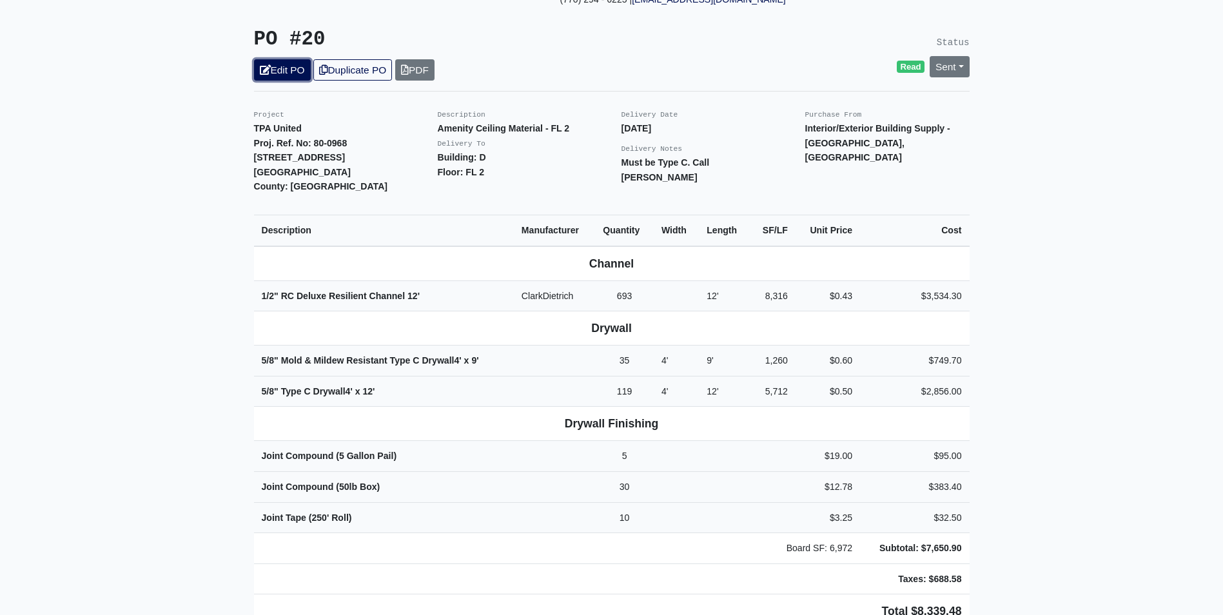
click at [289, 59] on link "Edit PO" at bounding box center [282, 69] width 57 height 21
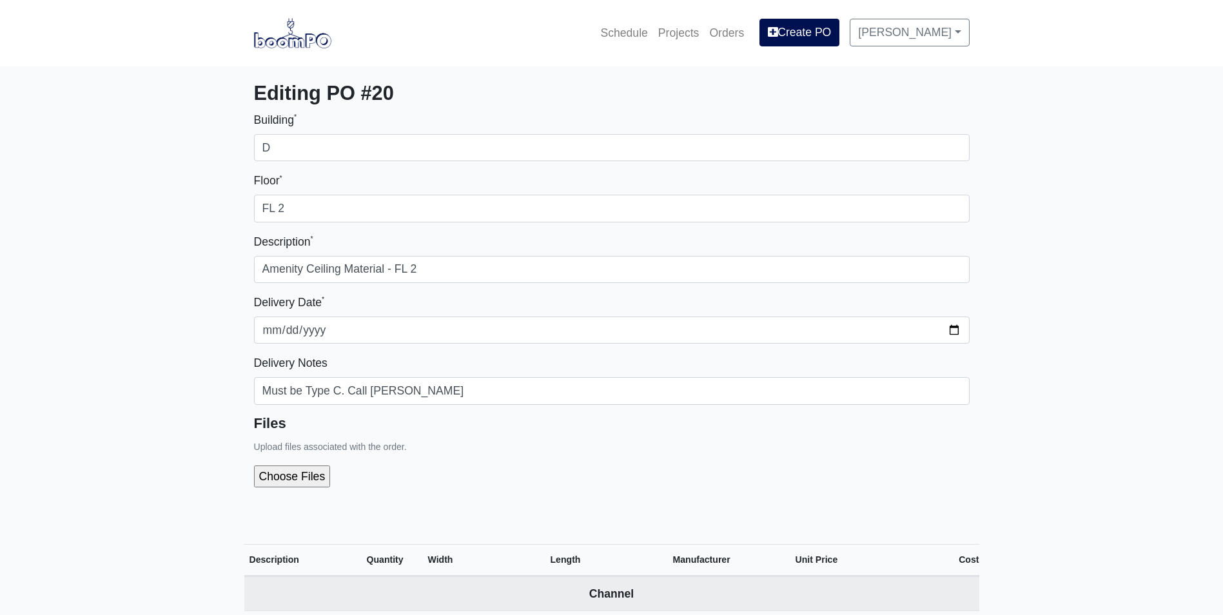
select select
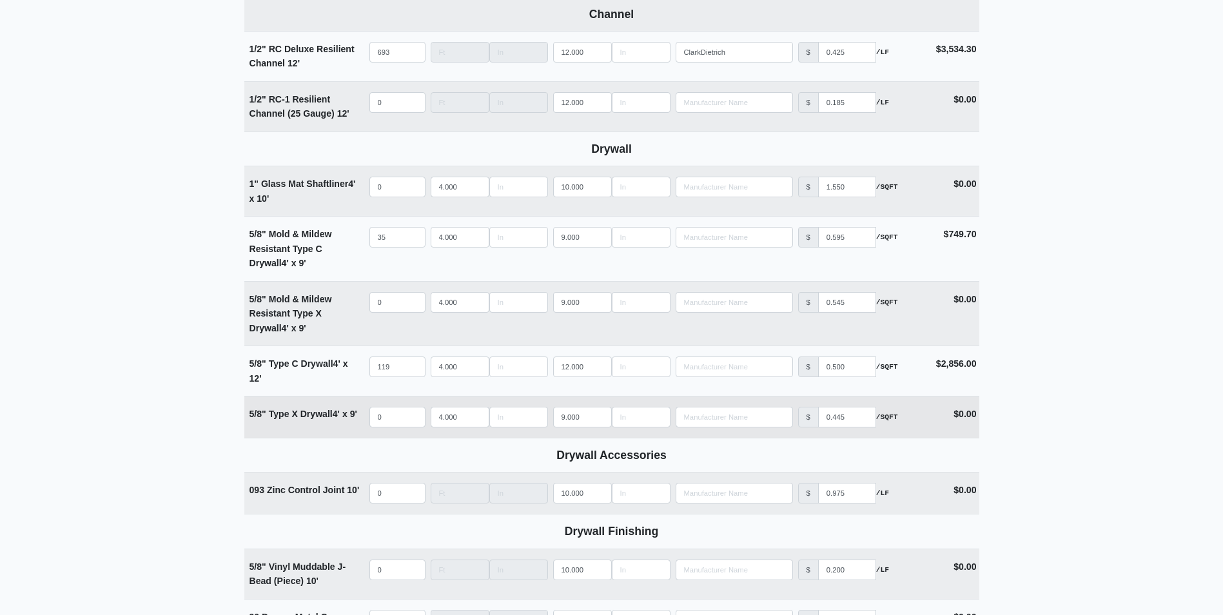
scroll to position [580, 0]
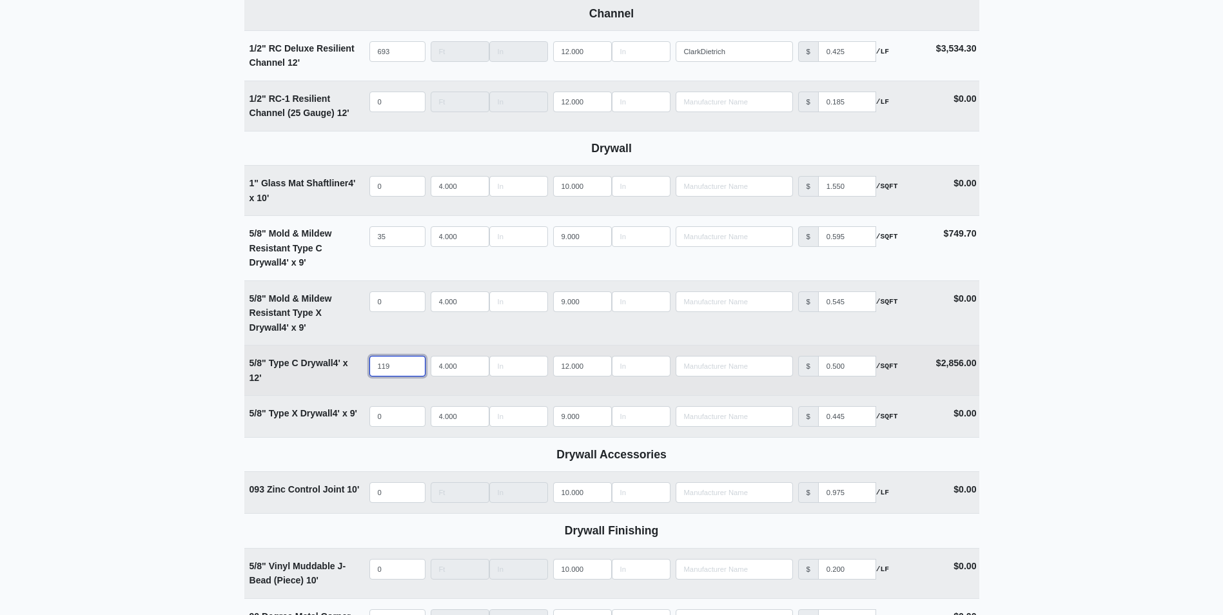
drag, startPoint x: 398, startPoint y: 362, endPoint x: 332, endPoint y: 366, distance: 66.5
click at [332, 366] on tr "5/8" Type C Drywall 4' x 12' Qty 119 Width 4.000 Length 12.000 Manufacturer No …" at bounding box center [611, 370] width 735 height 50
type input "3"
select select
type input "32"
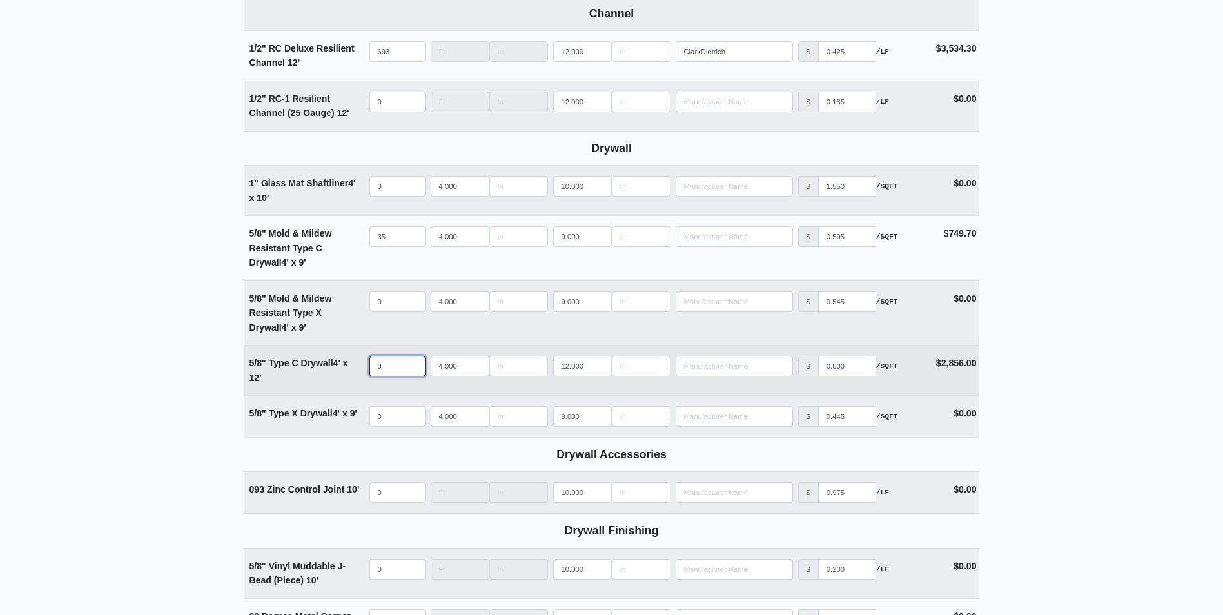
select select
type input "325"
select select
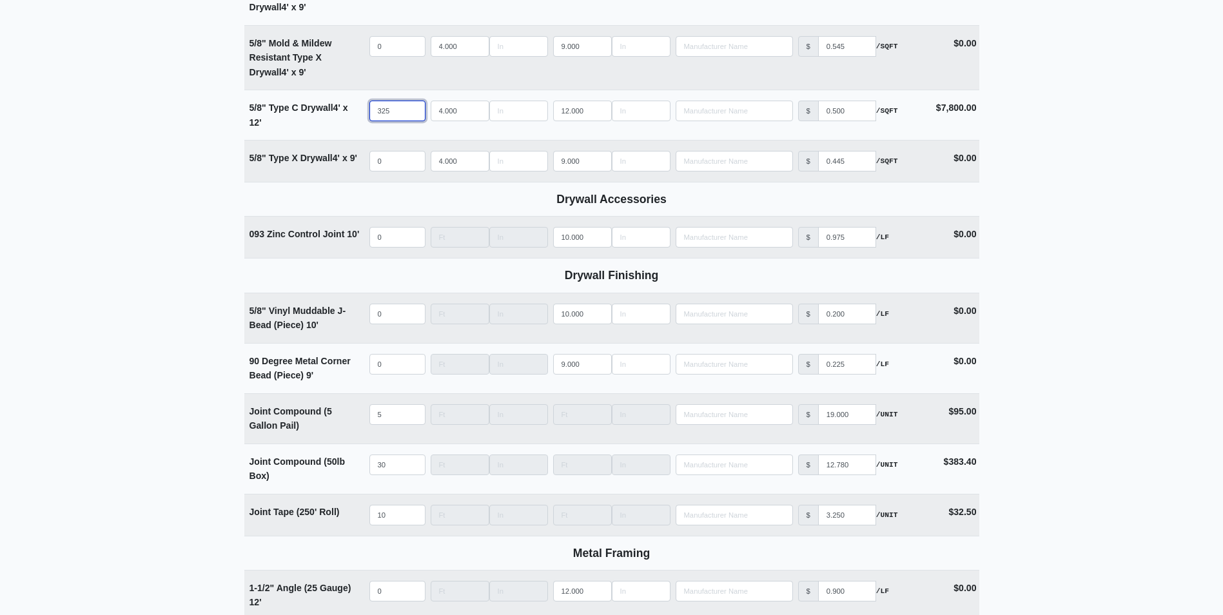
scroll to position [1187, 0]
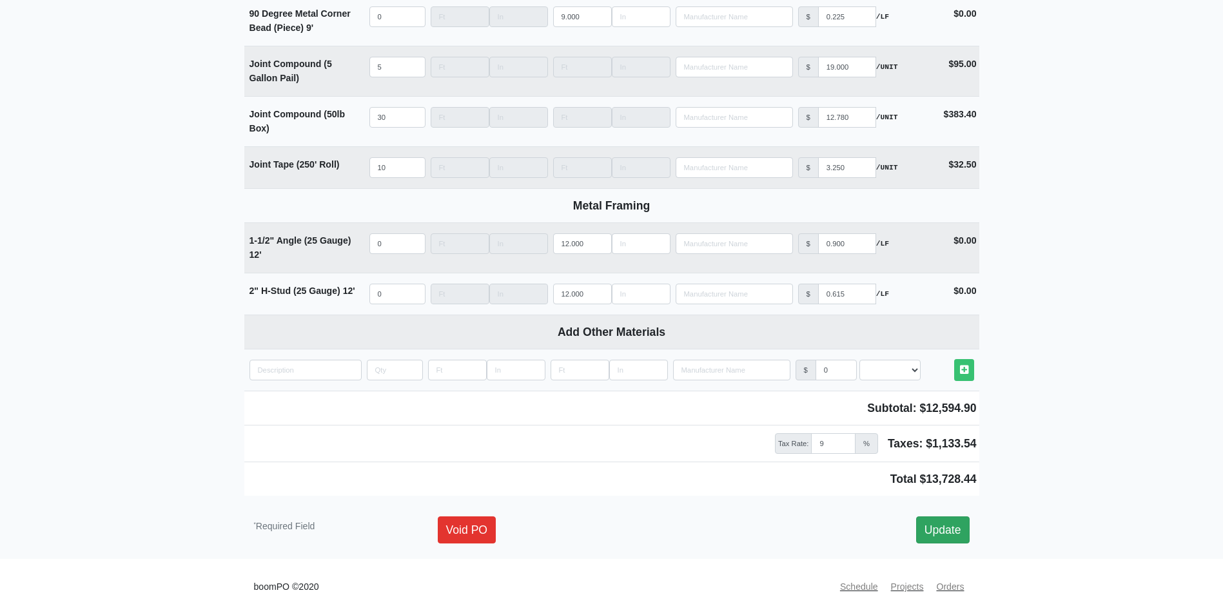
type input "325"
click at [944, 533] on link "Update" at bounding box center [942, 529] width 53 height 27
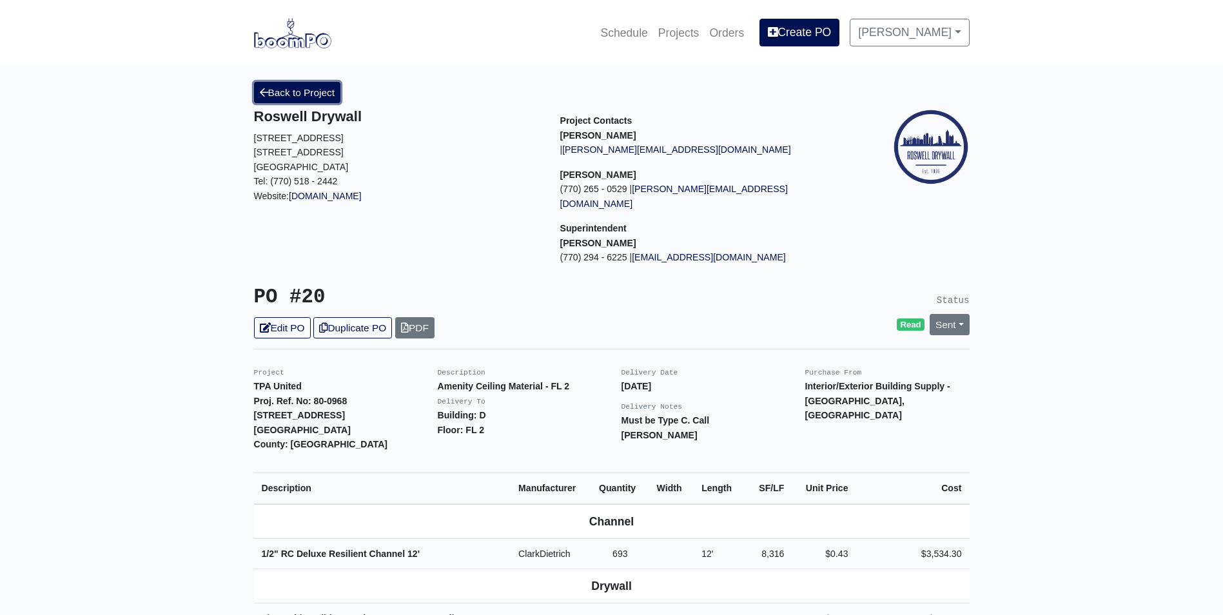
click at [318, 93] on link "Back to Project" at bounding box center [297, 92] width 87 height 21
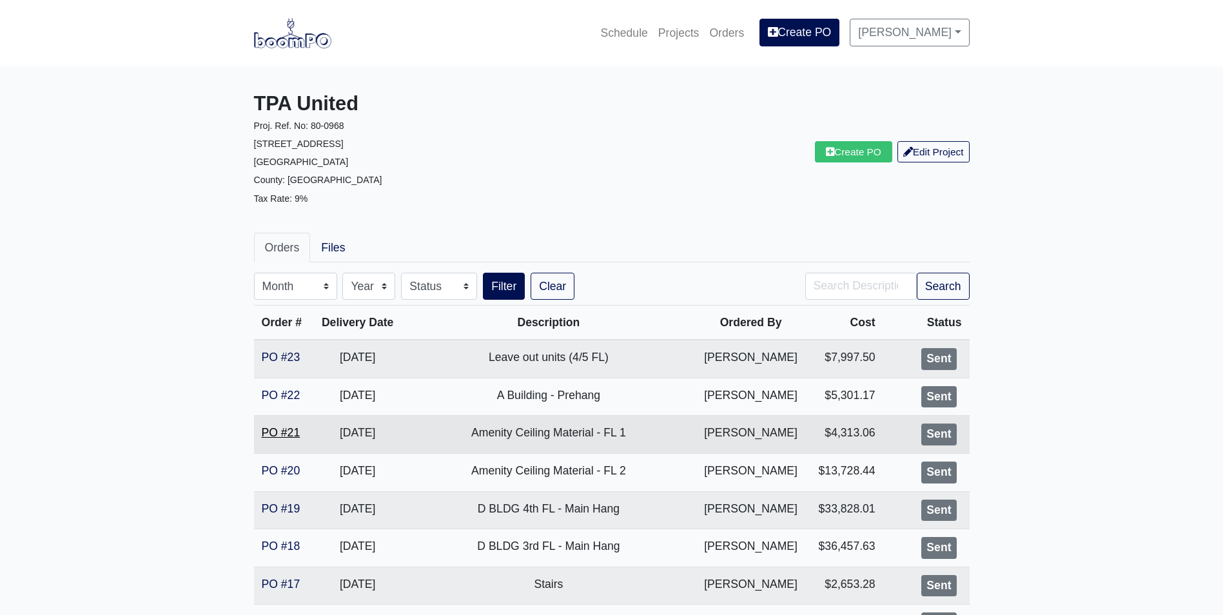
click at [282, 436] on link "PO #21" at bounding box center [281, 432] width 39 height 13
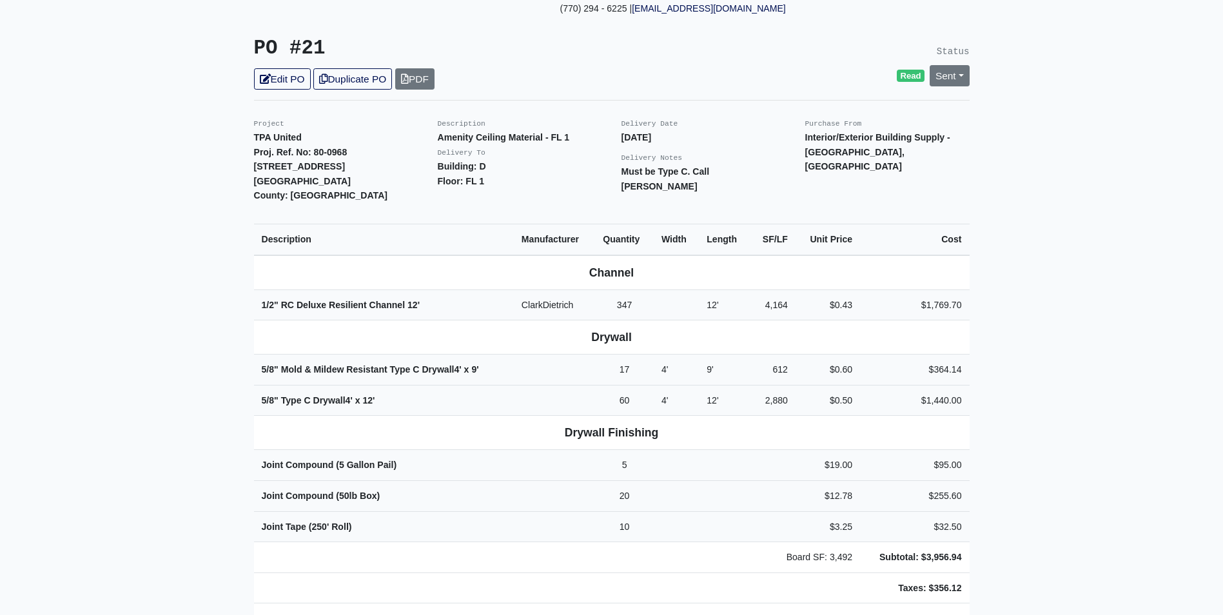
scroll to position [258, 0]
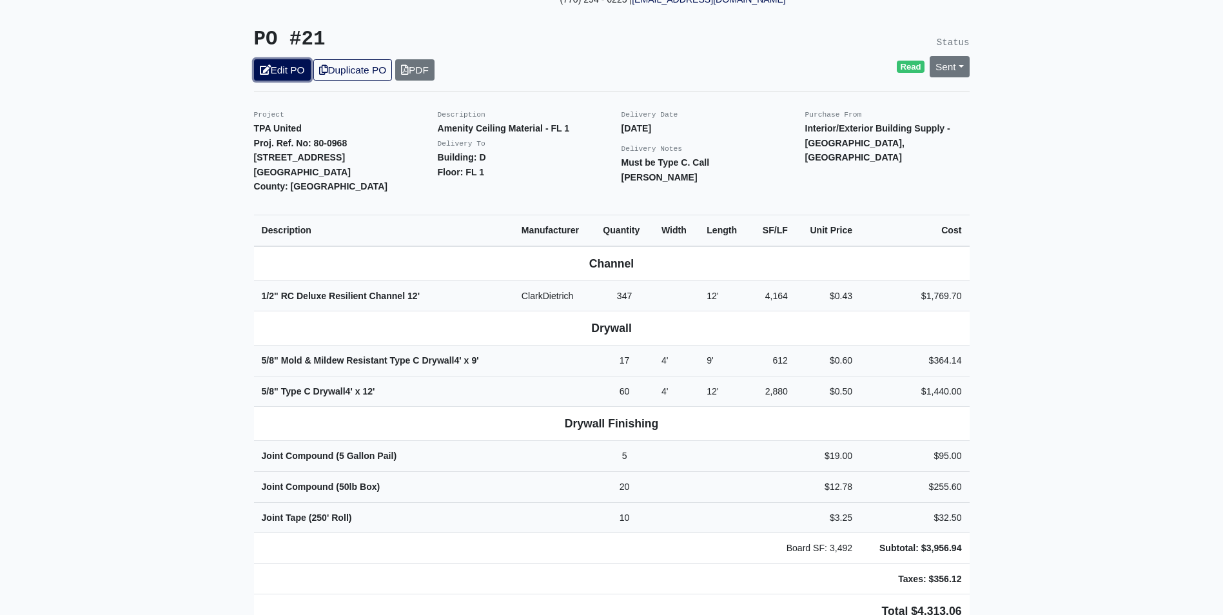
click at [269, 65] on icon at bounding box center [265, 70] width 11 height 10
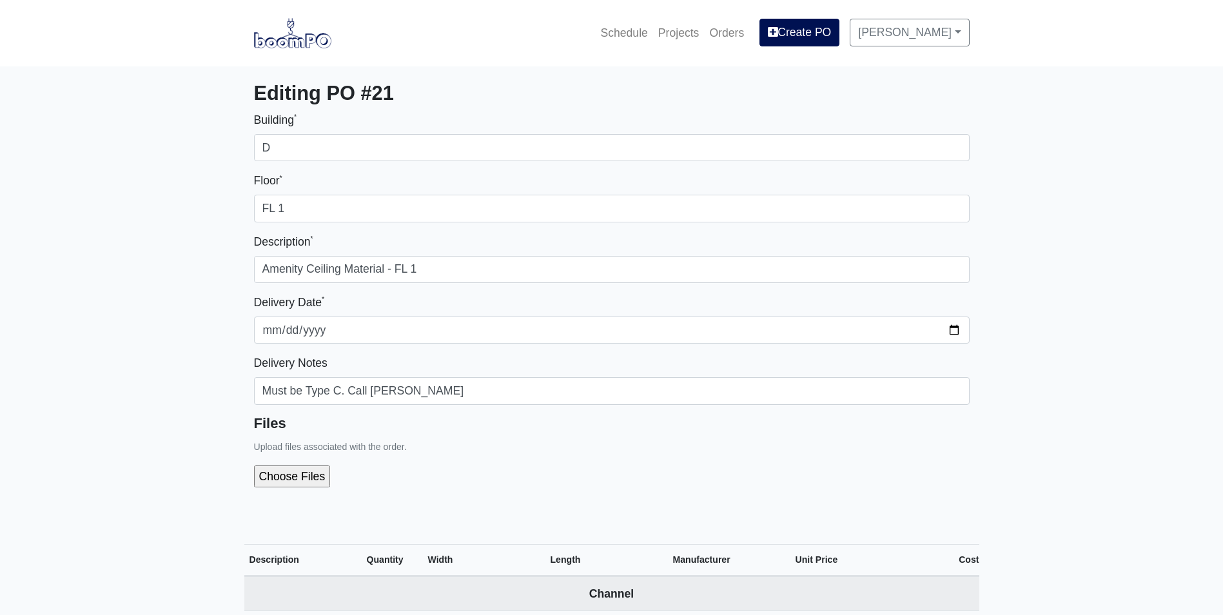
select select
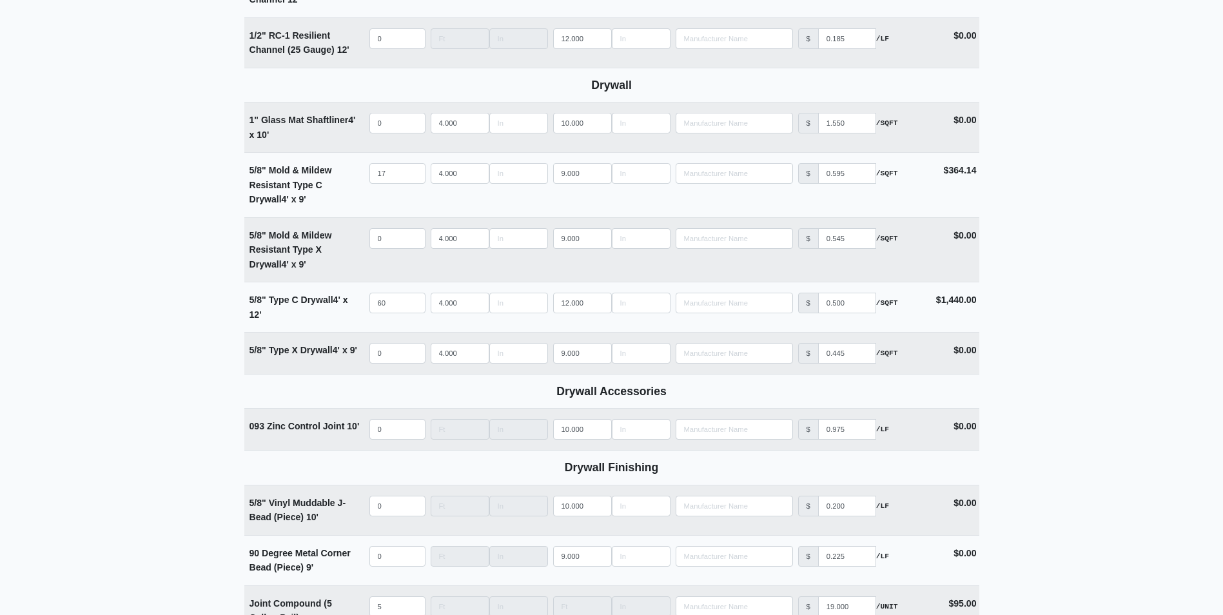
scroll to position [645, 0]
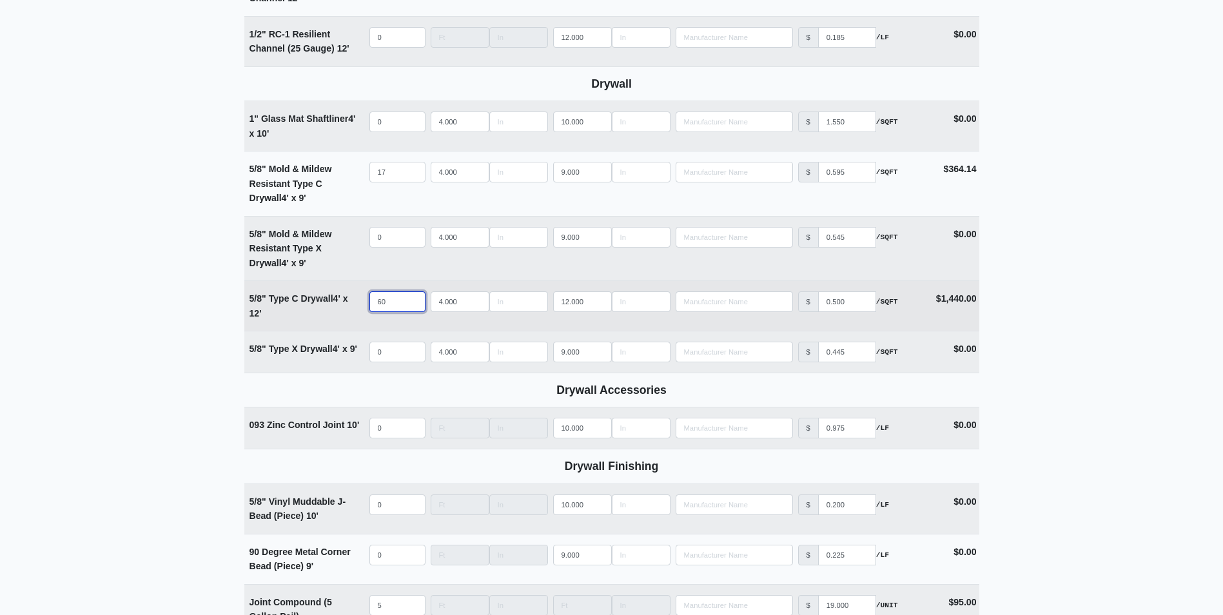
drag, startPoint x: 398, startPoint y: 304, endPoint x: 309, endPoint y: 322, distance: 90.1
click at [309, 321] on tr "5/8" Type C Drywall 4' x 12' Qty 60 Width 4.000 Length 12.000 Manufacturer No R…" at bounding box center [611, 305] width 735 height 50
type input "1"
select select
type input "16"
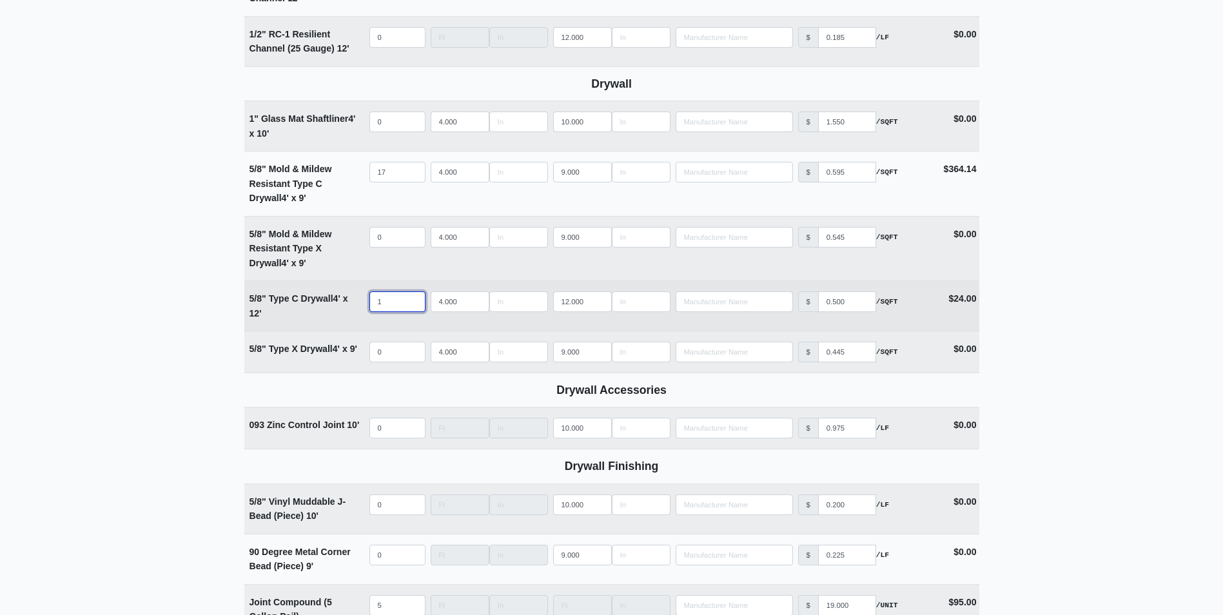
select select
type input "165"
select select
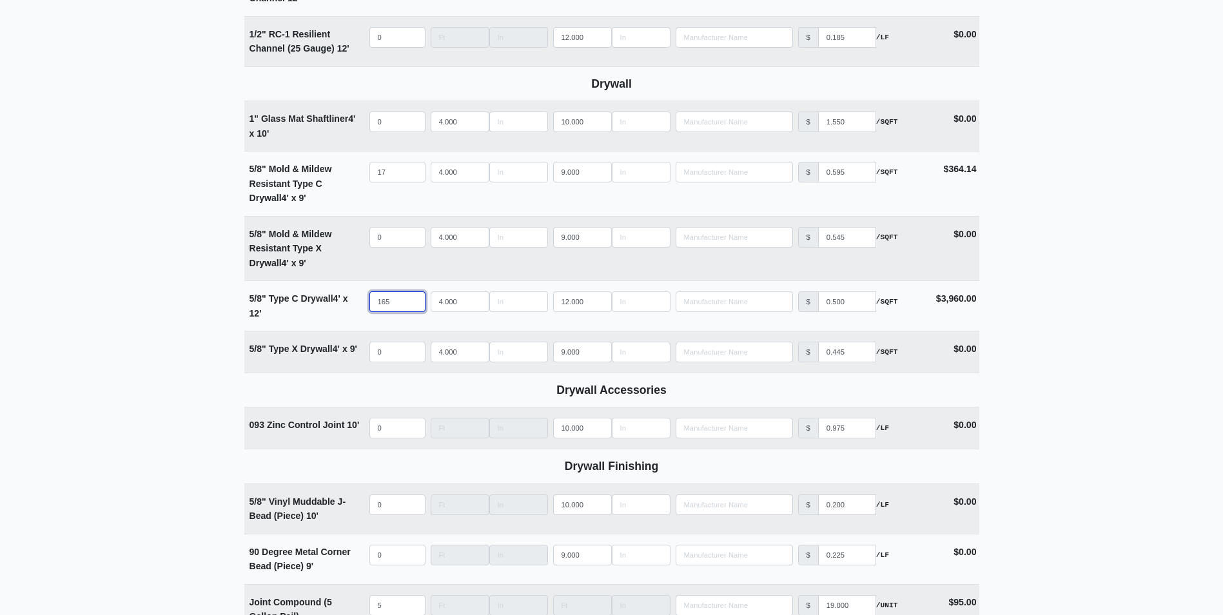
type input "165"
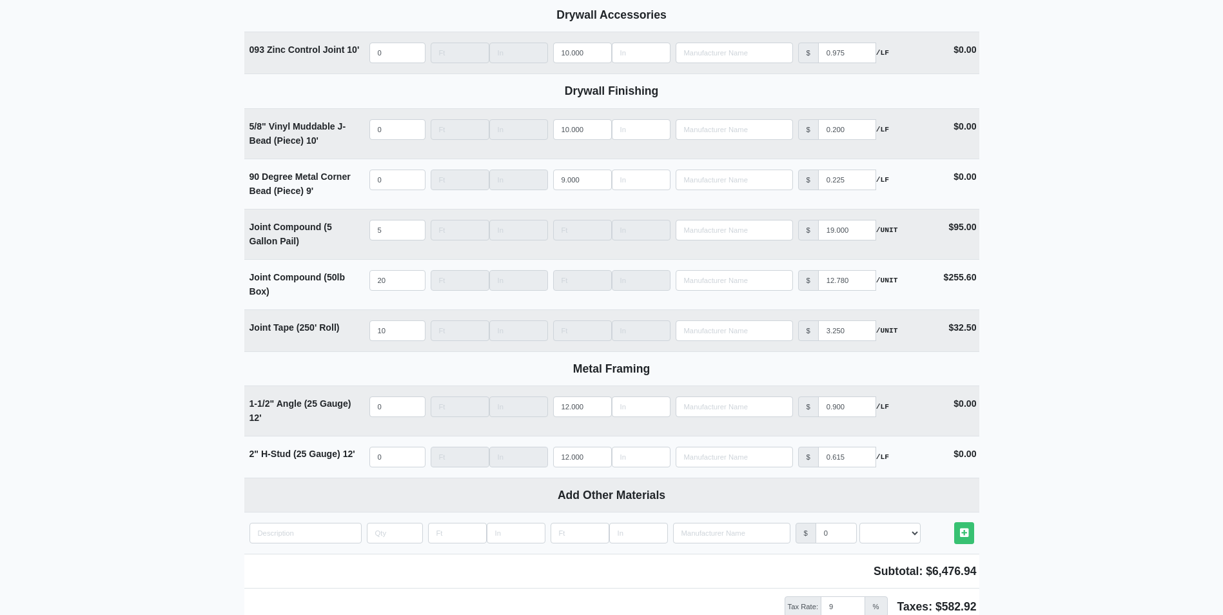
scroll to position [1187, 0]
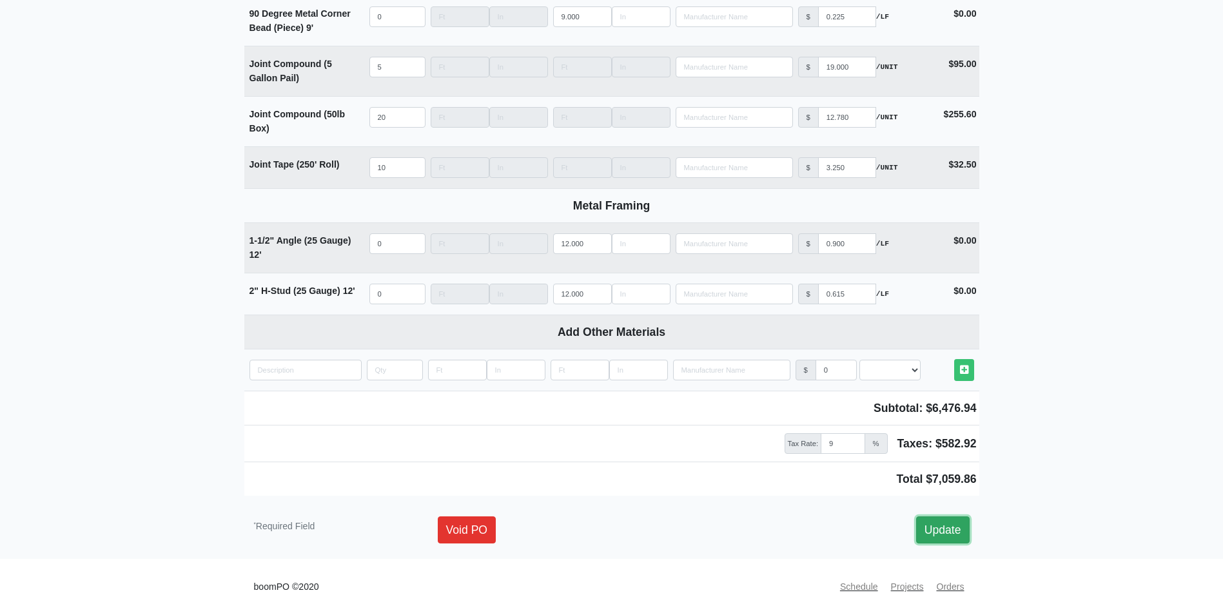
click at [938, 530] on link "Update" at bounding box center [942, 529] width 53 height 27
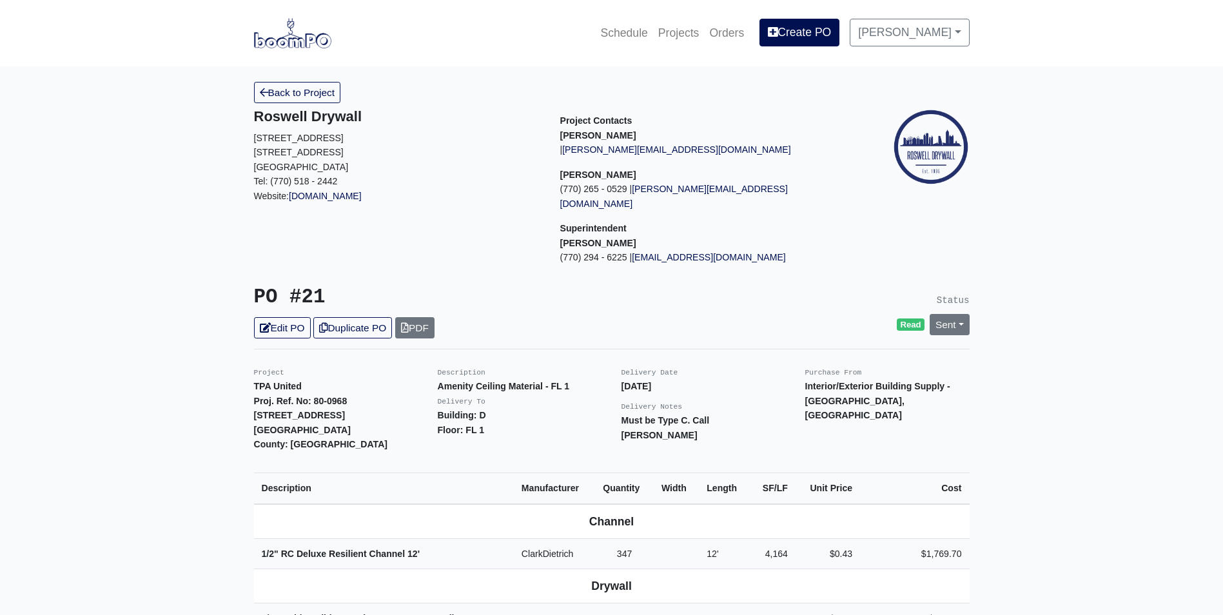
click at [289, 93] on link "Back to Project" at bounding box center [297, 92] width 87 height 21
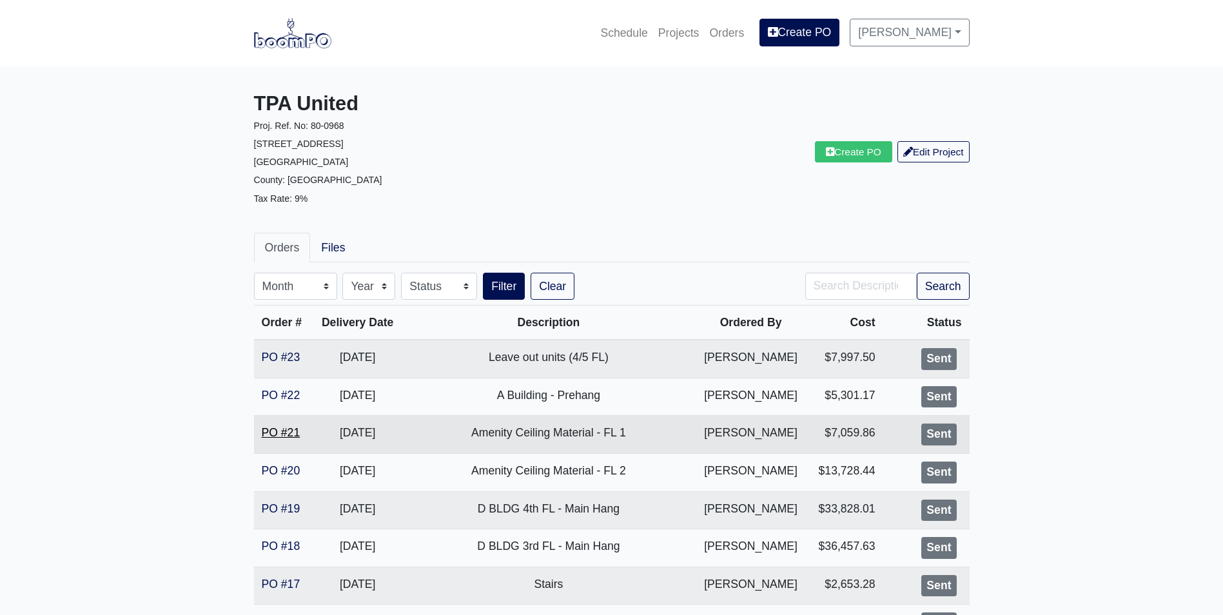
click at [285, 429] on link "PO #21" at bounding box center [281, 432] width 39 height 13
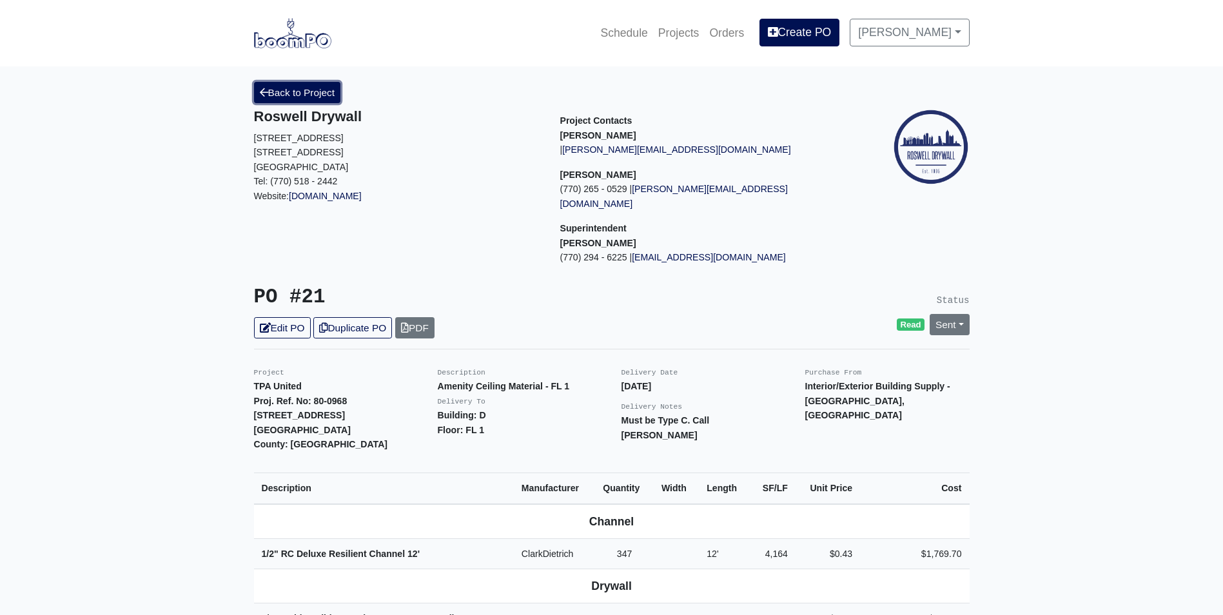
click at [272, 92] on link "Back to Project" at bounding box center [297, 92] width 87 height 21
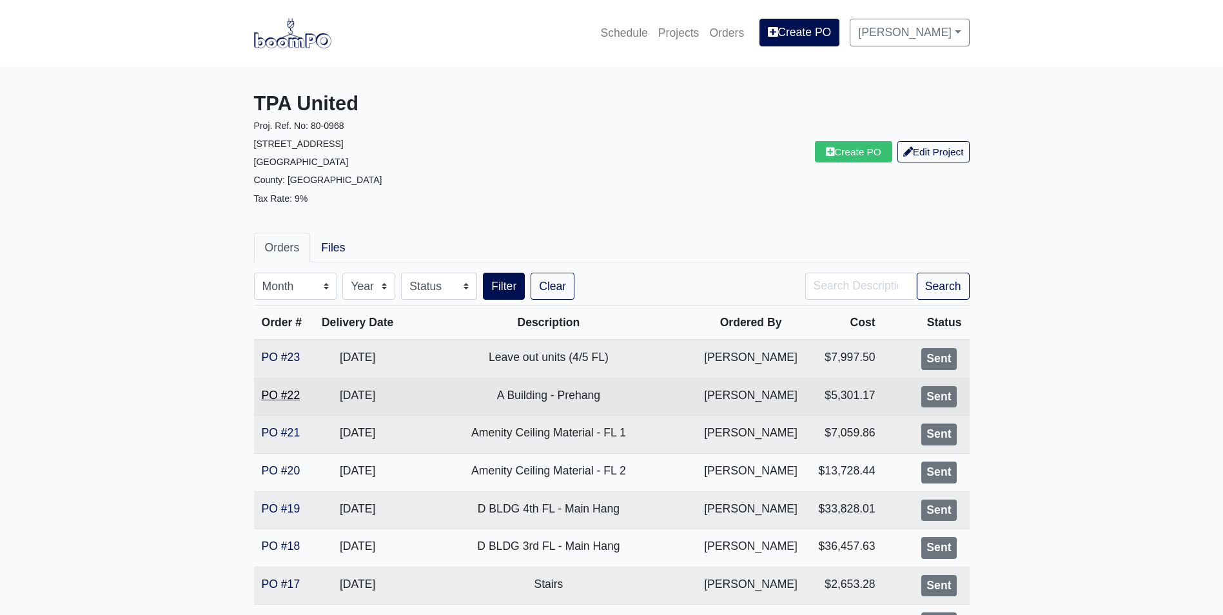
click at [283, 390] on link "PO #22" at bounding box center [281, 395] width 39 height 13
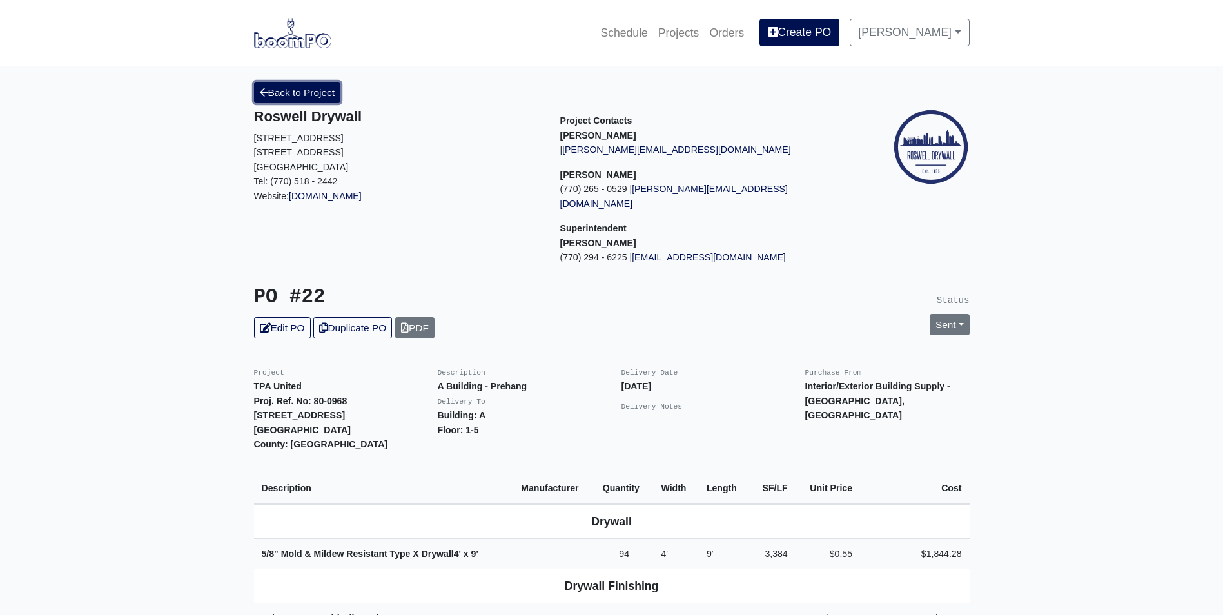
click at [291, 98] on link "Back to Project" at bounding box center [297, 92] width 87 height 21
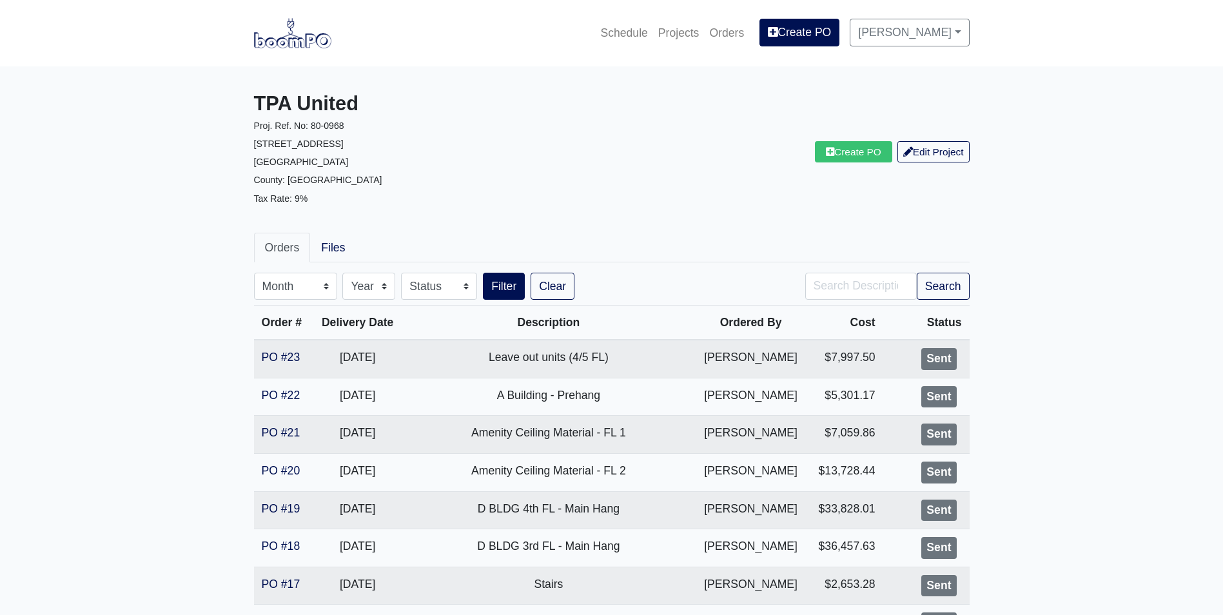
click at [281, 57] on nav "Schedule Projects Orders Create PO [PERSON_NAME] Settings Profile Log Out" at bounding box center [611, 33] width 1223 height 66
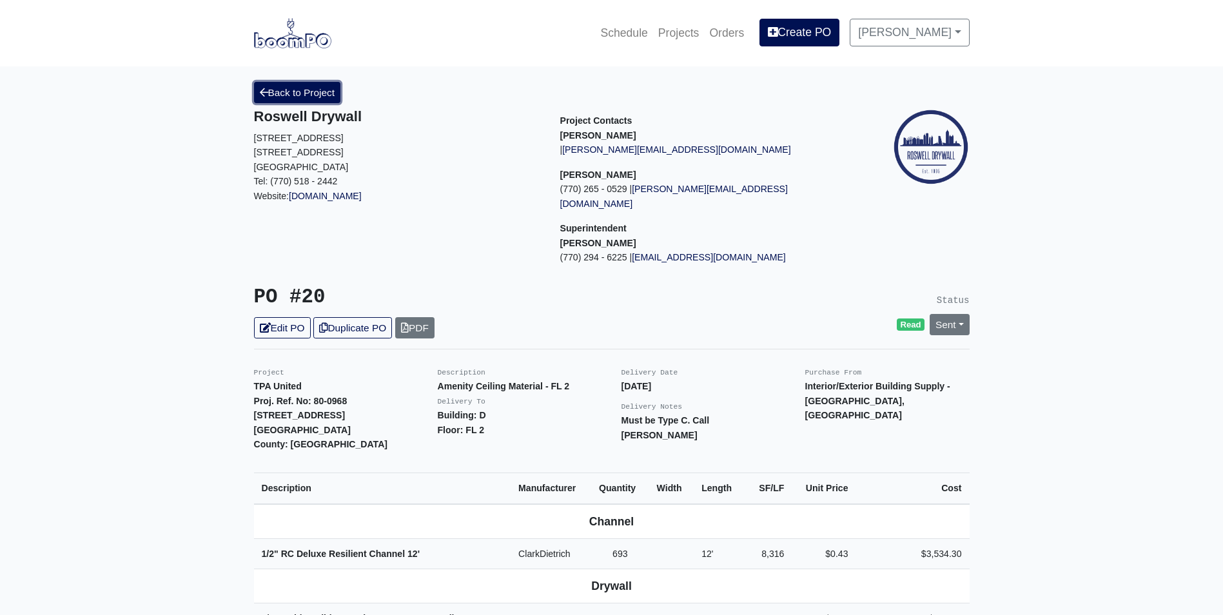
click at [266, 92] on icon at bounding box center [264, 93] width 8 height 10
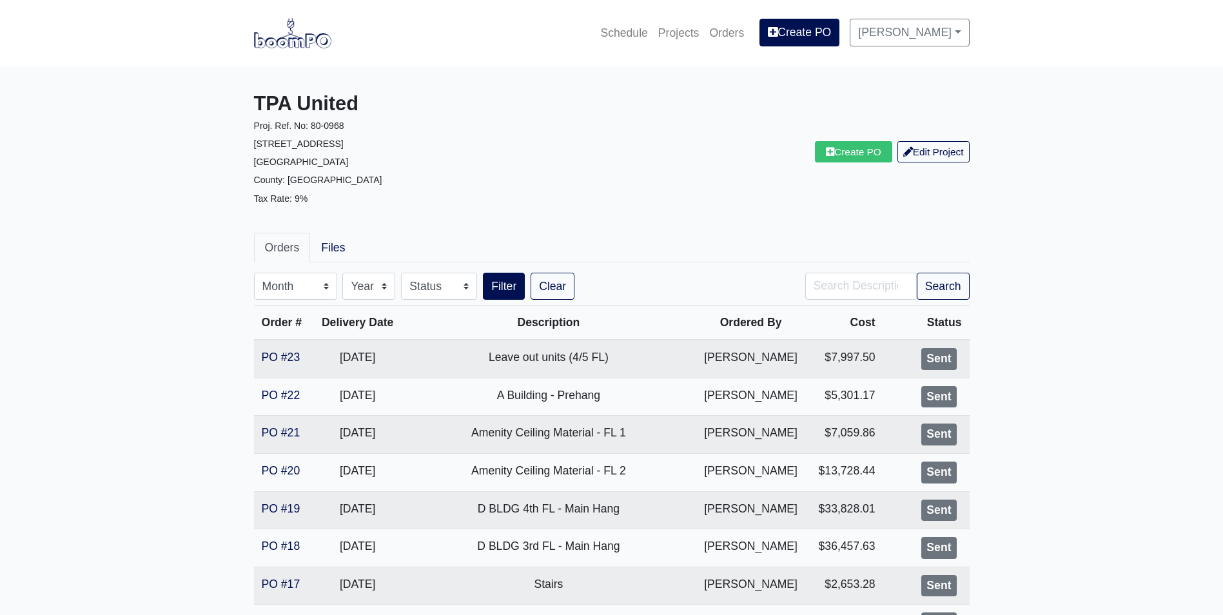
click at [286, 42] on img at bounding box center [292, 33] width 77 height 30
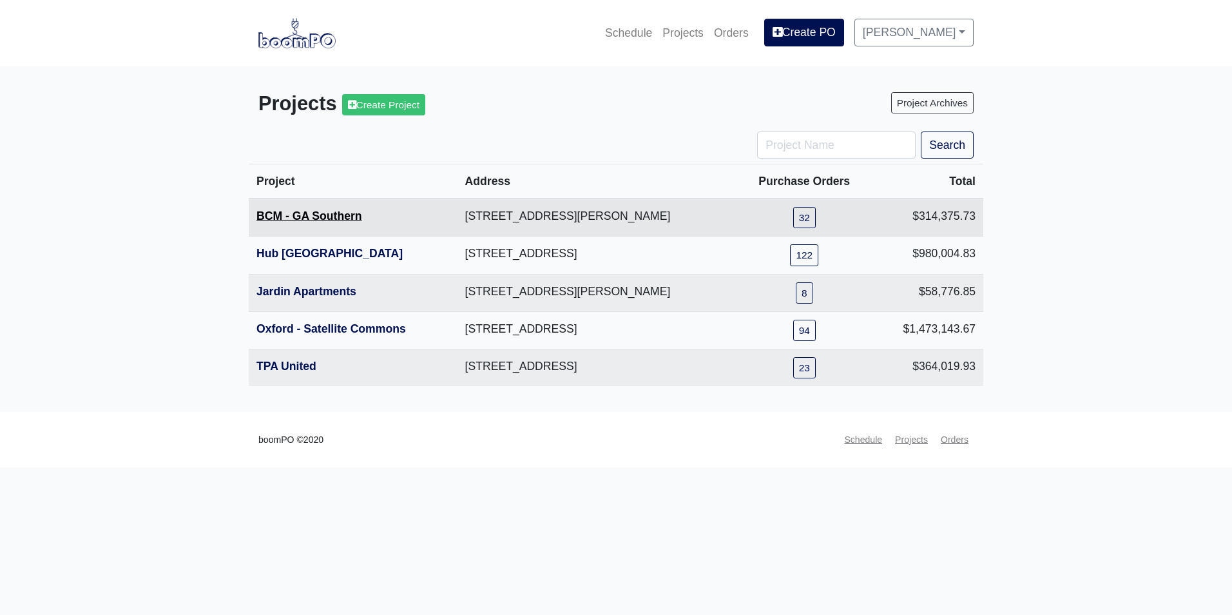
click at [301, 220] on link "BCM - GA Southern" at bounding box center [310, 215] width 106 height 13
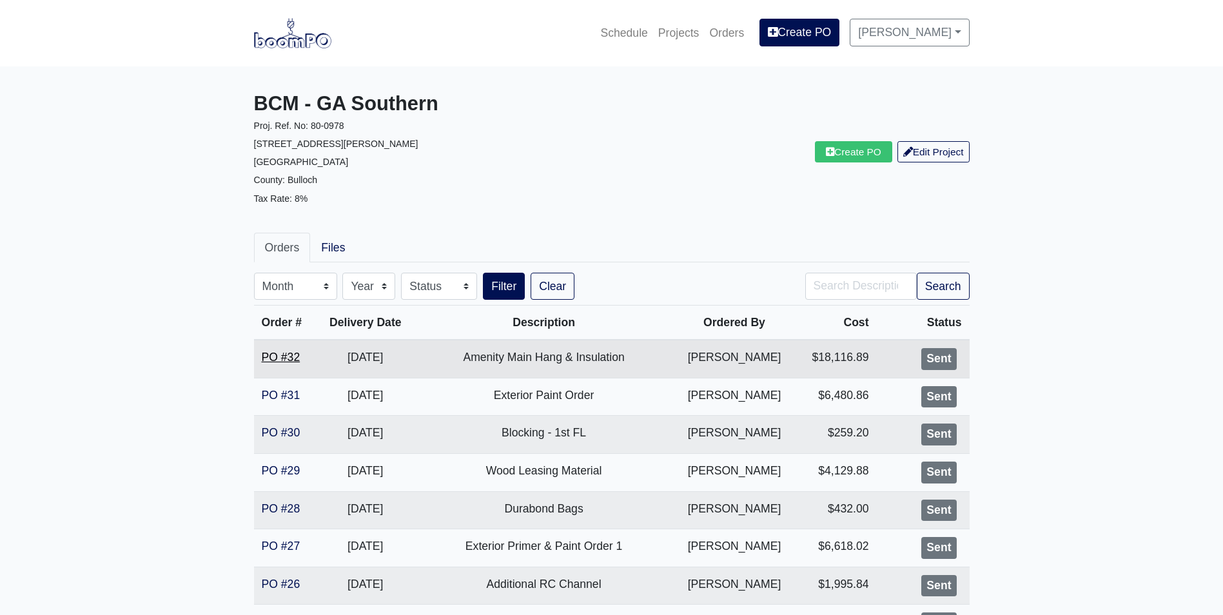
click at [274, 357] on link "PO #32" at bounding box center [281, 357] width 39 height 13
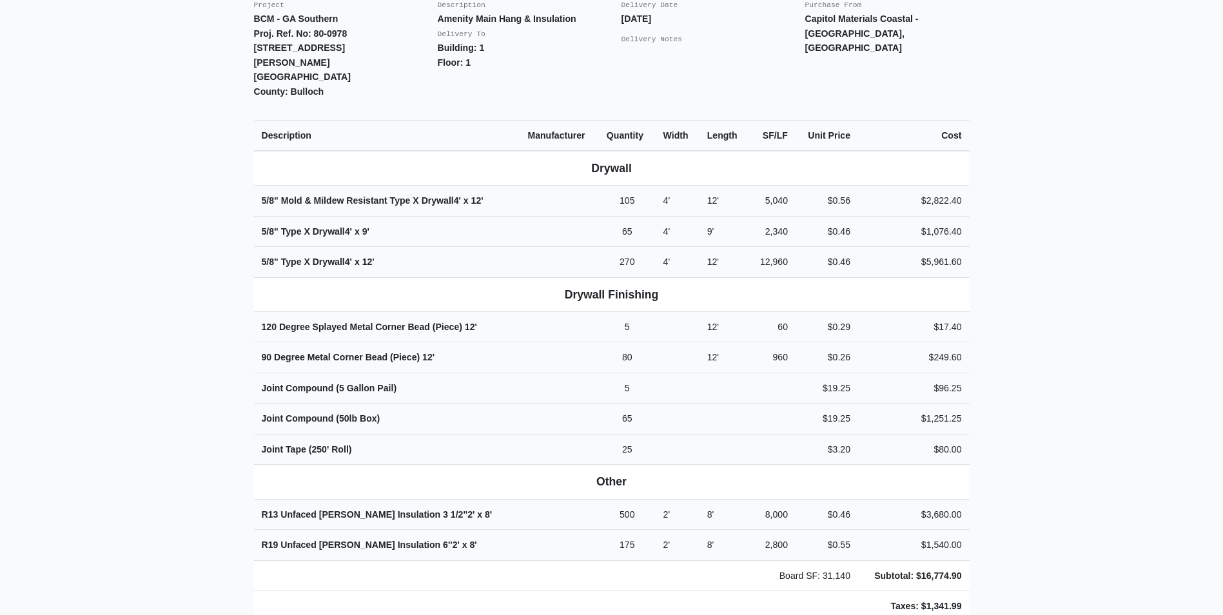
scroll to position [387, 0]
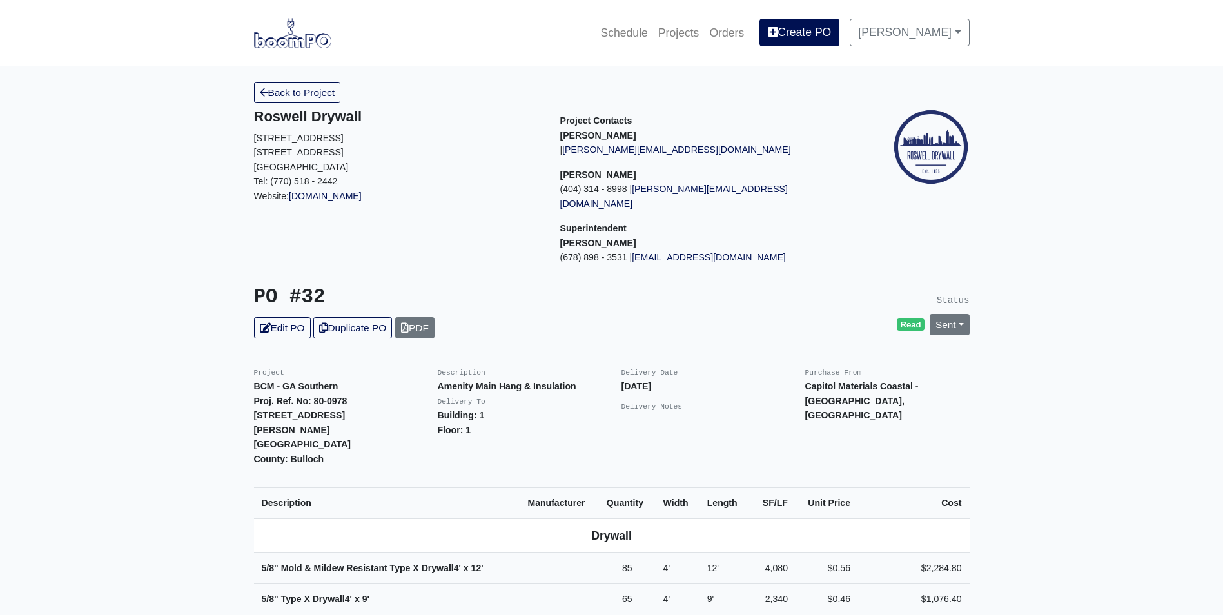
scroll to position [322, 0]
